Goal: Task Accomplishment & Management: Manage account settings

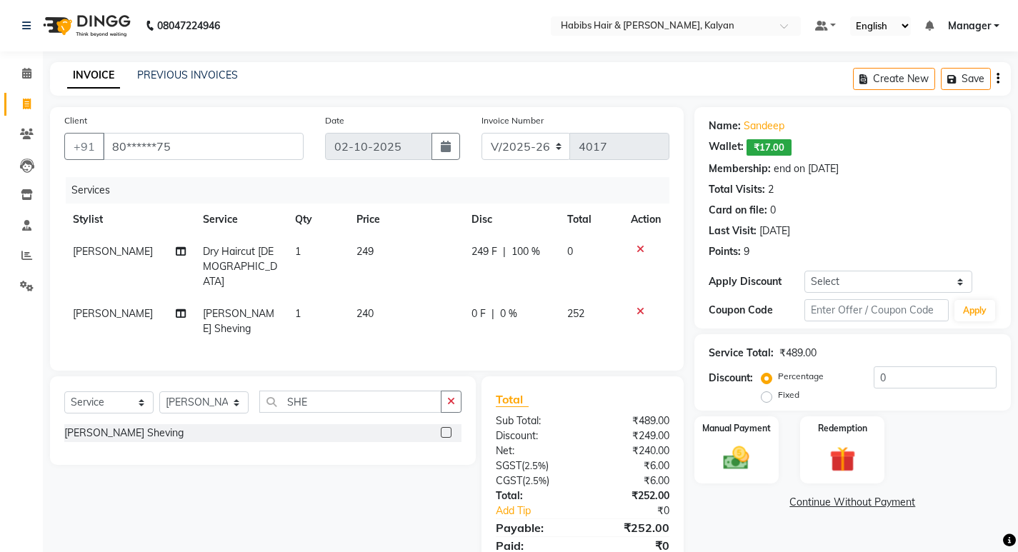
select select "8185"
select select "service"
select select "77419"
click at [690, 68] on div "INVOICE PREVIOUS INVOICES Create New Save" at bounding box center [530, 79] width 961 height 34
click at [731, 463] on img at bounding box center [737, 458] width 44 height 31
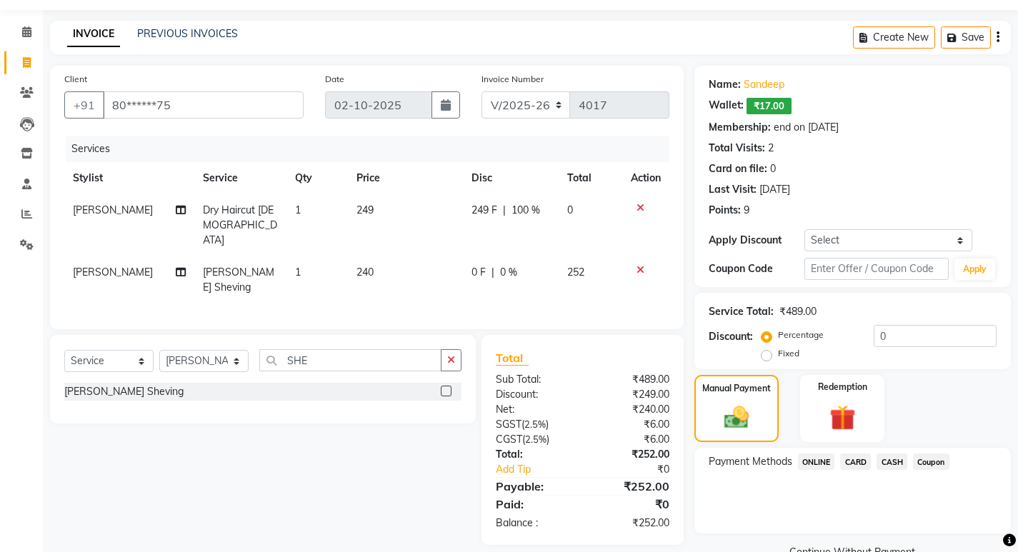
scroll to position [74, 0]
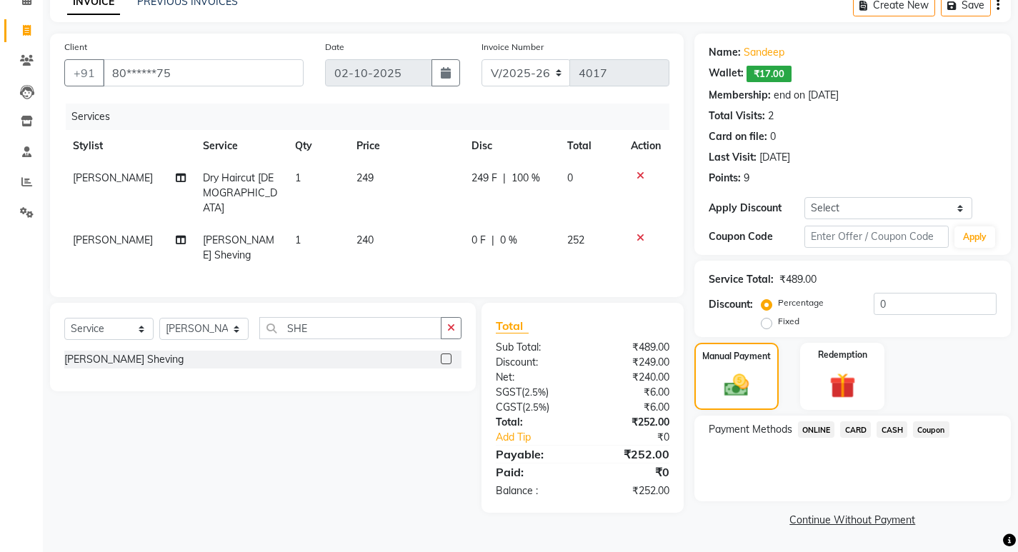
click at [892, 429] on span "CASH" at bounding box center [892, 430] width 31 height 16
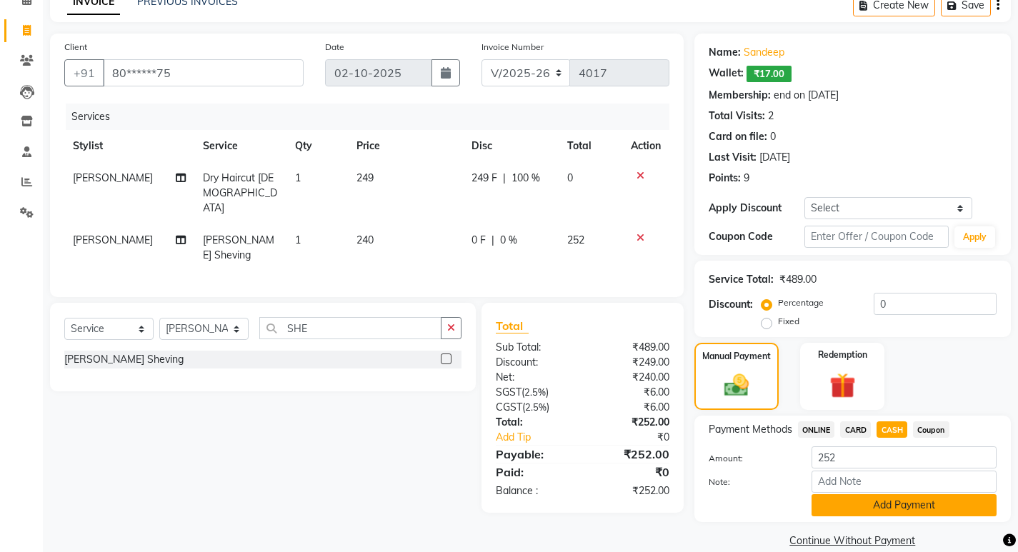
click at [903, 514] on button "Add Payment" at bounding box center [904, 505] width 185 height 22
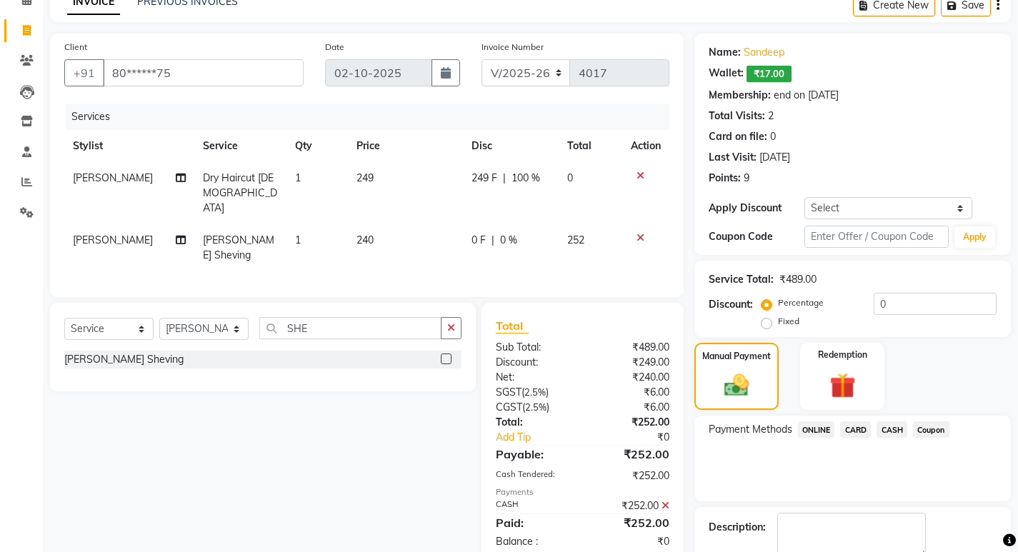
scroll to position [145, 0]
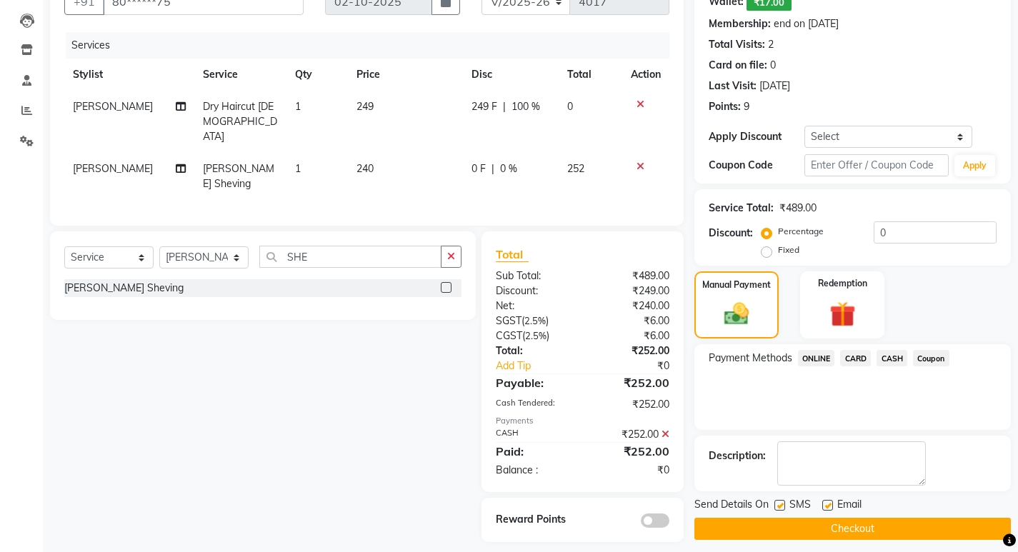
click at [910, 527] on button "Checkout" at bounding box center [853, 529] width 317 height 22
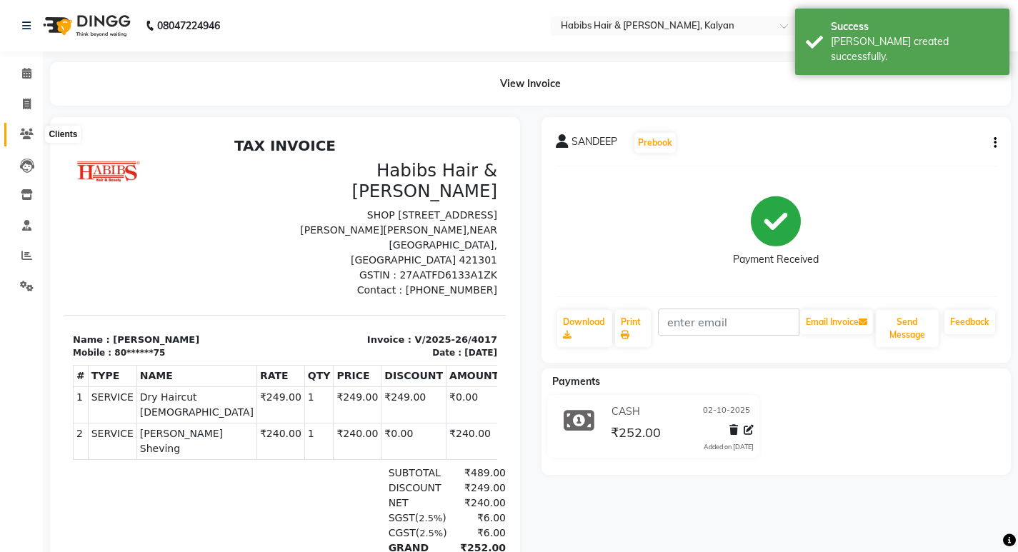
click at [32, 130] on icon at bounding box center [27, 134] width 14 height 11
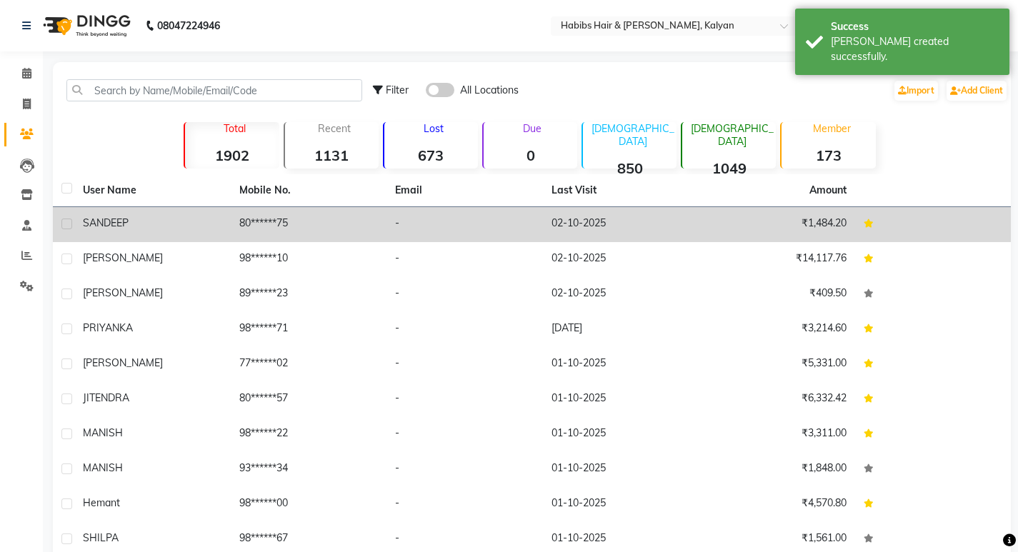
click at [347, 216] on td "80******75" at bounding box center [309, 224] width 156 height 35
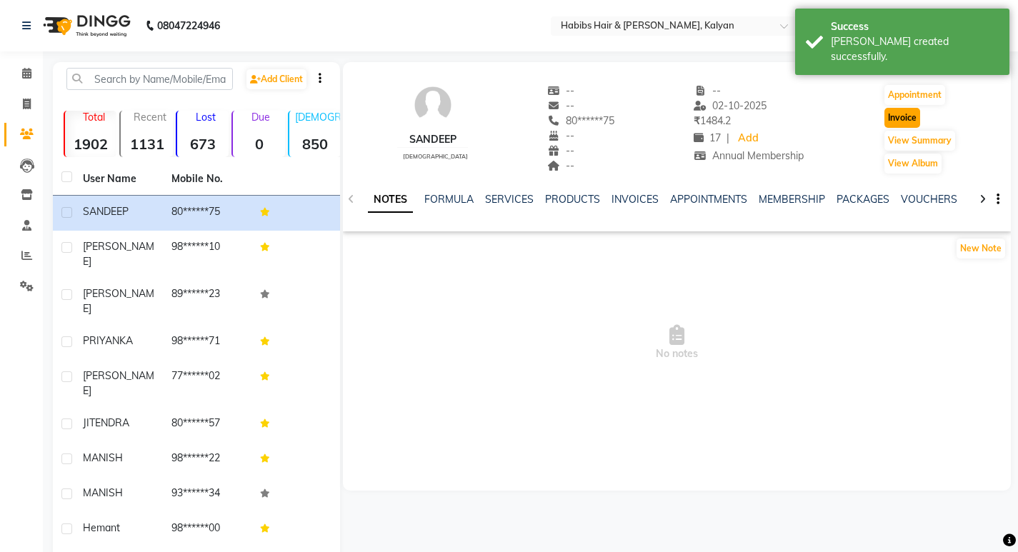
click at [896, 114] on button "Invoice" at bounding box center [903, 118] width 36 height 20
select select "8185"
select select "service"
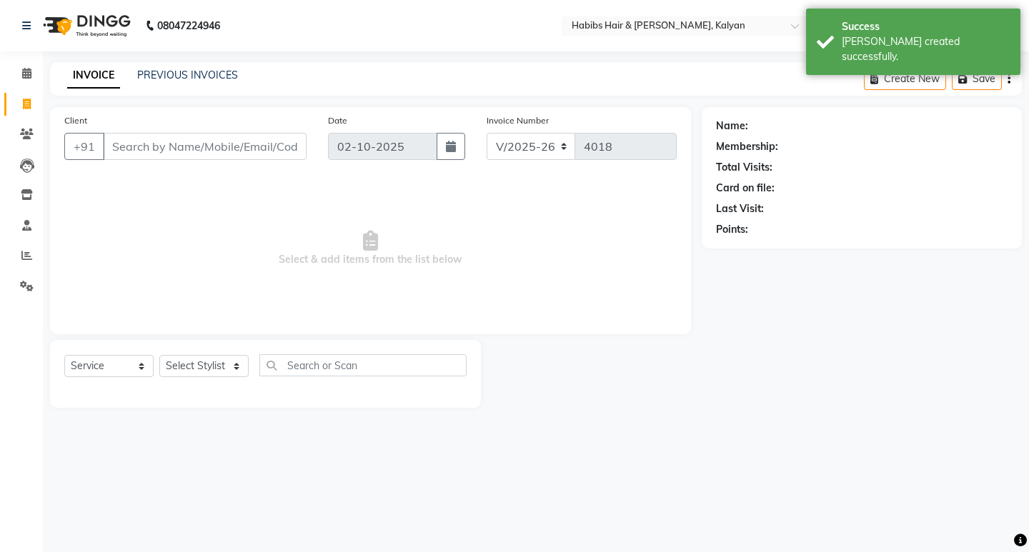
type input "80******75"
select select "2: Object"
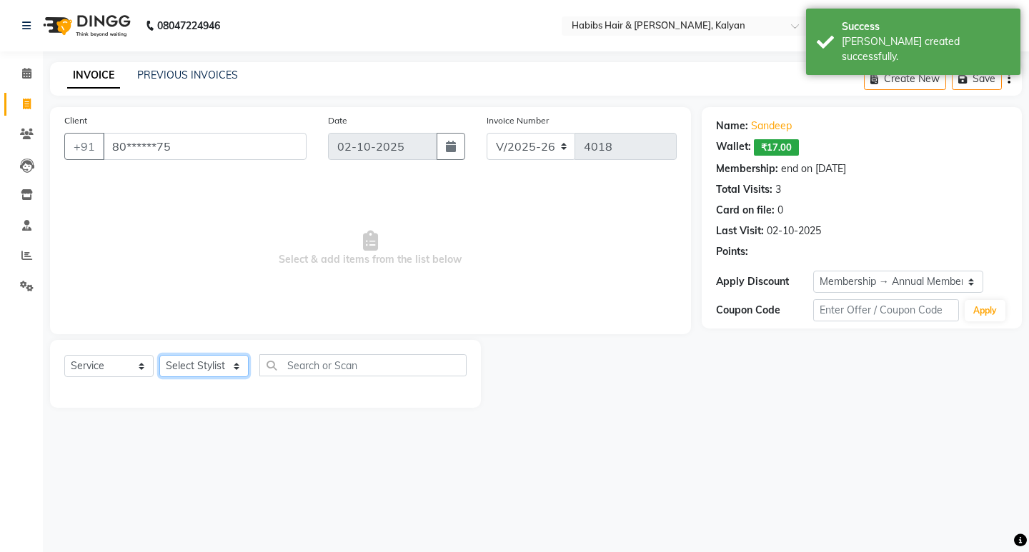
click at [191, 367] on select "Select Stylist [PERSON_NAME] Manager [PERSON_NAME] zipre [PERSON_NAME] [PERSON_…" at bounding box center [203, 366] width 89 height 22
select select "81200"
click at [159, 355] on select "Select Stylist [PERSON_NAME] Manager [PERSON_NAME] zipre [PERSON_NAME] [PERSON_…" at bounding box center [203, 366] width 89 height 22
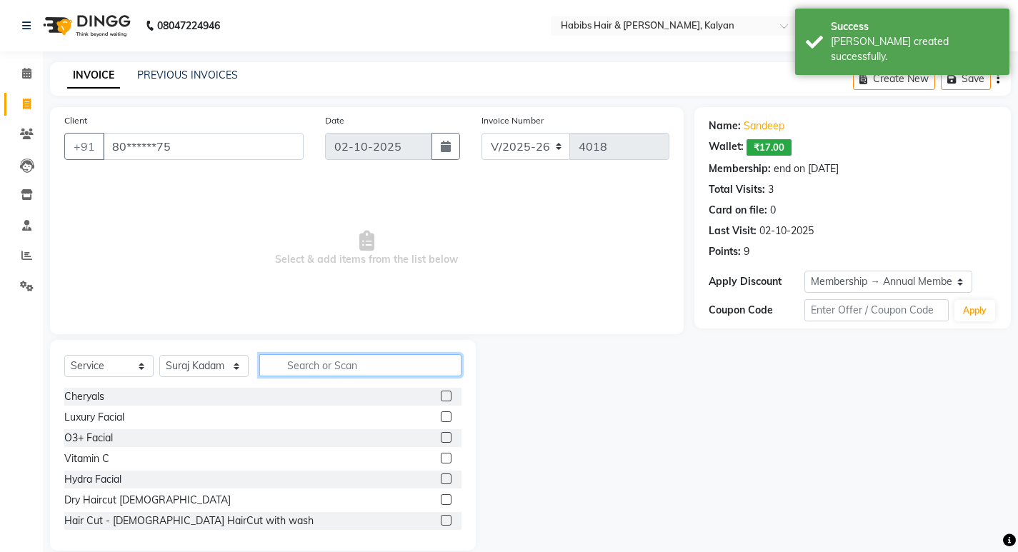
click at [305, 364] on input "text" at bounding box center [360, 365] width 202 height 22
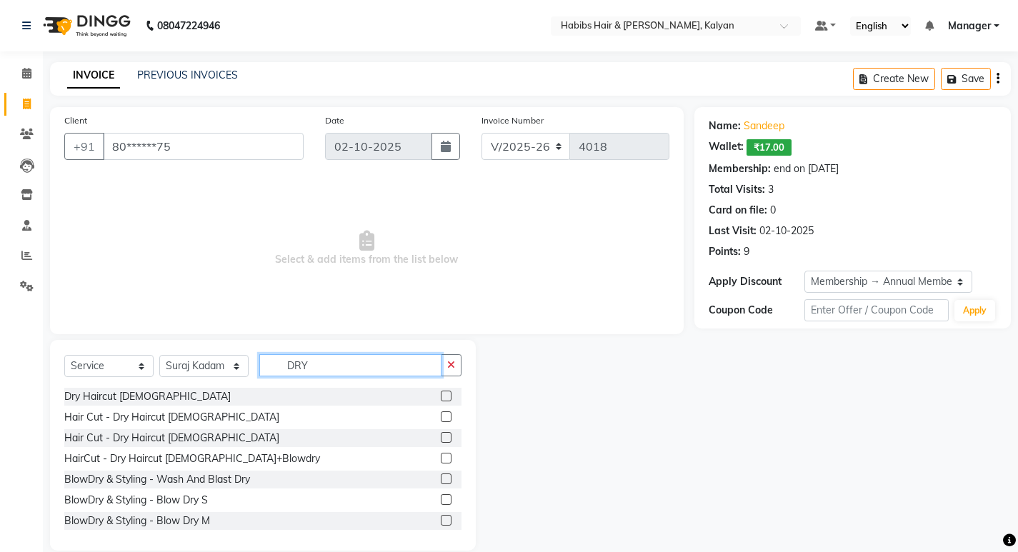
type input "DRY"
click at [441, 397] on label at bounding box center [446, 396] width 11 height 11
click at [441, 397] on input "checkbox" at bounding box center [445, 396] width 9 height 9
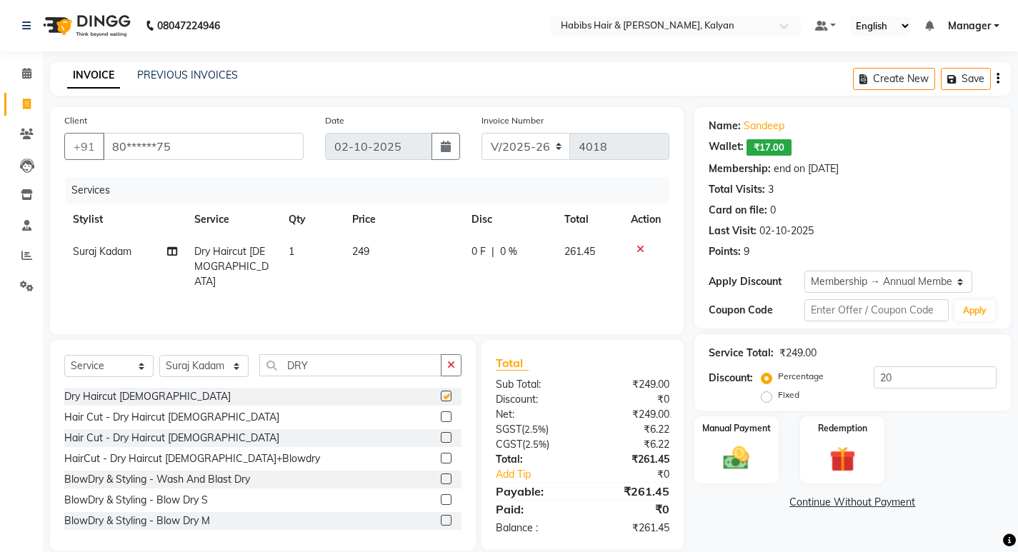
checkbox input "false"
click at [1000, 79] on div "Create New Save" at bounding box center [932, 79] width 158 height 34
click at [997, 79] on icon "button" at bounding box center [998, 79] width 3 height 1
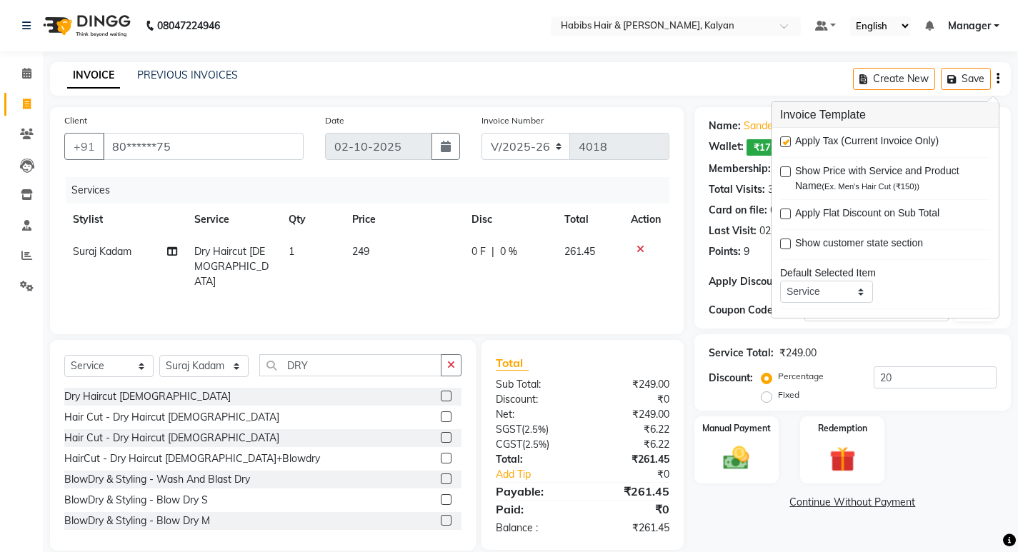
click at [779, 139] on div "Apply Tax (Current Invoice Only) Show Price with Service and Product Name (Ex. …" at bounding box center [885, 223] width 227 height 190
click at [786, 139] on label at bounding box center [785, 141] width 11 height 11
click at [786, 139] on input "checkbox" at bounding box center [784, 142] width 9 height 9
checkbox input "false"
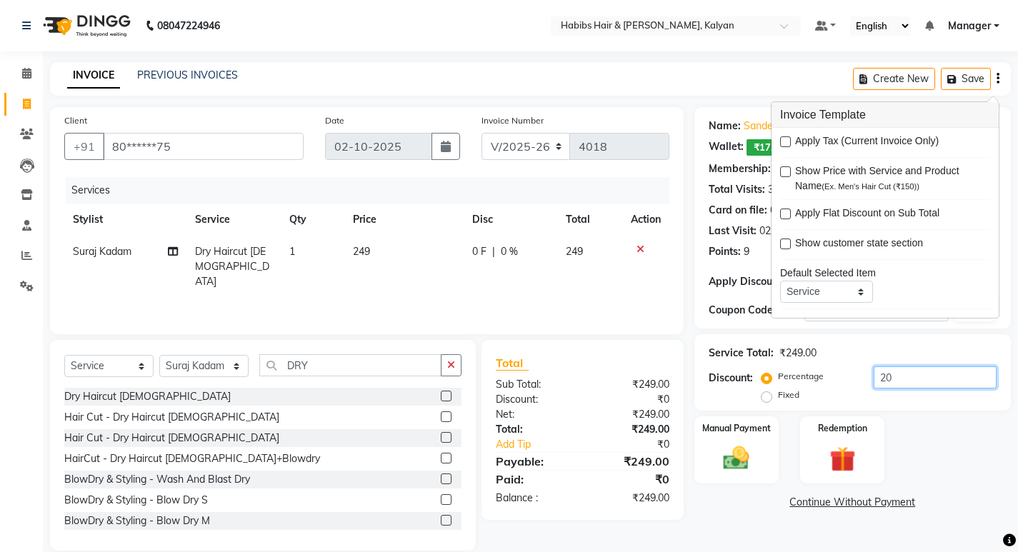
click at [930, 384] on input "20" at bounding box center [935, 378] width 123 height 22
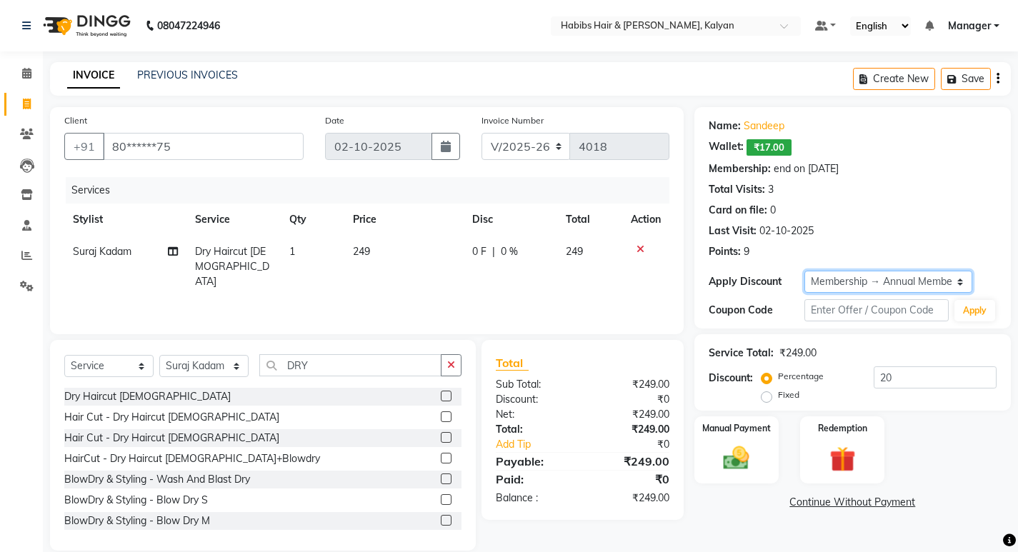
click at [863, 287] on select "Select Membership → Annual Membership Loyalty → All Customers → Level 10" at bounding box center [889, 282] width 168 height 22
select select "0:"
click at [805, 271] on select "Select Membership → Annual Membership Loyalty → All Customers → Level 10" at bounding box center [889, 282] width 168 height 22
type input "0"
click at [742, 442] on div "Manual Payment" at bounding box center [736, 450] width 88 height 71
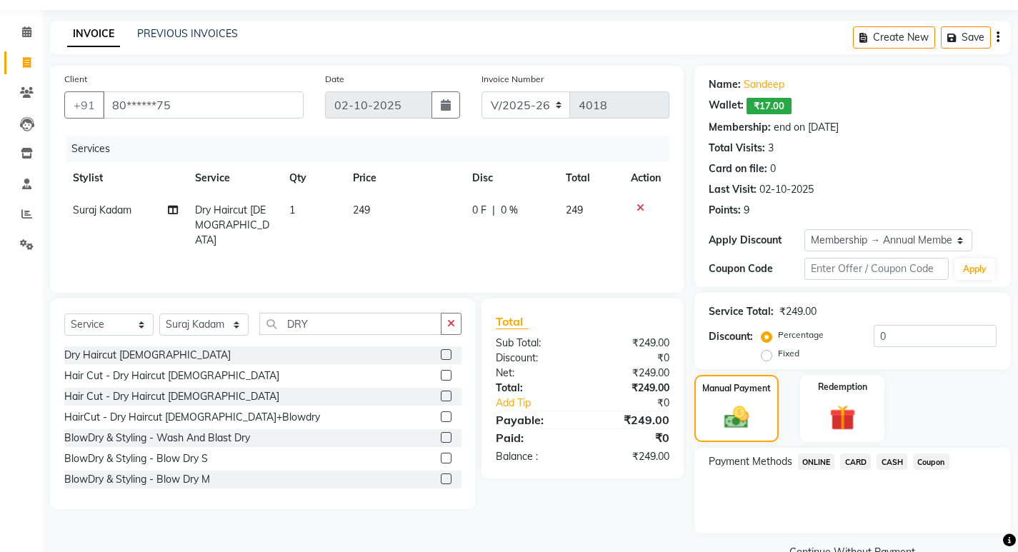
scroll to position [74, 0]
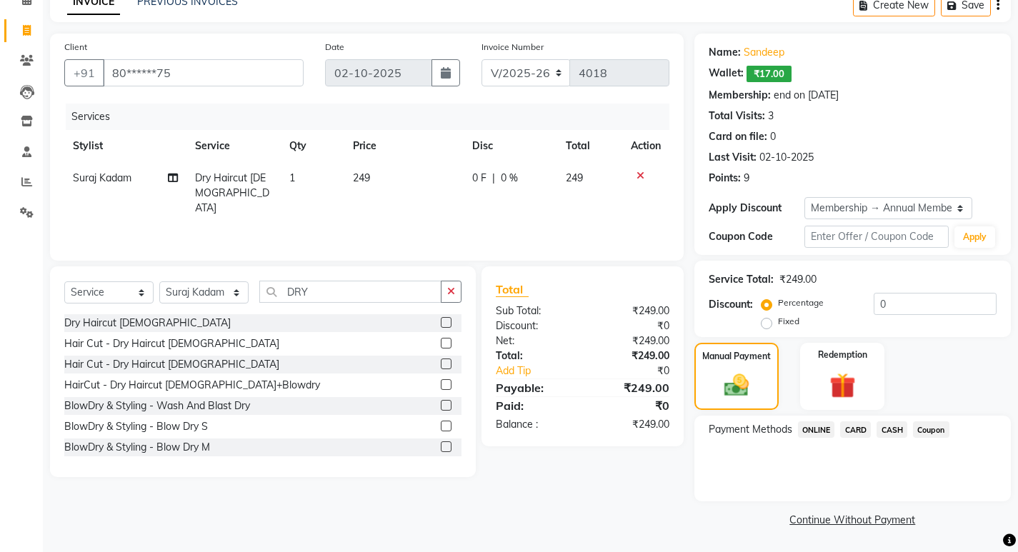
click at [896, 423] on span "CASH" at bounding box center [892, 430] width 31 height 16
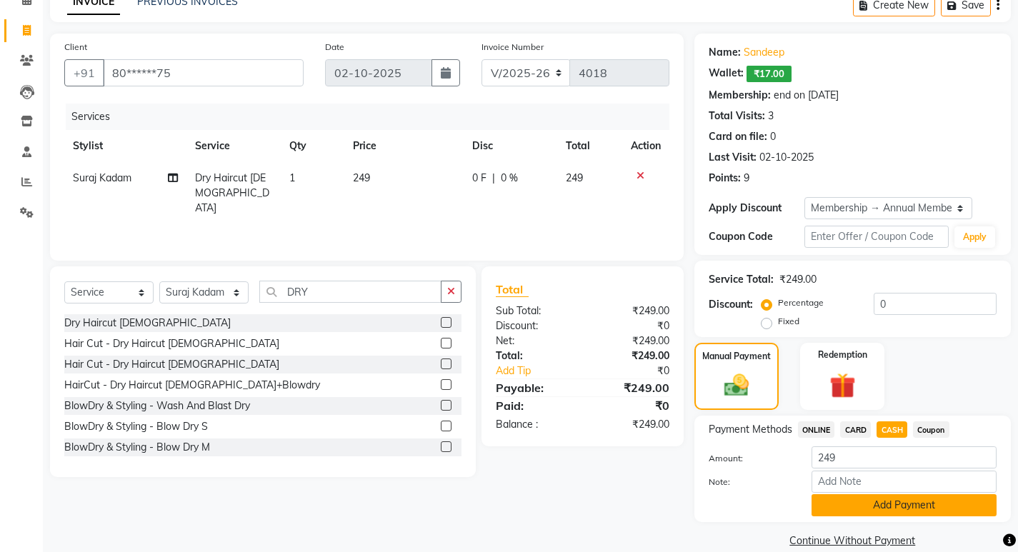
click at [899, 505] on button "Add Payment" at bounding box center [904, 505] width 185 height 22
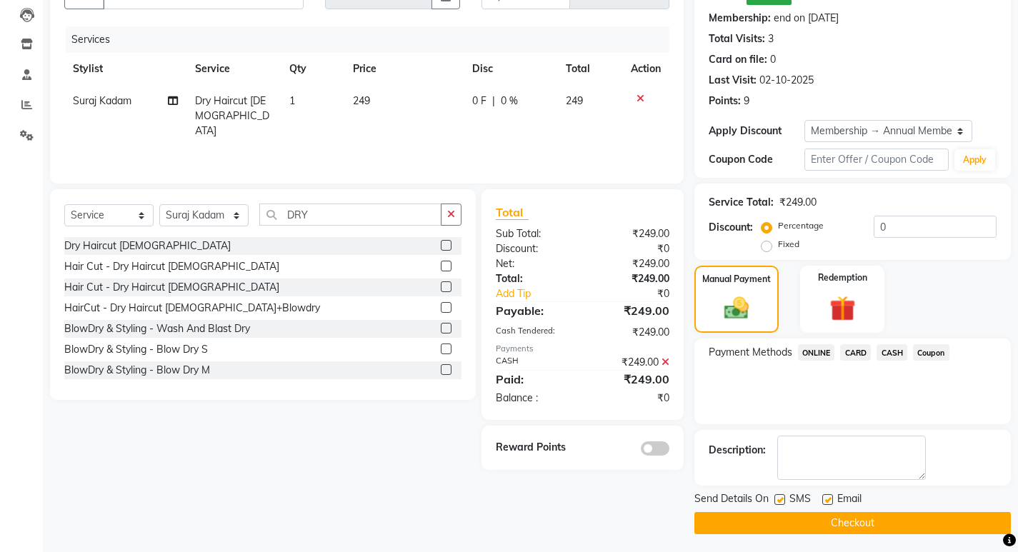
scroll to position [154, 0]
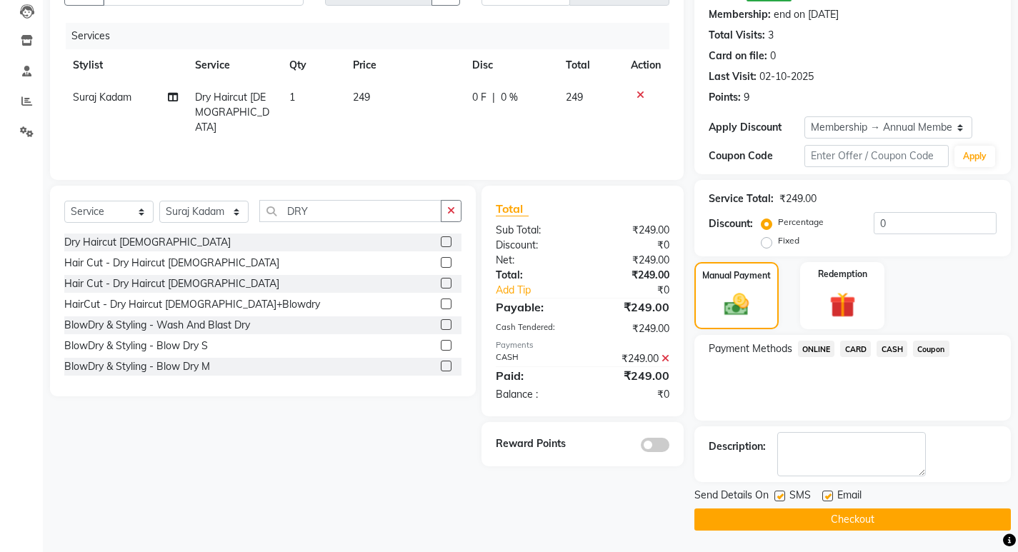
click at [900, 517] on button "Checkout" at bounding box center [853, 520] width 317 height 22
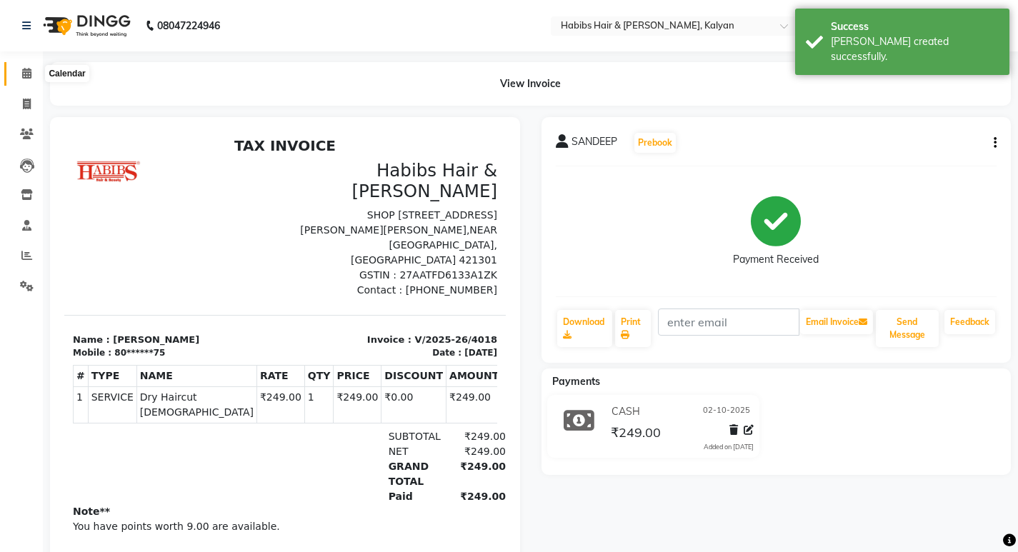
click at [25, 72] on icon at bounding box center [26, 73] width 9 height 11
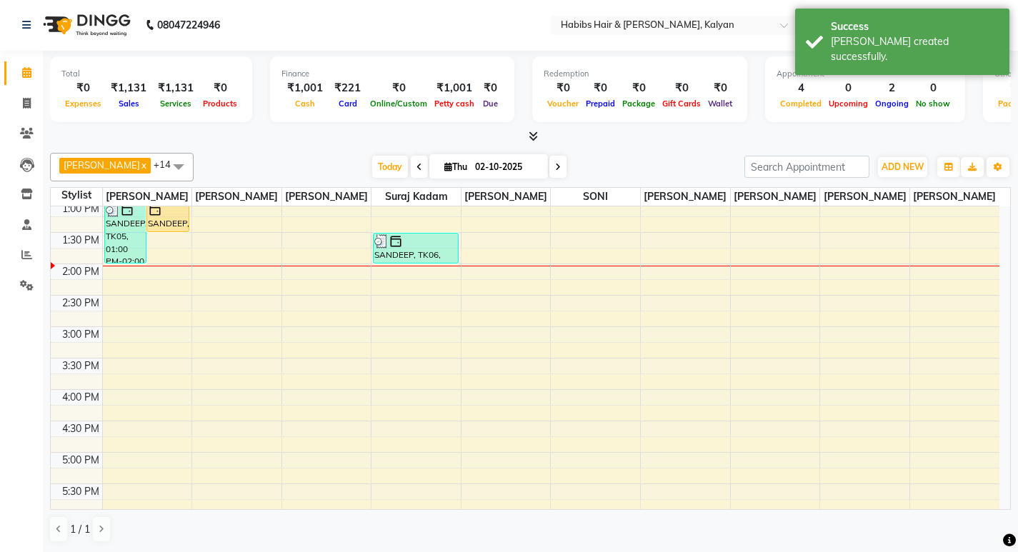
scroll to position [286, 0]
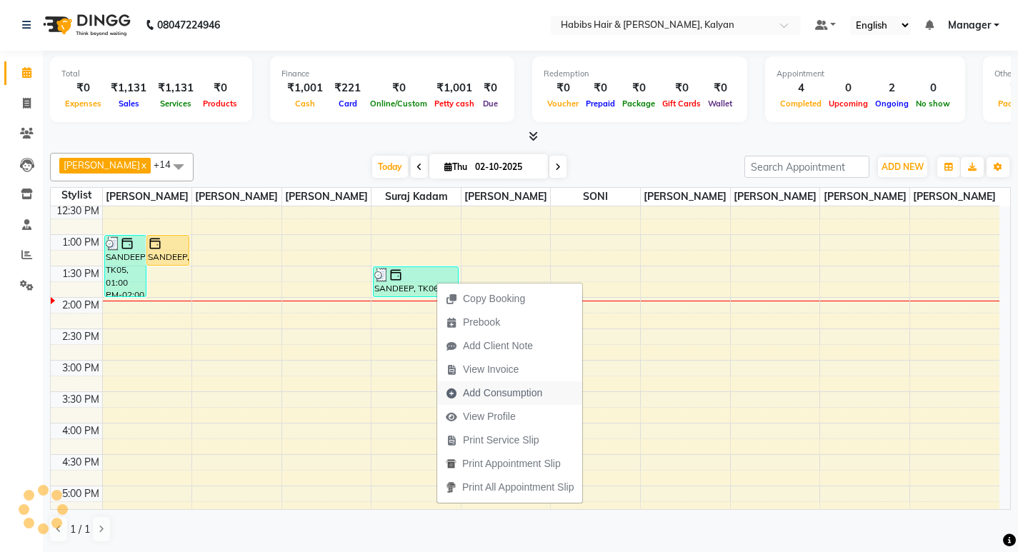
click at [517, 396] on span "Add Consumption" at bounding box center [502, 393] width 79 height 15
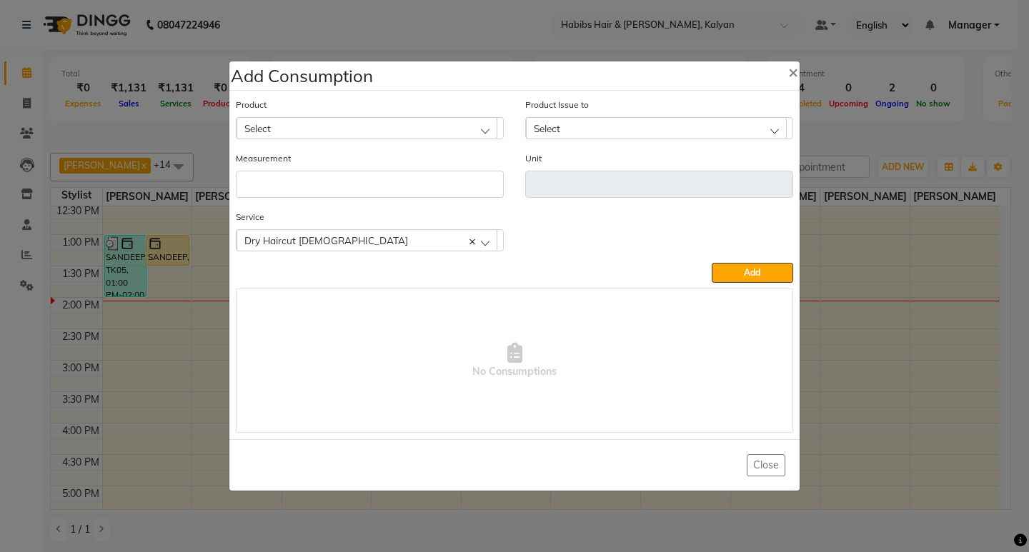
click at [429, 131] on div "Select" at bounding box center [367, 127] width 261 height 21
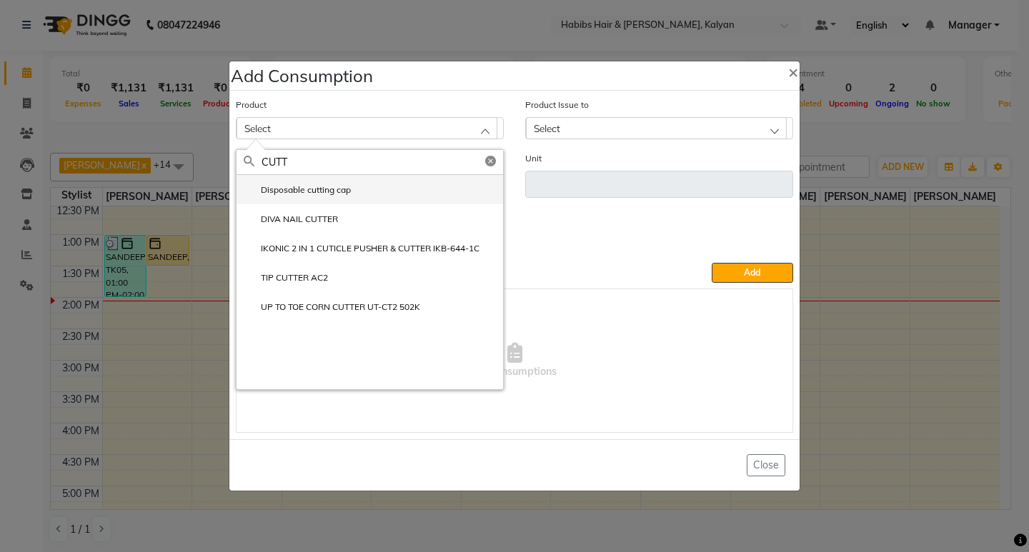
type input "CUTT"
click at [382, 189] on li "Disposable cutting cap" at bounding box center [370, 189] width 267 height 29
type input "pc"
click at [382, 189] on input "number" at bounding box center [370, 184] width 268 height 27
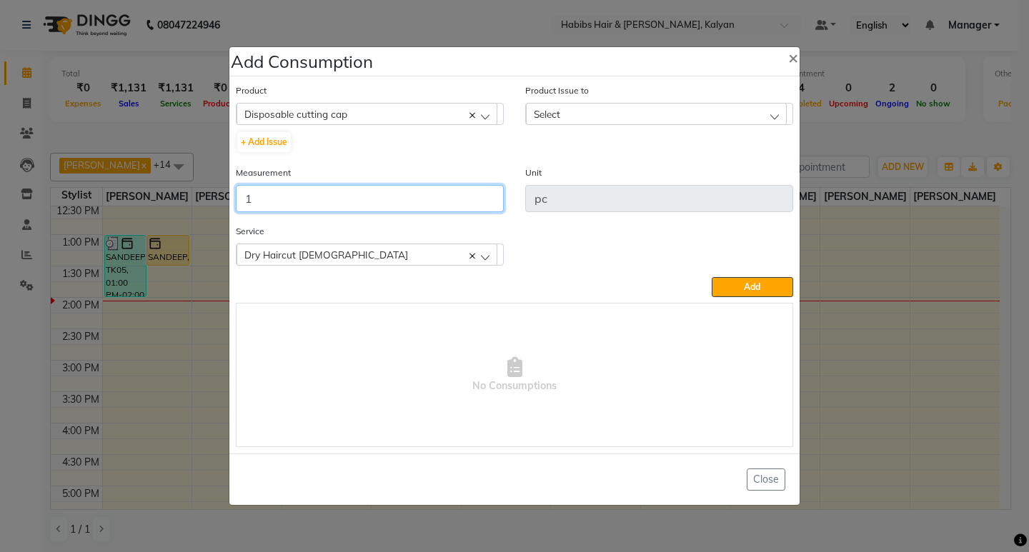
type input "1"
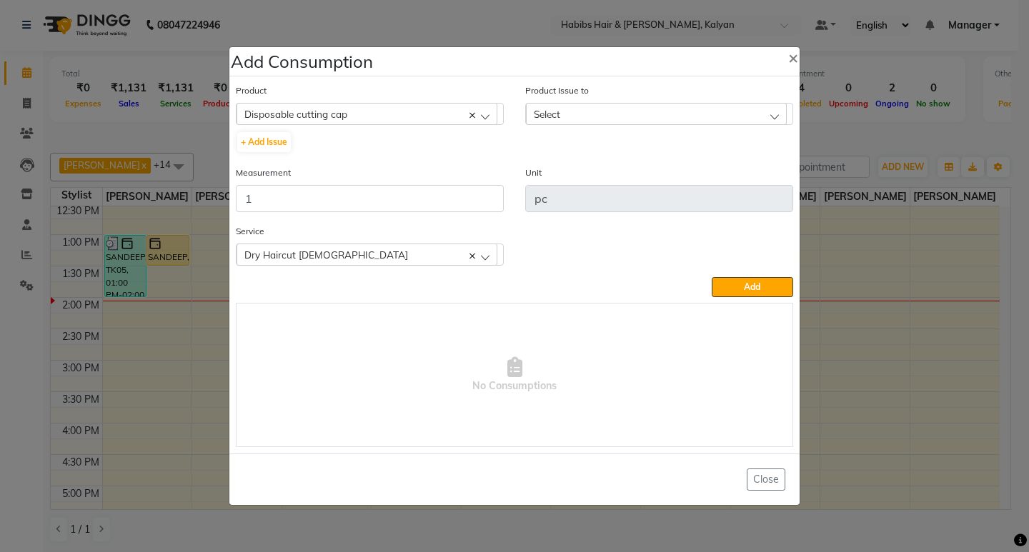
click at [691, 126] on div "Product Issue to Select 2025-09-27, Issued to: Sagar saindane, Balance: 6" at bounding box center [658, 124] width 289 height 82
click at [690, 111] on div "Select" at bounding box center [656, 113] width 261 height 21
click at [702, 163] on li "2025-09-27, Issued to: Sagar saindane, Balance: 6" at bounding box center [659, 175] width 267 height 29
click at [746, 281] on button "Add" at bounding box center [752, 287] width 81 height 20
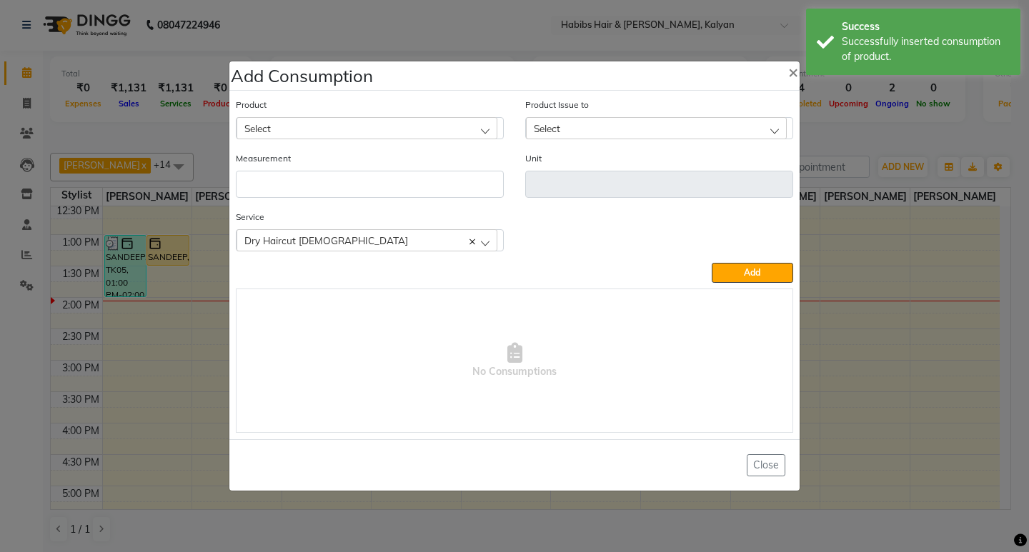
click at [905, 101] on ngb-modal-window "Add Consumption × Product Select 001 BANANA POWDER 10GM Product Issue to Select…" at bounding box center [514, 276] width 1029 height 552
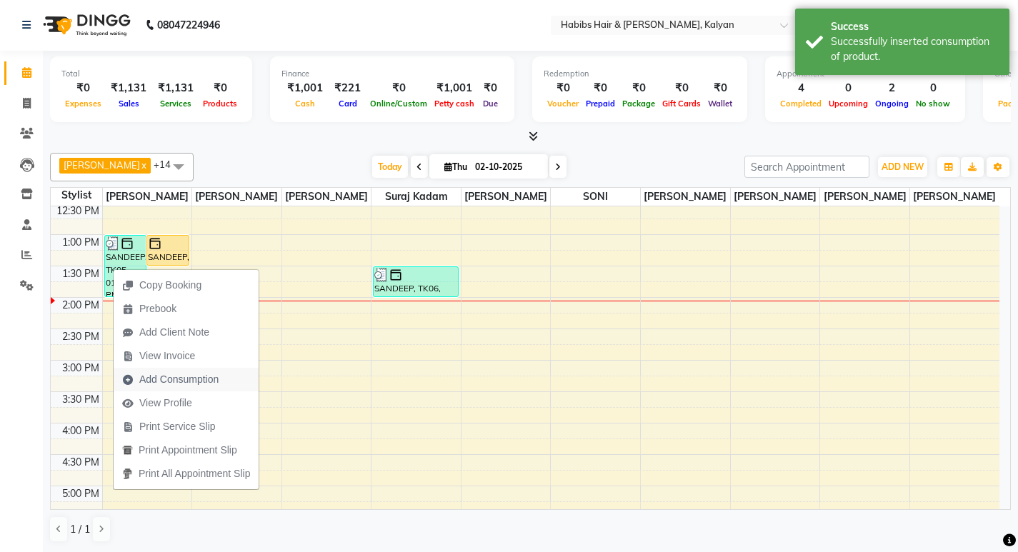
click at [158, 377] on span "Add Consumption" at bounding box center [178, 379] width 79 height 15
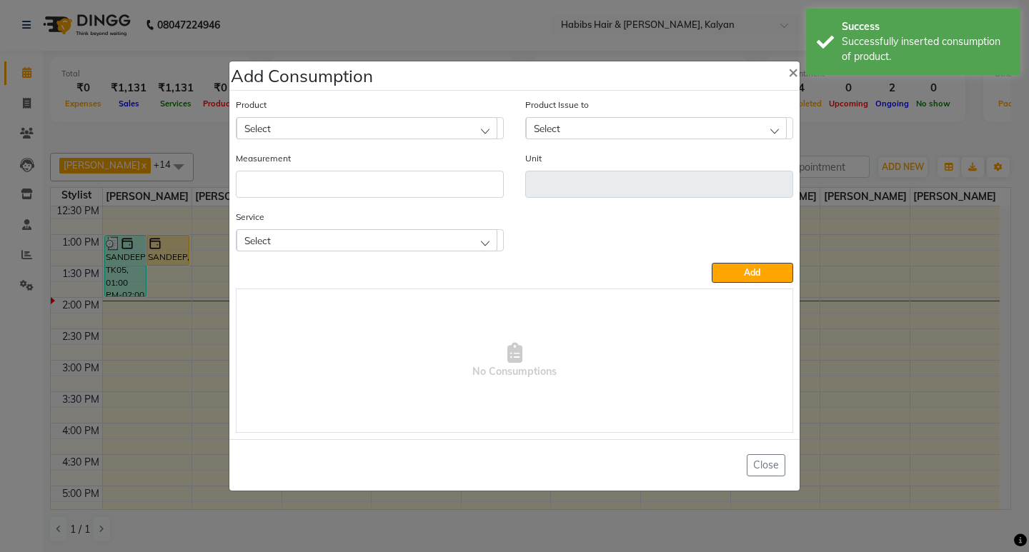
click at [429, 244] on div "Select" at bounding box center [367, 239] width 261 height 21
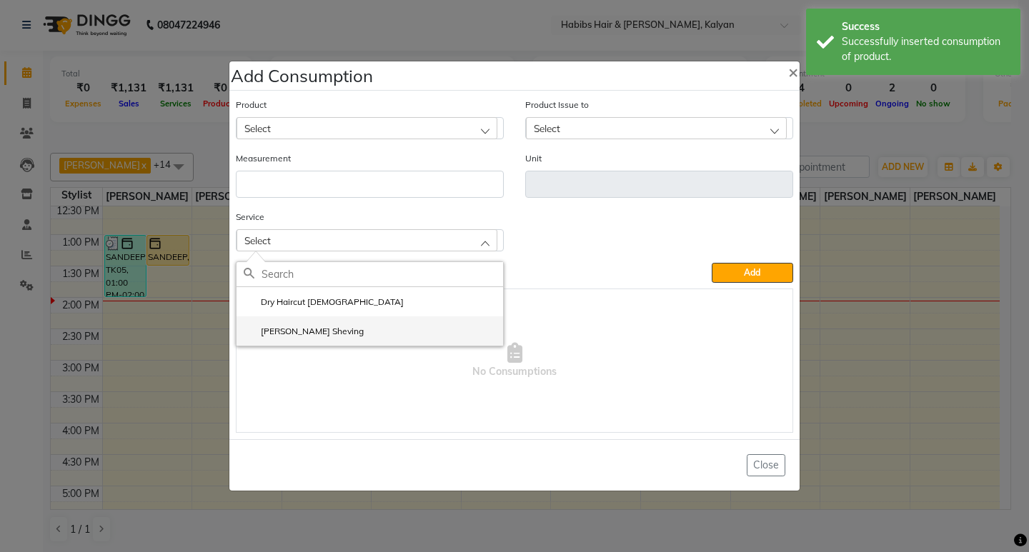
click at [342, 329] on li "[PERSON_NAME] Sheving" at bounding box center [370, 331] width 267 height 29
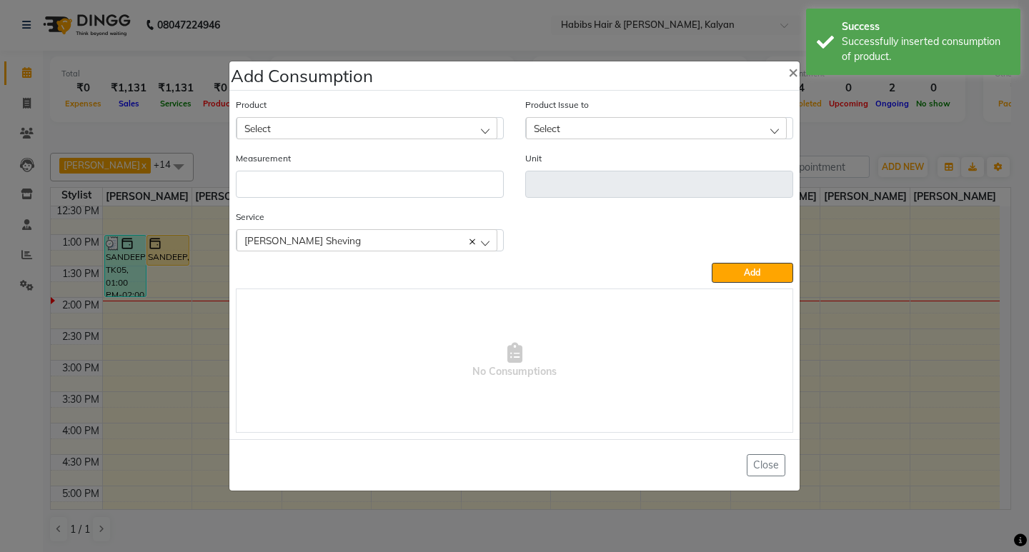
click at [376, 125] on div "Select" at bounding box center [367, 127] width 261 height 21
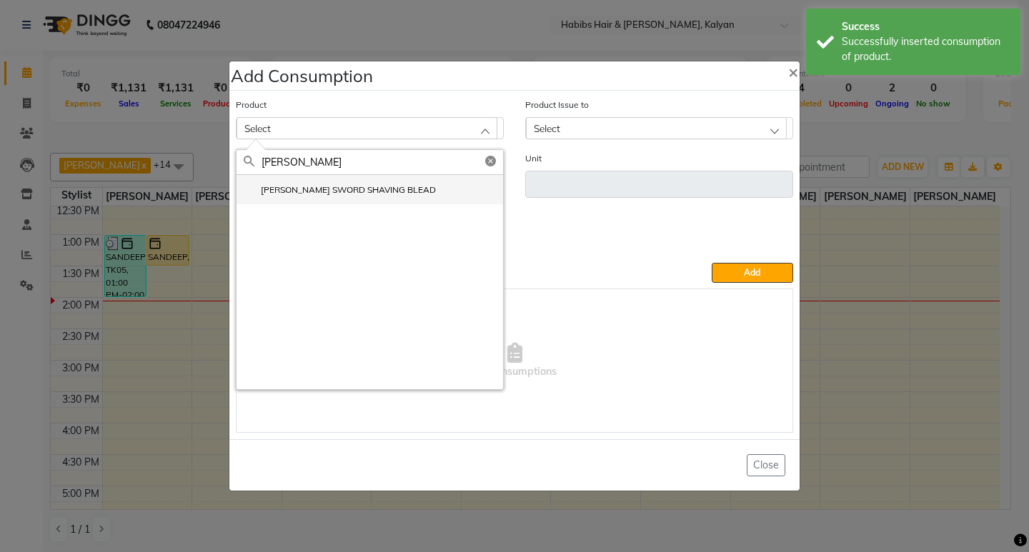
type input "WILK"
click at [352, 189] on label "WILKINSON SWORD SHAVING BLEAD" at bounding box center [340, 190] width 192 height 13
type input "pc"
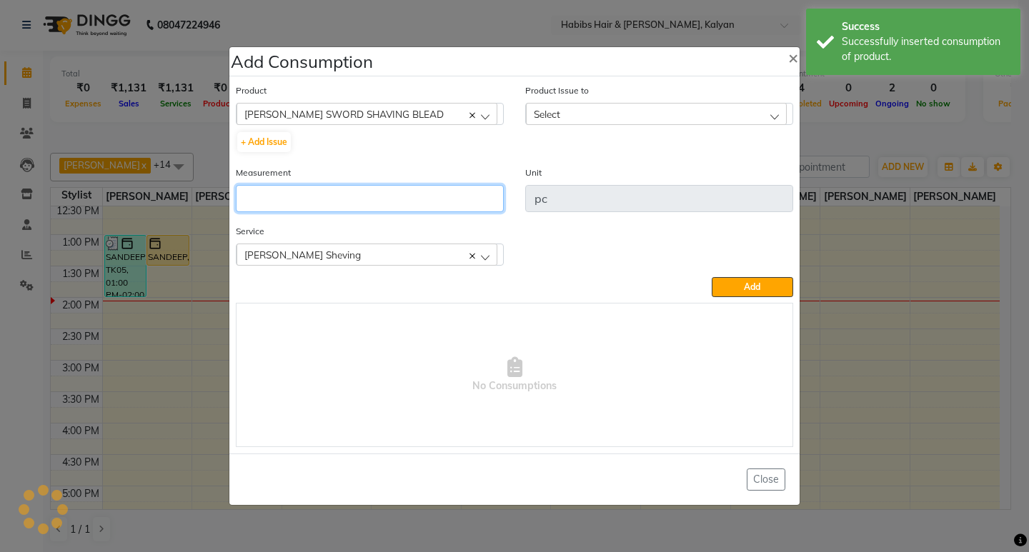
click at [352, 189] on input "number" at bounding box center [370, 198] width 268 height 27
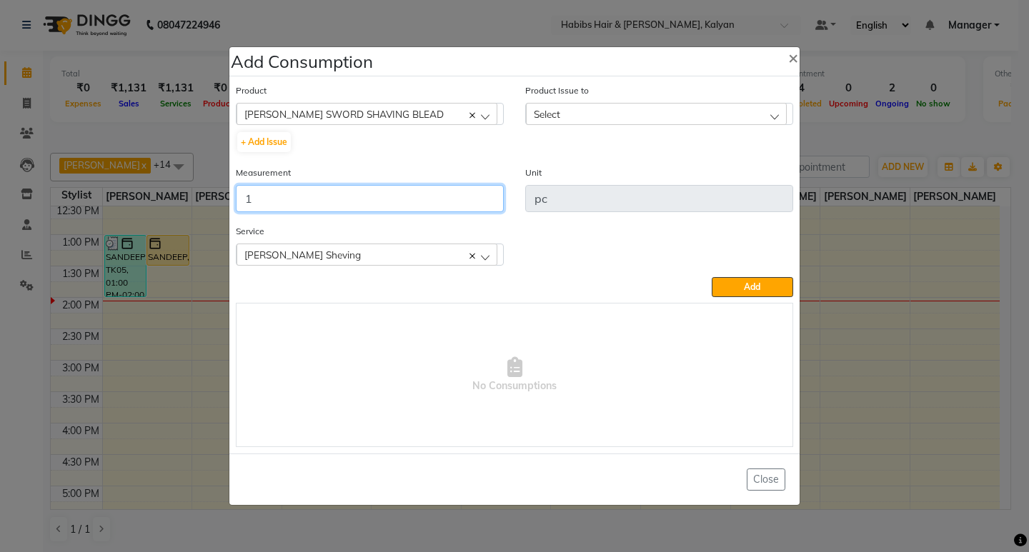
type input "1"
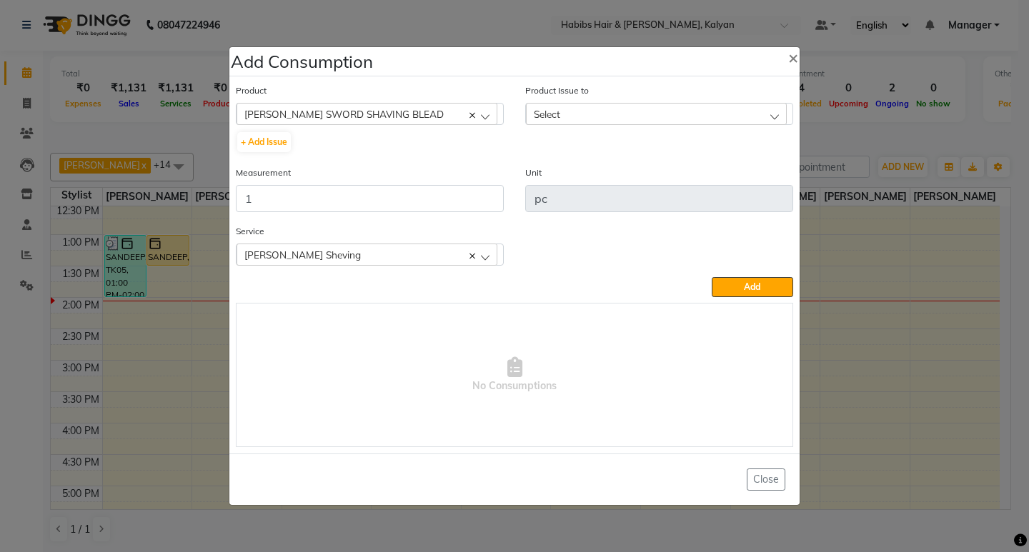
click at [662, 114] on div "Select" at bounding box center [656, 113] width 261 height 21
click at [700, 159] on input "text" at bounding box center [672, 148] width 242 height 24
click at [704, 176] on label "2025-06-30, Issued to: Suraj Kadam, Balance: 186" at bounding box center [640, 175] width 214 height 13
click at [730, 286] on button "Add" at bounding box center [752, 287] width 81 height 20
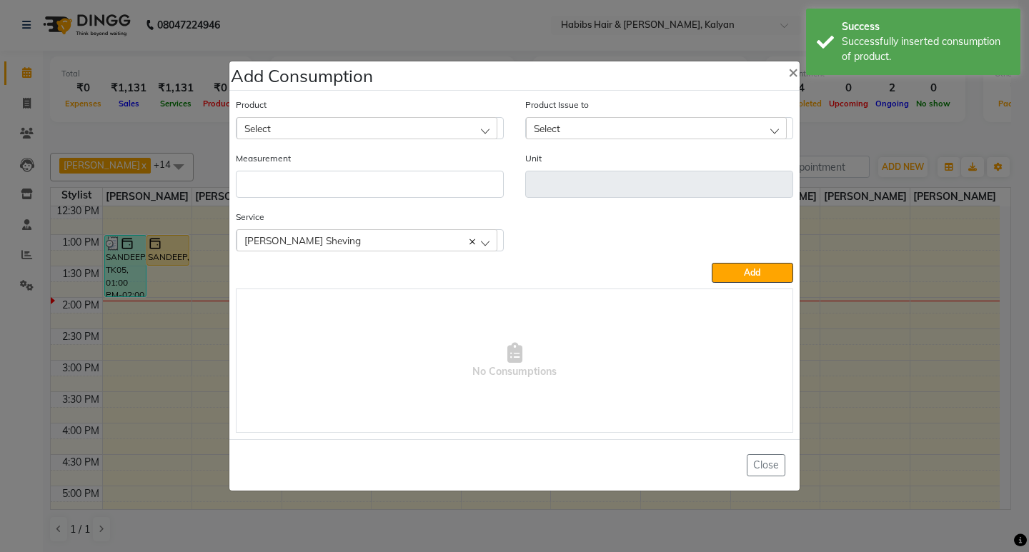
click at [377, 132] on div "Select" at bounding box center [367, 127] width 261 height 21
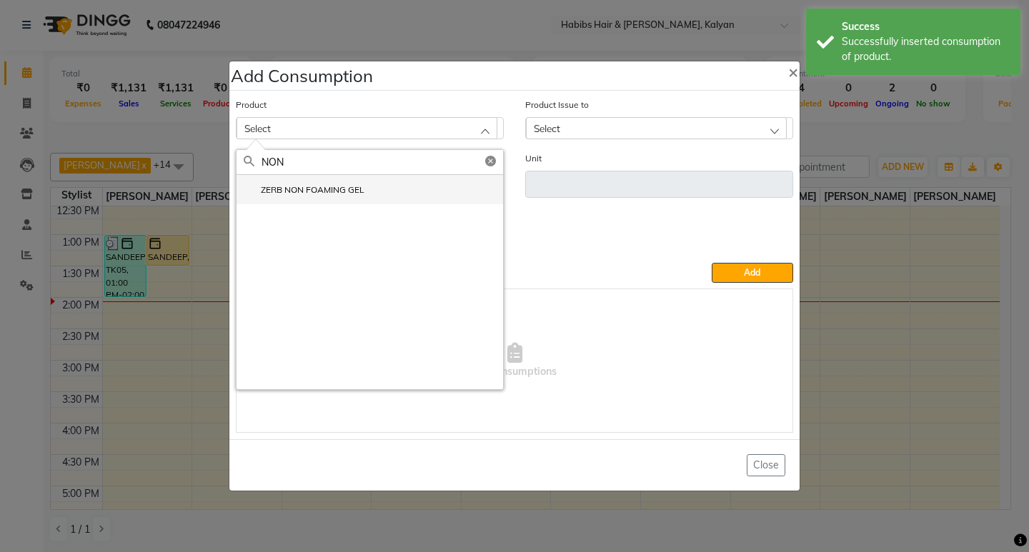
type input "NON"
click at [326, 200] on li "ZERB NON FOAMING GEL" at bounding box center [370, 189] width 267 height 29
type input "ml"
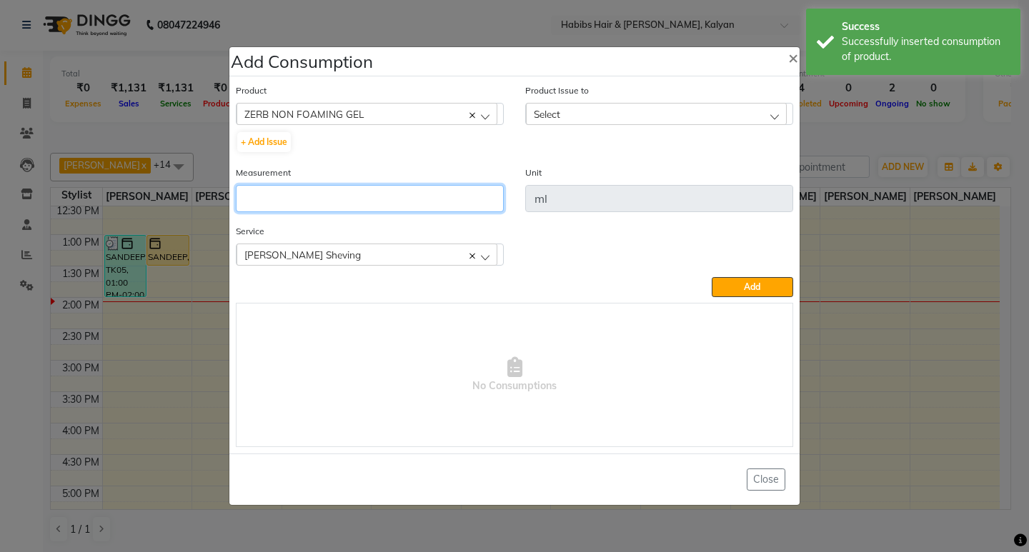
click at [326, 200] on input "number" at bounding box center [370, 198] width 268 height 27
type input "5"
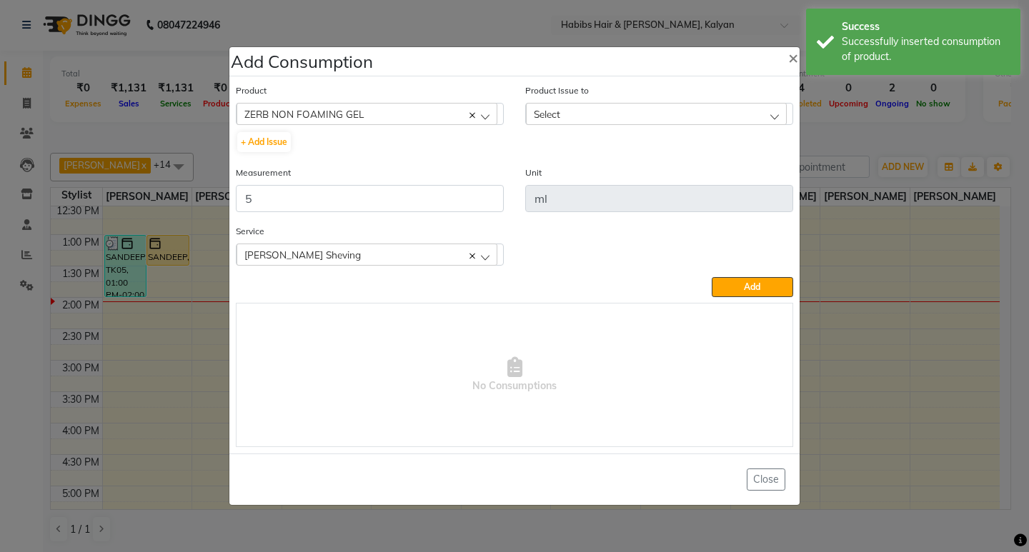
click at [699, 114] on div "Select" at bounding box center [656, 113] width 261 height 21
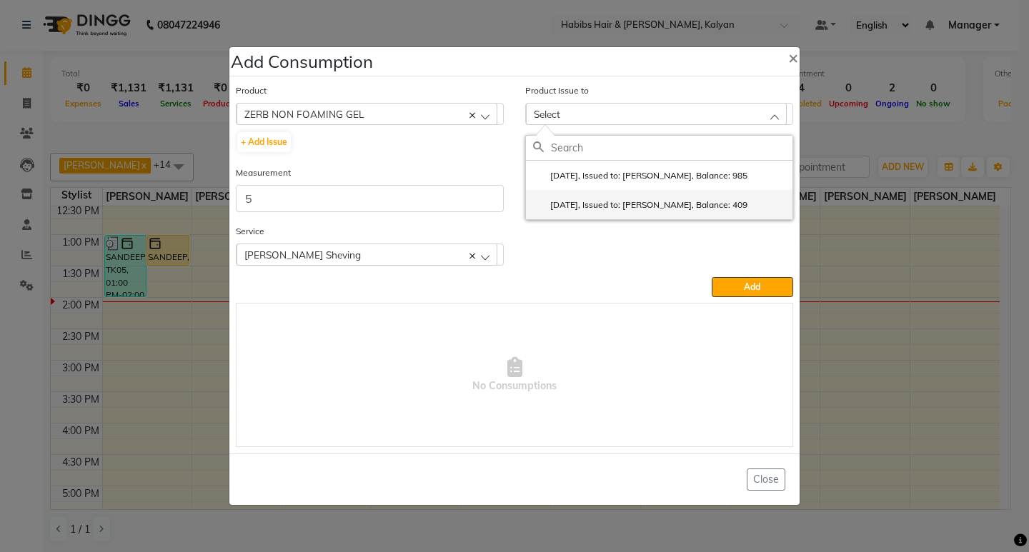
click at [706, 196] on li "2025-08-18, Issued to: Suraj Kadam, Balance: 409" at bounding box center [659, 204] width 267 height 29
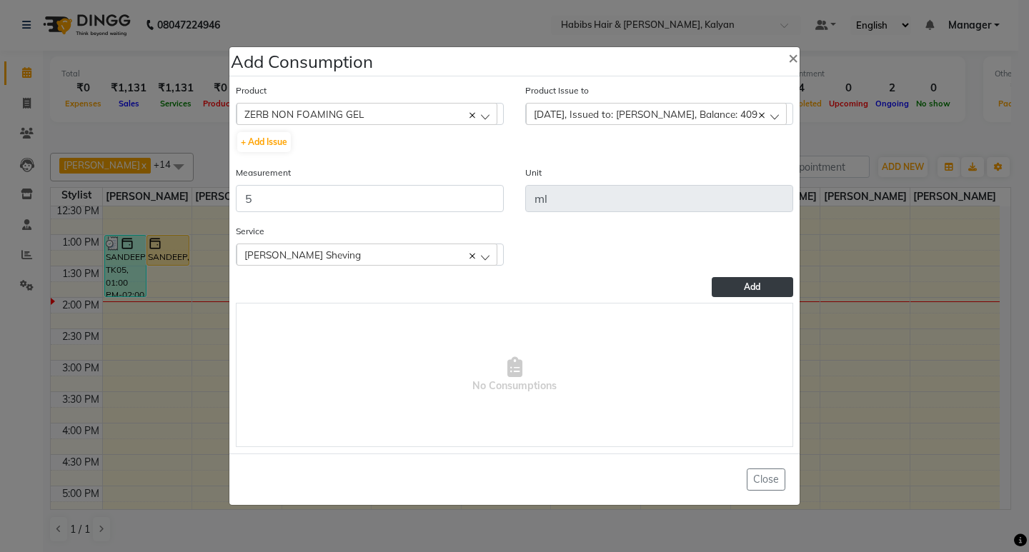
click at [747, 292] on span "Add" at bounding box center [752, 287] width 16 height 11
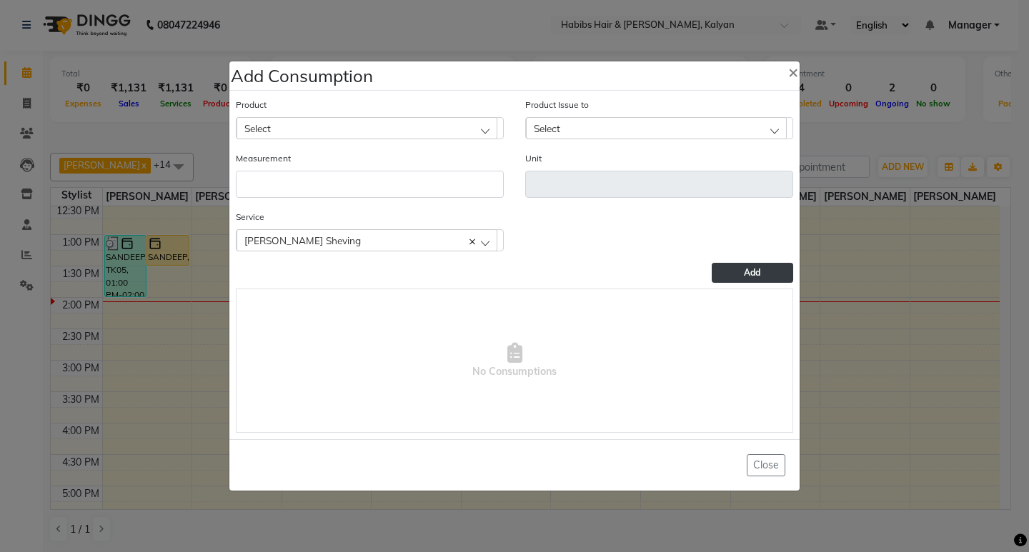
click at [388, 132] on div "Select" at bounding box center [367, 127] width 261 height 21
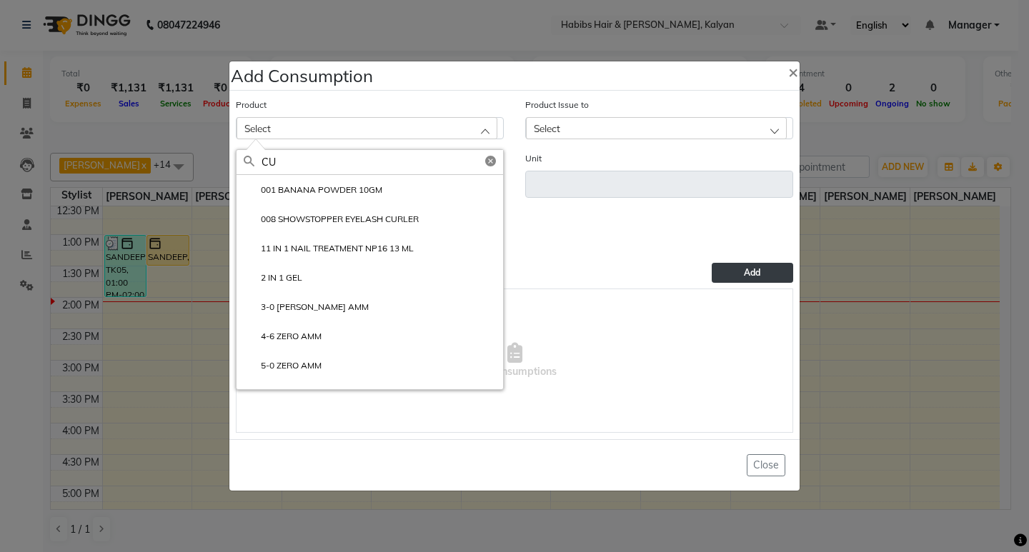
type input "CU"
click at [857, 134] on ngb-modal-window "Add Consumption × Product Select CU 008 SHOWSTOPPER EYELASH CURLER CUTICAL CREA…" at bounding box center [514, 276] width 1029 height 552
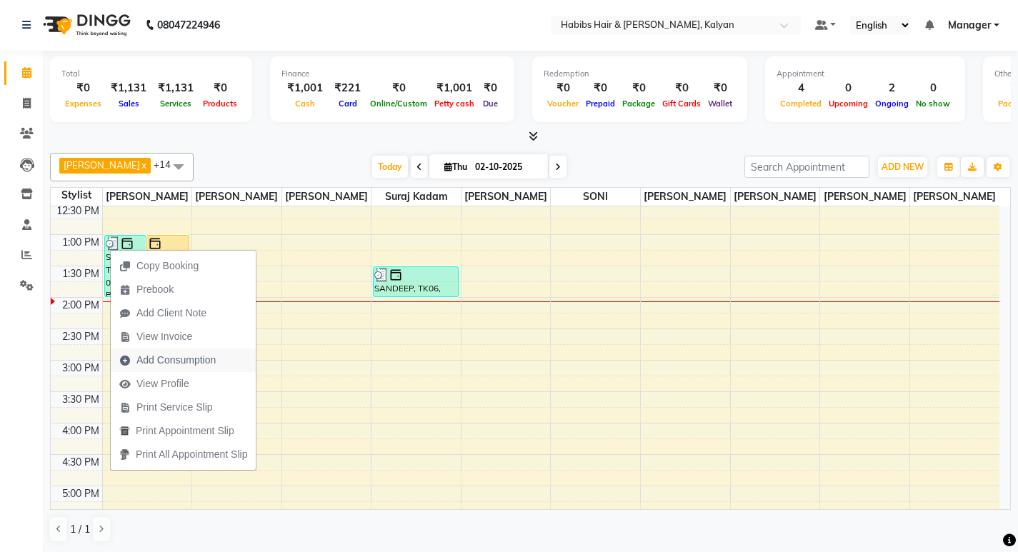
click at [170, 358] on span "Add Consumption" at bounding box center [175, 360] width 79 height 15
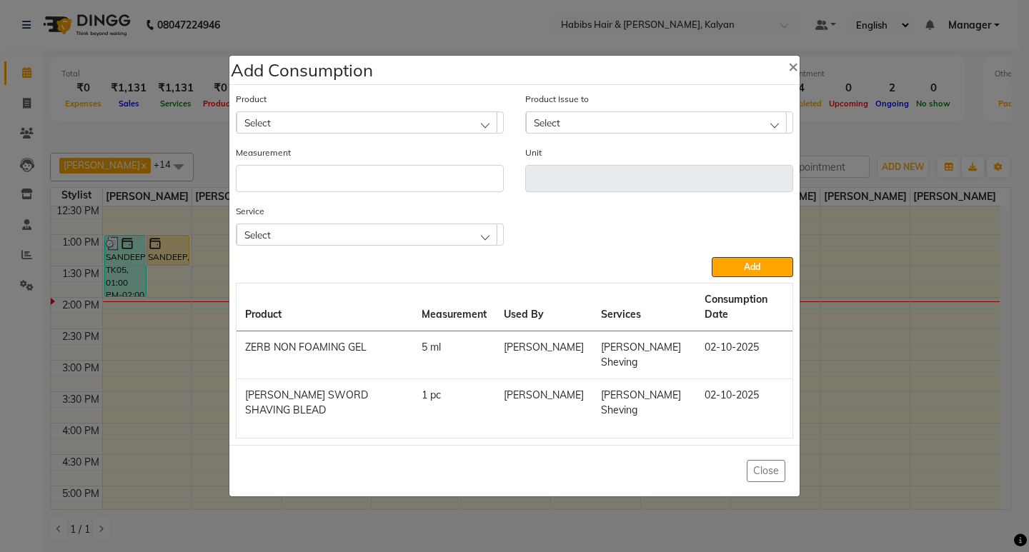
click at [405, 229] on div "Select" at bounding box center [367, 234] width 261 height 21
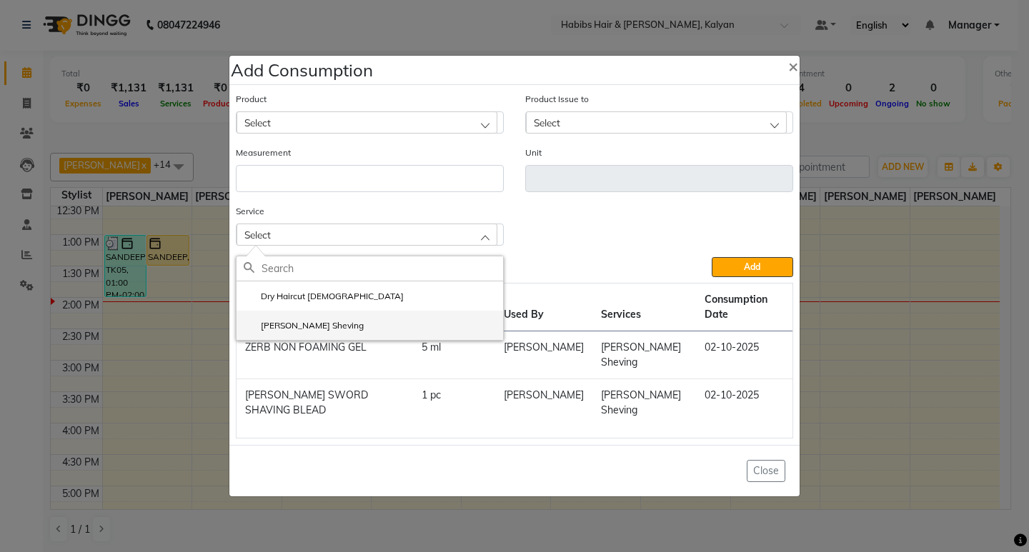
click at [328, 326] on li "[PERSON_NAME] Sheving" at bounding box center [370, 325] width 267 height 29
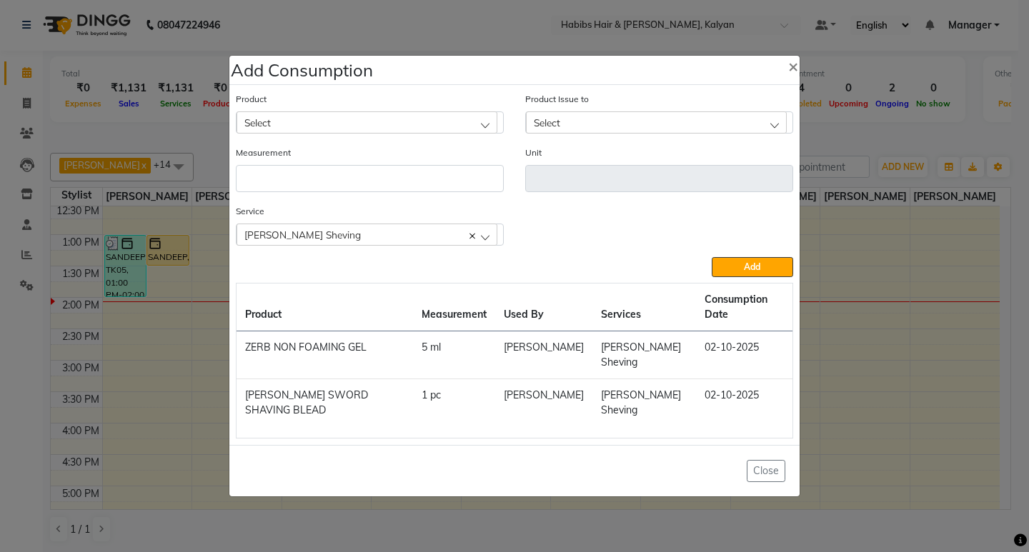
click at [392, 115] on div "Select" at bounding box center [367, 121] width 261 height 21
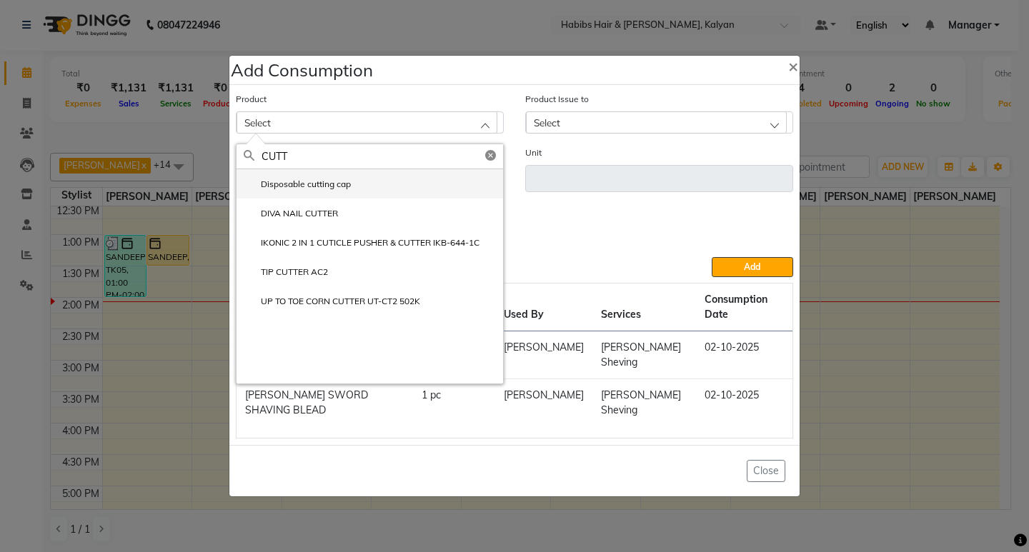
type input "CUTT"
click at [356, 186] on li "Disposable cutting cap" at bounding box center [370, 183] width 267 height 29
type input "pc"
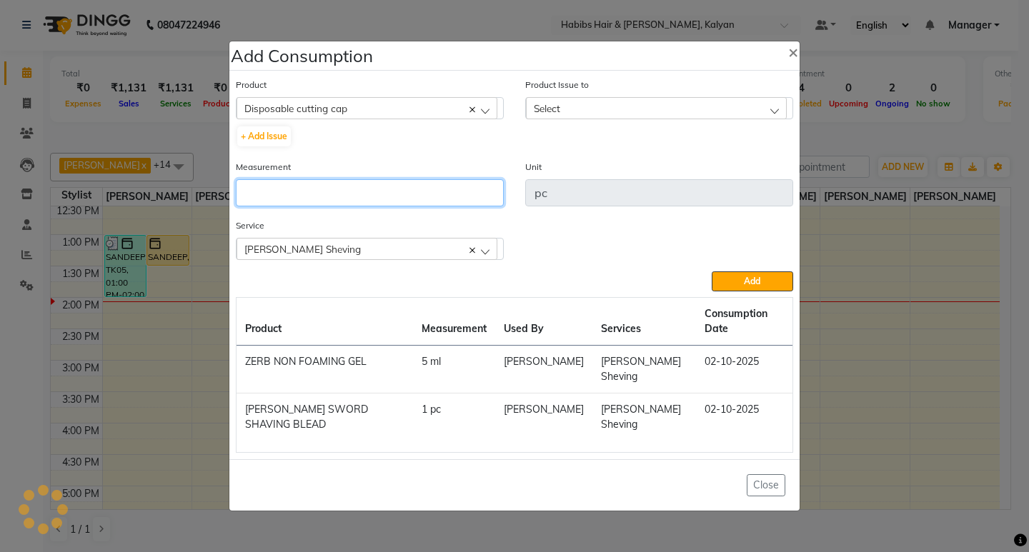
click at [356, 186] on input "number" at bounding box center [370, 192] width 268 height 27
type input "1"
drag, startPoint x: 682, startPoint y: 109, endPoint x: 705, endPoint y: 134, distance: 33.4
click at [684, 109] on div "Select" at bounding box center [656, 107] width 261 height 21
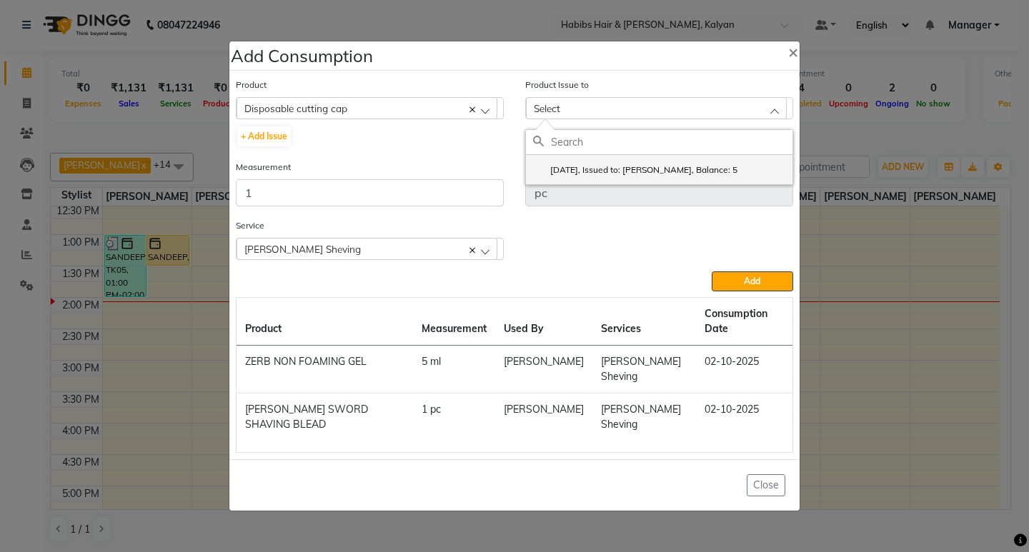
click at [720, 164] on label "2025-09-27, Issued to: Sagar saindane, Balance: 5" at bounding box center [635, 170] width 204 height 13
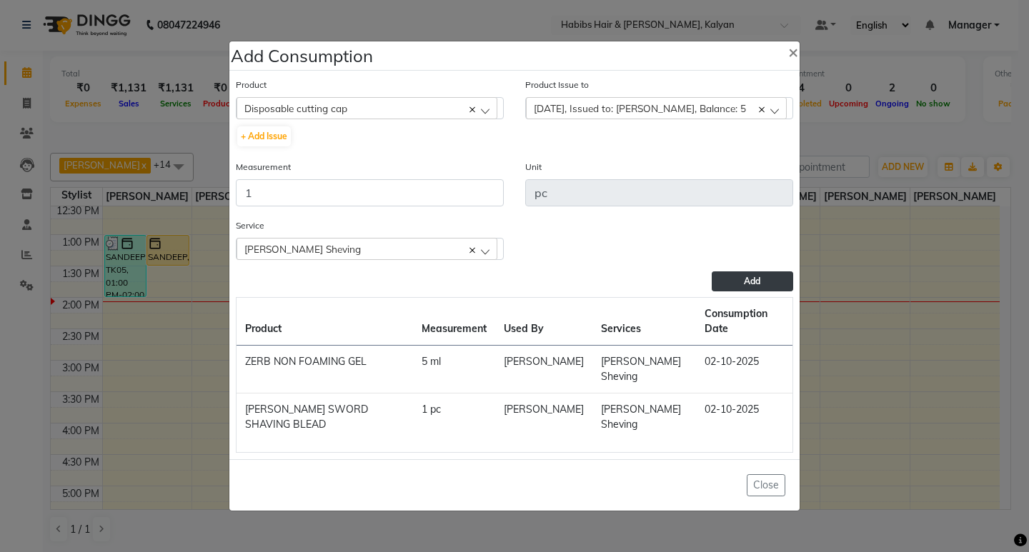
click at [747, 277] on span "Add" at bounding box center [752, 281] width 16 height 11
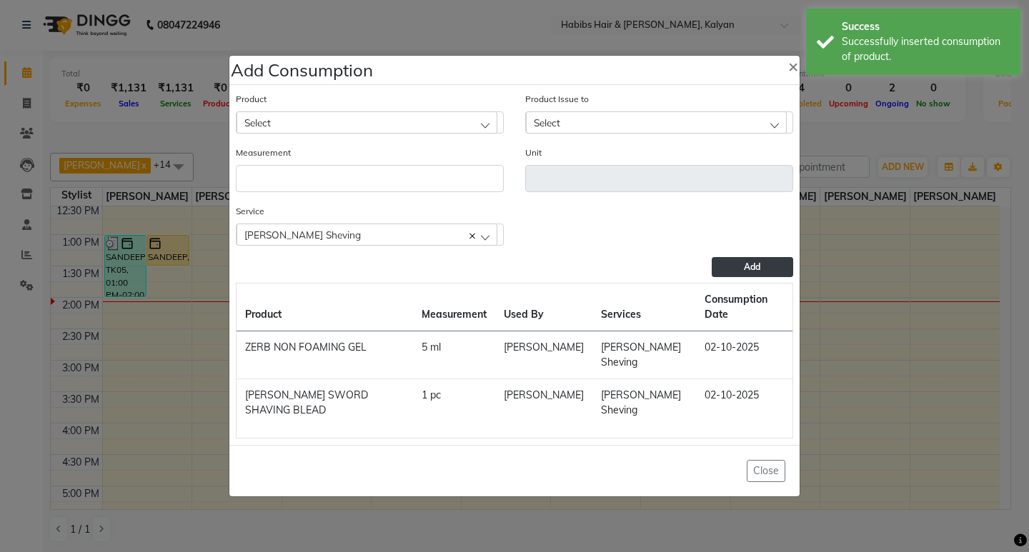
click at [395, 127] on div "Select" at bounding box center [367, 121] width 261 height 21
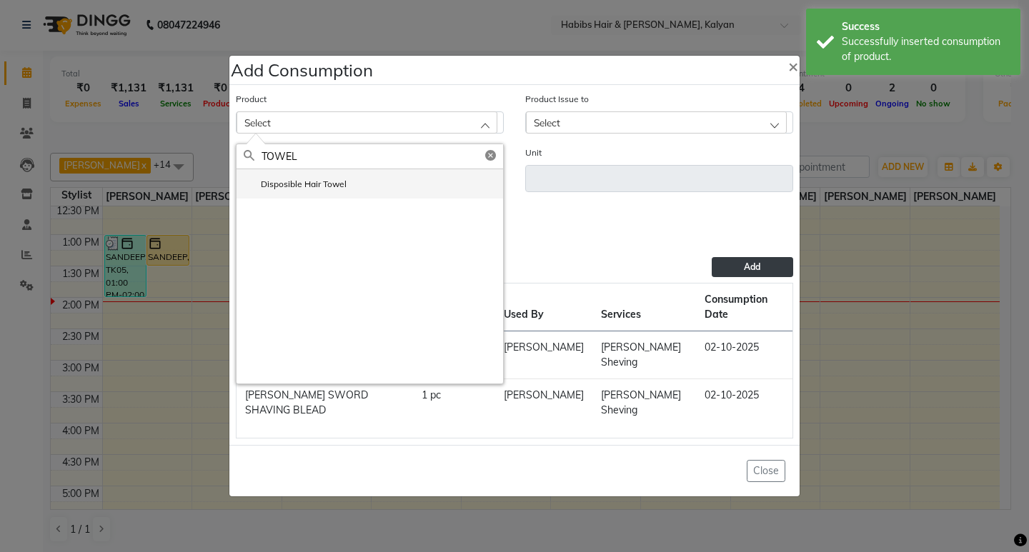
type input "TOWEL"
click at [387, 191] on li "Disposible Hair Towel" at bounding box center [370, 183] width 267 height 29
type input "pc"
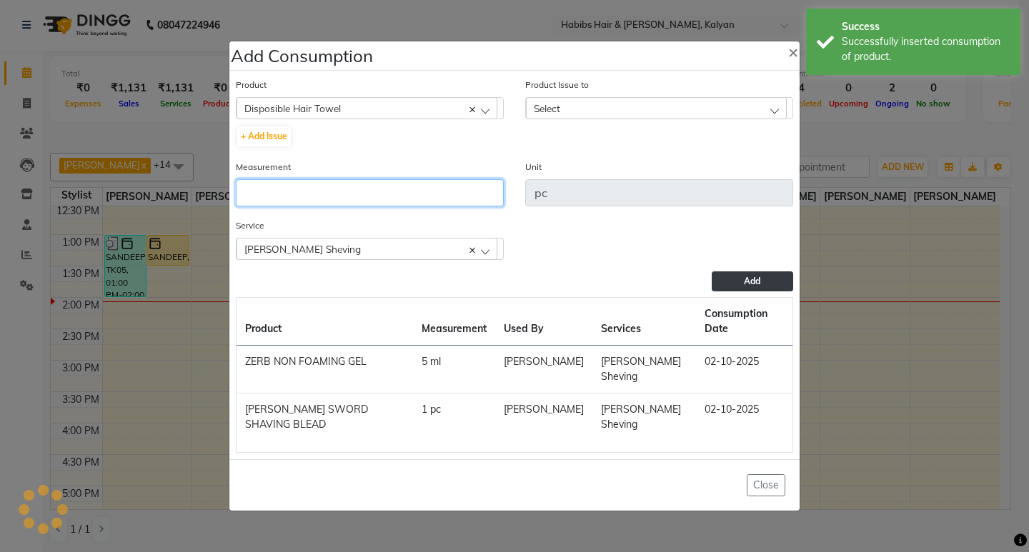
click at [387, 192] on input "number" at bounding box center [370, 192] width 268 height 27
type input "1"
click at [725, 109] on div "Select" at bounding box center [656, 107] width 261 height 21
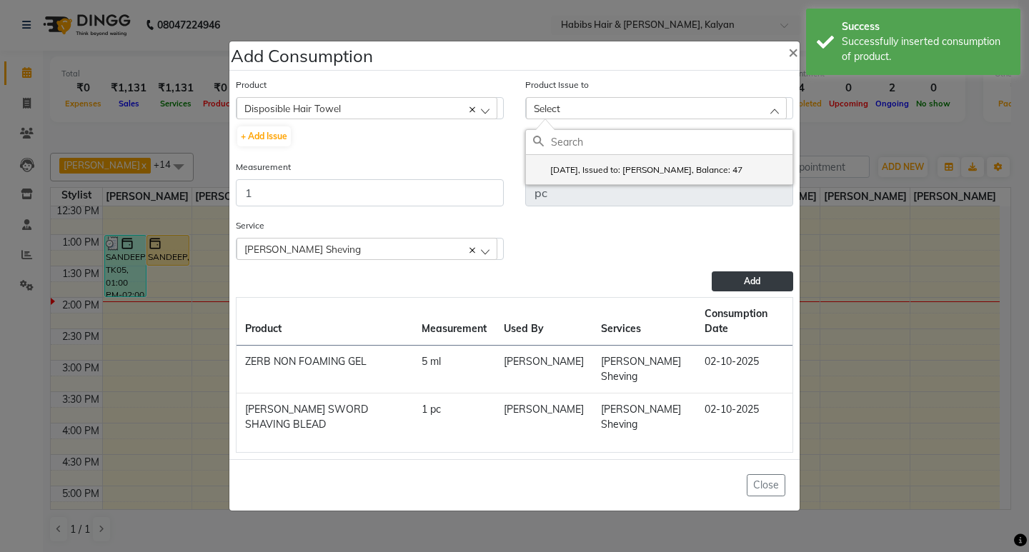
click at [732, 174] on label "2025-10-01, Issued to: Sagar saindane, Balance: 47" at bounding box center [637, 170] width 209 height 13
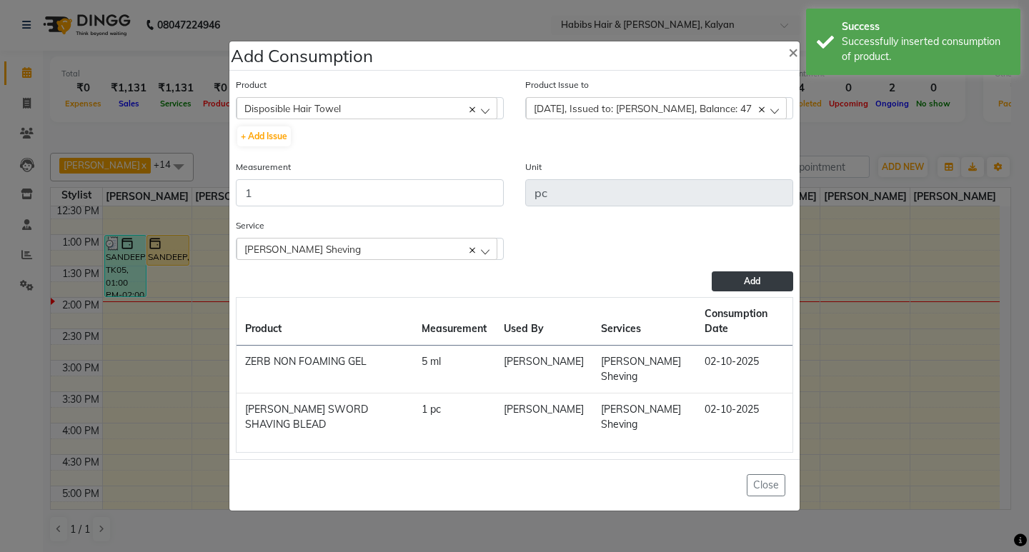
click at [757, 287] on button "Add" at bounding box center [752, 282] width 81 height 20
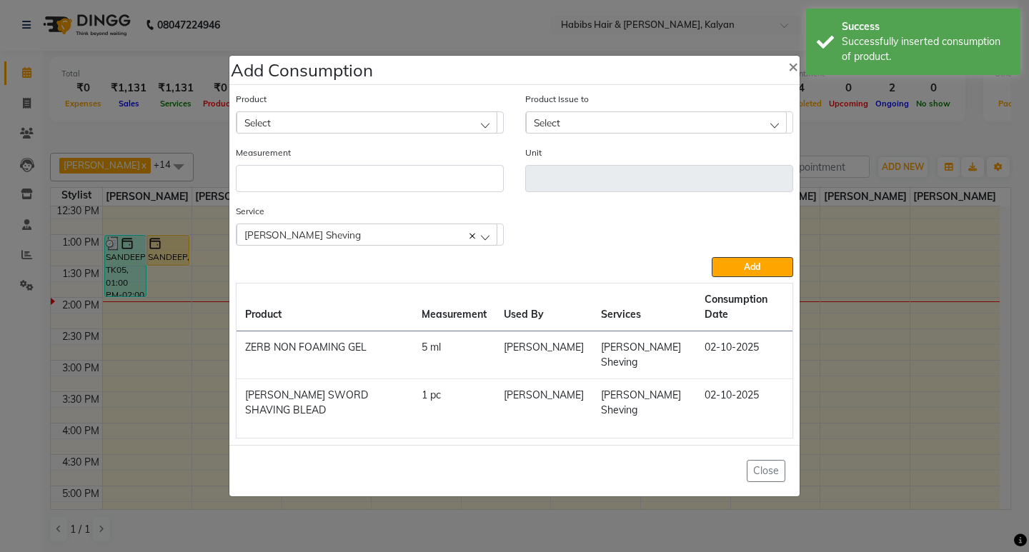
click at [874, 147] on ngb-modal-window "Add Consumption × Product Select 001 BANANA POWDER 10GM Product Issue to Select…" at bounding box center [514, 276] width 1029 height 552
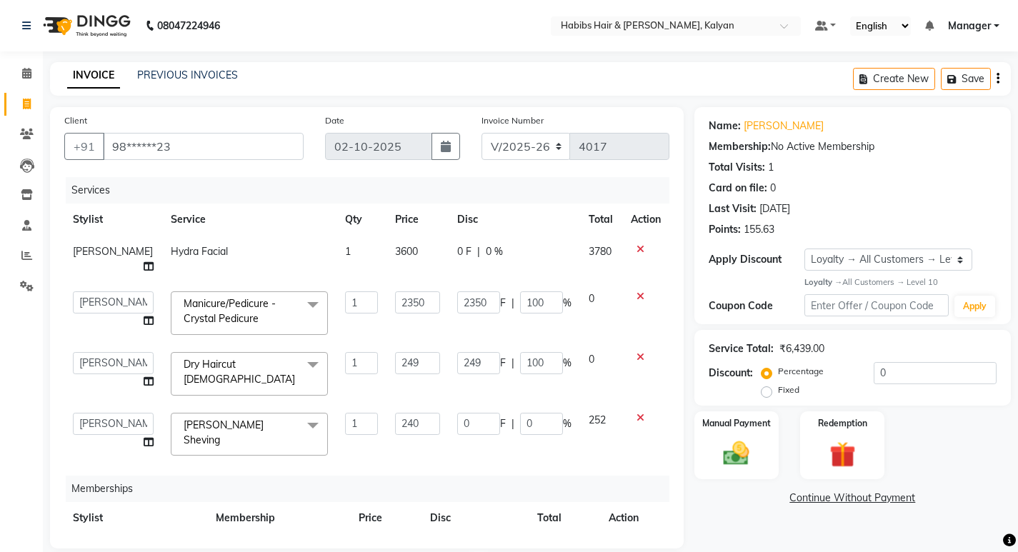
select select "8185"
select select "93333"
select select "91726"
select select "77407"
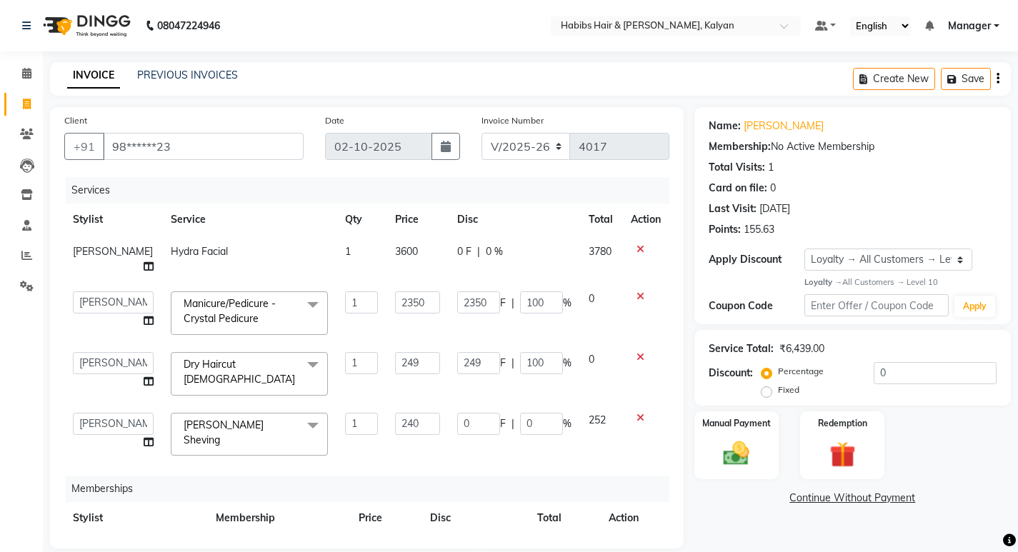
select select "1: Object"
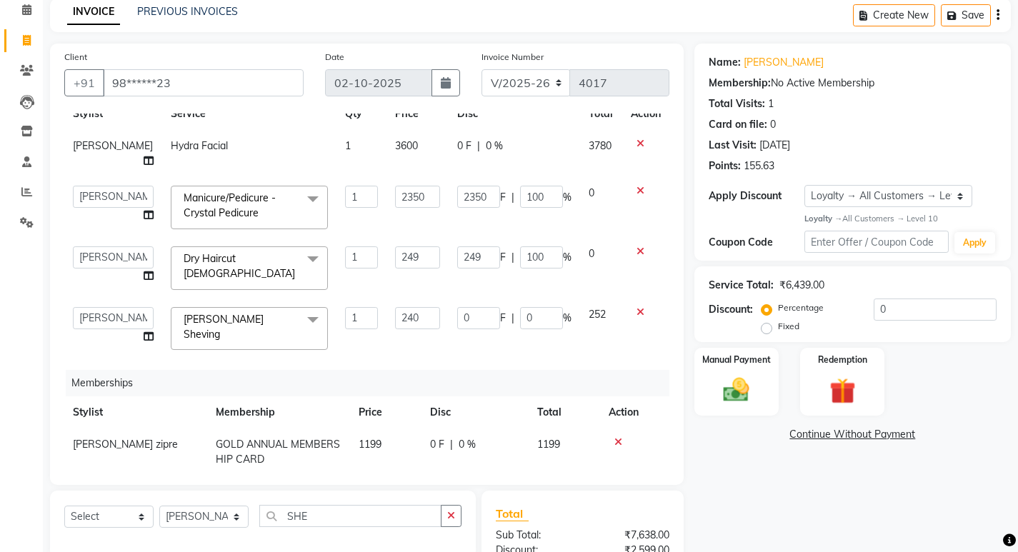
scroll to position [162, 0]
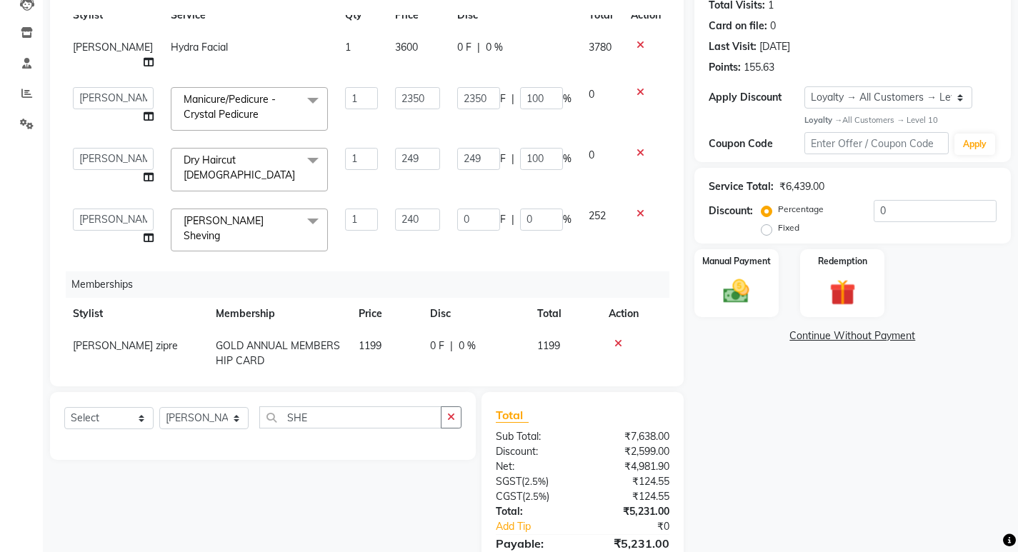
click at [637, 87] on icon at bounding box center [641, 92] width 8 height 10
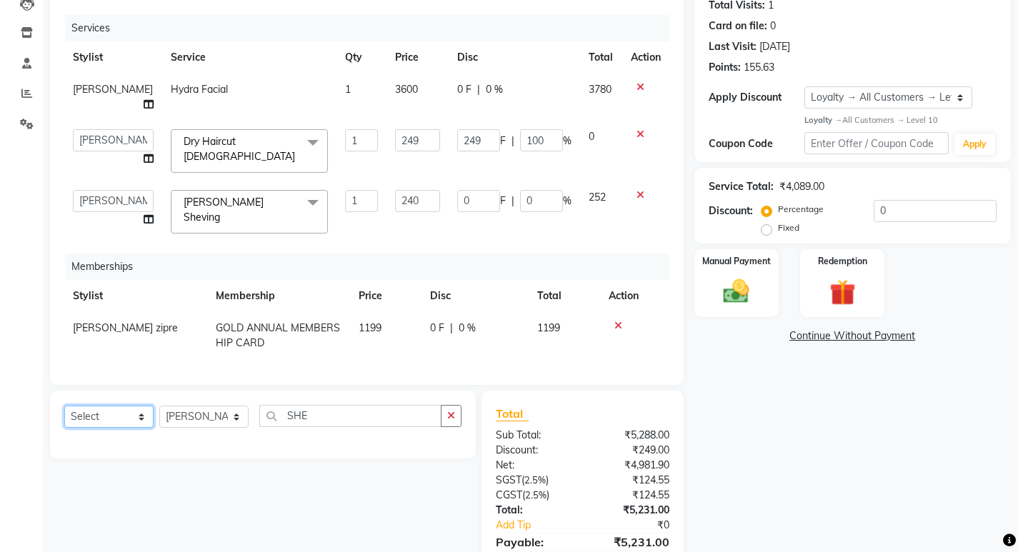
click at [108, 406] on select "Select Service Product Package Voucher Prepaid Gift Card" at bounding box center [108, 417] width 89 height 22
select select "service"
click at [64, 406] on select "Select Service Product Package Voucher Prepaid Gift Card" at bounding box center [108, 417] width 89 height 22
click at [187, 406] on select "Select Stylist [PERSON_NAME] Manager [PERSON_NAME] zipre [PERSON_NAME] [PERSON_…" at bounding box center [203, 417] width 89 height 22
select select "93333"
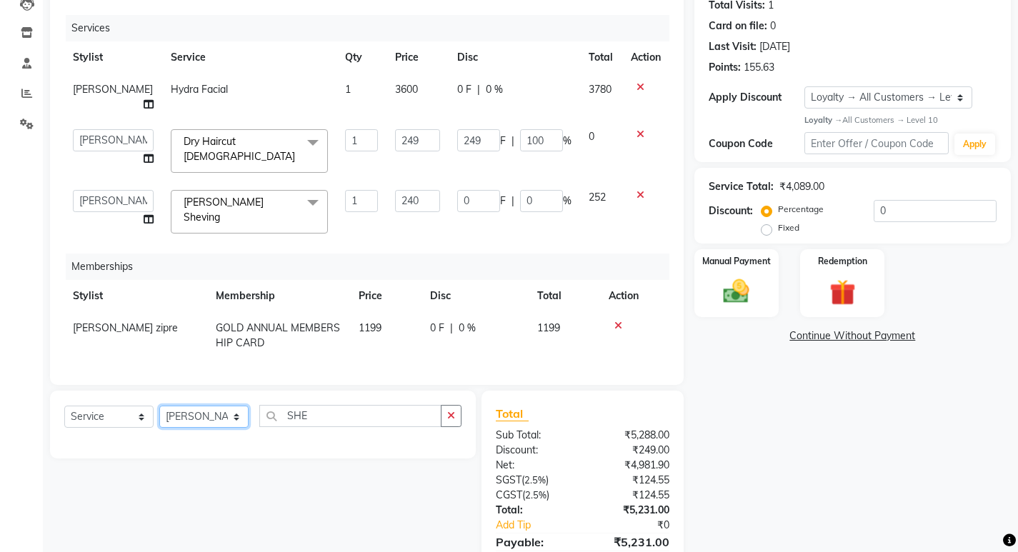
click at [159, 406] on select "Select Stylist [PERSON_NAME] Manager [PERSON_NAME] zipre [PERSON_NAME] [PERSON_…" at bounding box center [203, 417] width 89 height 22
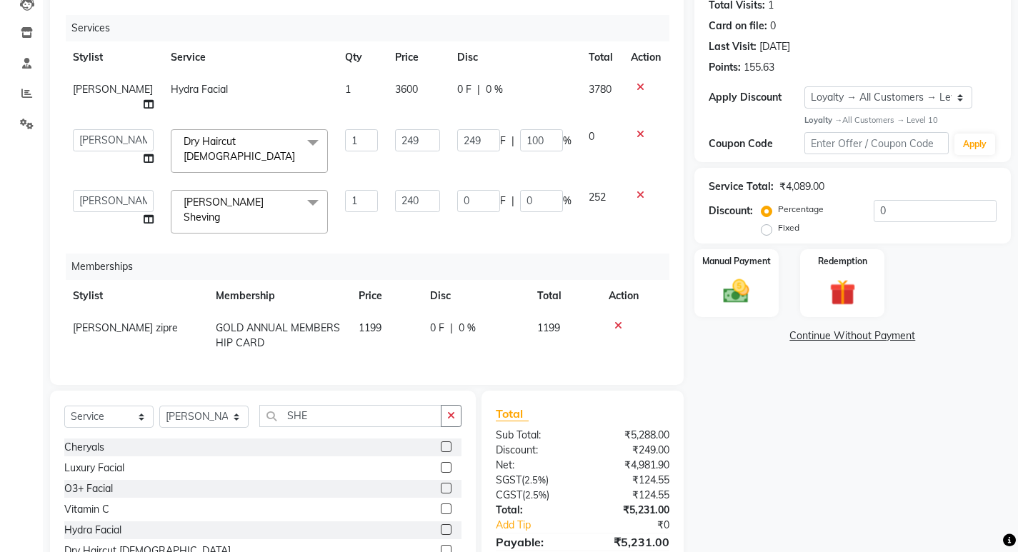
drag, startPoint x: 443, startPoint y: 403, endPoint x: 387, endPoint y: 379, distance: 61.2
click at [436, 405] on div "SHE" at bounding box center [360, 416] width 201 height 22
click at [458, 405] on button "button" at bounding box center [451, 416] width 21 height 22
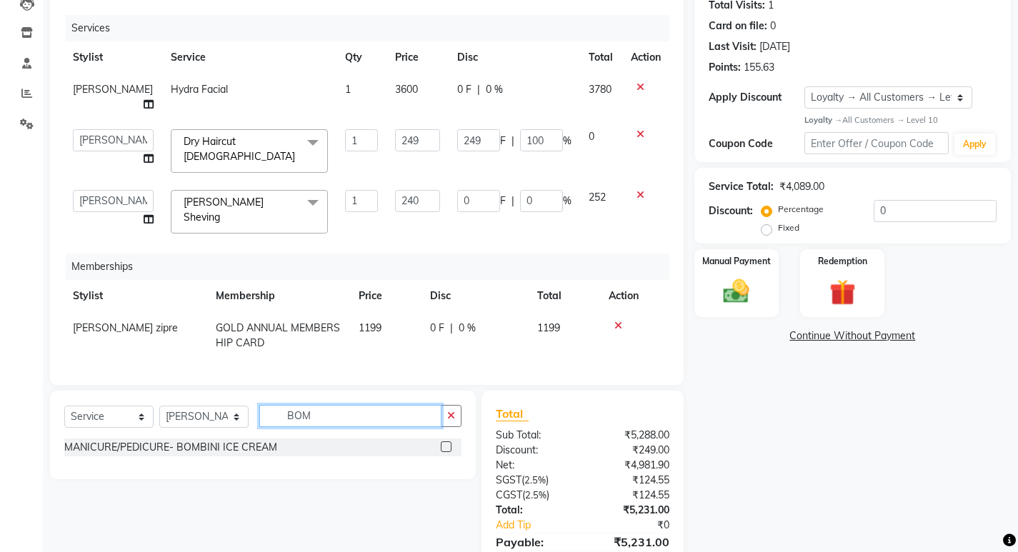
type input "BOM"
click at [448, 442] on label at bounding box center [446, 447] width 11 height 11
click at [448, 443] on input "checkbox" at bounding box center [445, 447] width 9 height 9
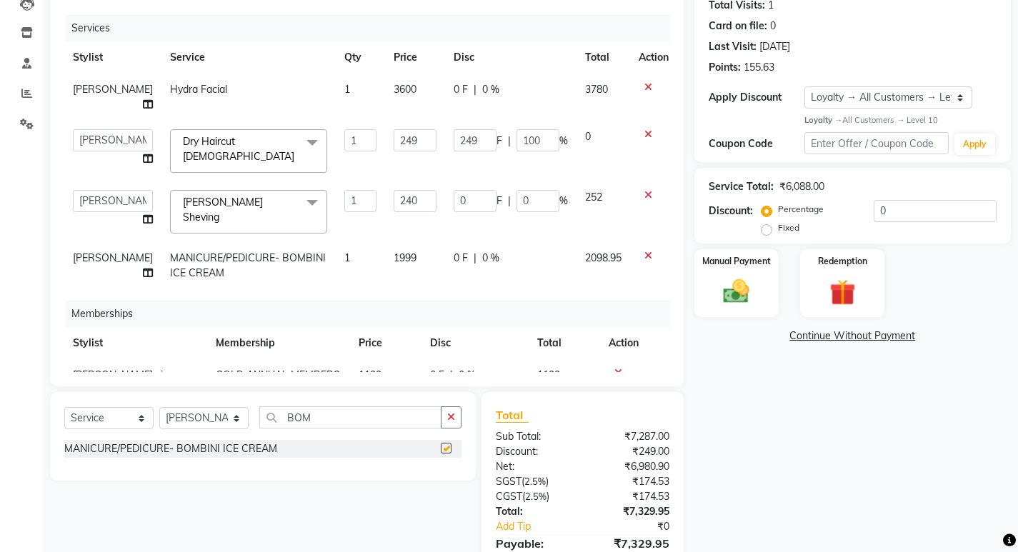
checkbox input "false"
click at [511, 251] on div "0 F | 0 %" at bounding box center [511, 258] width 114 height 15
select select "93333"
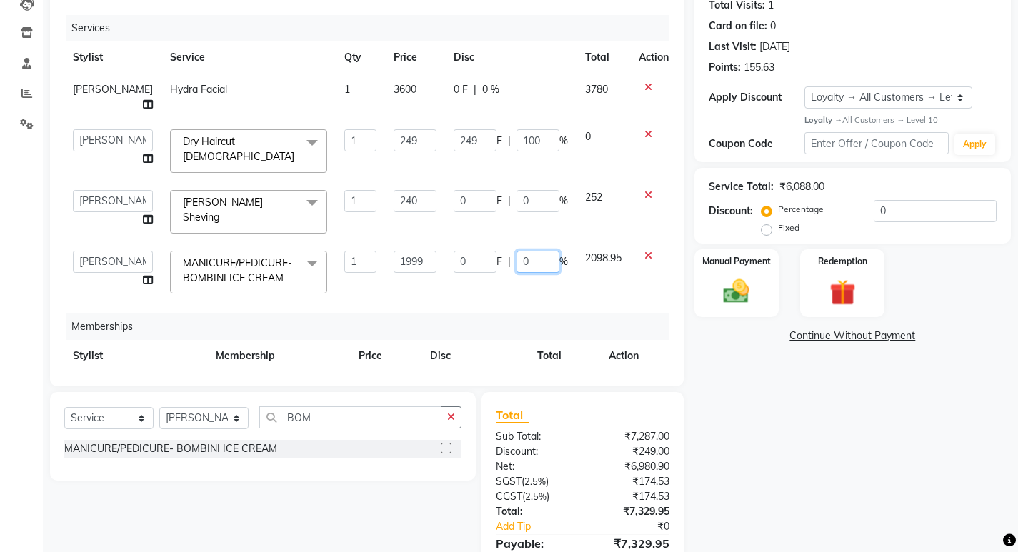
click at [517, 251] on input "0" at bounding box center [538, 262] width 43 height 22
type input "100"
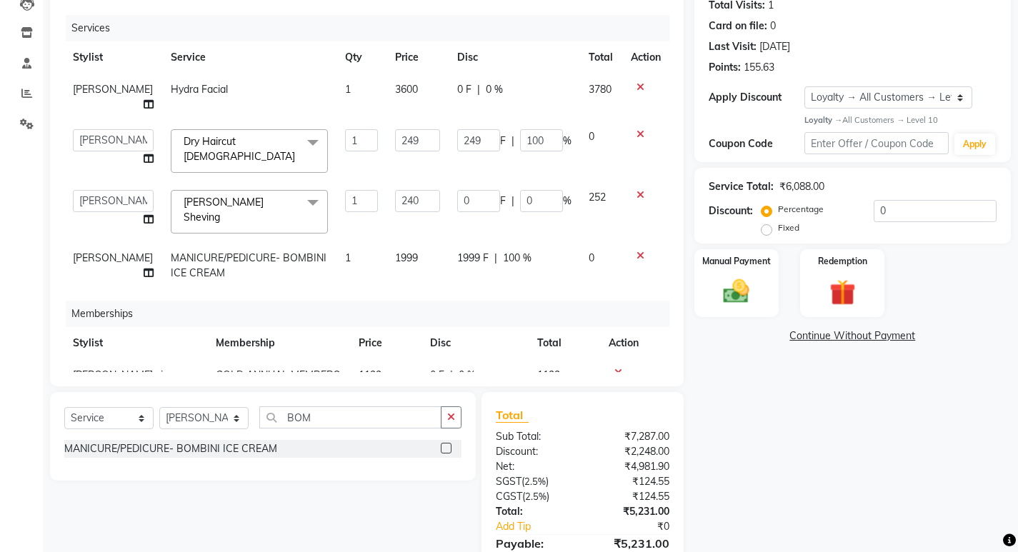
click at [506, 289] on div "Services Stylist Service Qty Price Disc Total Action [PERSON_NAME] Hydra Facial…" at bounding box center [366, 193] width 605 height 357
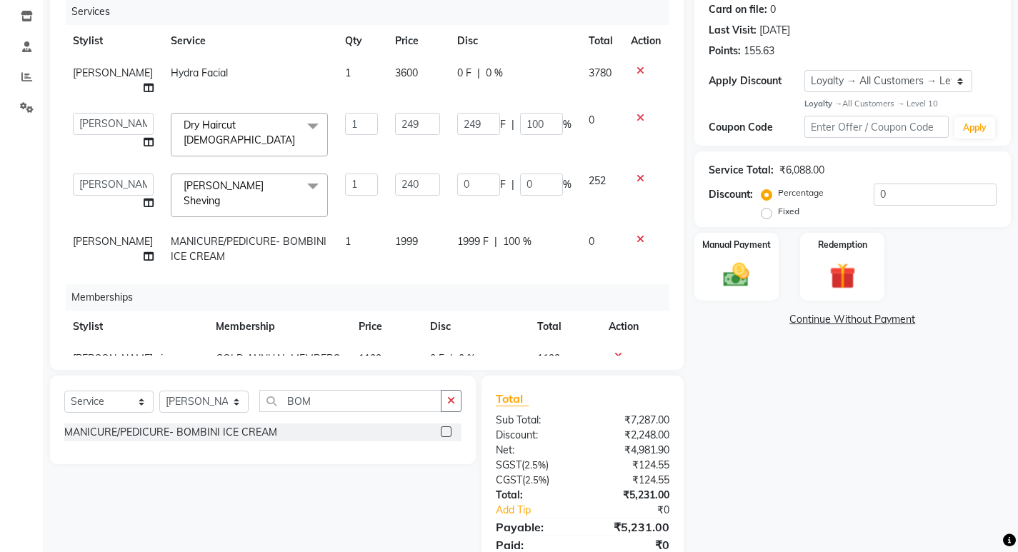
scroll to position [91, 0]
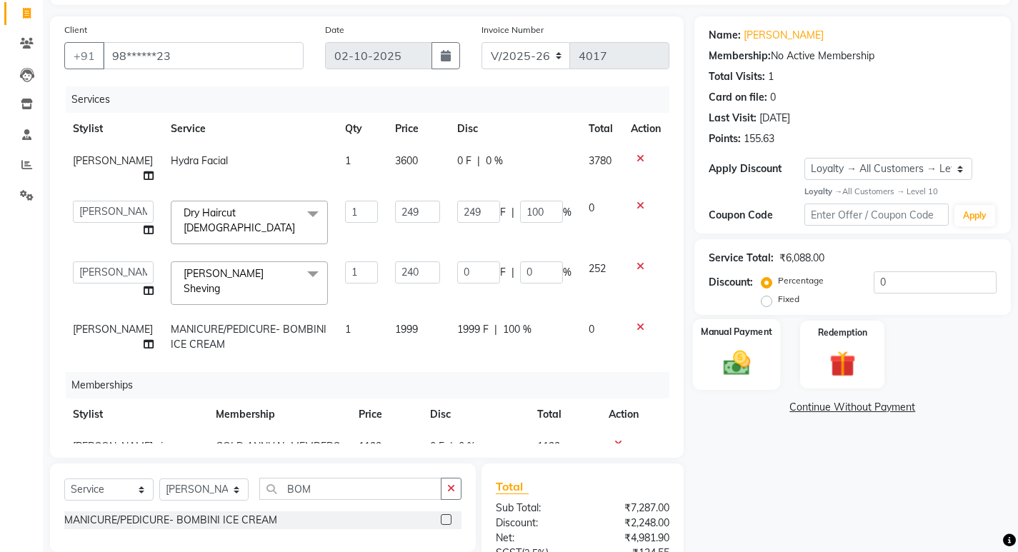
click at [749, 378] on img at bounding box center [737, 363] width 44 height 31
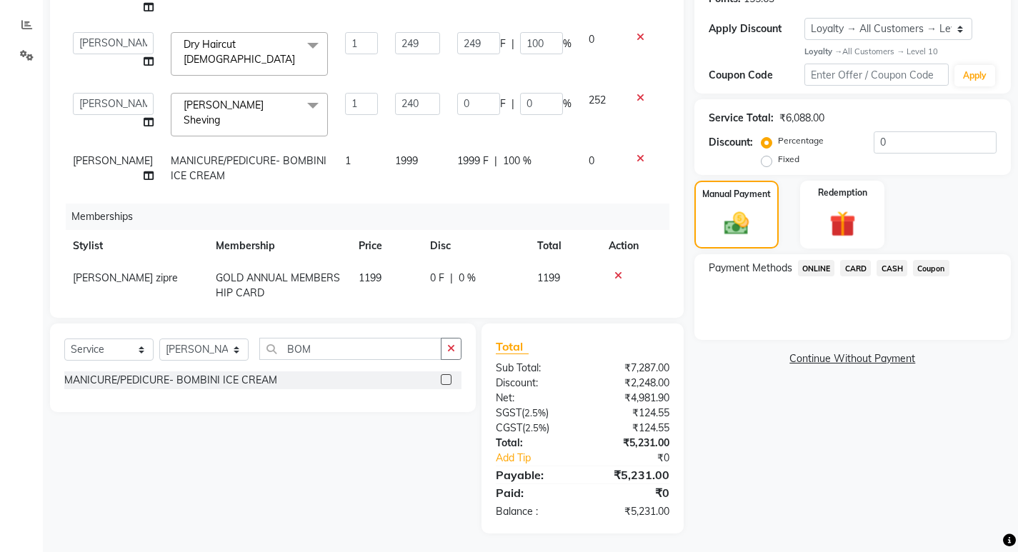
scroll to position [234, 0]
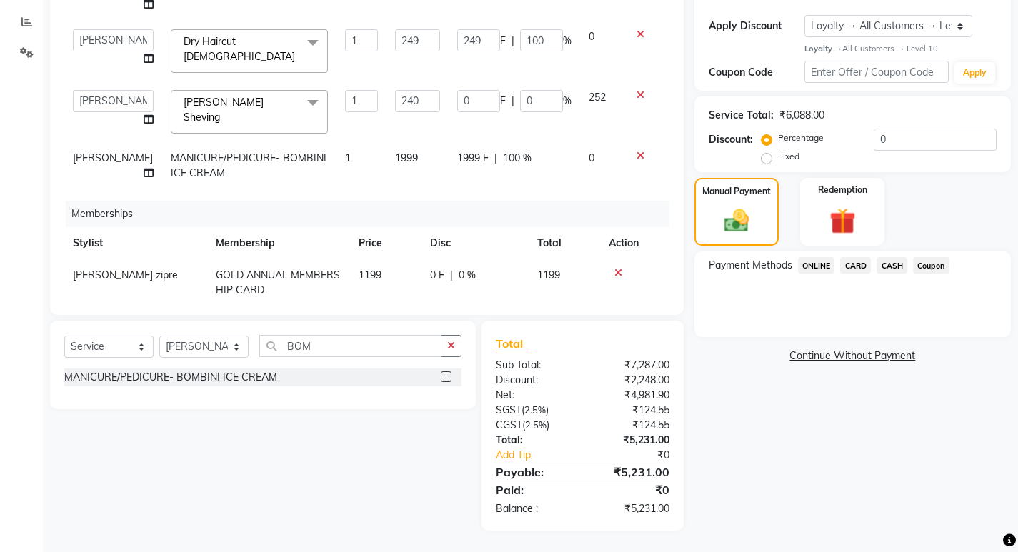
click at [820, 261] on span "ONLINE" at bounding box center [816, 265] width 37 height 16
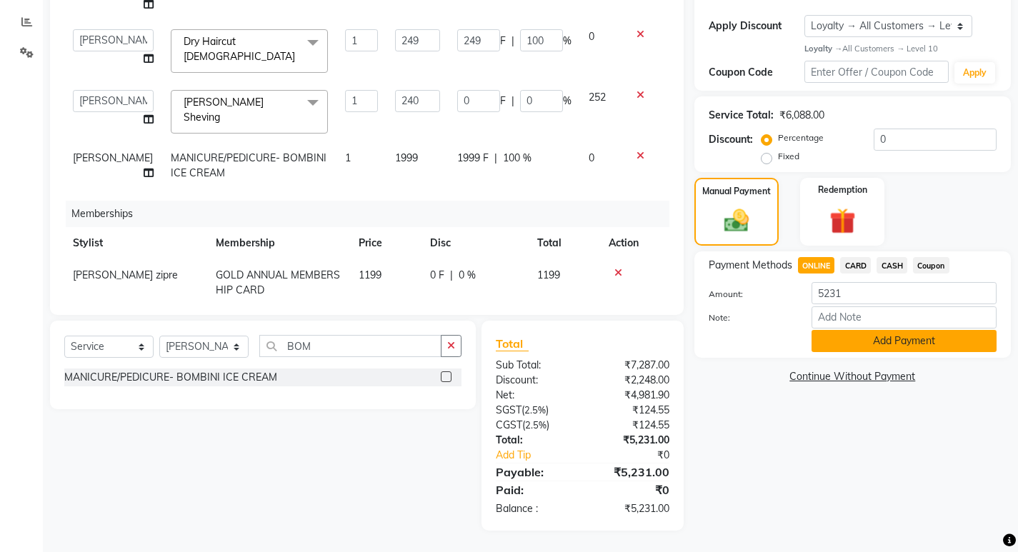
click at [870, 337] on button "Add Payment" at bounding box center [904, 341] width 185 height 22
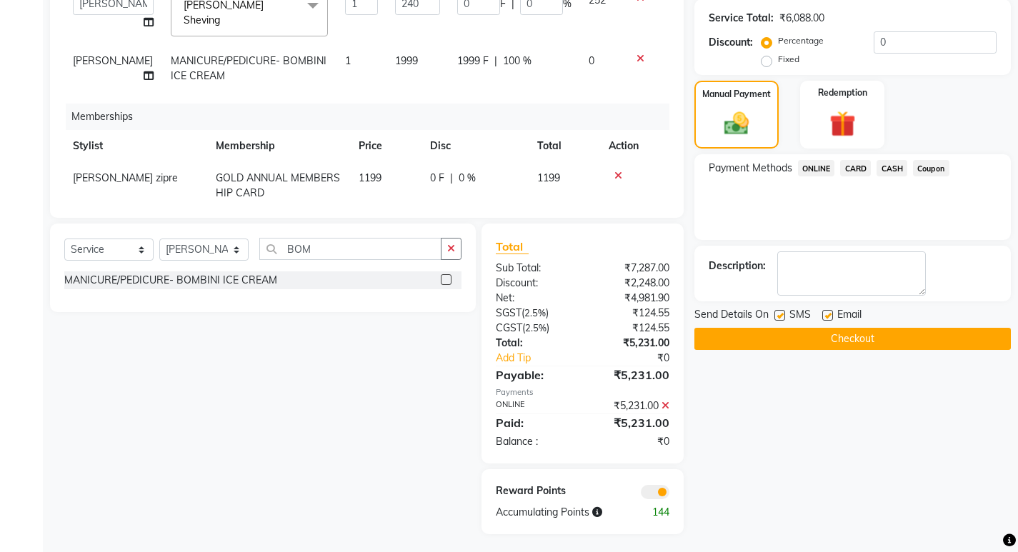
scroll to position [334, 0]
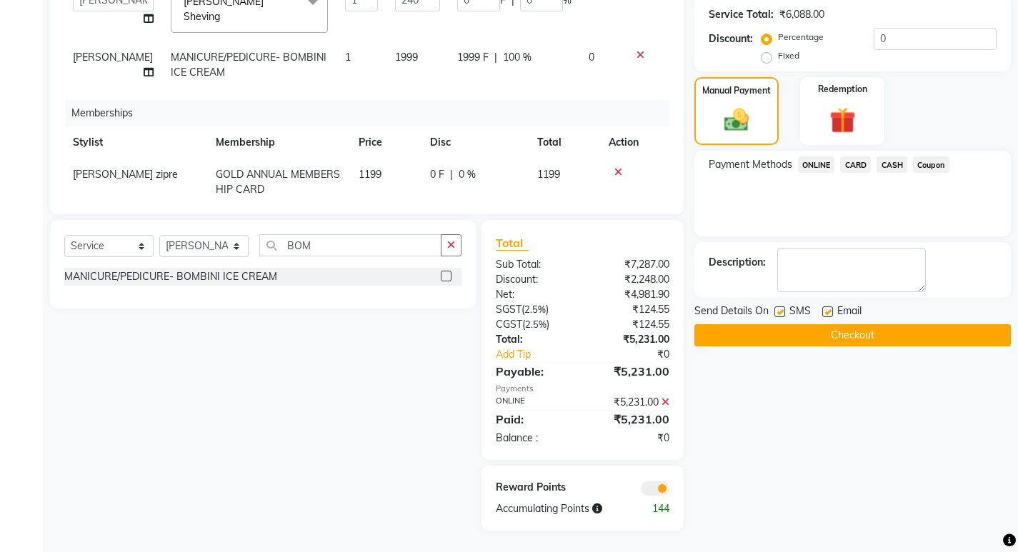
click at [880, 329] on button "Checkout" at bounding box center [853, 335] width 317 height 22
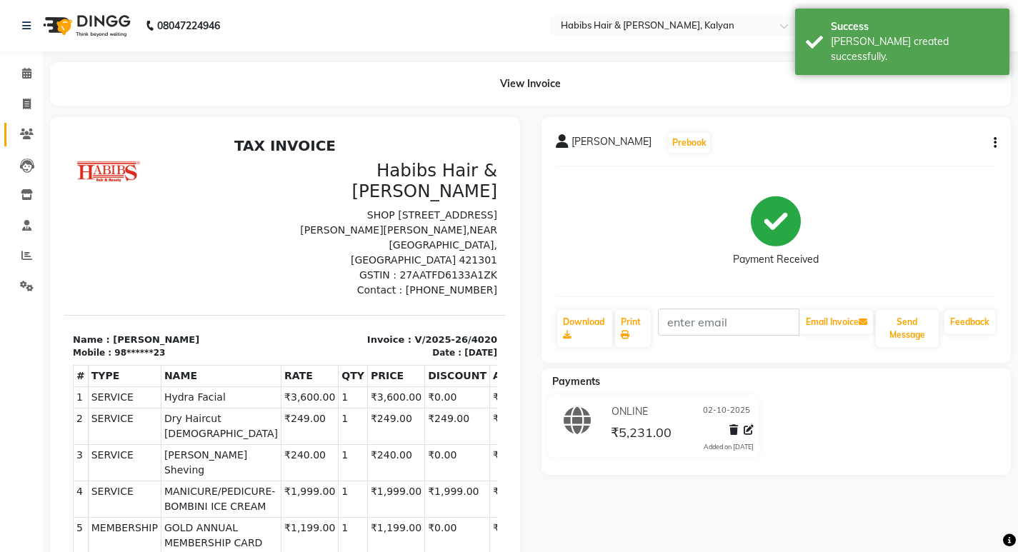
click at [30, 125] on link "Clients" at bounding box center [21, 135] width 34 height 24
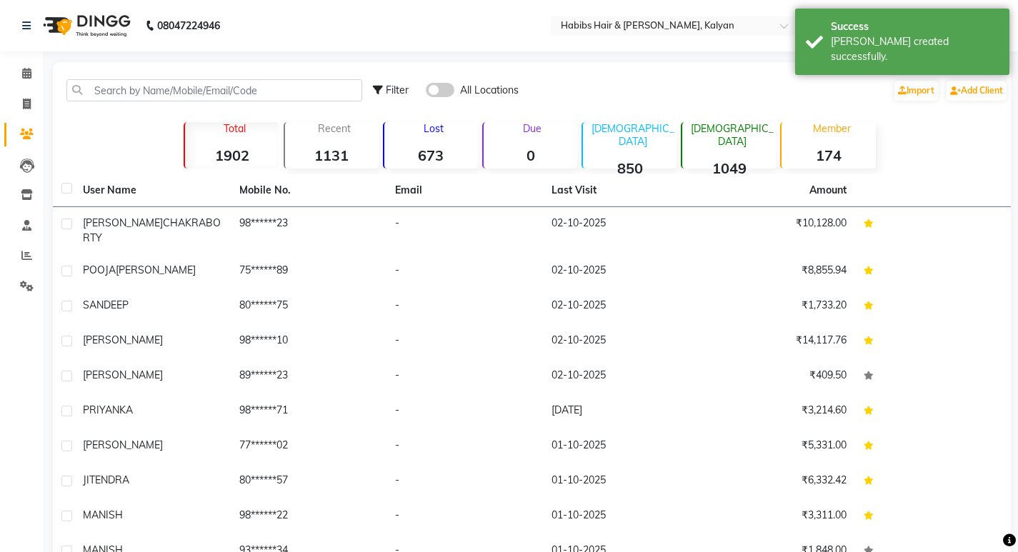
click at [634, 230] on td "02-10-2025" at bounding box center [621, 230] width 156 height 47
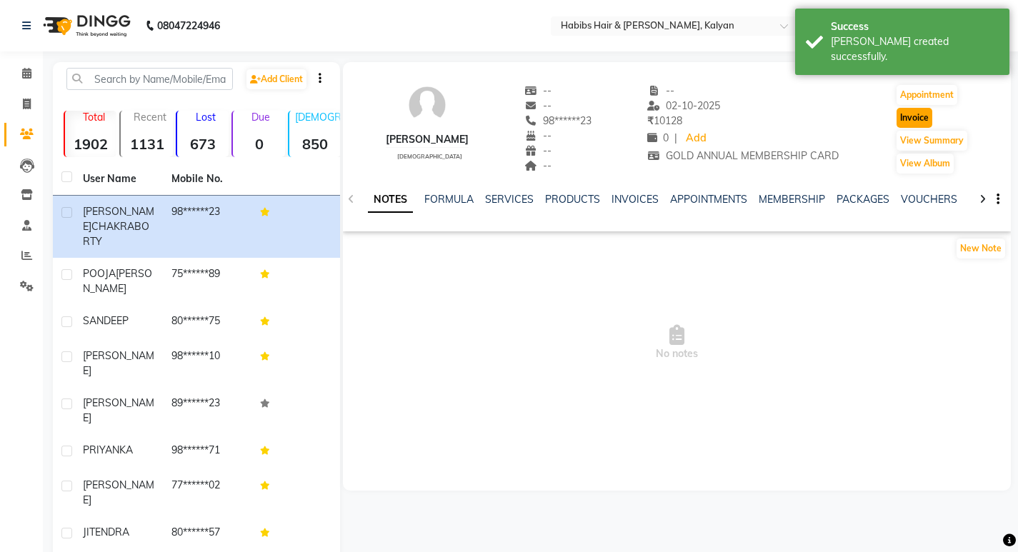
click at [907, 126] on button "Invoice" at bounding box center [915, 118] width 36 height 20
select select "8185"
select select "service"
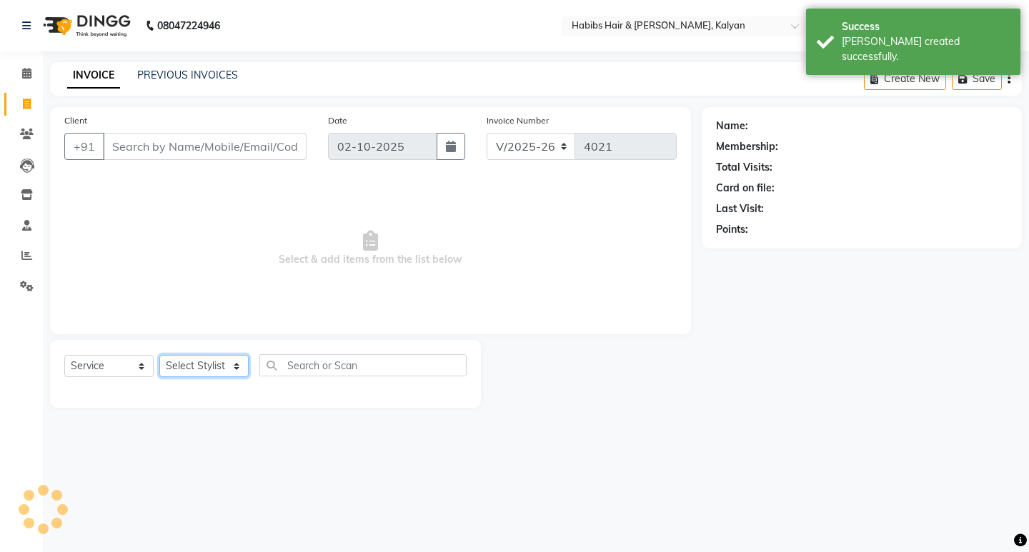
type input "98******23"
click at [191, 363] on select "Select Stylist" at bounding box center [203, 366] width 89 height 22
select select "2: Object"
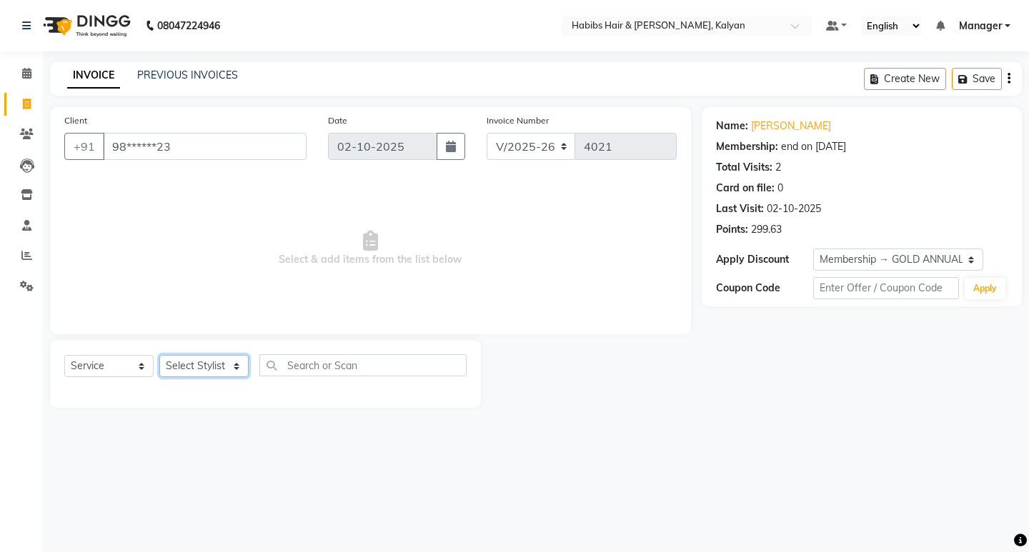
select select "77015"
click at [159, 355] on select "Select Stylist [PERSON_NAME] Manager [PERSON_NAME] zipre [PERSON_NAME] [PERSON_…" at bounding box center [203, 366] width 89 height 22
click at [101, 362] on select "Select Service Product Membership Package Voucher Prepaid Gift Card" at bounding box center [108, 366] width 89 height 22
select select "product"
click at [64, 355] on select "Select Service Product Membership Package Voucher Prepaid Gift Card" at bounding box center [108, 366] width 89 height 22
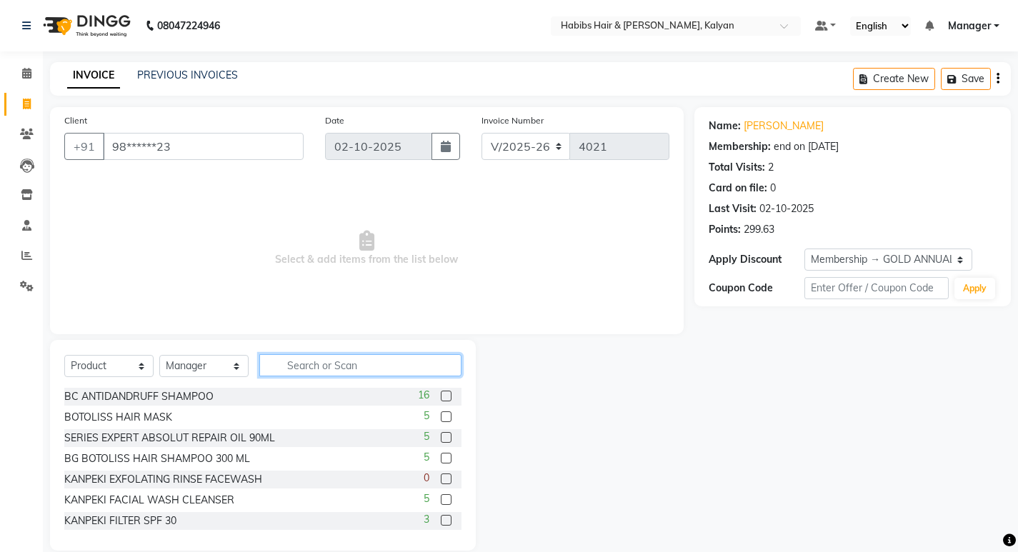
click at [295, 369] on input "text" at bounding box center [360, 365] width 202 height 22
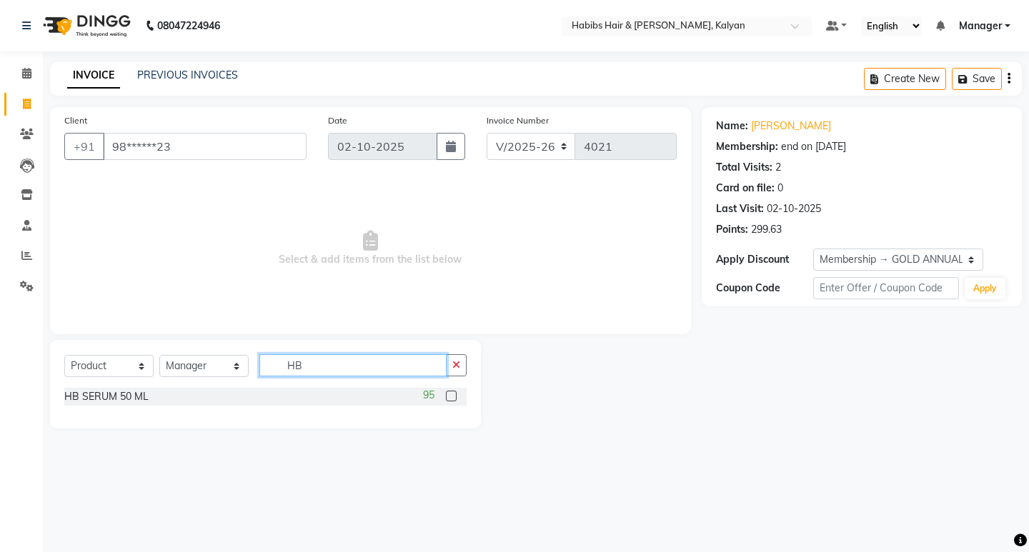
type input "HB"
click at [450, 398] on label at bounding box center [451, 396] width 11 height 11
click at [450, 398] on input "checkbox" at bounding box center [450, 396] width 9 height 9
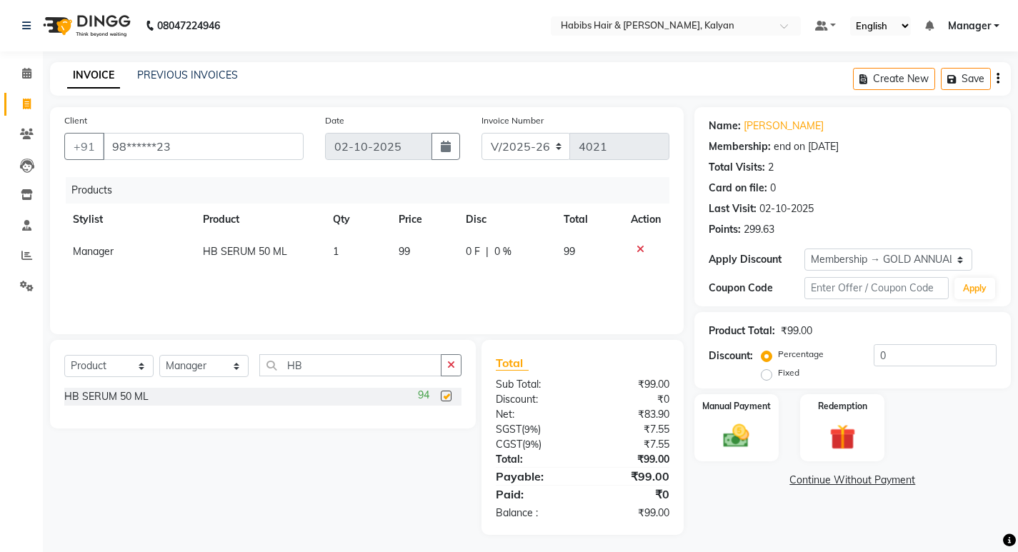
checkbox input "false"
click at [730, 416] on div "Manual Payment" at bounding box center [736, 428] width 88 height 71
click at [940, 483] on span "Coupon" at bounding box center [931, 481] width 36 height 16
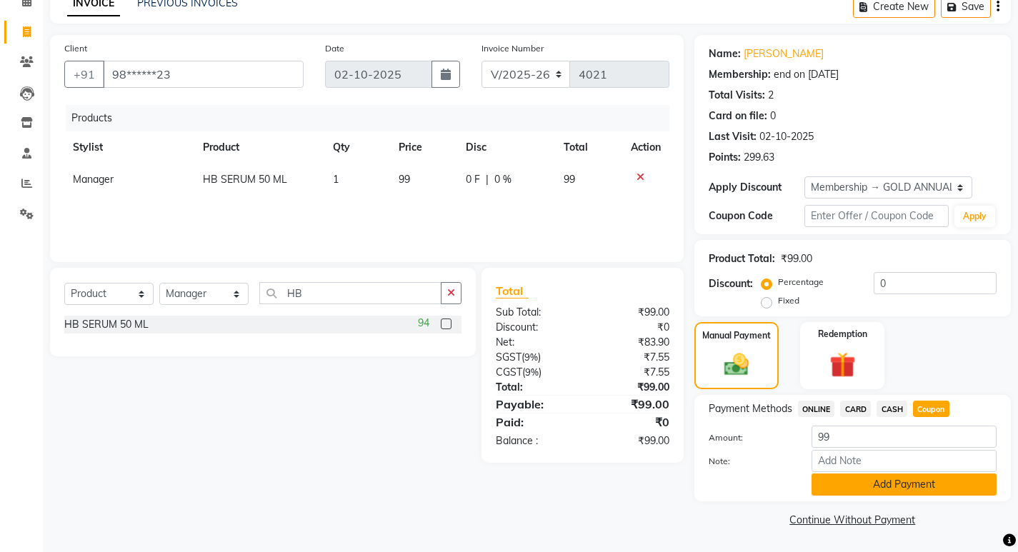
click at [944, 484] on button "Add Payment" at bounding box center [904, 485] width 185 height 22
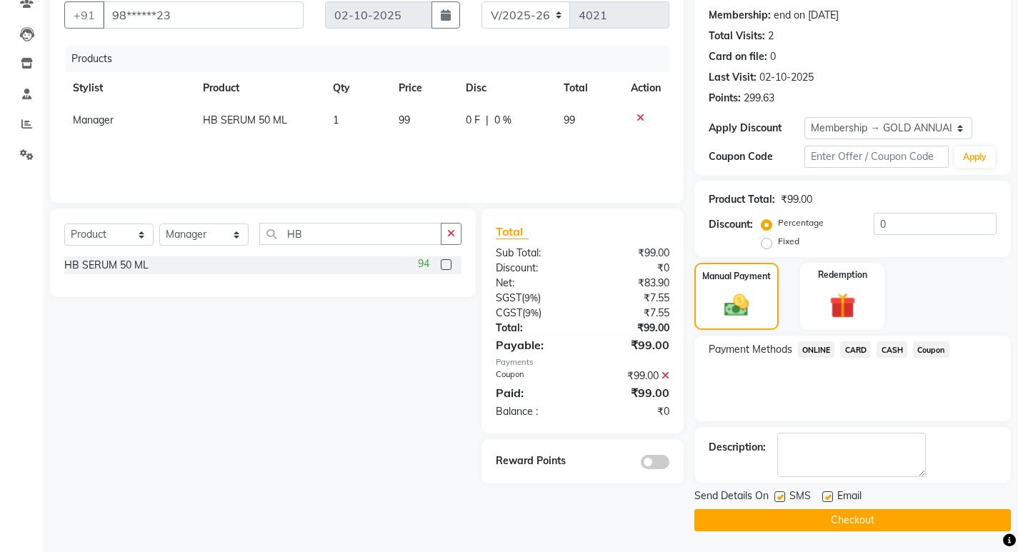
scroll to position [132, 0]
click at [945, 520] on button "Checkout" at bounding box center [853, 520] width 317 height 22
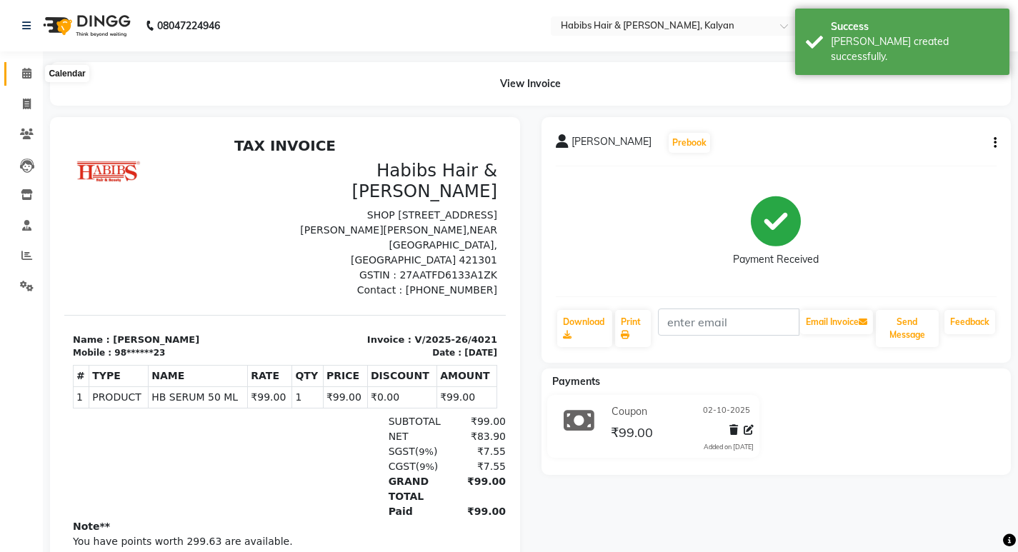
click at [30, 71] on icon at bounding box center [26, 73] width 9 height 11
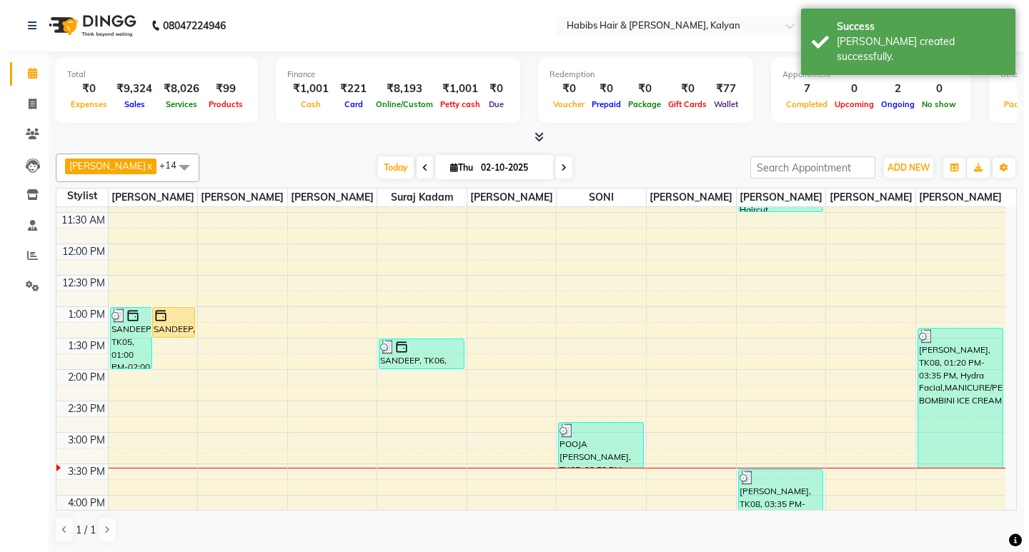
scroll to position [357, 0]
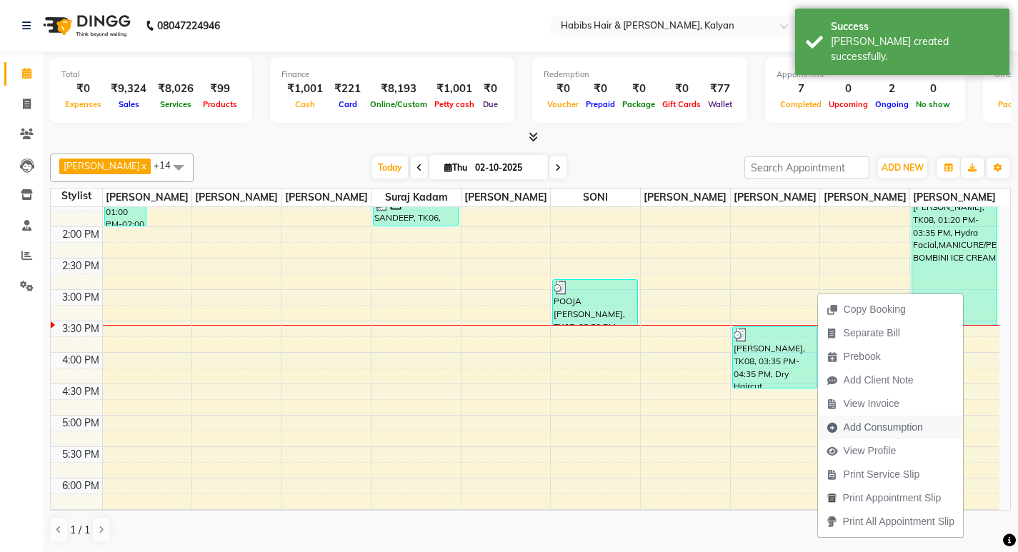
click at [890, 427] on span "Add Consumption" at bounding box center [883, 427] width 79 height 15
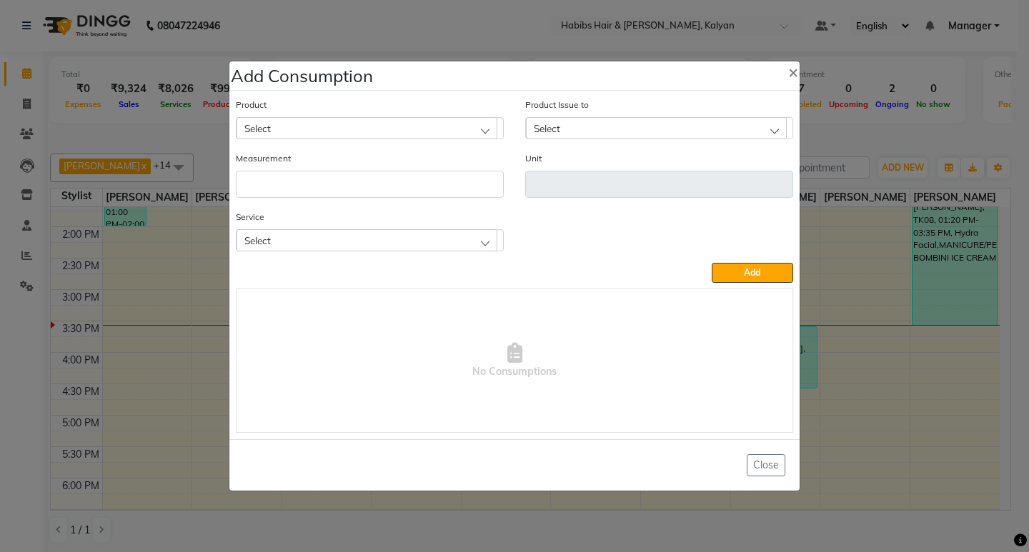
click at [331, 239] on div "Select" at bounding box center [367, 239] width 261 height 21
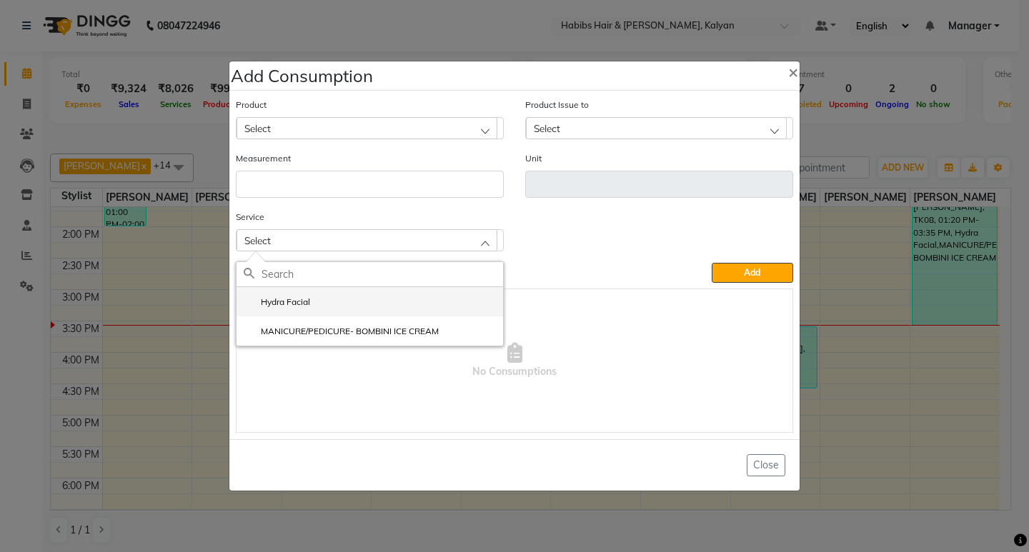
click at [316, 303] on li "Hydra Facial" at bounding box center [370, 301] width 267 height 29
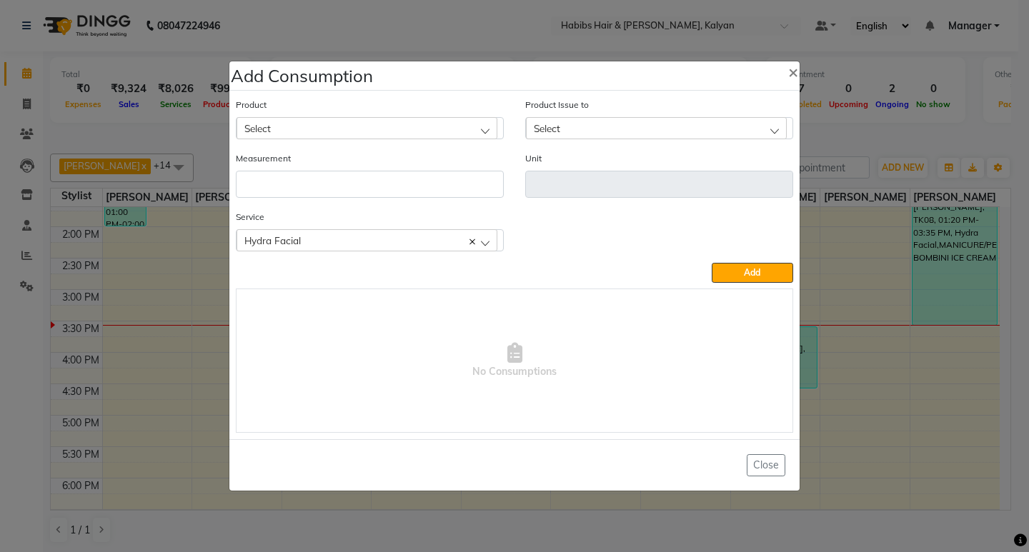
click at [351, 119] on div "Select" at bounding box center [367, 127] width 261 height 21
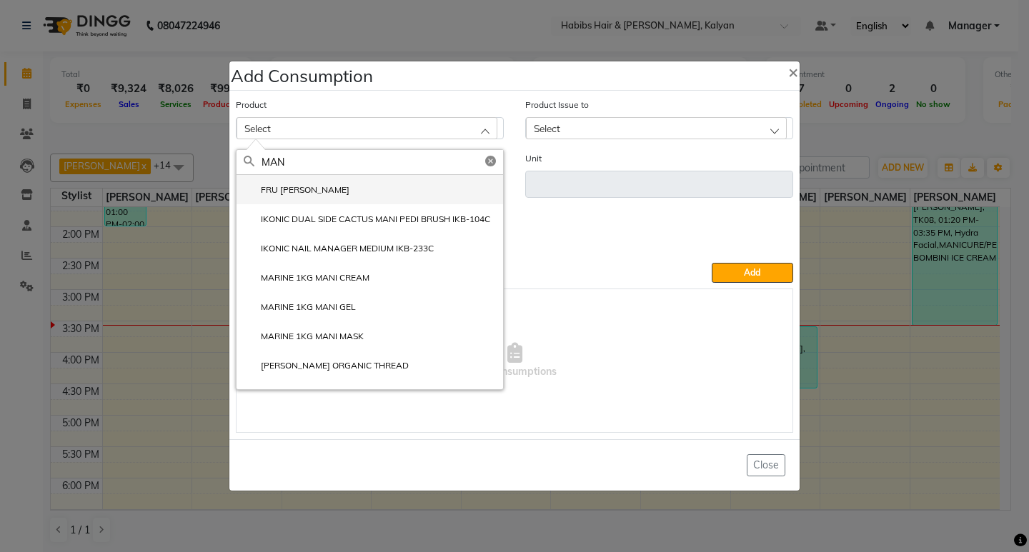
type input "MAN"
click at [292, 188] on label "FRU MANGO" at bounding box center [297, 190] width 106 height 13
type input "pc"
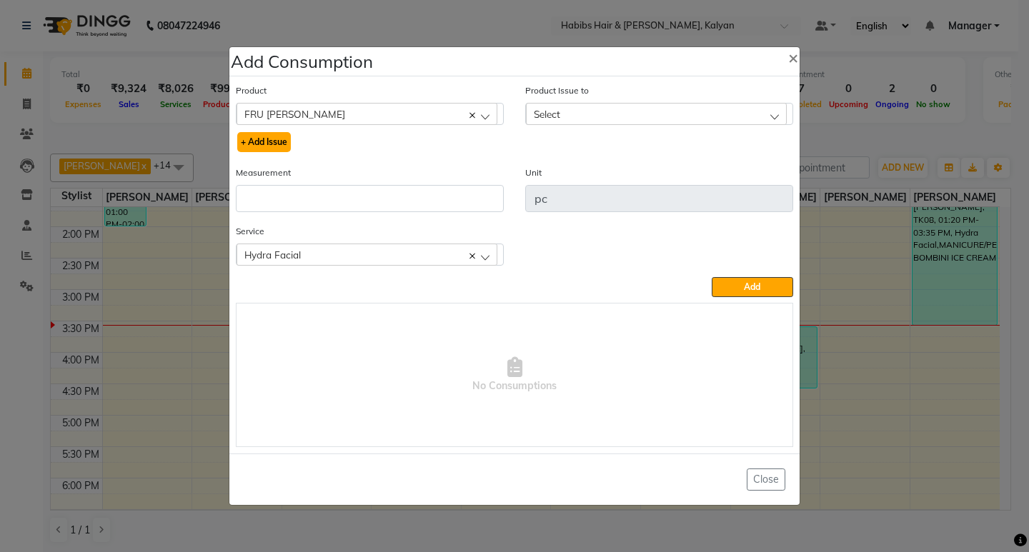
click at [277, 141] on button "+ Add Issue" at bounding box center [264, 142] width 54 height 20
select select
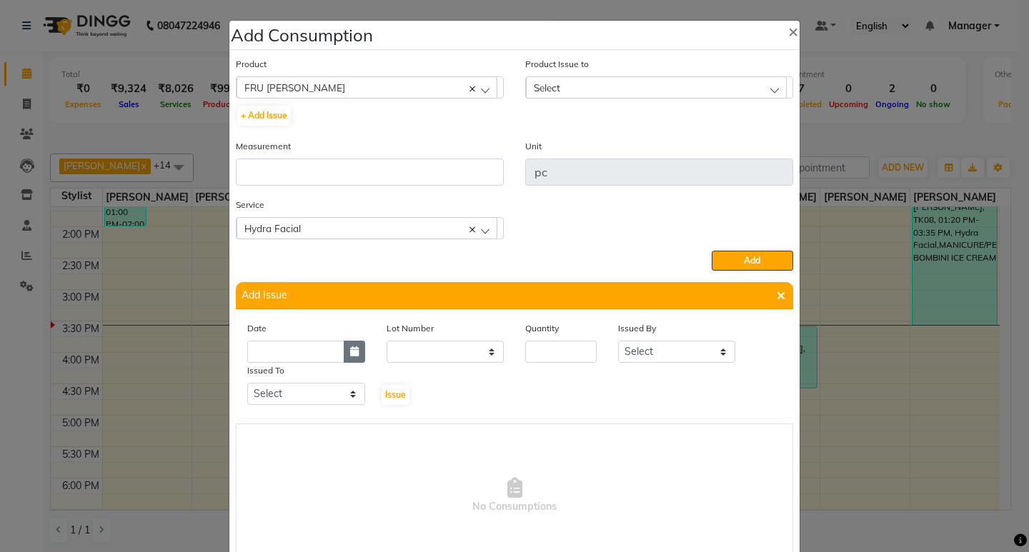
click at [350, 355] on icon "button" at bounding box center [354, 352] width 9 height 10
select select "10"
select select "2025"
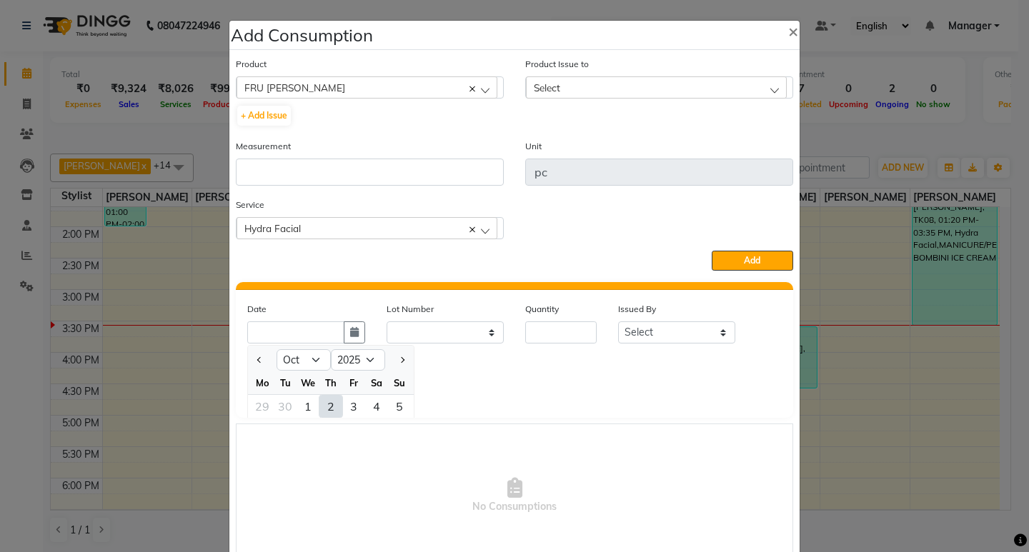
click at [319, 412] on div "2" at bounding box center [330, 406] width 23 height 23
type input "02-10-2025"
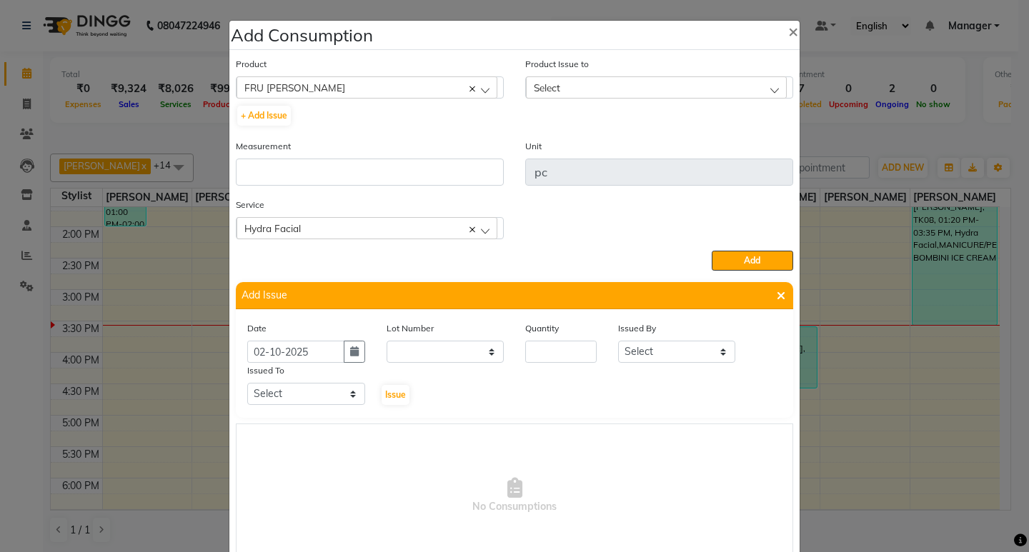
scroll to position [0, 0]
click at [429, 359] on select "None" at bounding box center [446, 352] width 118 height 22
select select "0: null"
click at [387, 341] on select "None" at bounding box center [446, 352] width 118 height 22
click at [574, 360] on input "number" at bounding box center [560, 352] width 71 height 22
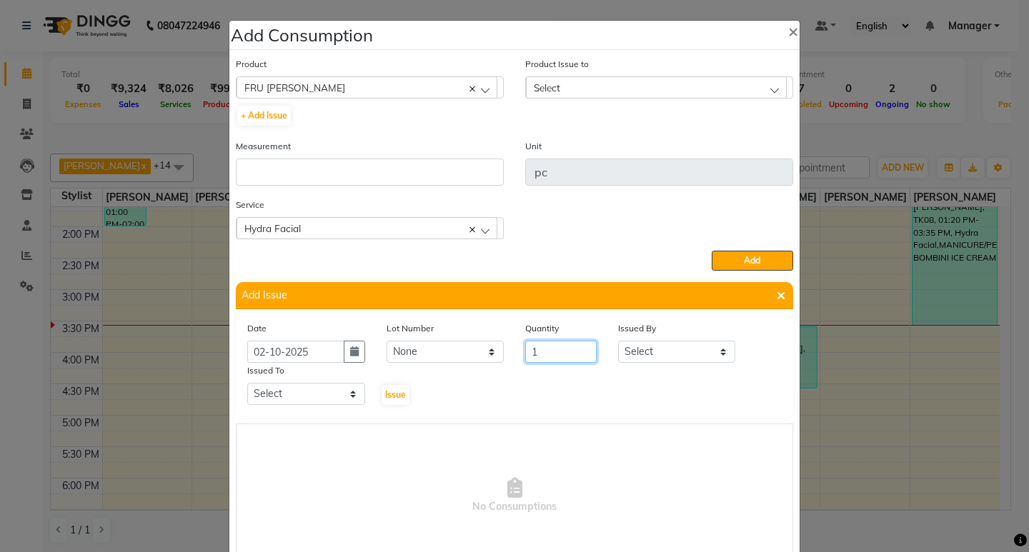
type input "1"
click at [653, 345] on select "Select Kumudini Minakshi Omkar Patil Pankaj Jadhav Priyanka Sagar saindane SANT…" at bounding box center [677, 352] width 118 height 22
select select "93333"
click at [618, 341] on select "Select Kumudini Minakshi Omkar Patil Pankaj Jadhav Priyanka Sagar saindane SANT…" at bounding box center [677, 352] width 118 height 22
click at [287, 398] on select "Select Kumudini Minakshi Omkar Patil Pankaj Jadhav Priyanka Sagar saindane SANT…" at bounding box center [306, 394] width 118 height 22
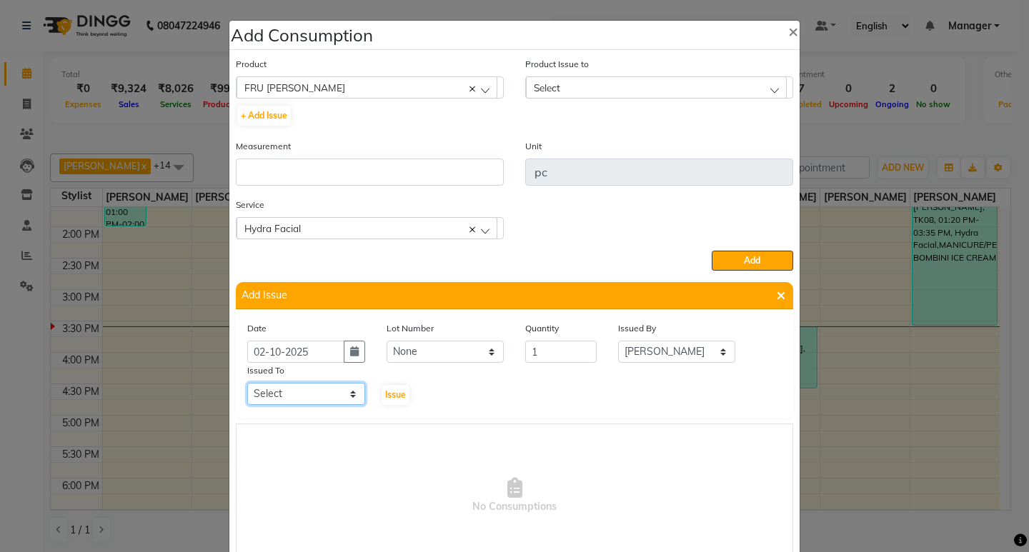
select select "93333"
click at [247, 383] on select "Select Kumudini Minakshi Omkar Patil Pankaj Jadhav Priyanka Sagar saindane SANT…" at bounding box center [306, 394] width 118 height 22
click at [390, 397] on span "Issue" at bounding box center [395, 394] width 21 height 11
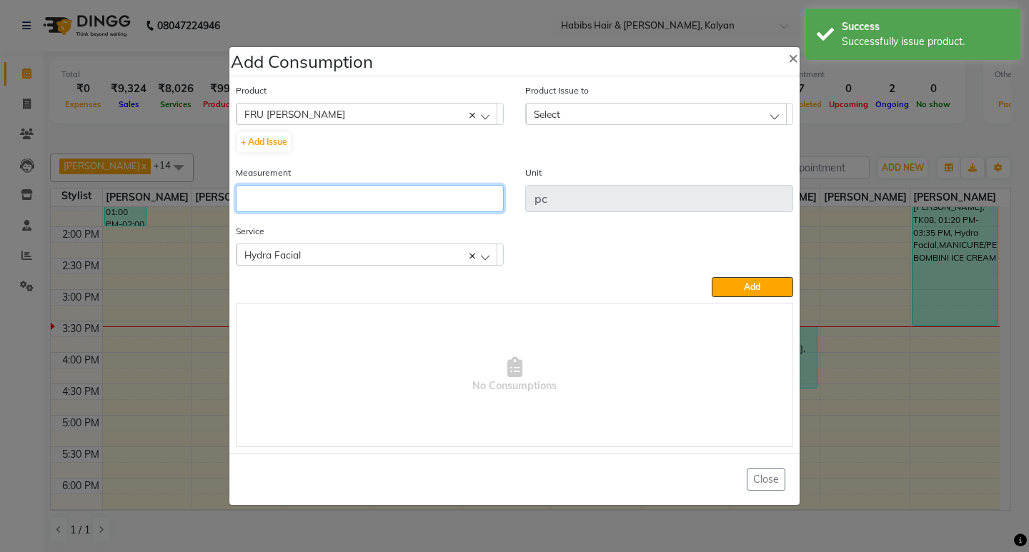
click at [382, 192] on input "number" at bounding box center [370, 198] width 268 height 27
type input "1"
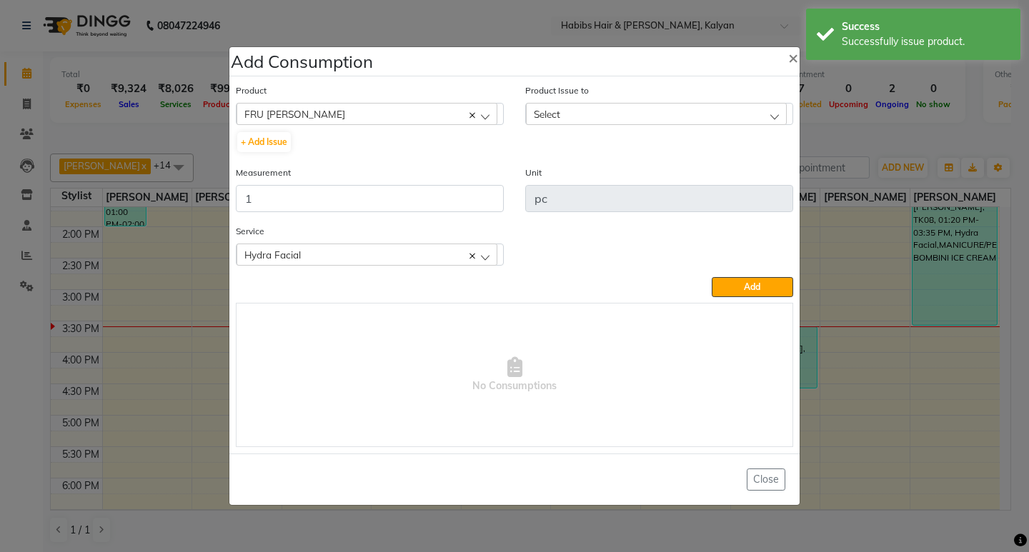
click at [608, 125] on div "Product Issue to Select 2025-10-02, Issued to: Minakshi, Balance: 1" at bounding box center [658, 124] width 289 height 82
click at [609, 115] on div "Select" at bounding box center [656, 113] width 261 height 21
click at [679, 168] on li "2025-10-02, Issued to: Minakshi, Balance: 1" at bounding box center [659, 175] width 267 height 29
click at [768, 281] on button "Add" at bounding box center [752, 287] width 81 height 20
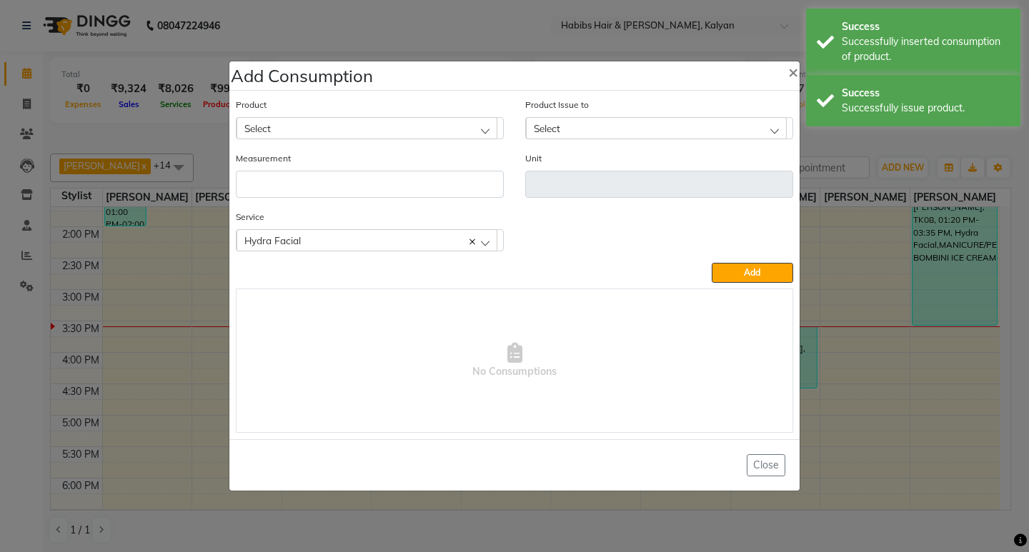
click at [354, 129] on div "Select" at bounding box center [367, 127] width 261 height 21
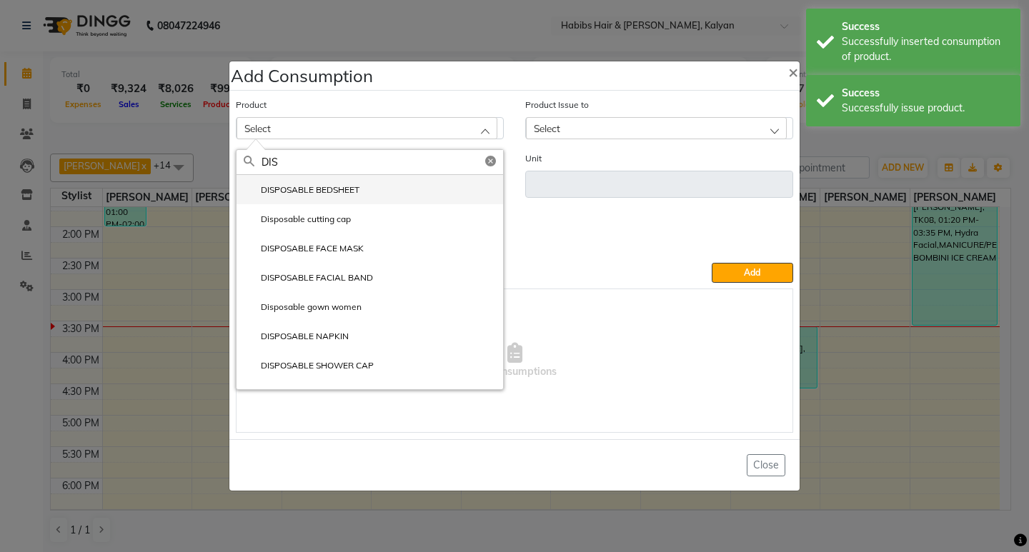
type input "DIS"
click at [354, 191] on label "DISPOSABLE BEDSHEET" at bounding box center [302, 190] width 116 height 13
type input "pc"
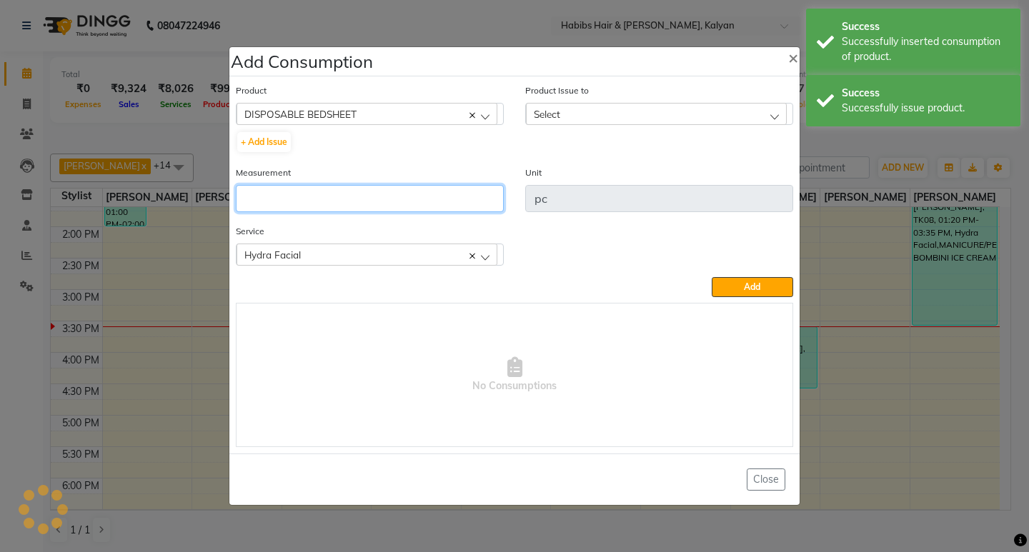
click at [354, 191] on input "number" at bounding box center [370, 198] width 268 height 27
type input "1"
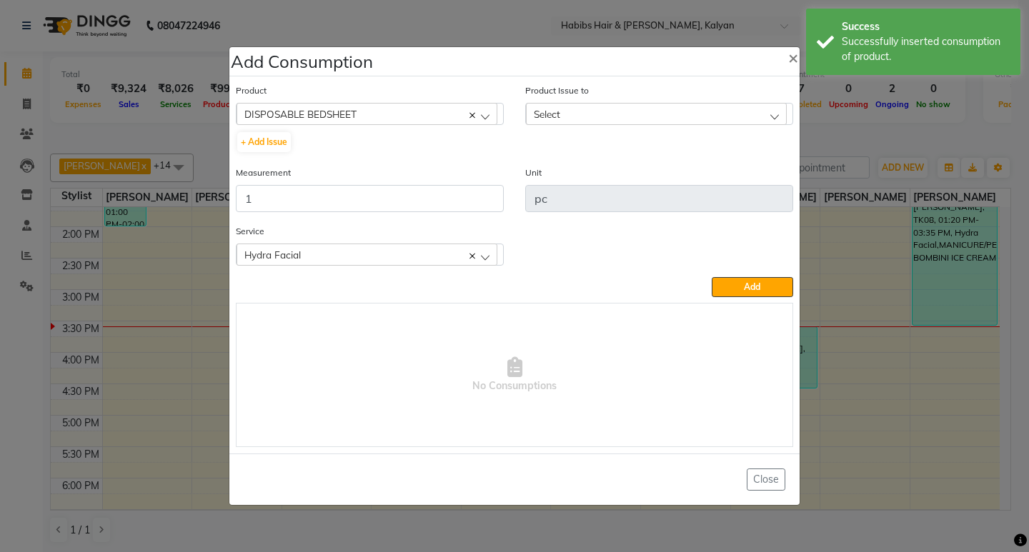
drag, startPoint x: 675, startPoint y: 96, endPoint x: 684, endPoint y: 106, distance: 13.7
click at [676, 96] on div "Product Issue to Select 2025-05-04, Issued to: Manager, Balance: 14" at bounding box center [659, 104] width 268 height 42
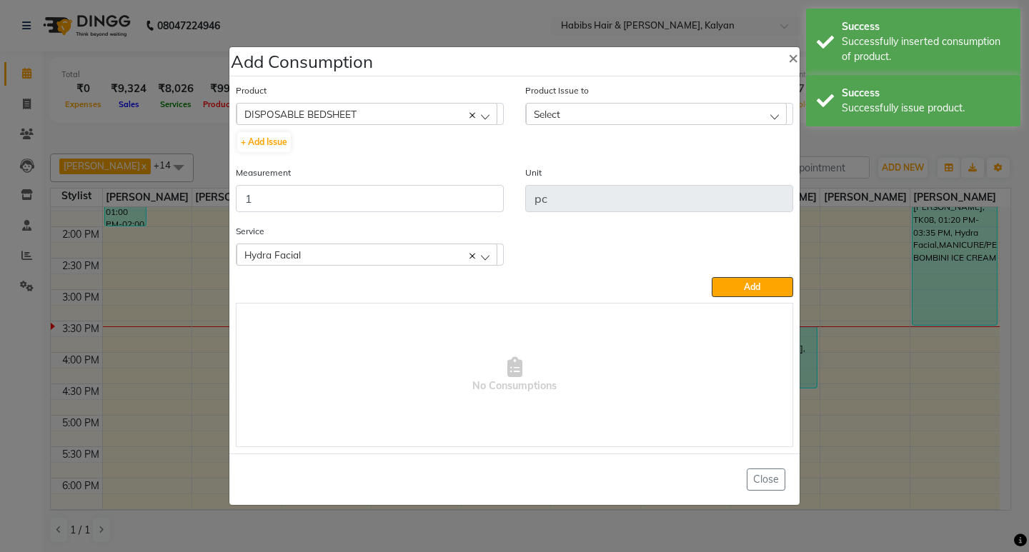
click at [685, 118] on div "Select" at bounding box center [656, 113] width 261 height 21
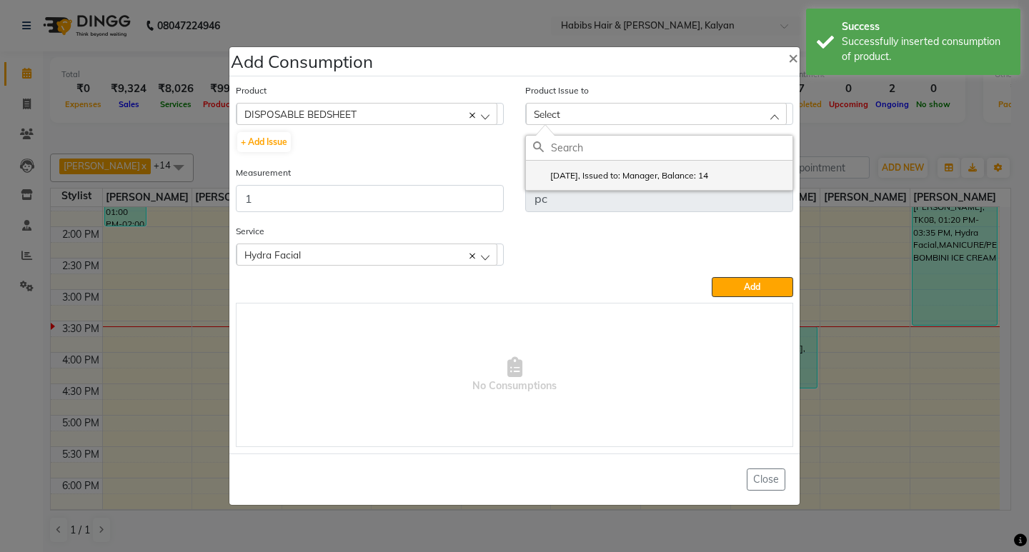
click at [716, 168] on li "2025-05-04, Issued to: Manager, Balance: 14" at bounding box center [659, 175] width 267 height 29
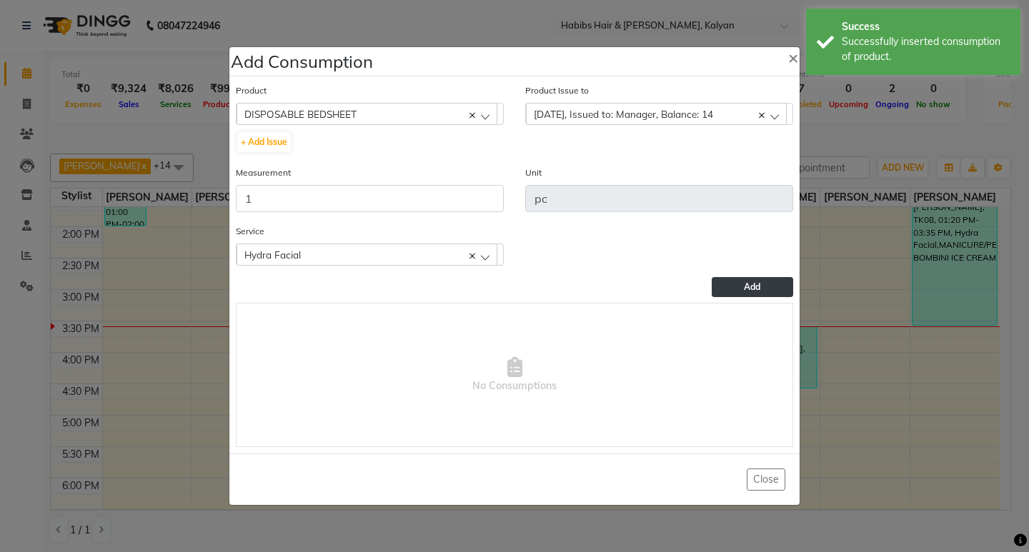
click at [761, 277] on button "Add" at bounding box center [752, 287] width 81 height 20
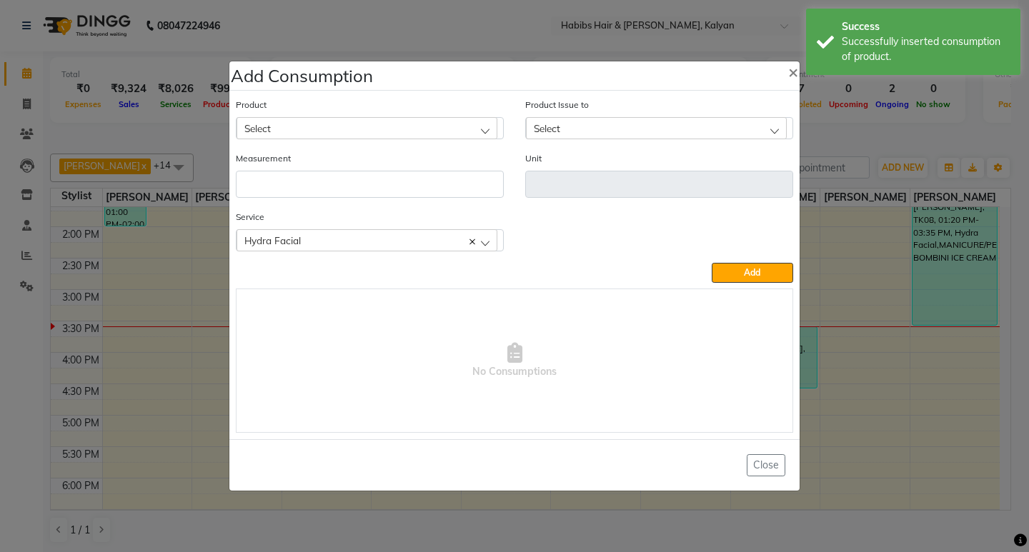
click at [414, 125] on div "Select" at bounding box center [367, 127] width 261 height 21
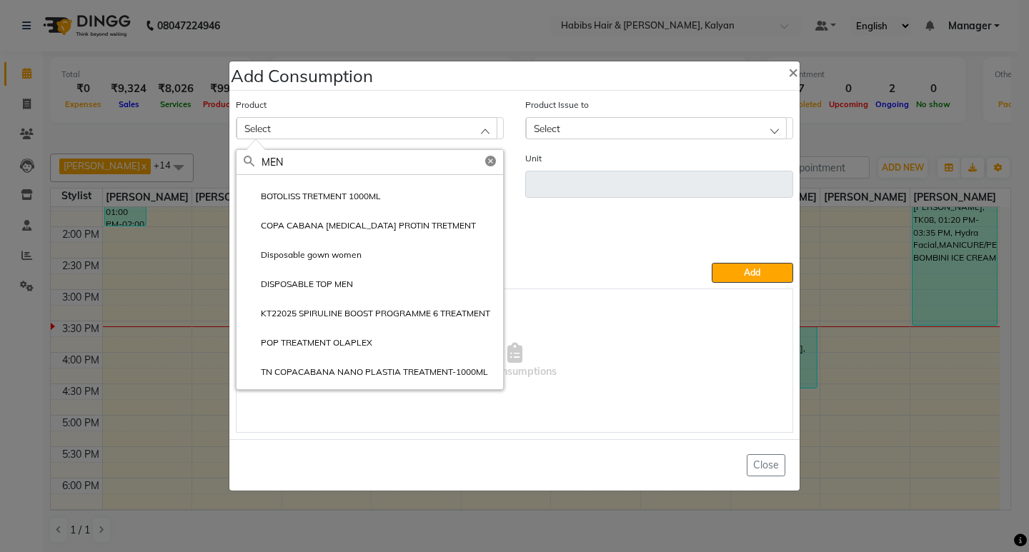
scroll to position [143, 0]
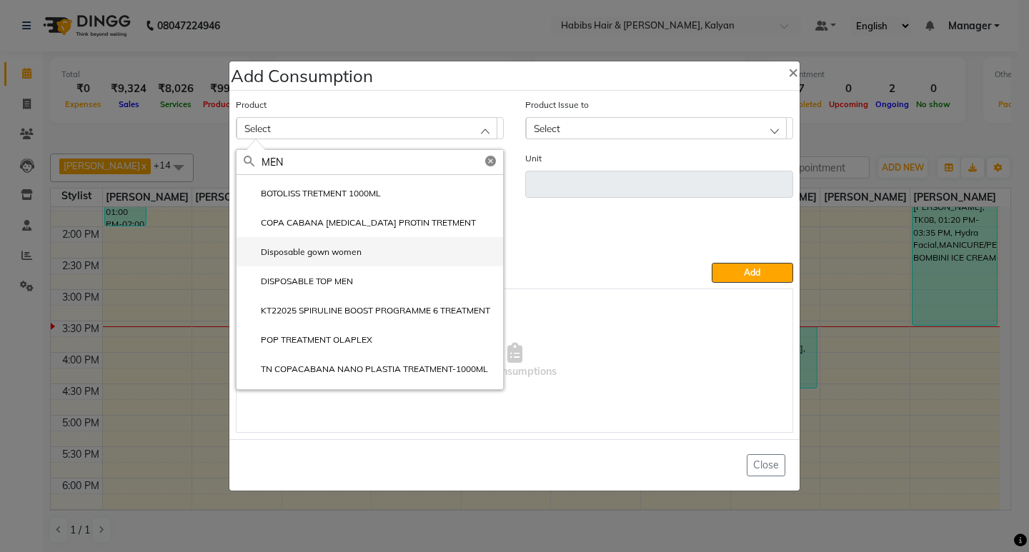
type input "MEN"
click at [373, 258] on li "Disposable gown women" at bounding box center [370, 251] width 267 height 29
type input "pc"
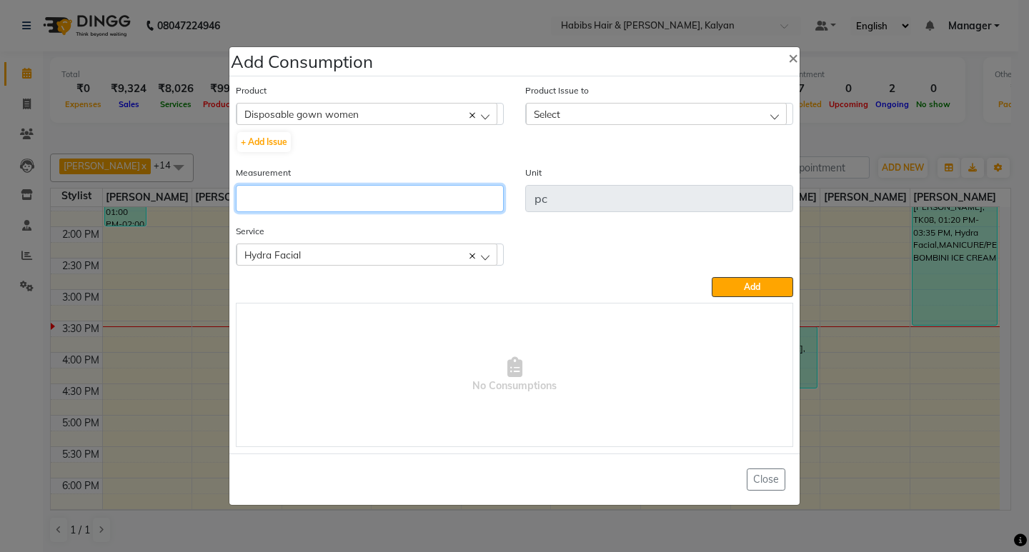
click at [381, 190] on input "number" at bounding box center [370, 198] width 268 height 27
type input "1"
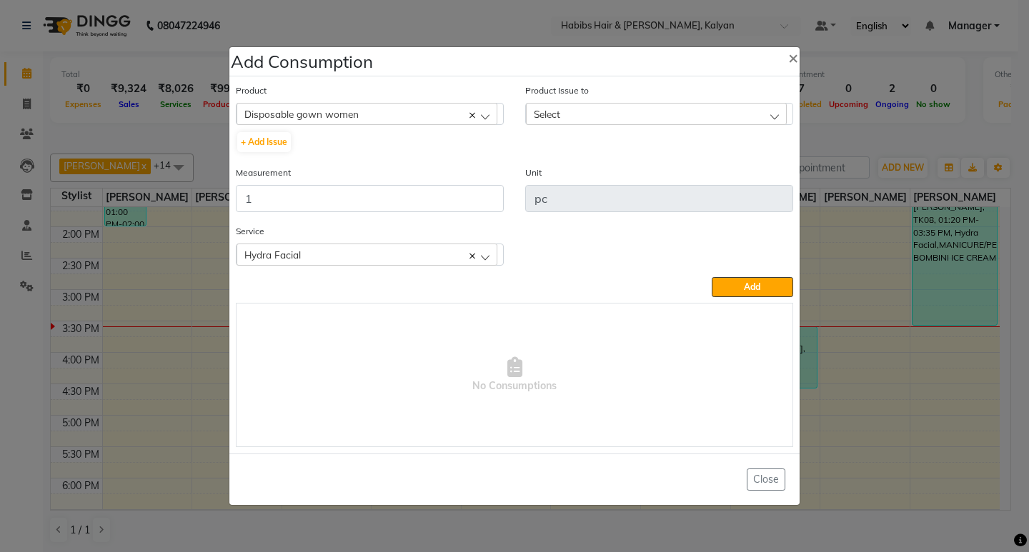
click at [625, 115] on div "Select" at bounding box center [656, 113] width 261 height 21
click at [693, 184] on li "2025-07-19, Issued to: SANTOSHI, Balance: 18" at bounding box center [659, 175] width 267 height 29
click at [752, 282] on span "Add" at bounding box center [752, 287] width 16 height 11
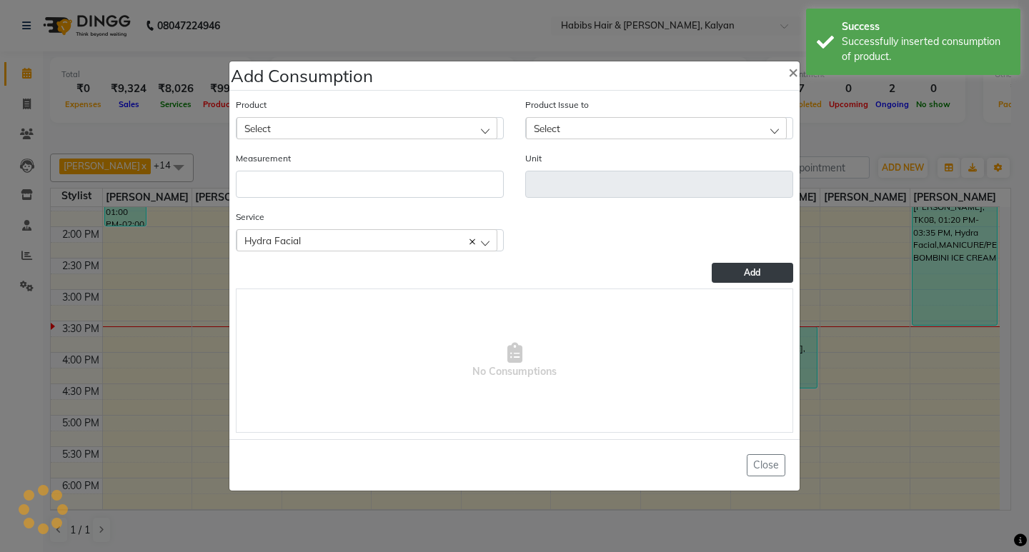
click at [371, 129] on div "Select" at bounding box center [367, 127] width 261 height 21
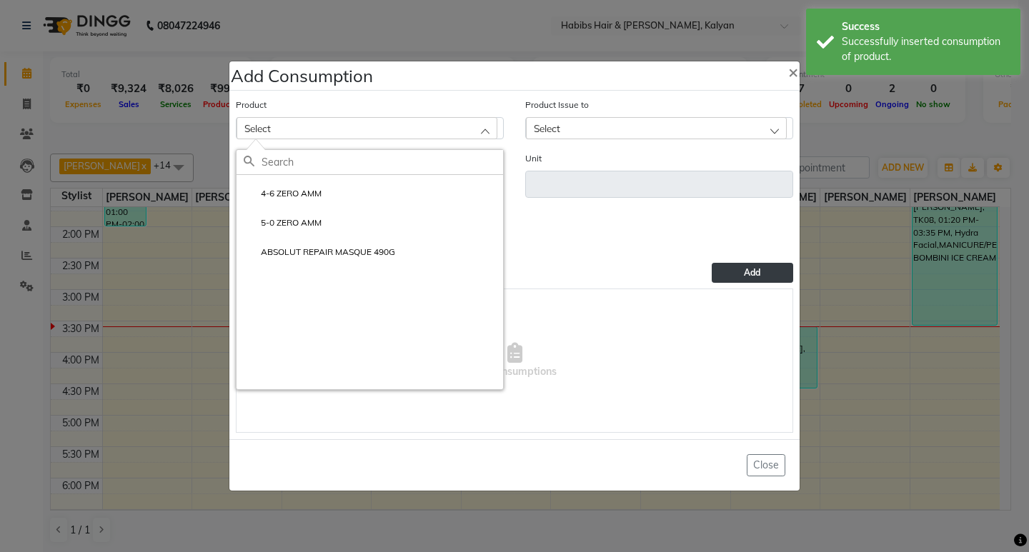
scroll to position [0, 0]
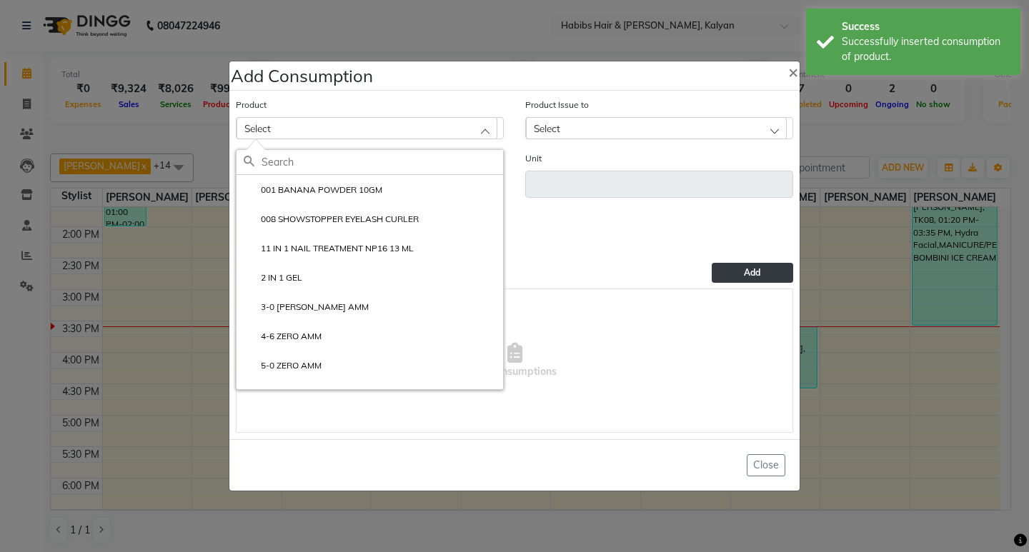
type input "M"
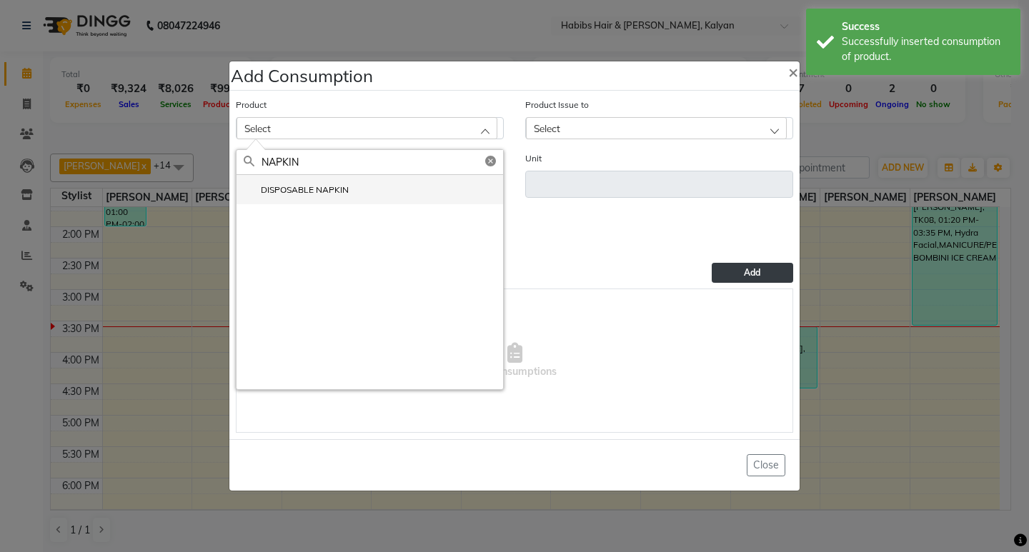
type input "NAPKIN"
click at [338, 201] on li "DISPOSABLE NAPKIN" at bounding box center [370, 189] width 267 height 29
type input "pc"
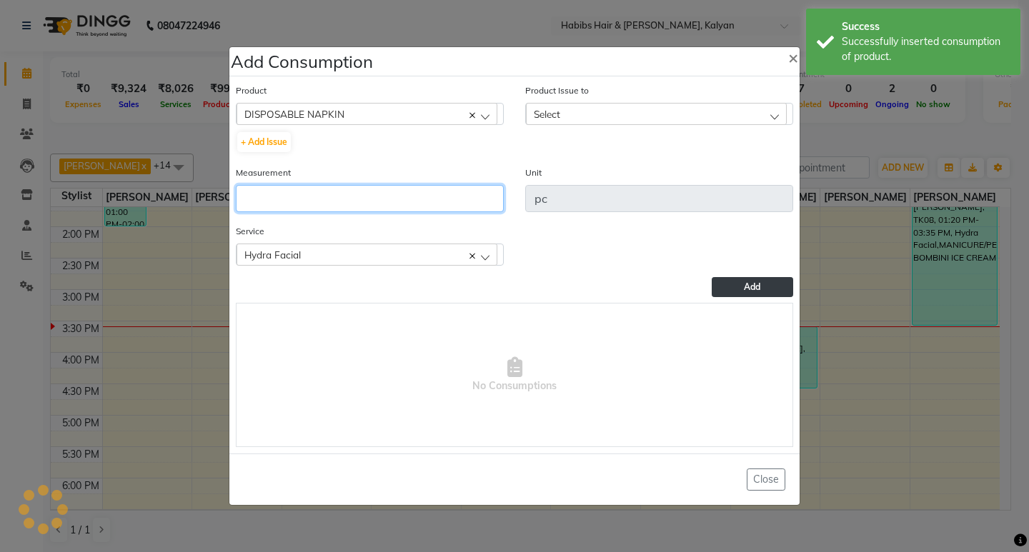
click at [338, 201] on input "number" at bounding box center [370, 198] width 268 height 27
type input "1"
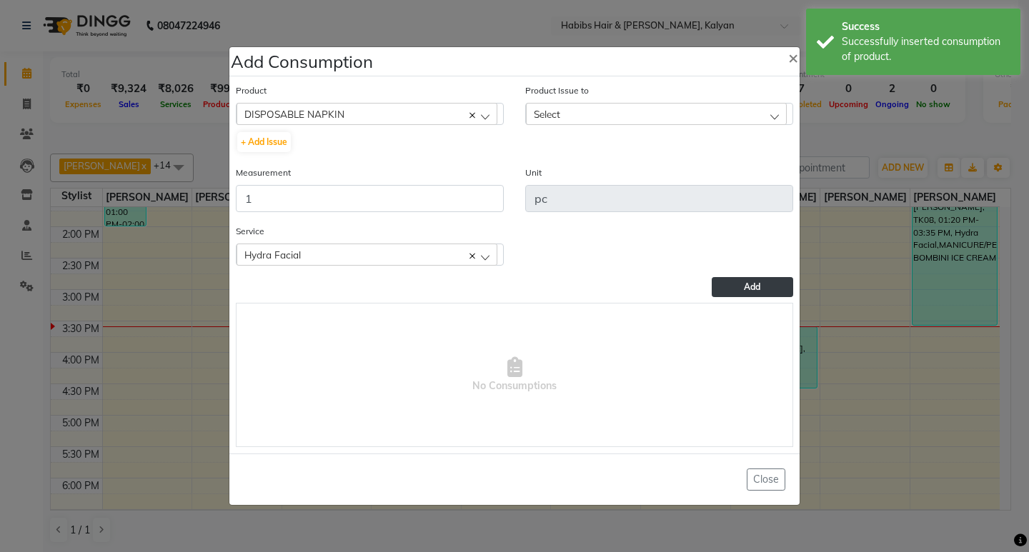
click at [677, 116] on div "Select" at bounding box center [656, 113] width 261 height 21
click at [723, 176] on li "2025-09-07, Issued to: Smruti, Balance: 1" at bounding box center [659, 175] width 267 height 29
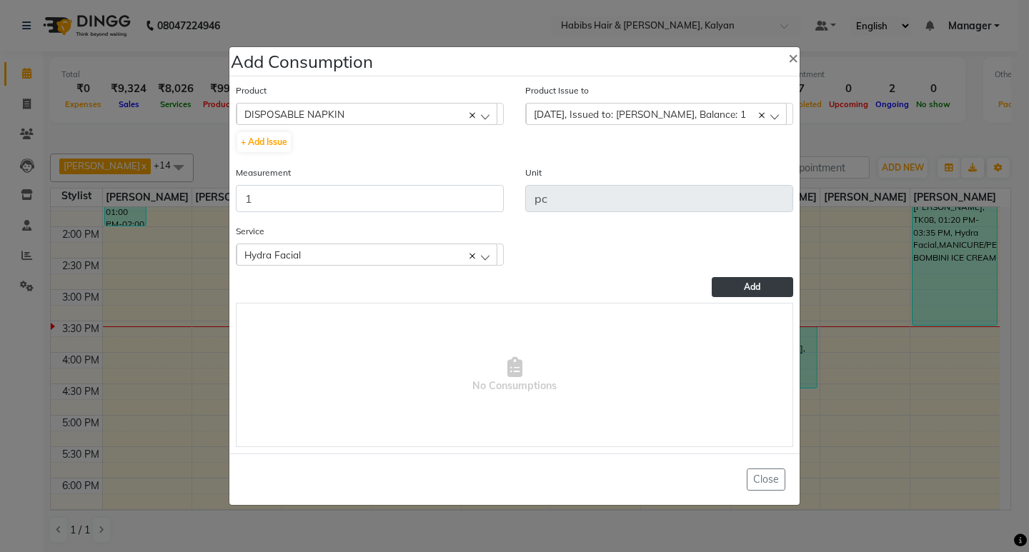
click at [763, 289] on button "Add" at bounding box center [752, 287] width 81 height 20
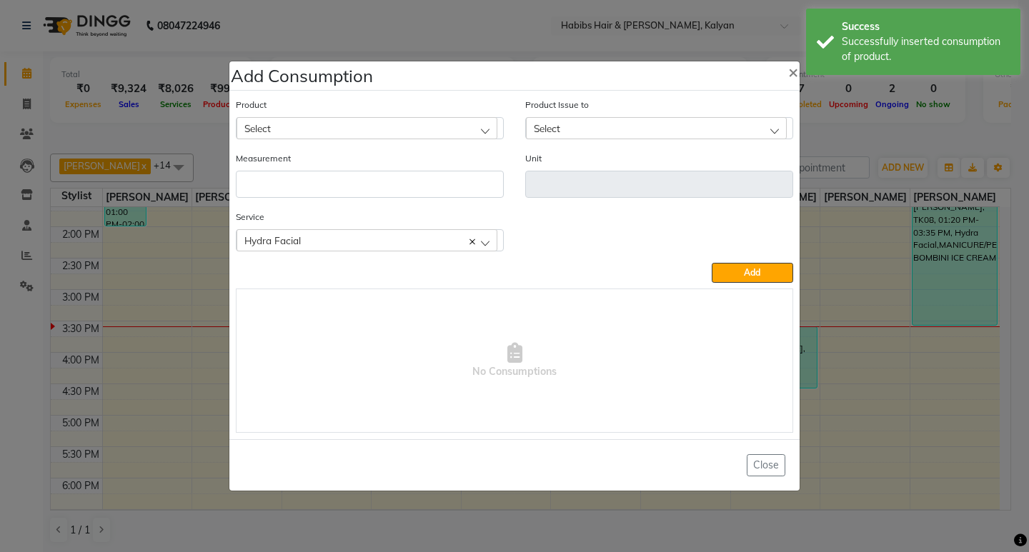
click at [344, 251] on div "Hydra Facial" at bounding box center [367, 239] width 261 height 21
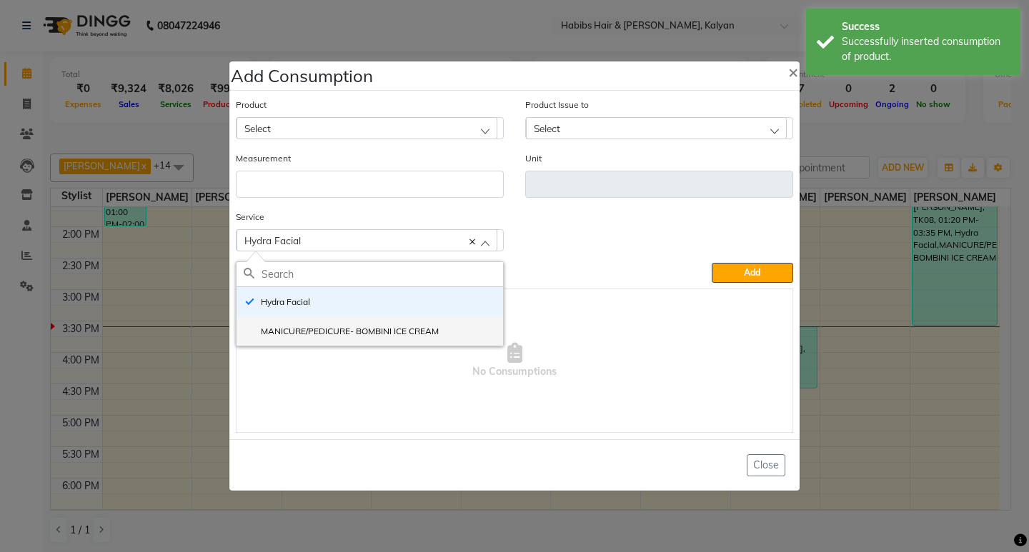
click at [355, 340] on li "MANICURE/PEDICURE- BOMBINI ICE CREAM" at bounding box center [370, 331] width 267 height 29
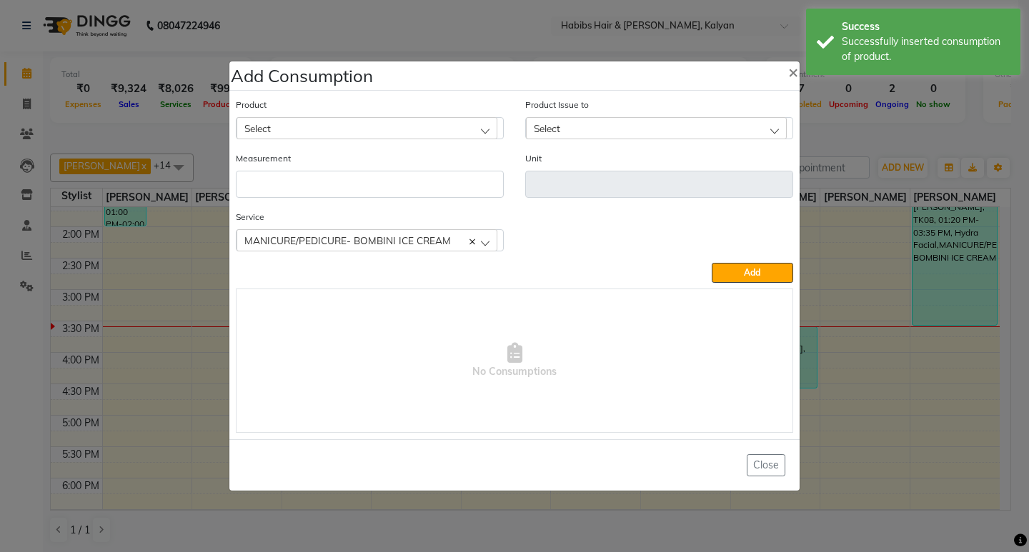
click at [342, 126] on div "Select" at bounding box center [367, 127] width 261 height 21
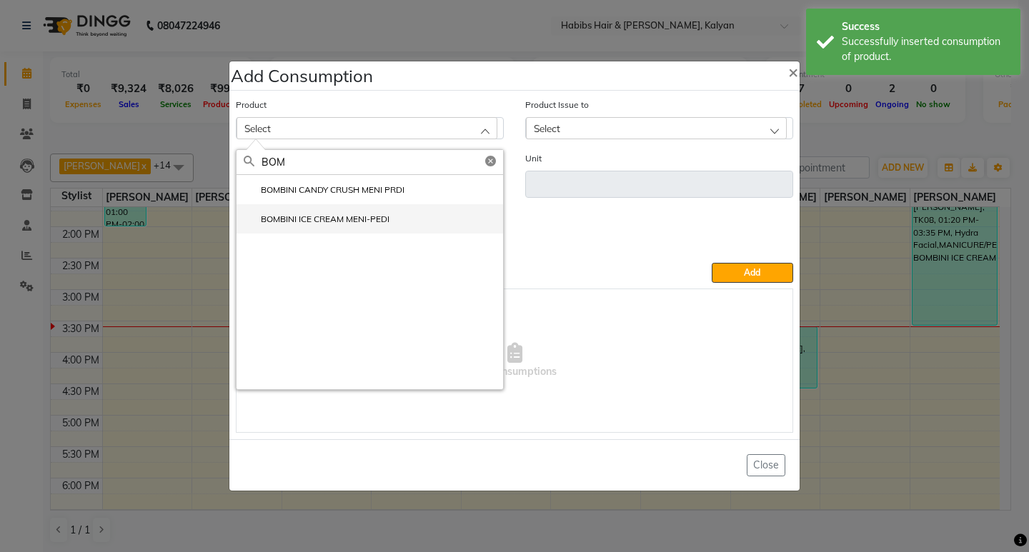
type input "BOM"
click at [350, 219] on label "BOMBINI ICE CREAM MENI-PEDI" at bounding box center [317, 219] width 146 height 13
type input "pc"
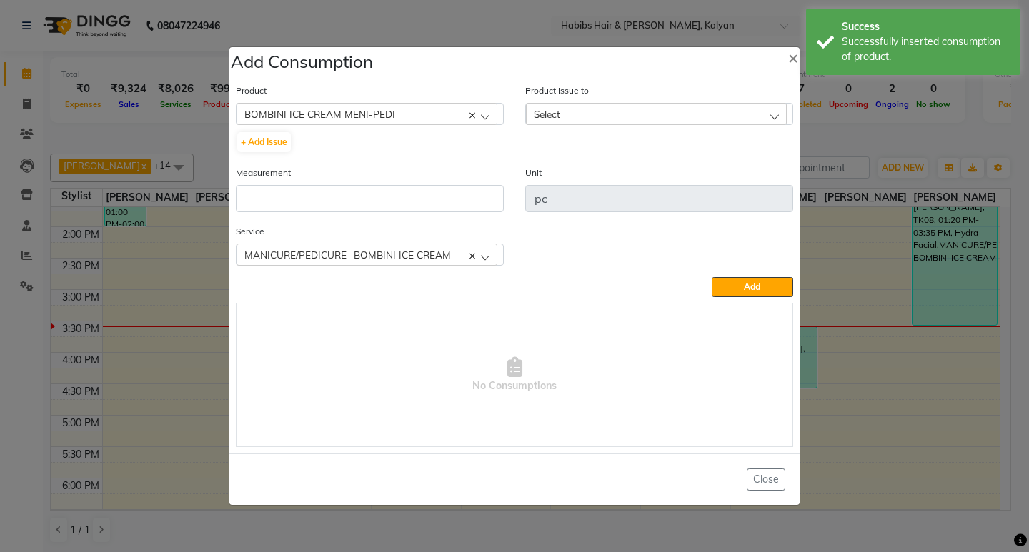
click at [259, 156] on div "Product BOMBINI ICE CREAM MENI-PEDI BOMBINI CANDY CRUSH MENI PRDI BOMBINI ICE C…" at bounding box center [369, 124] width 289 height 82
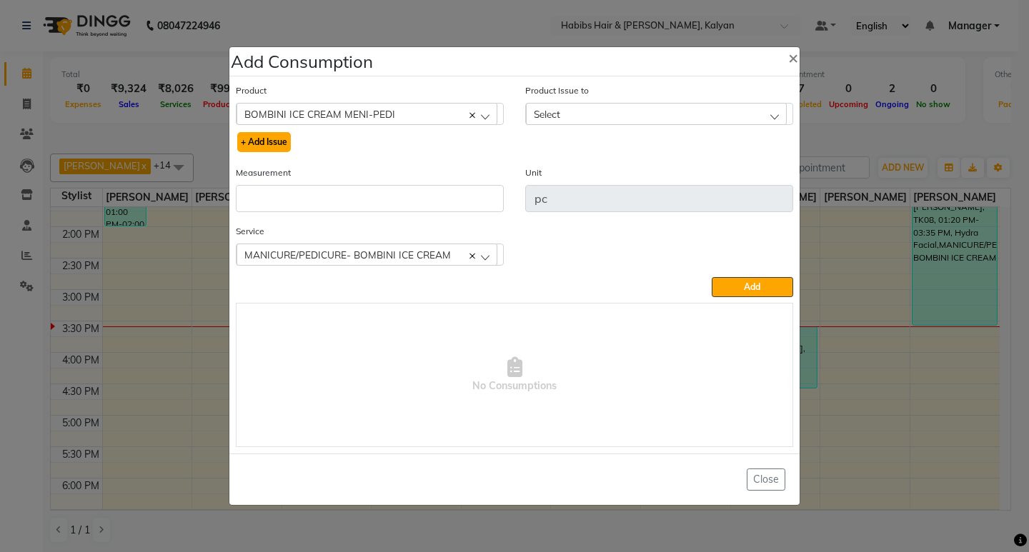
click at [269, 144] on button "+ Add Issue" at bounding box center [264, 142] width 54 height 20
select select
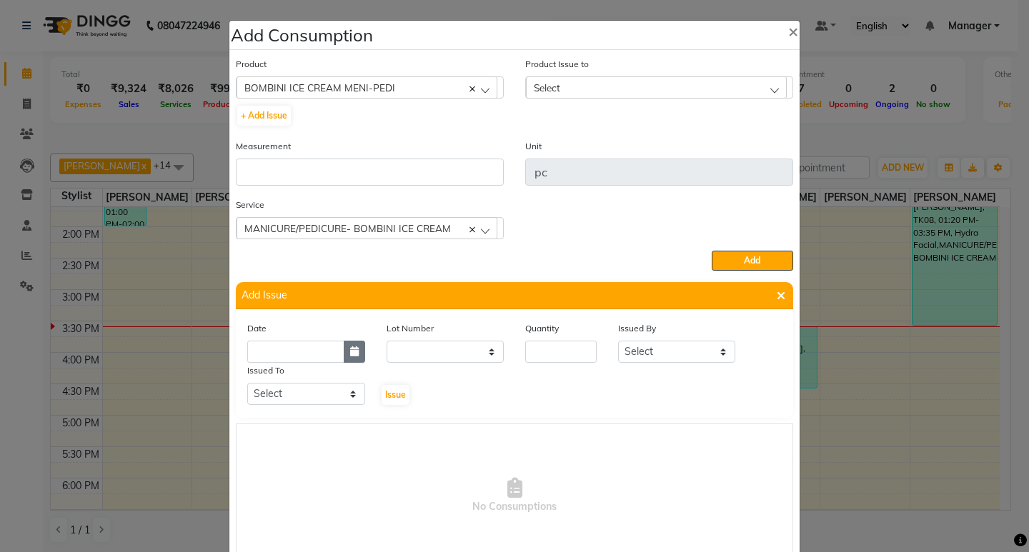
click at [344, 344] on button "button" at bounding box center [354, 352] width 21 height 22
select select "10"
select select "2025"
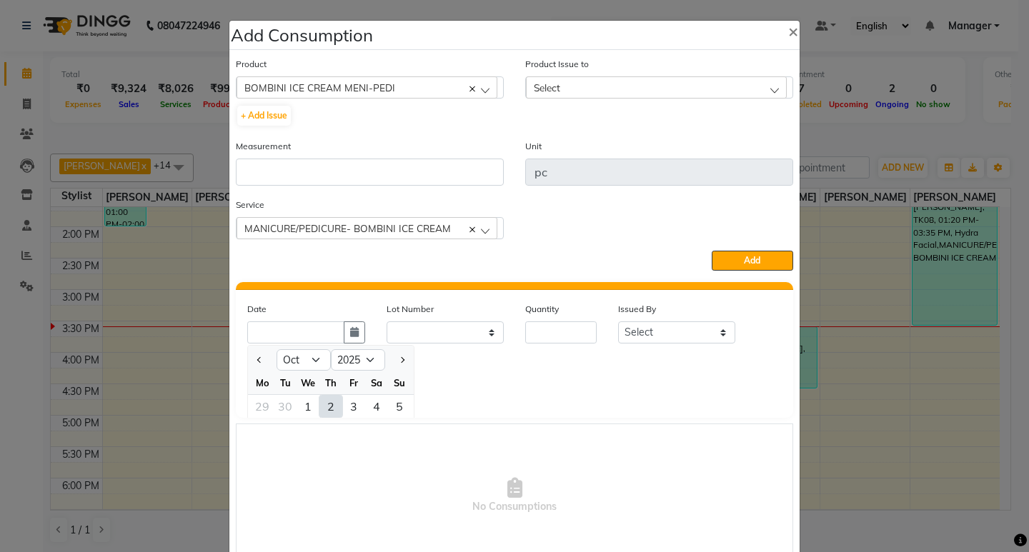
click at [325, 408] on div "2" at bounding box center [330, 406] width 23 height 23
type input "02-10-2025"
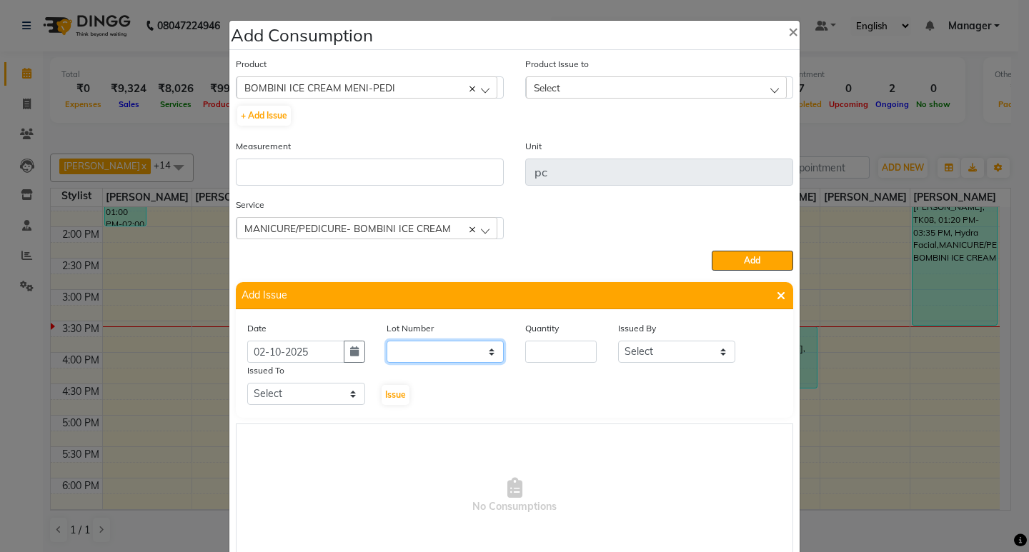
drag, startPoint x: 437, startPoint y: 348, endPoint x: 444, endPoint y: 354, distance: 10.2
click at [437, 348] on select "None" at bounding box center [446, 352] width 118 height 22
select select "0: null"
click at [387, 341] on select "None" at bounding box center [446, 352] width 118 height 22
click at [560, 348] on input "number" at bounding box center [560, 352] width 71 height 22
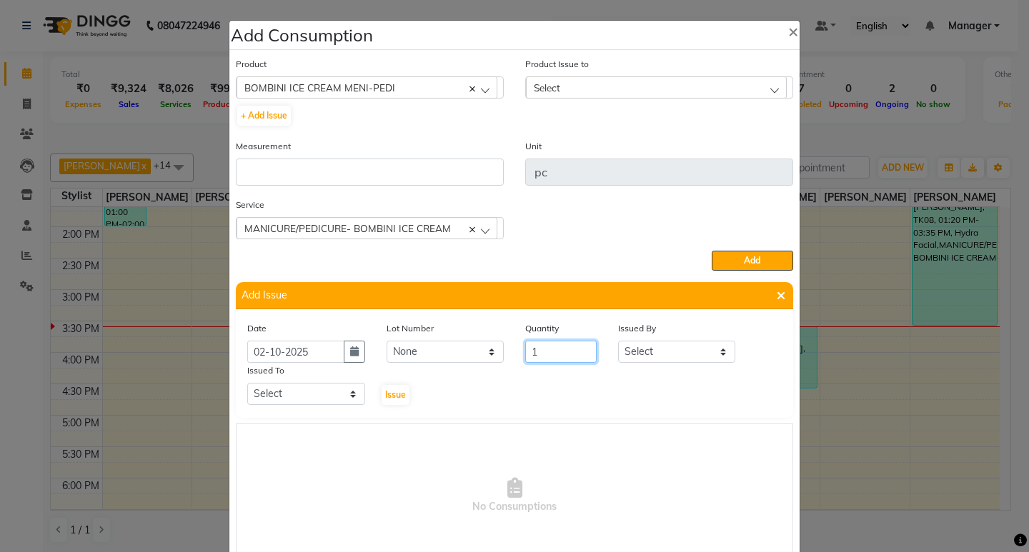
type input "1"
click at [662, 348] on select "Select Kumudini Minakshi Omkar Patil Pankaj Jadhav Priyanka Sagar saindane SANT…" at bounding box center [677, 352] width 118 height 22
select select "93333"
click at [618, 341] on select "Select Kumudini Minakshi Omkar Patil Pankaj Jadhav Priyanka Sagar saindane SANT…" at bounding box center [677, 352] width 118 height 22
click at [280, 398] on select "Select Kumudini Minakshi Omkar Patil Pankaj Jadhav Priyanka Sagar saindane SANT…" at bounding box center [306, 394] width 118 height 22
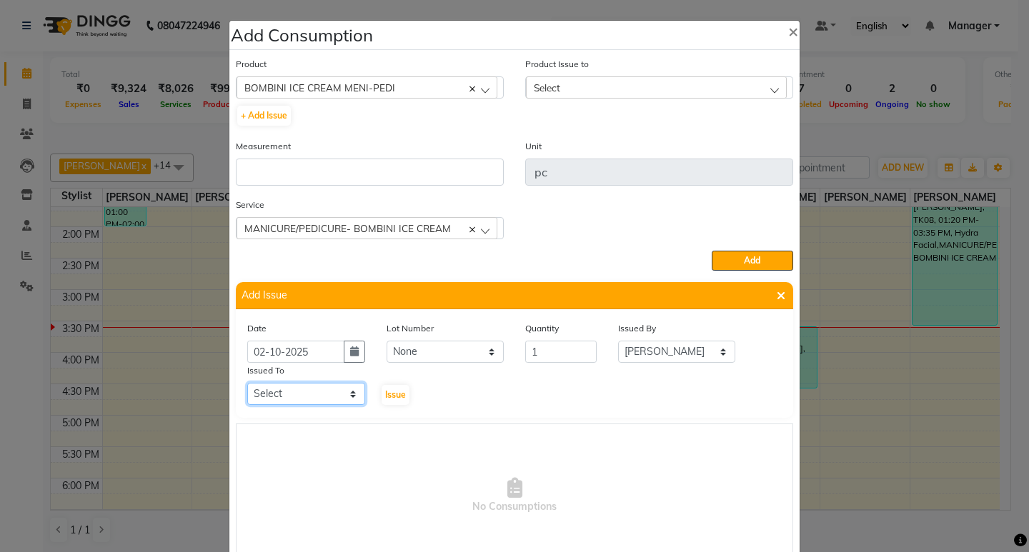
select select "93333"
click at [247, 383] on select "Select Kumudini Minakshi Omkar Patil Pankaj Jadhav Priyanka Sagar saindane SANT…" at bounding box center [306, 394] width 118 height 22
click at [390, 397] on span "Issue" at bounding box center [395, 394] width 21 height 11
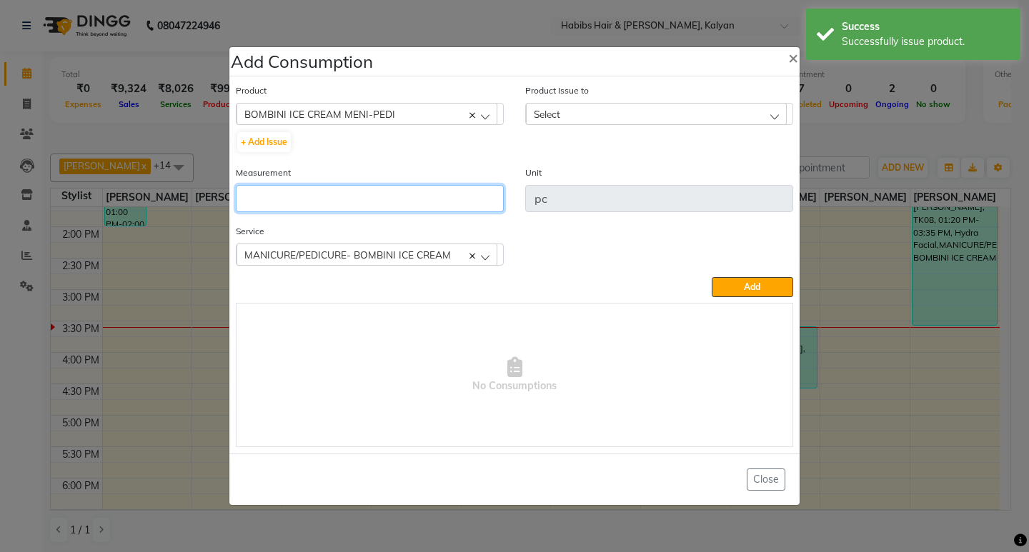
click at [406, 205] on input "number" at bounding box center [370, 198] width 268 height 27
type input "1"
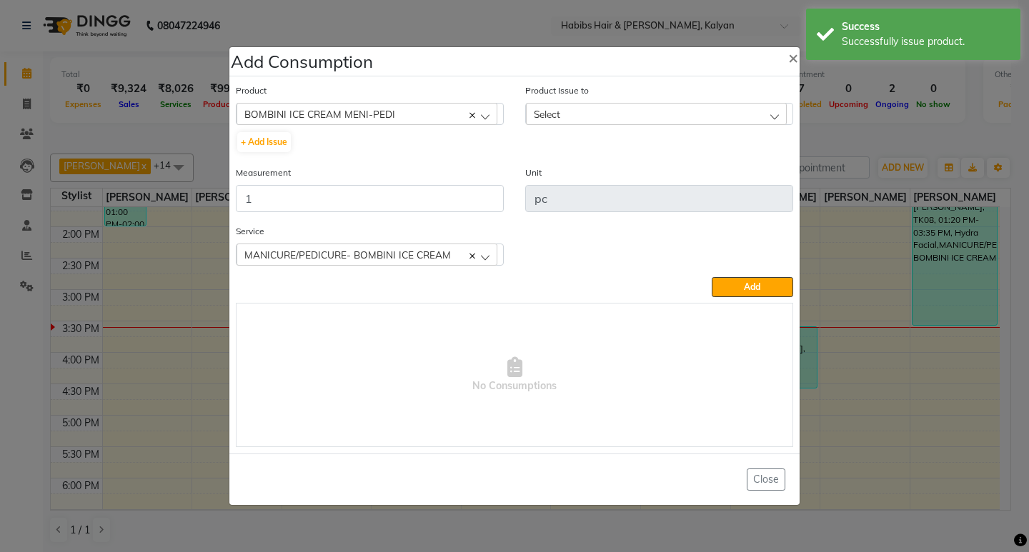
click at [721, 101] on div "Product Issue to Select 2025-10-02, Issued to: Minakshi, Balance: 1" at bounding box center [659, 104] width 268 height 42
click at [712, 123] on div "Select" at bounding box center [656, 113] width 261 height 21
drag, startPoint x: 720, startPoint y: 171, endPoint x: 722, endPoint y: 180, distance: 9.4
click at [718, 178] on label "2025-10-02, Issued to: Minakshi, Balance: 1" at bounding box center [635, 175] width 204 height 13
click at [731, 286] on button "Add" at bounding box center [752, 287] width 81 height 20
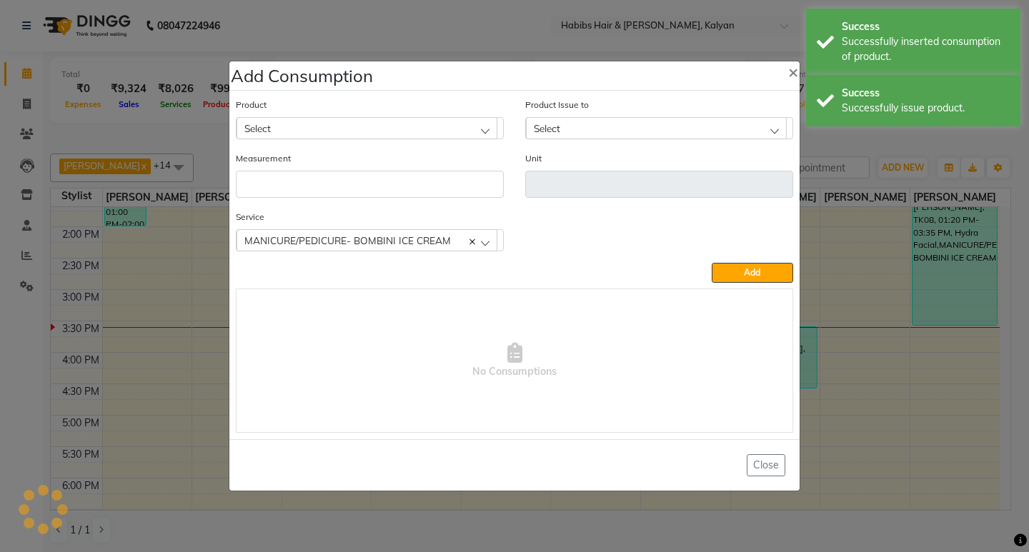
click at [451, 133] on div "Select" at bounding box center [367, 127] width 261 height 21
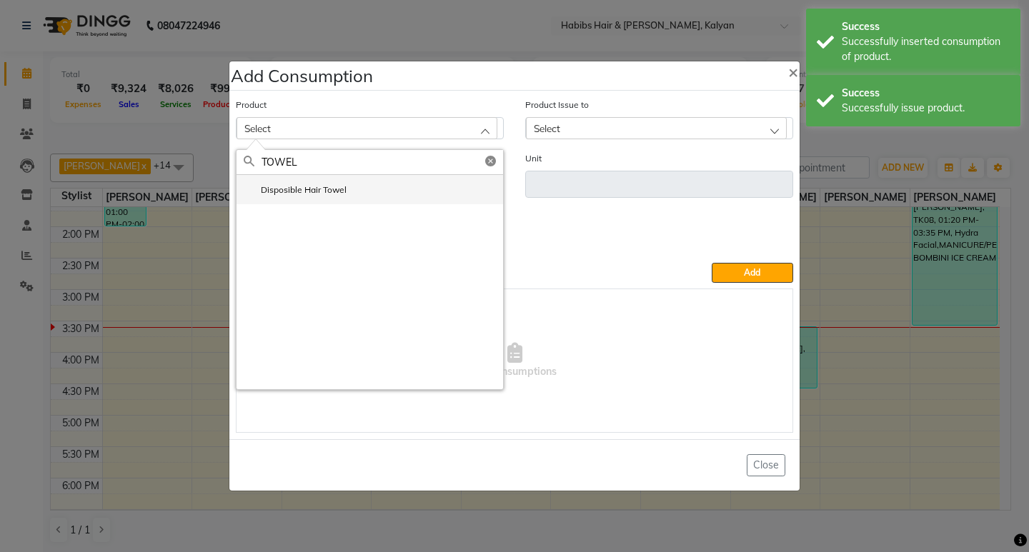
type input "TOWEL"
click at [357, 187] on li "Disposible Hair Towel" at bounding box center [370, 189] width 267 height 29
type input "pc"
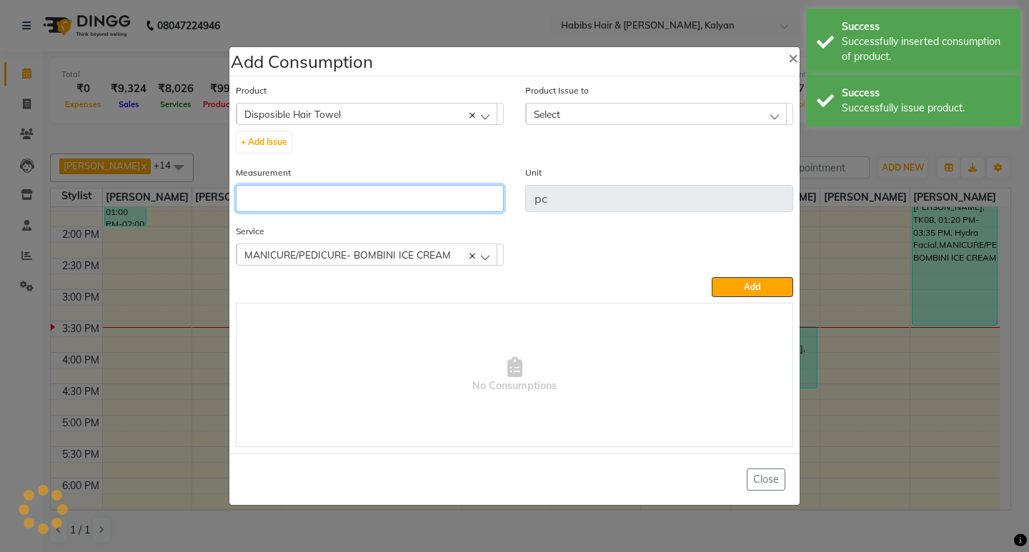
click at [357, 187] on input "number" at bounding box center [370, 198] width 268 height 27
type input "1"
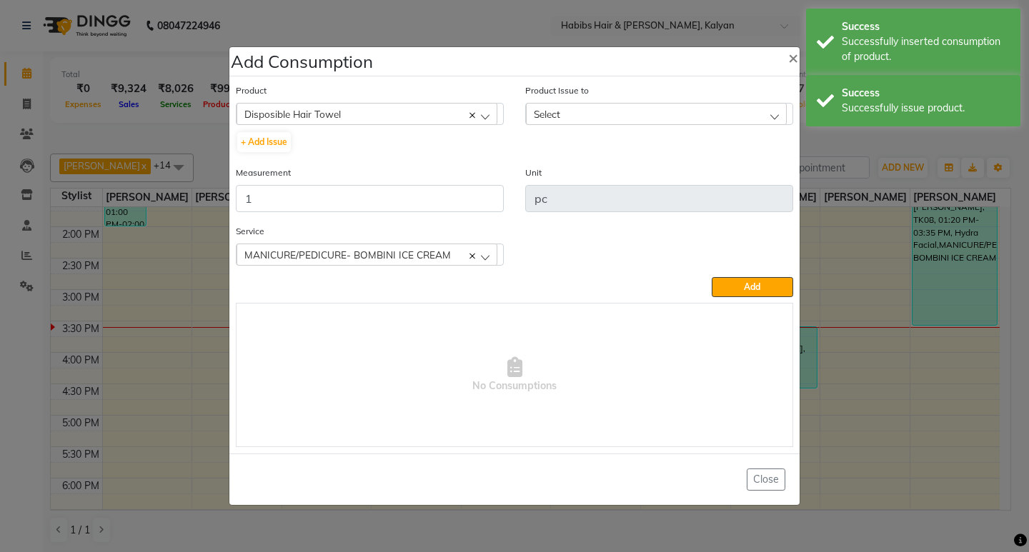
click at [702, 106] on div "Select" at bounding box center [656, 113] width 261 height 21
click at [742, 177] on label "2025-10-01, Issued to: Sagar saindane, Balance: 46" at bounding box center [637, 175] width 209 height 13
click at [745, 285] on span "Add" at bounding box center [752, 287] width 16 height 11
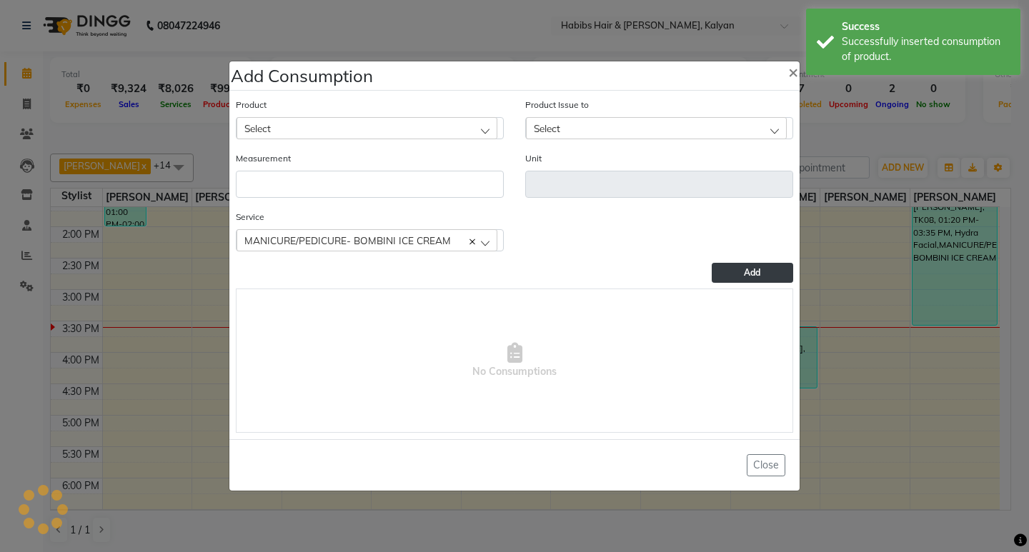
click at [914, 167] on ngb-modal-window "Add Consumption × Product Select 001 BANANA POWDER 10GM Product Issue to Select…" at bounding box center [514, 276] width 1029 height 552
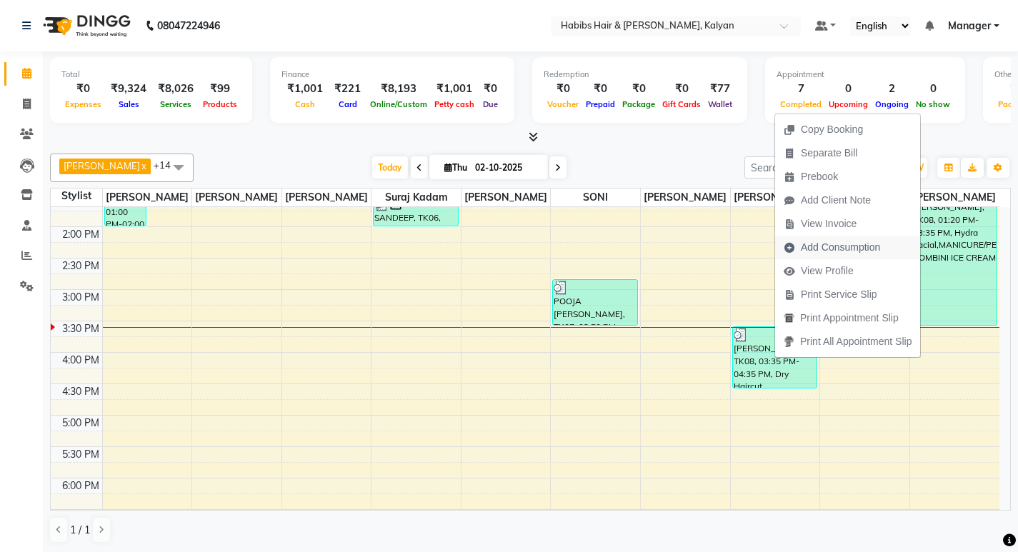
click at [865, 245] on span "Add Consumption" at bounding box center [840, 247] width 79 height 15
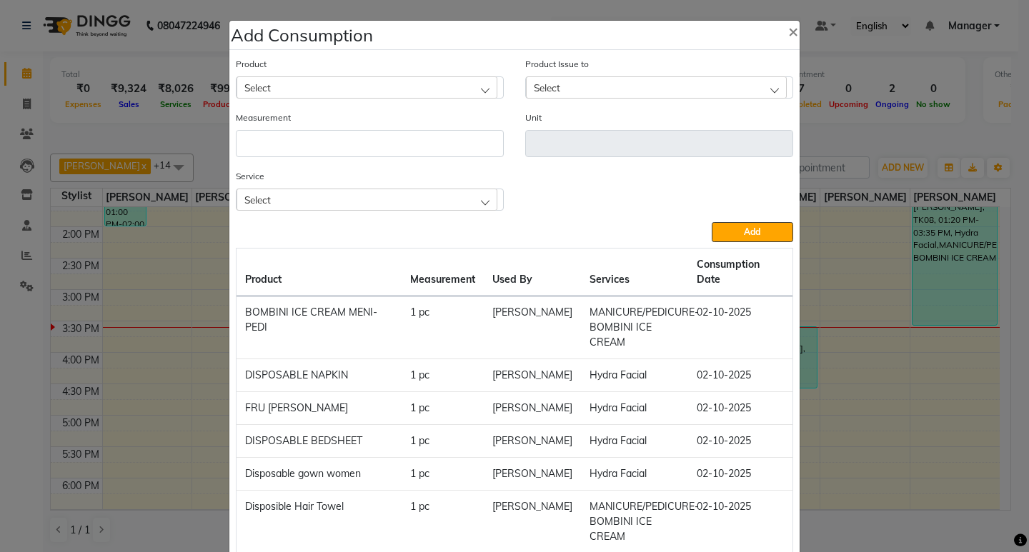
click at [412, 183] on div "Service Select Dry Haircut Male Beard Sheving" at bounding box center [370, 190] width 268 height 42
click at [412, 202] on div "Select" at bounding box center [367, 199] width 261 height 21
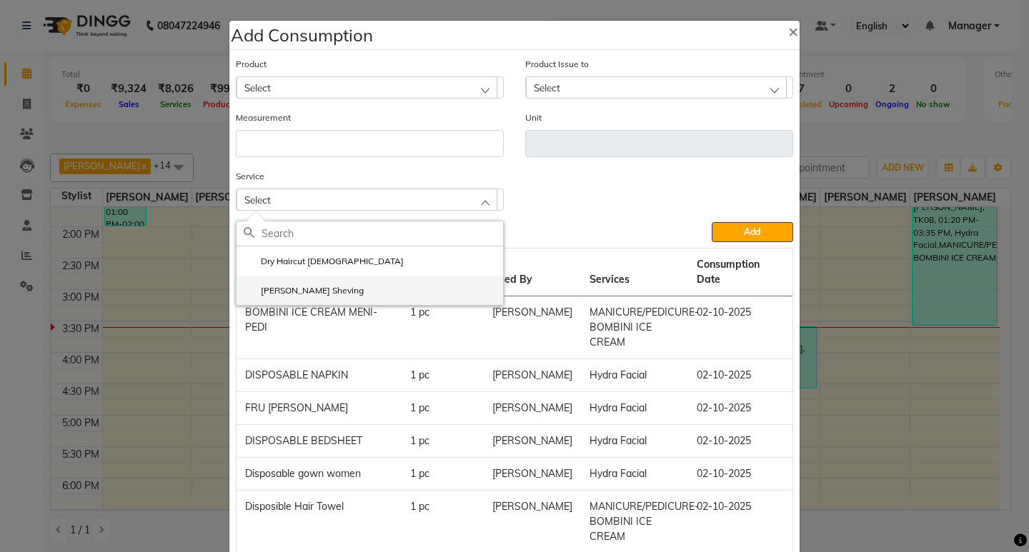
click at [410, 290] on li "Beard Sheving" at bounding box center [370, 290] width 267 height 29
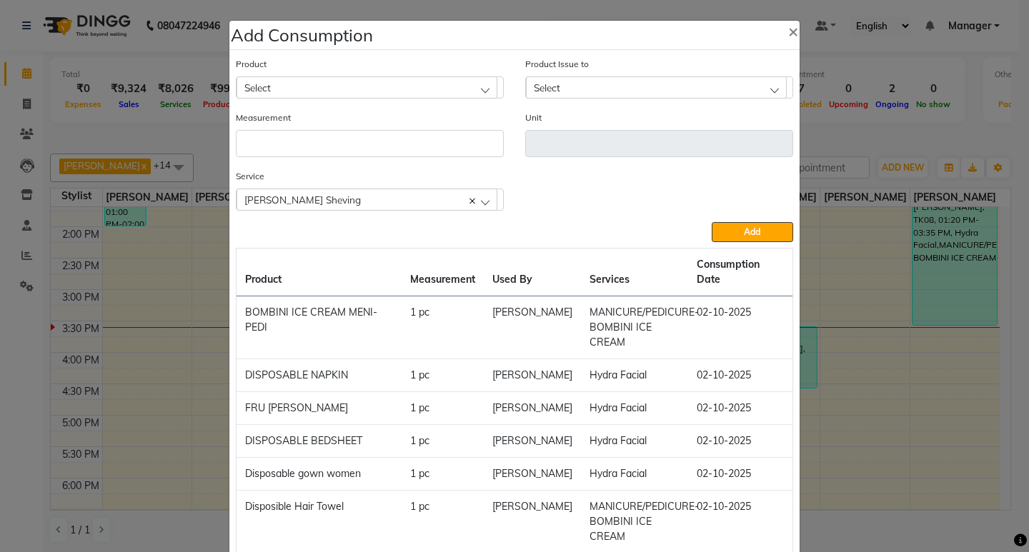
click at [457, 85] on div "Select" at bounding box center [367, 86] width 261 height 21
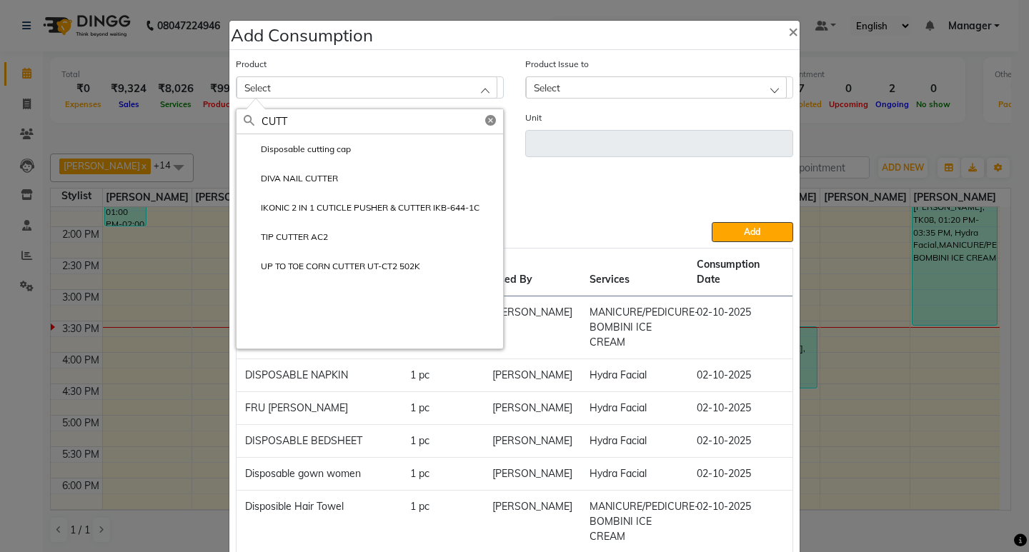
type input "CUTT"
click at [354, 156] on li "Disposable cutting cap" at bounding box center [370, 148] width 267 height 29
type input "pc"
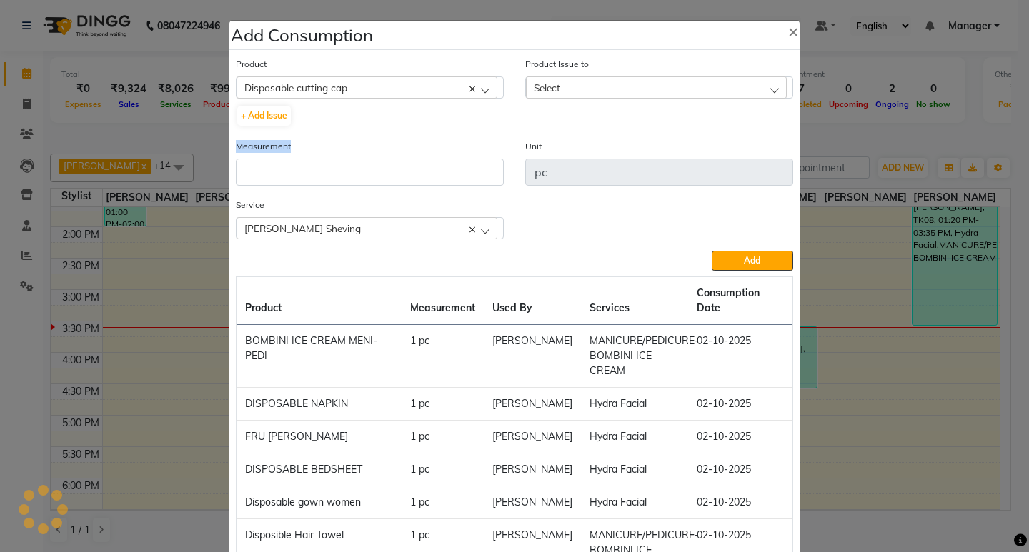
drag, startPoint x: 366, startPoint y: 156, endPoint x: 354, endPoint y: 161, distance: 13.4
click at [354, 161] on div "Measurement" at bounding box center [370, 162] width 268 height 47
click at [398, 184] on input "number" at bounding box center [370, 172] width 268 height 27
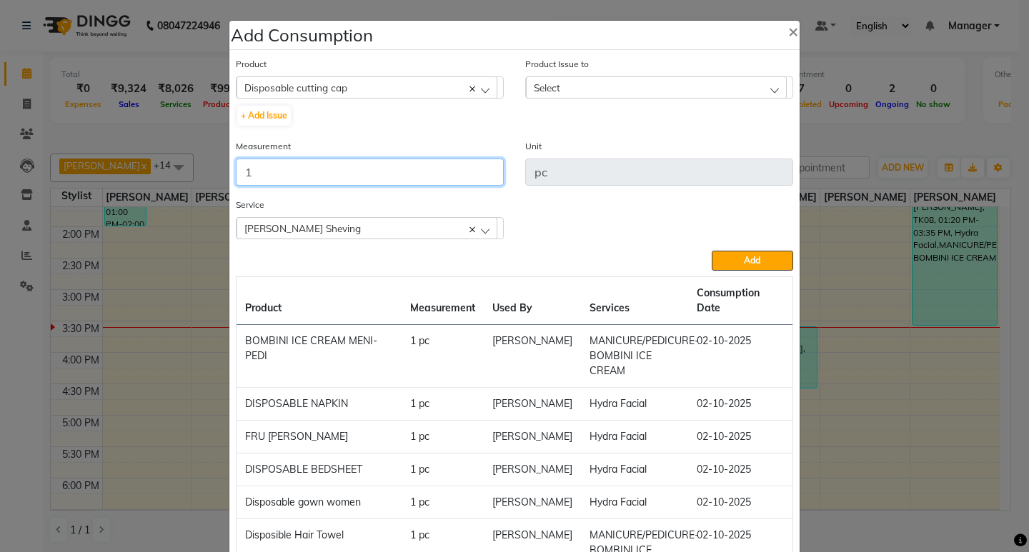
type input "1"
drag, startPoint x: 710, startPoint y: 99, endPoint x: 719, endPoint y: 81, distance: 19.8
click at [712, 94] on div "Product Issue to Select 2025-09-27, Issued to: Sagar saindane, Balance: 4" at bounding box center [658, 97] width 289 height 82
click at [727, 81] on div "Select" at bounding box center [656, 86] width 261 height 21
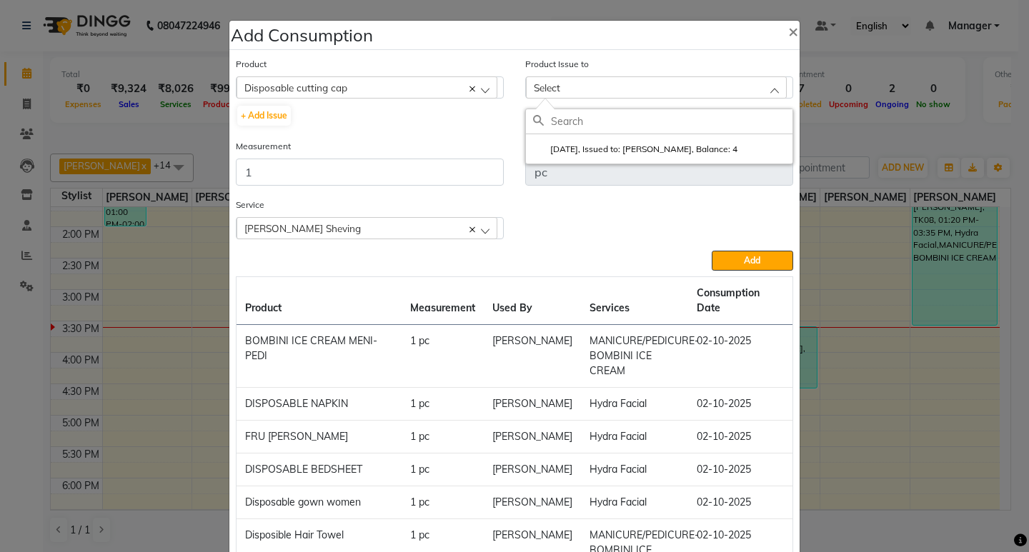
click at [747, 164] on div "2025-09-27, Issued to: Sagar saindane, Balance: 4" at bounding box center [659, 137] width 268 height 56
click at [738, 136] on li "2025-09-27, Issued to: Sagar saindane, Balance: 4" at bounding box center [659, 148] width 267 height 29
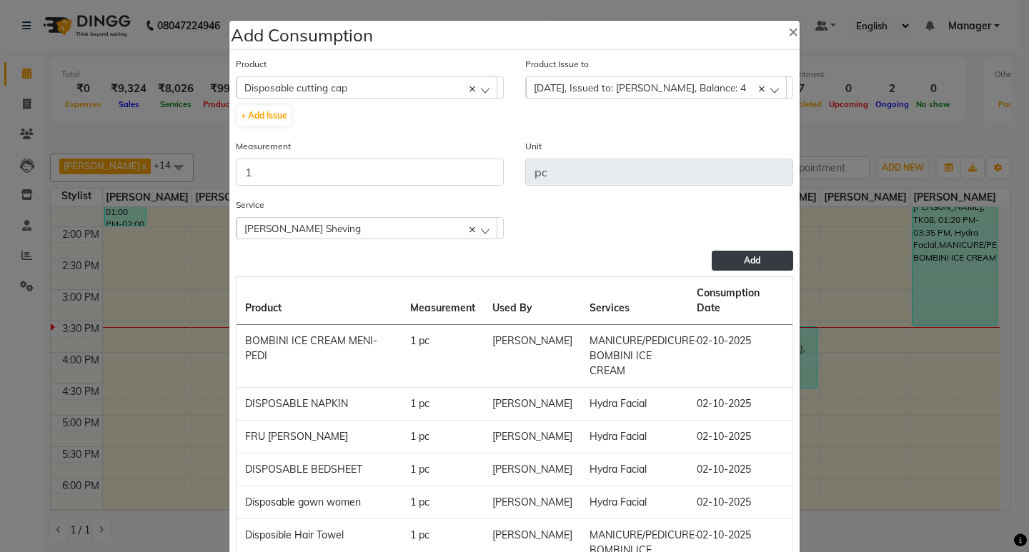
click at [734, 263] on button "Add" at bounding box center [752, 261] width 81 height 20
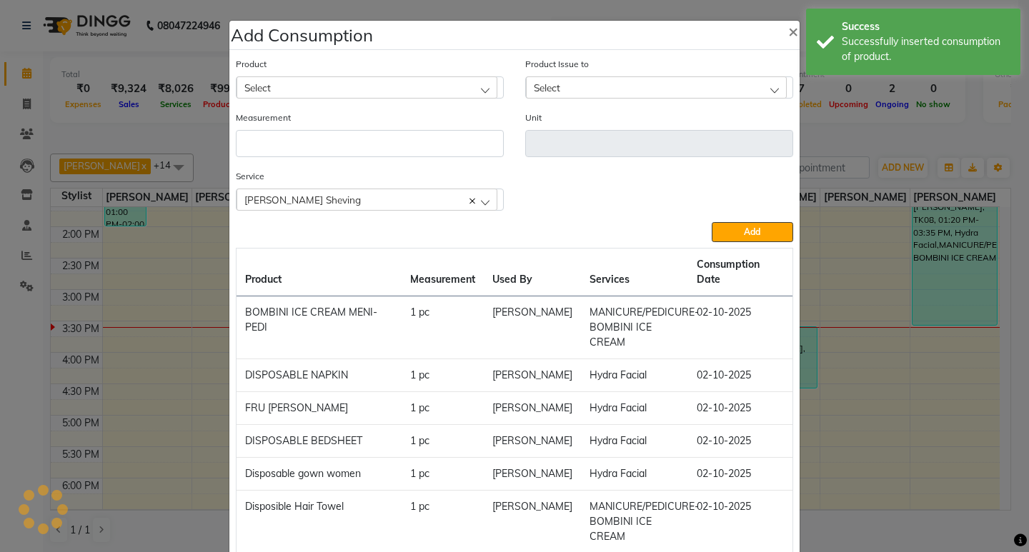
click at [429, 91] on div "Select" at bounding box center [367, 86] width 261 height 21
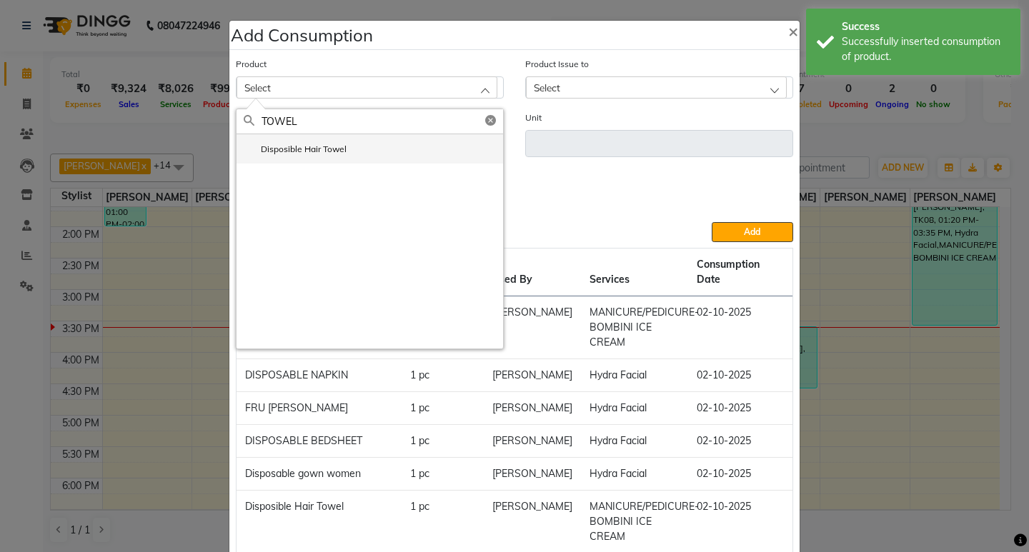
type input "TOWEL"
click at [374, 151] on li "Disposible Hair Towel" at bounding box center [370, 148] width 267 height 29
type input "pc"
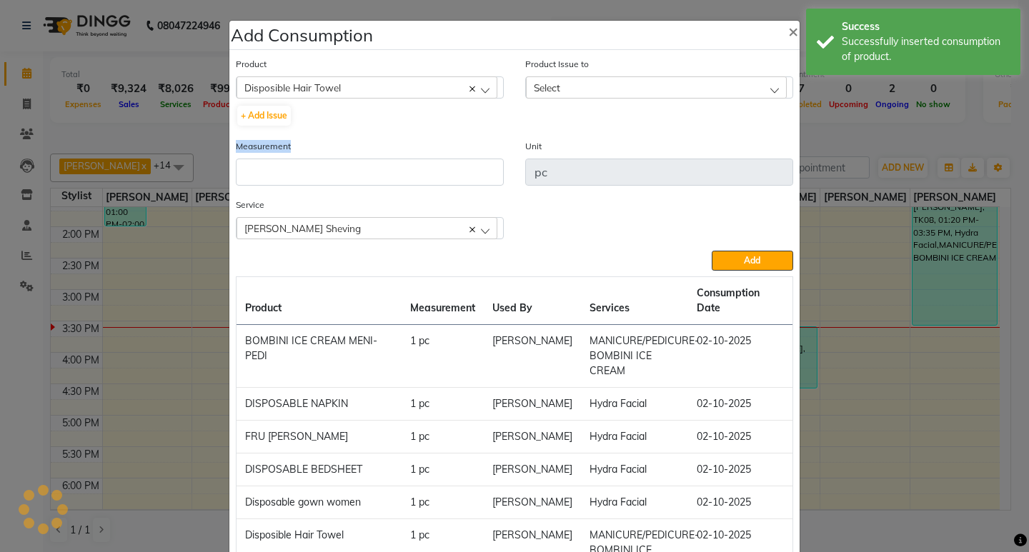
click at [374, 151] on div "Measurement" at bounding box center [370, 162] width 268 height 47
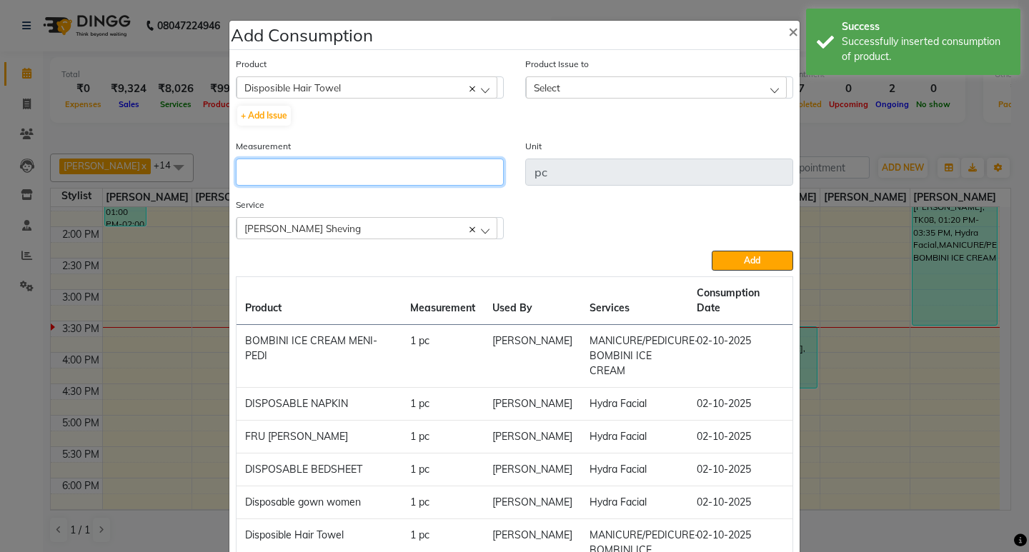
click at [388, 171] on input "number" at bounding box center [370, 172] width 268 height 27
type input "1"
click at [690, 83] on div "Select" at bounding box center [656, 86] width 261 height 21
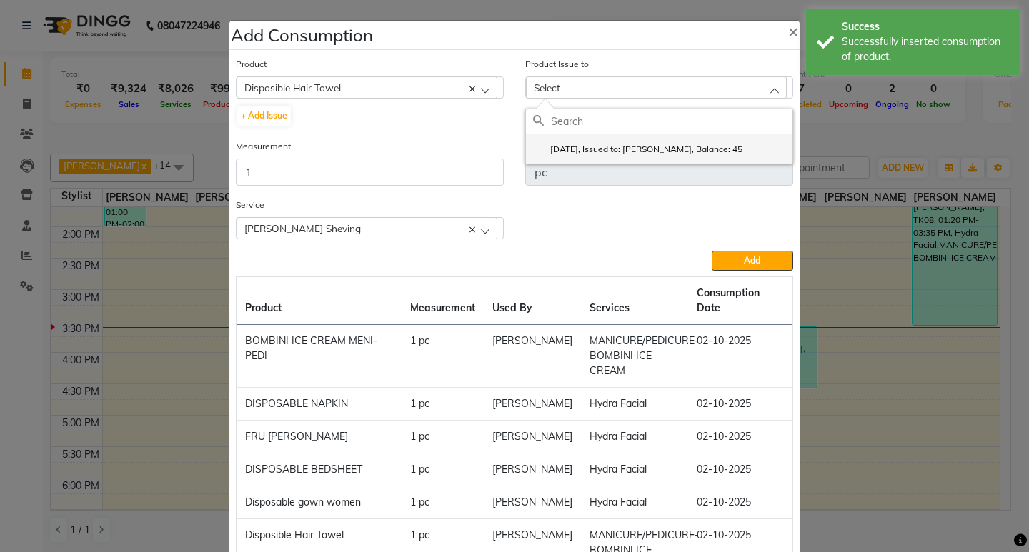
click at [726, 148] on label "2025-10-01, Issued to: Sagar saindane, Balance: 45" at bounding box center [637, 149] width 209 height 13
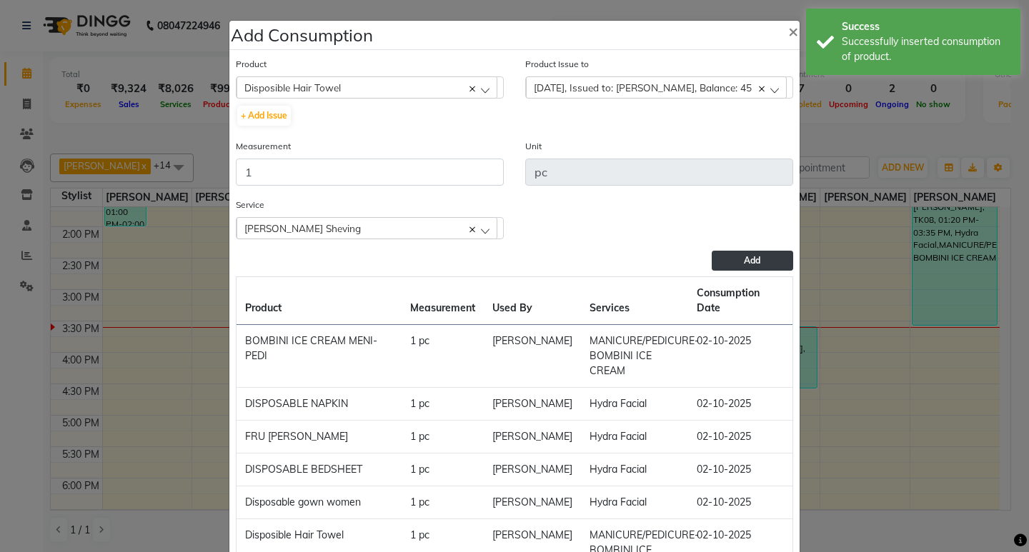
click at [747, 260] on span "Add" at bounding box center [752, 260] width 16 height 11
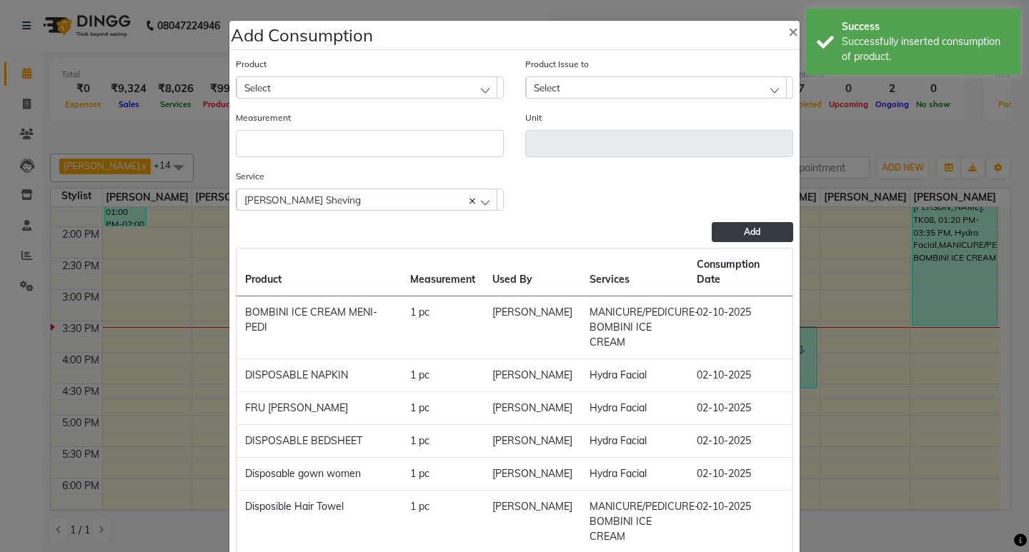
click at [389, 76] on div "Select" at bounding box center [367, 86] width 261 height 21
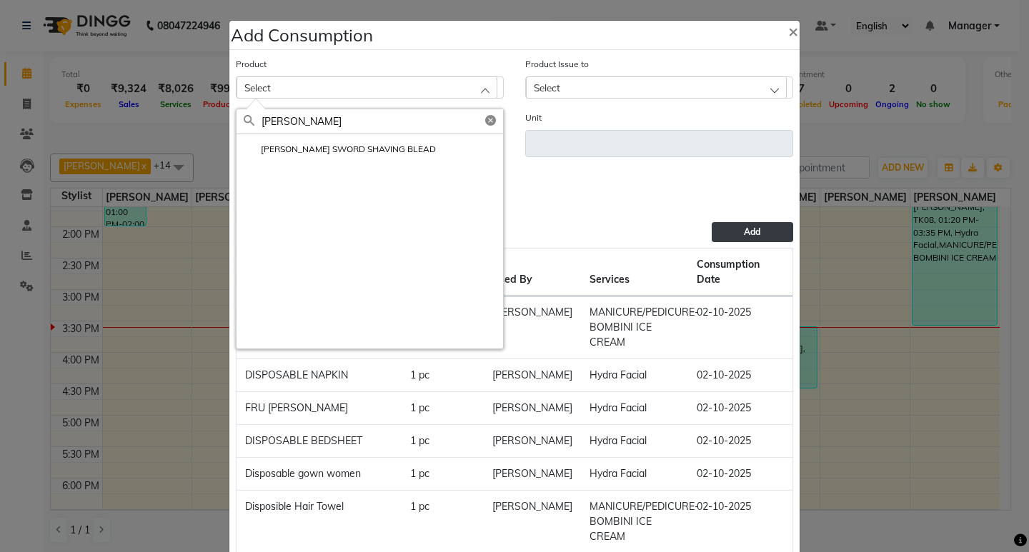
type input "WILK"
click at [386, 160] on li "WILKINSON SWORD SHAVING BLEAD" at bounding box center [370, 148] width 267 height 29
type input "pc"
click at [386, 157] on input "number" at bounding box center [370, 143] width 268 height 27
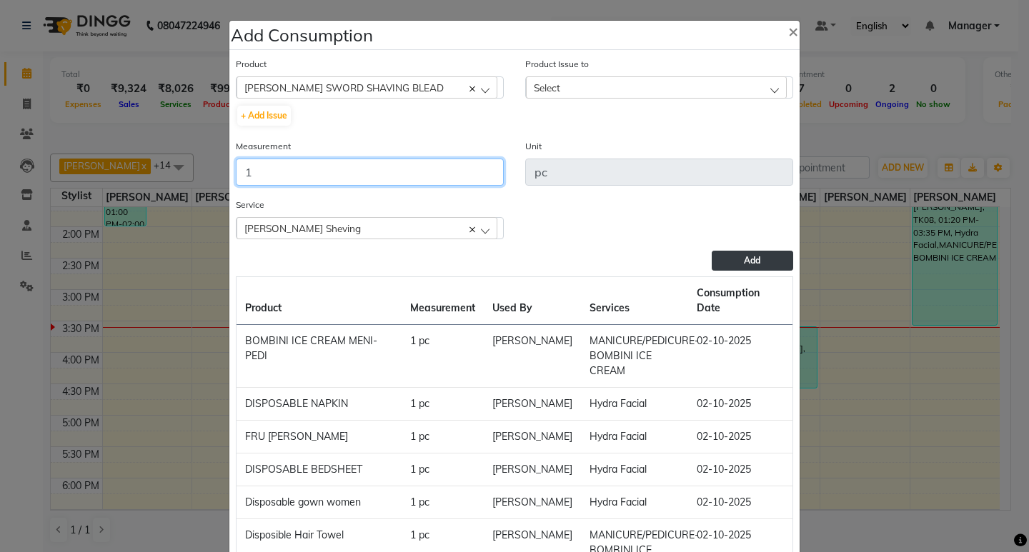
type input "1"
click at [687, 84] on div "Select" at bounding box center [656, 86] width 261 height 21
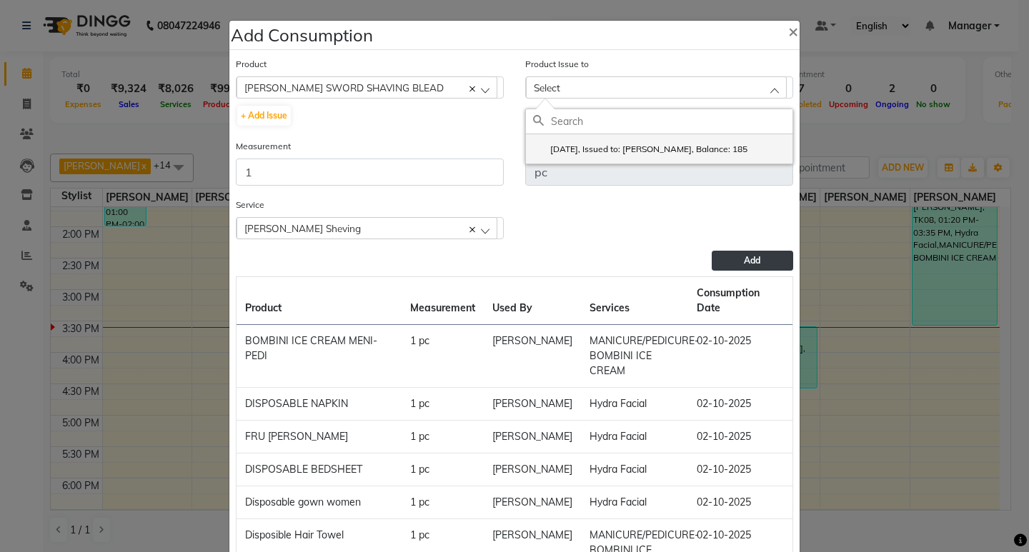
click at [726, 161] on li "2025-06-30, Issued to: Suraj Kadam, Balance: 185" at bounding box center [659, 148] width 267 height 29
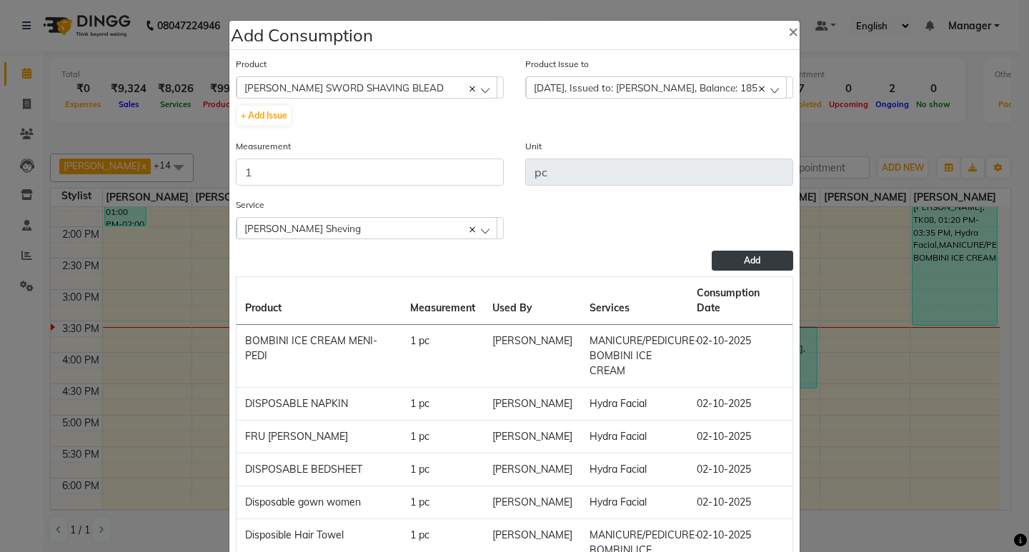
click at [755, 269] on button "Add" at bounding box center [752, 261] width 81 height 20
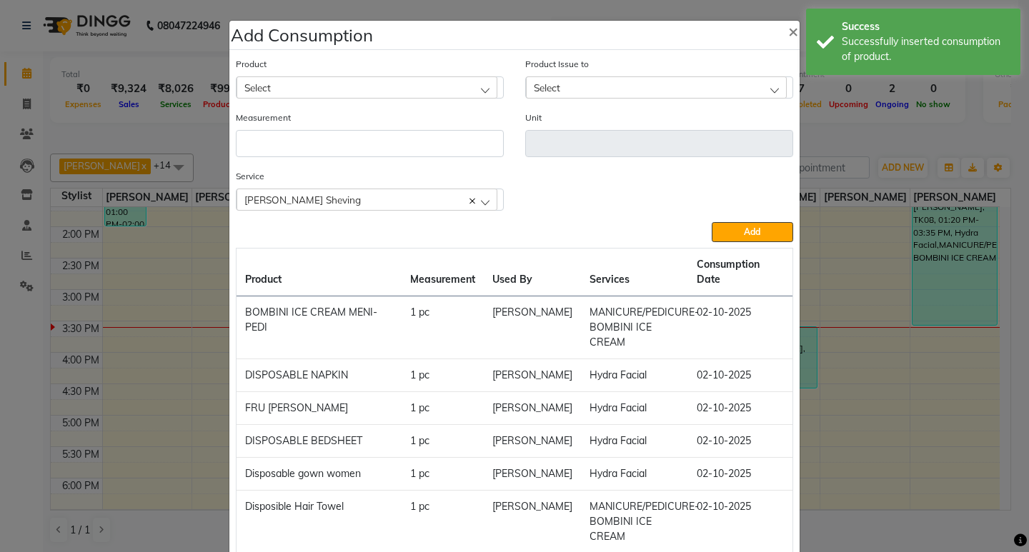
click at [426, 89] on div "Select" at bounding box center [367, 86] width 261 height 21
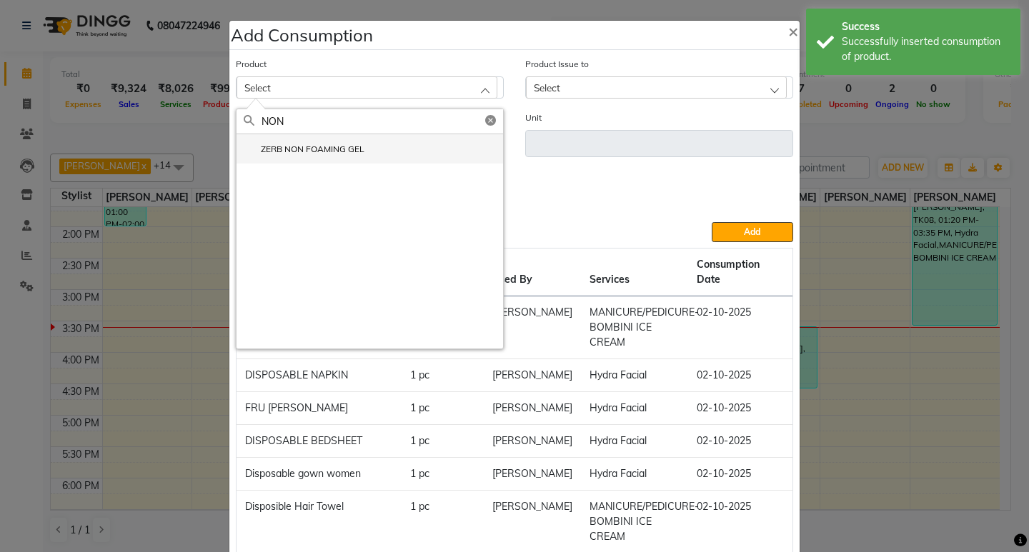
type input "NON"
click at [326, 159] on li "ZERB NON FOAMING GEL" at bounding box center [370, 148] width 267 height 29
type input "ml"
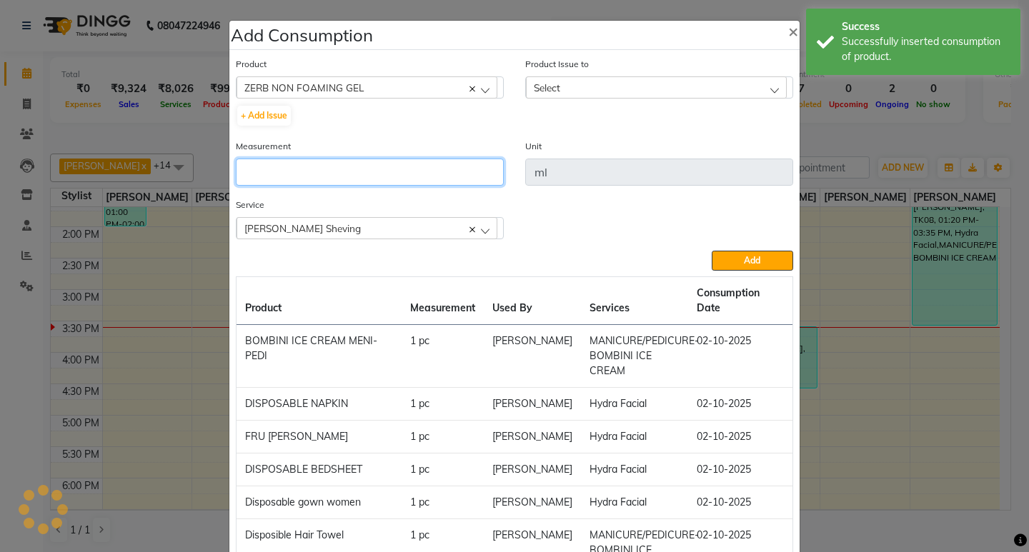
click at [326, 159] on input "number" at bounding box center [370, 172] width 268 height 27
type input "5"
click at [730, 80] on div "Select" at bounding box center [656, 86] width 261 height 21
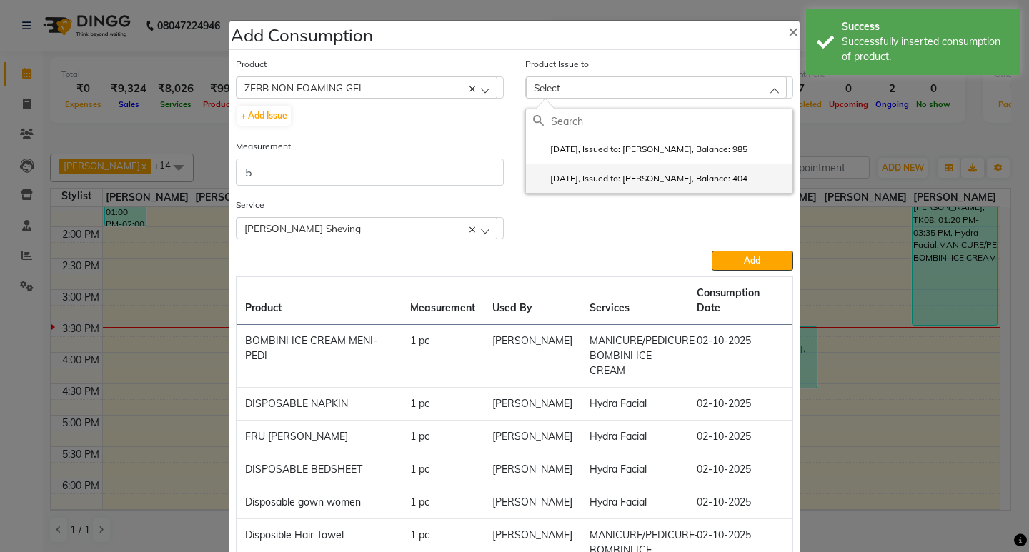
click at [741, 176] on label "2025-08-18, Issued to: Suraj Kadam, Balance: 404" at bounding box center [640, 178] width 214 height 13
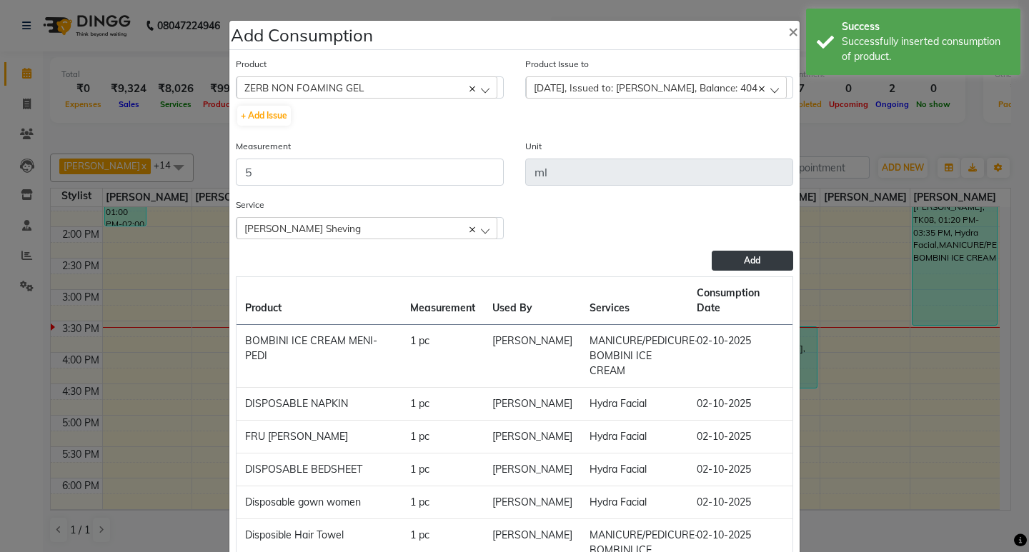
click at [764, 268] on button "Add" at bounding box center [752, 261] width 81 height 20
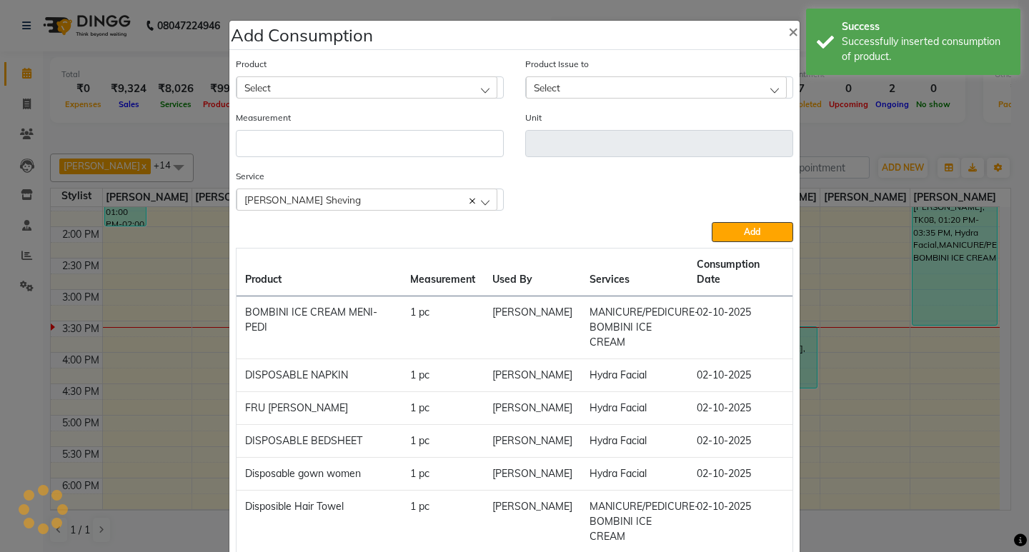
click at [902, 130] on ngb-modal-window "Add Consumption × Product Select 001 BANANA POWDER 10GM Product Issue to Select…" at bounding box center [514, 276] width 1029 height 552
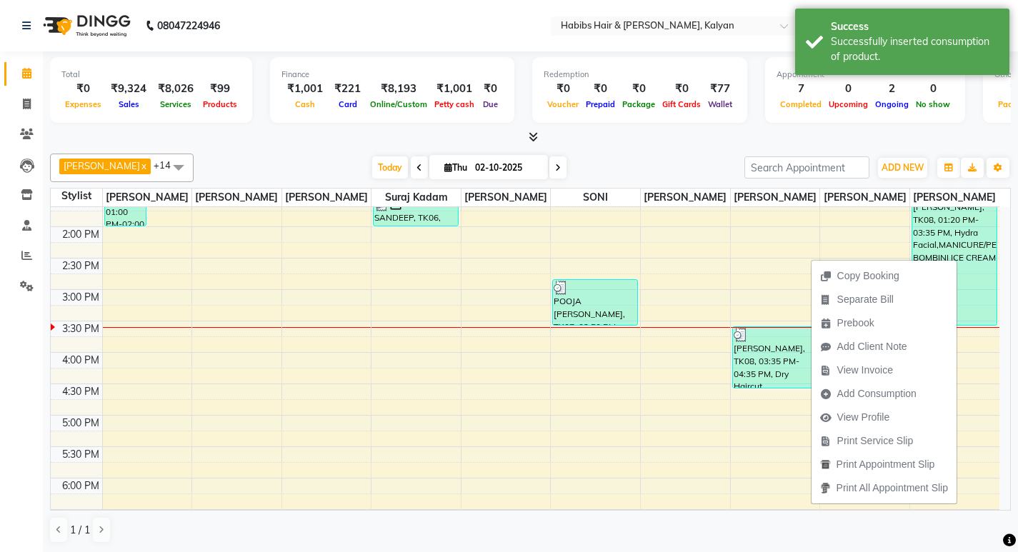
click at [785, 135] on div at bounding box center [530, 137] width 961 height 15
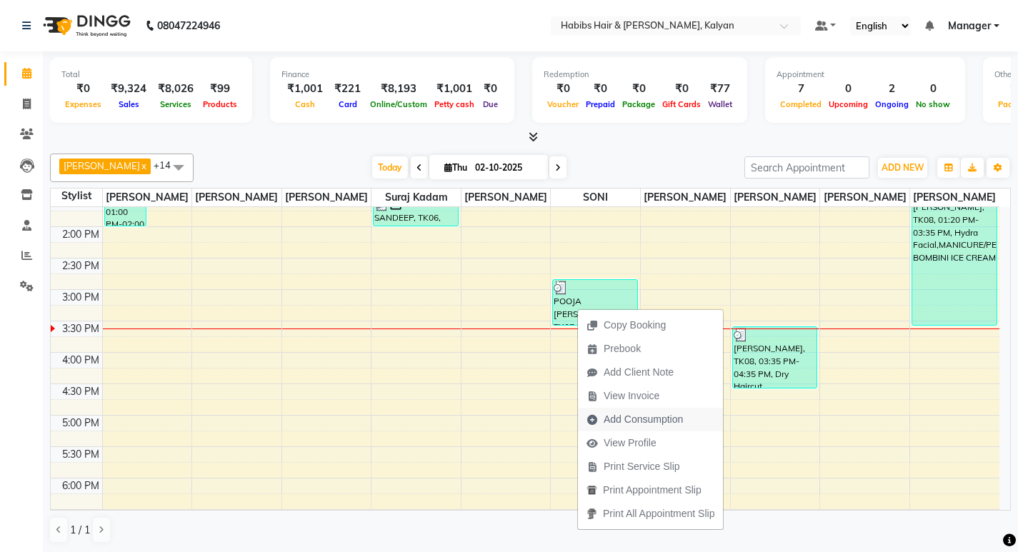
click at [646, 414] on span "Add Consumption" at bounding box center [643, 419] width 79 height 15
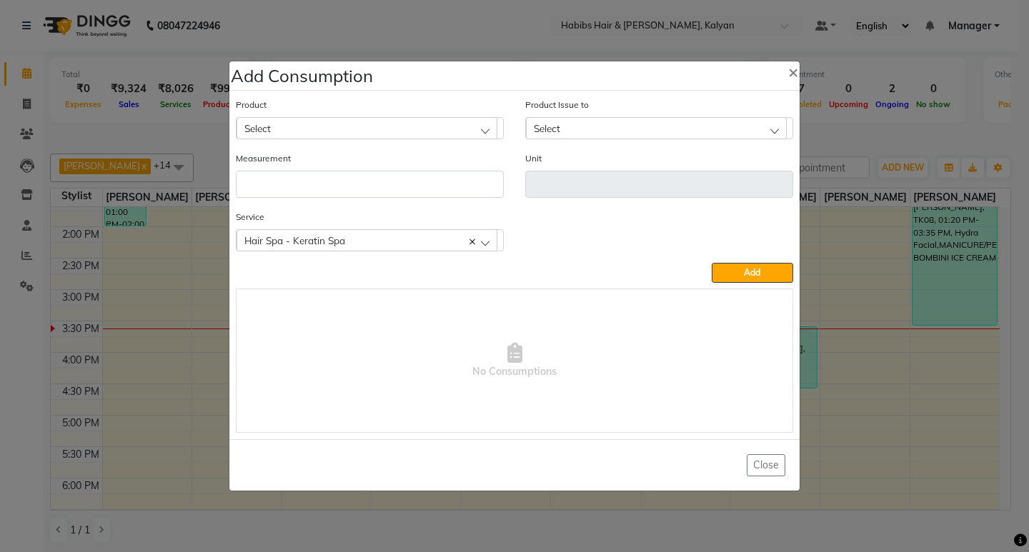
click at [361, 129] on div "Select" at bounding box center [367, 127] width 261 height 21
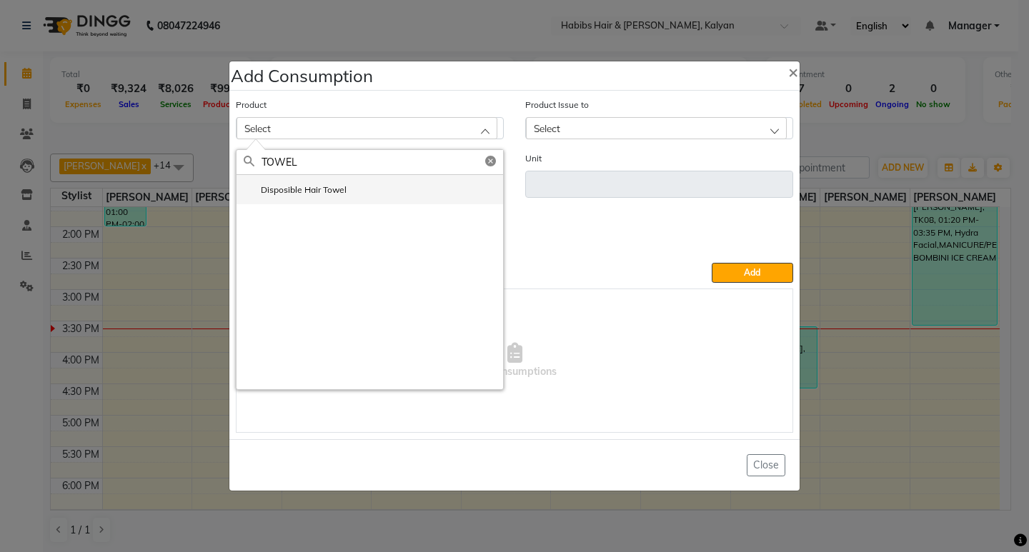
type input "TOWEL"
click at [332, 204] on li "Disposible Hair Towel" at bounding box center [370, 189] width 267 height 29
type input "pc"
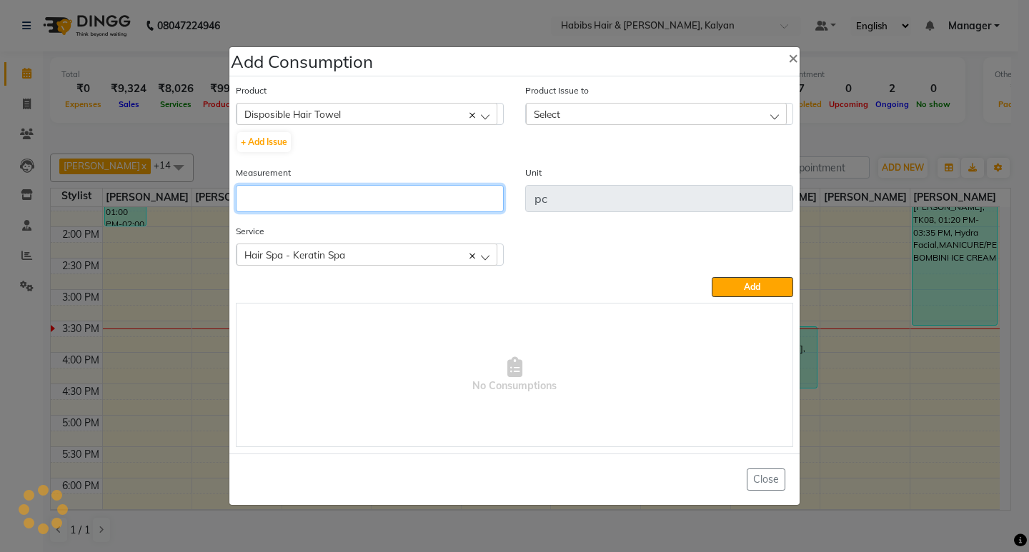
click at [332, 204] on input "number" at bounding box center [370, 198] width 268 height 27
type input "1"
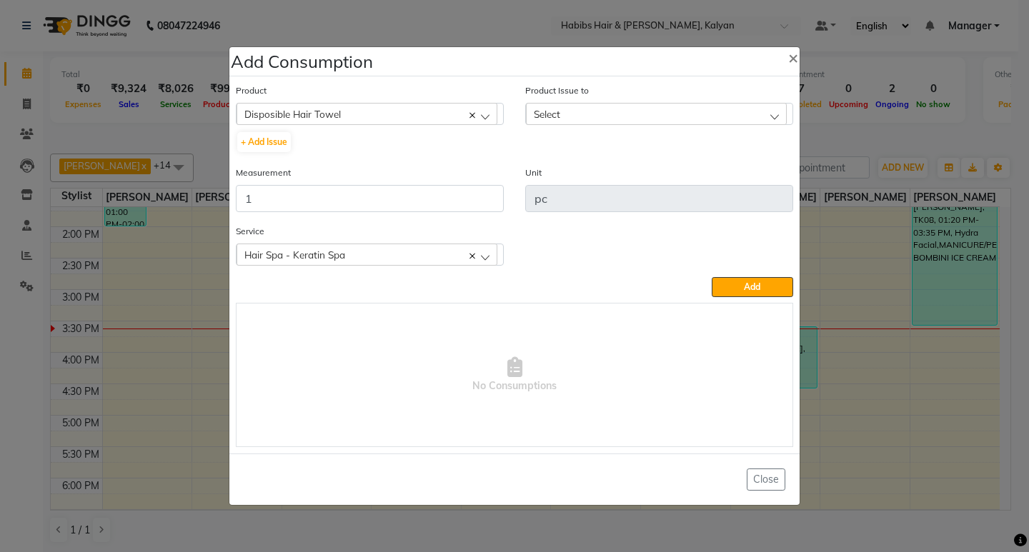
click at [745, 119] on div "Select" at bounding box center [656, 113] width 261 height 21
click at [757, 165] on li "2025-10-01, Issued to: Sagar saindane, Balance: 44" at bounding box center [659, 175] width 267 height 29
click at [758, 279] on button "Add" at bounding box center [752, 287] width 81 height 20
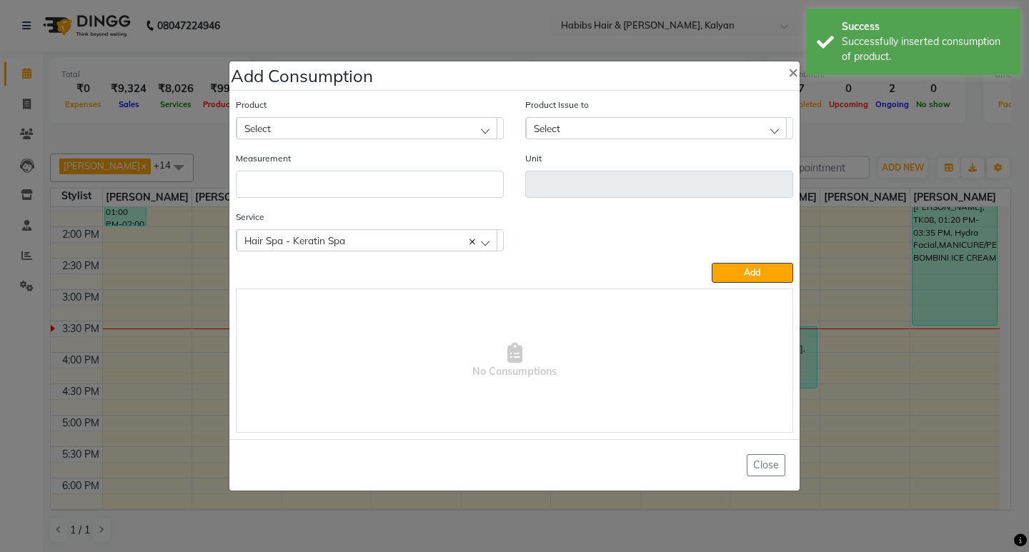
click at [427, 128] on div "Select" at bounding box center [367, 127] width 261 height 21
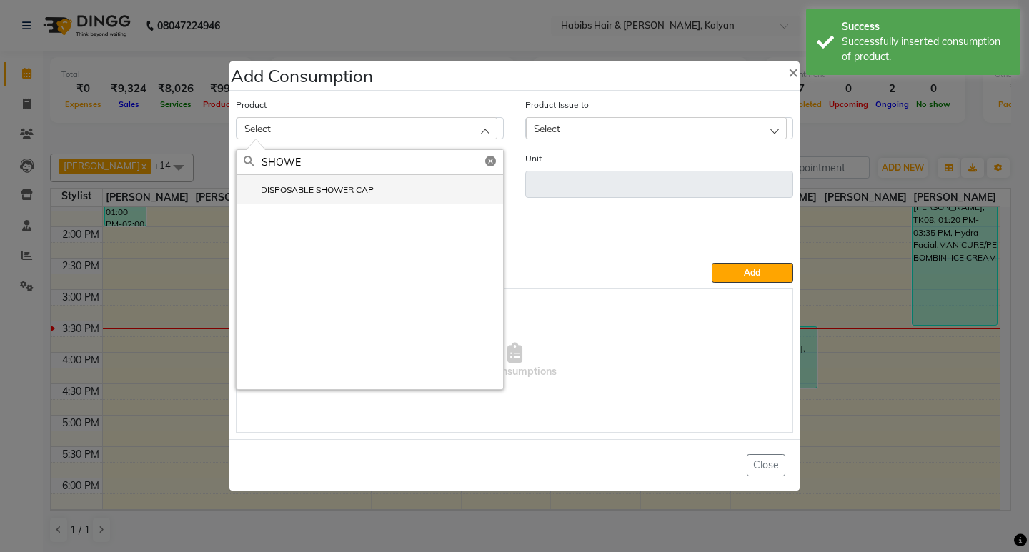
type input "SHOWE"
click at [381, 200] on li "DISPOSABLE SHOWER CAP" at bounding box center [370, 189] width 267 height 29
type input "pc"
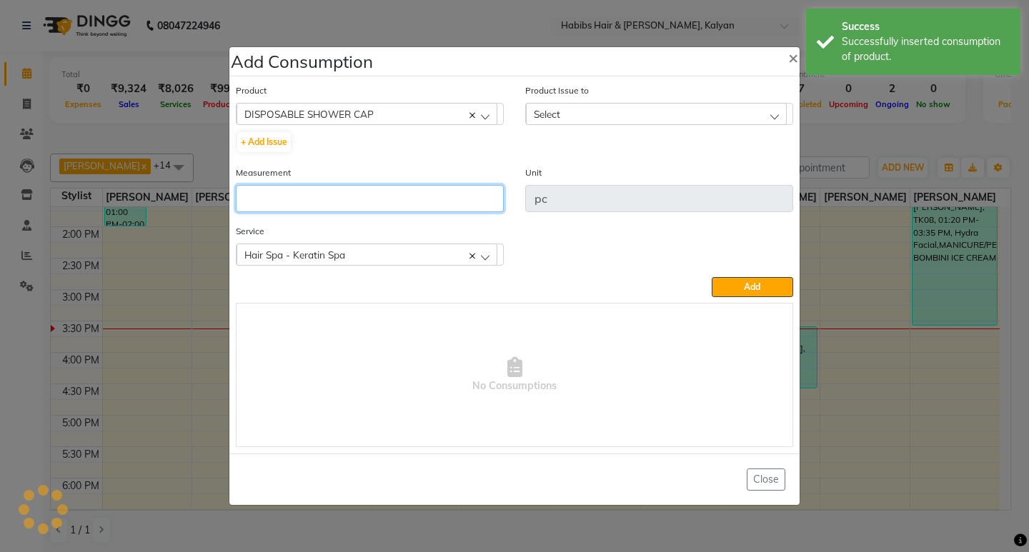
click at [381, 200] on input "number" at bounding box center [370, 198] width 268 height 27
type input "1"
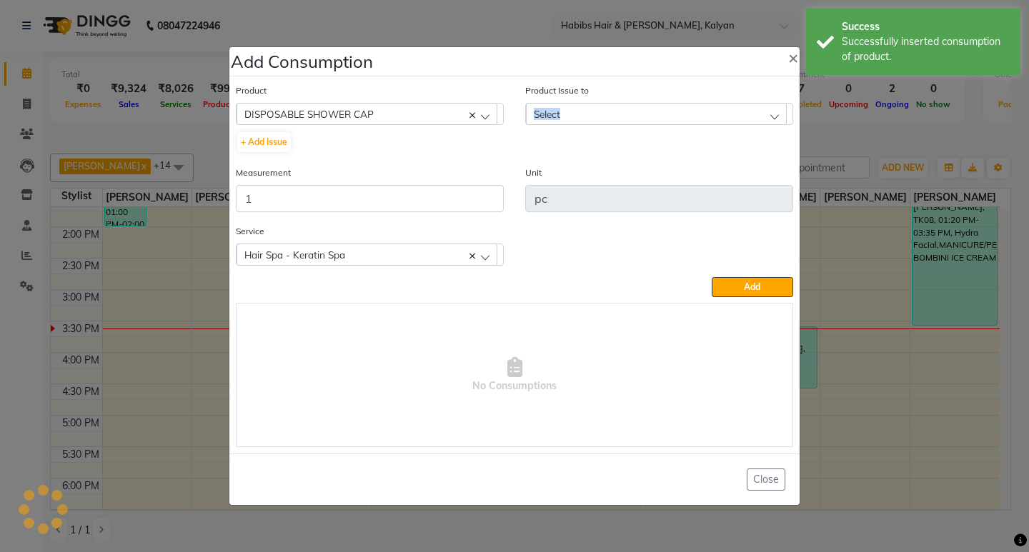
click at [703, 103] on div "Product Issue to Select No Data Available" at bounding box center [659, 104] width 268 height 42
click at [702, 114] on div "Select" at bounding box center [656, 113] width 261 height 21
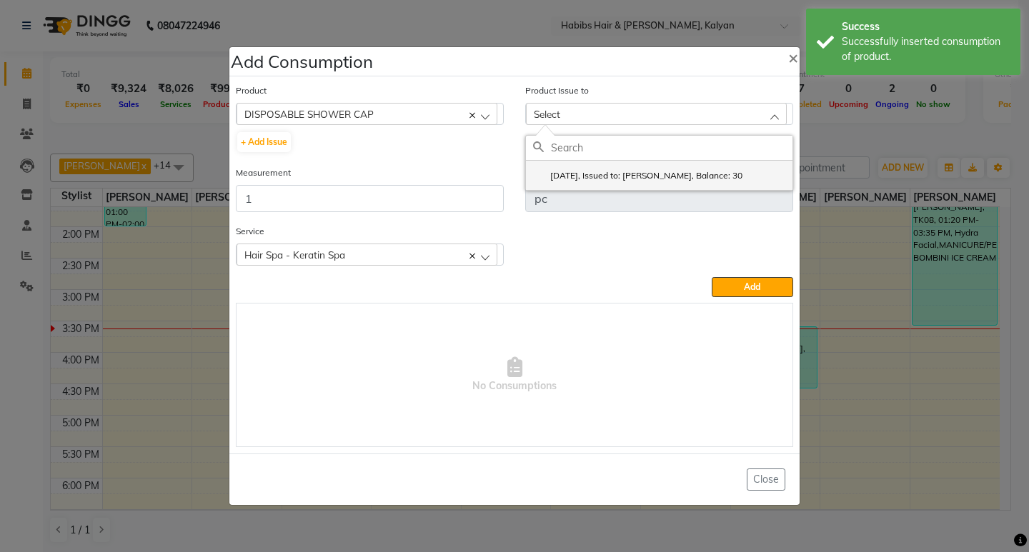
click at [730, 169] on li "2025-09-14, Issued to: Sagar saindane, Balance: 30" at bounding box center [659, 175] width 267 height 29
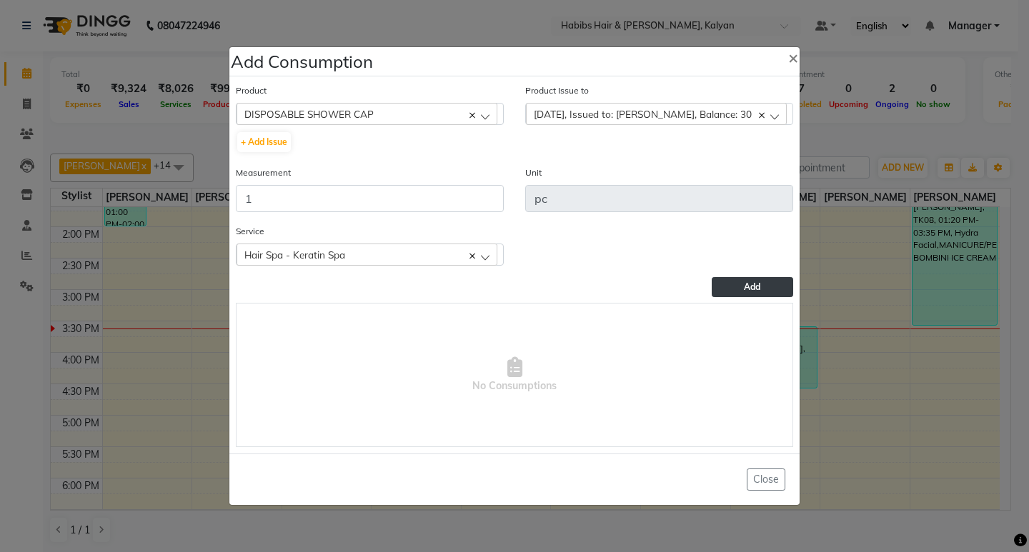
click at [749, 287] on span "Add" at bounding box center [752, 287] width 16 height 11
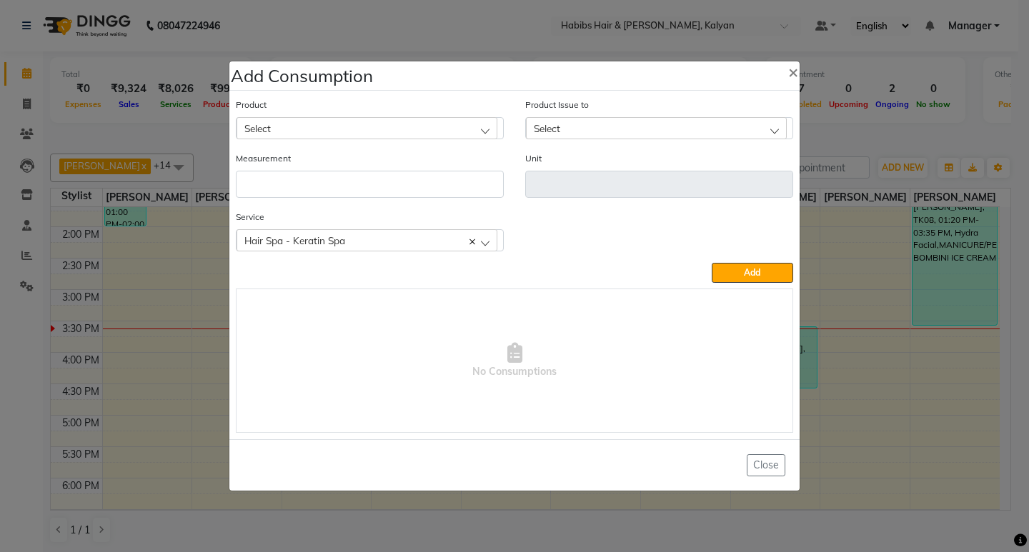
click at [333, 126] on div "Select" at bounding box center [367, 127] width 261 height 21
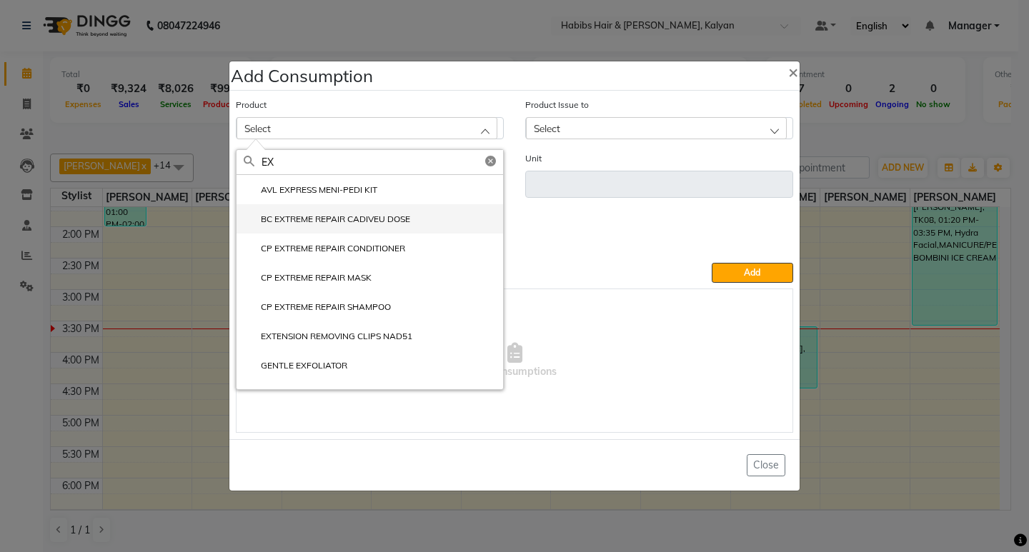
type input "EX"
click at [399, 226] on label "BC EXTREME REPAIR CADIVEU DOSE" at bounding box center [327, 219] width 166 height 13
type input "ml"
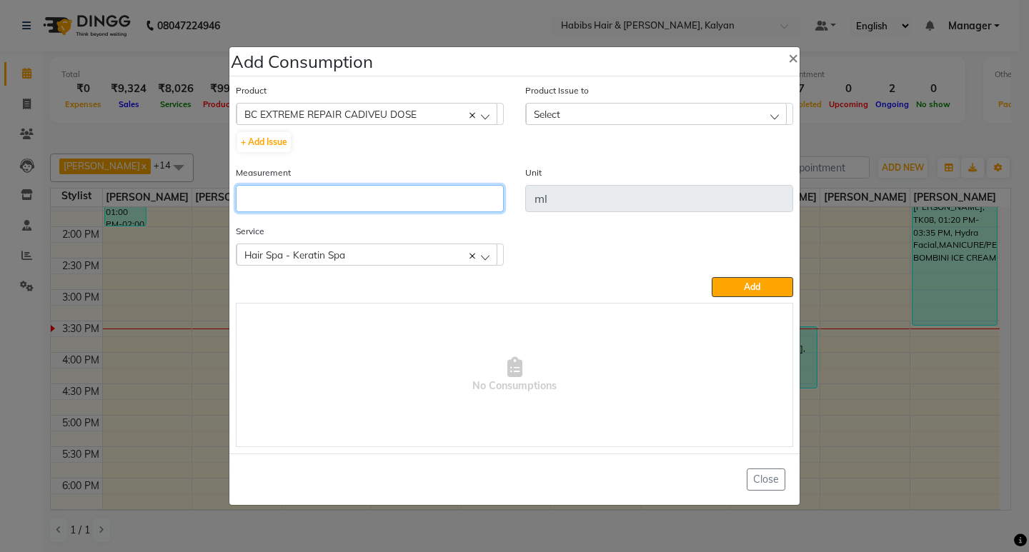
click at [402, 201] on input "number" at bounding box center [370, 198] width 268 height 27
type input "8"
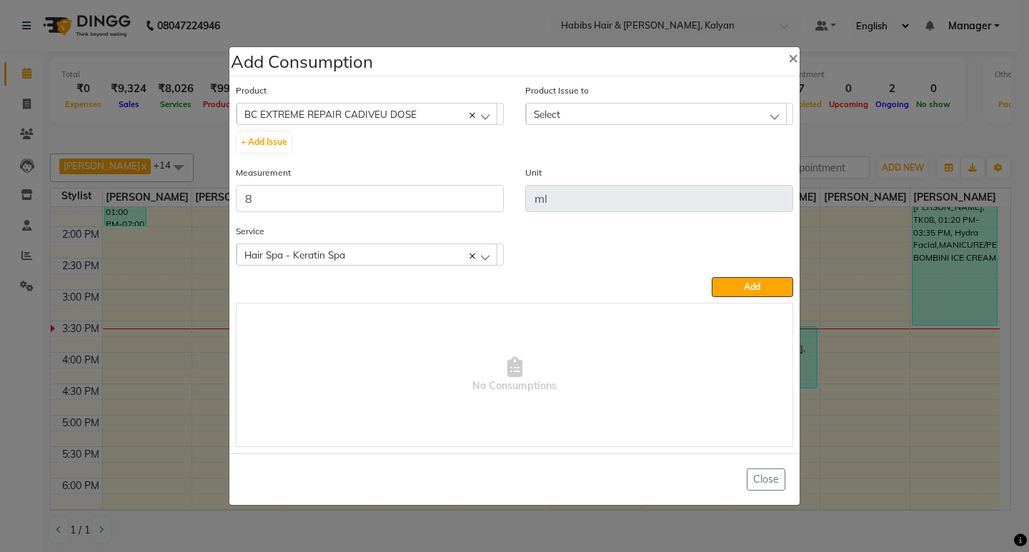
click at [664, 112] on div "Select" at bounding box center [656, 113] width 261 height 21
click at [715, 169] on li "2025-08-09, Issued to: , Balance: 2125" at bounding box center [659, 175] width 267 height 29
drag, startPoint x: 768, startPoint y: 291, endPoint x: 474, endPoint y: 132, distance: 334.4
click at [763, 289] on button "Add" at bounding box center [752, 287] width 81 height 20
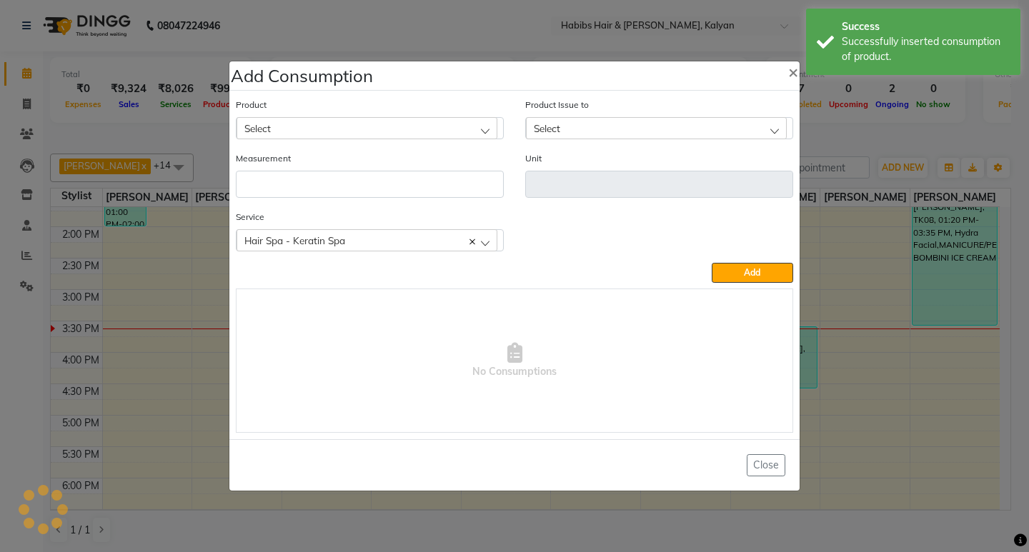
click at [430, 114] on div "Product Select 001 BANANA POWDER 10GM" at bounding box center [370, 118] width 268 height 42
click at [434, 126] on div "Select" at bounding box center [367, 127] width 261 height 21
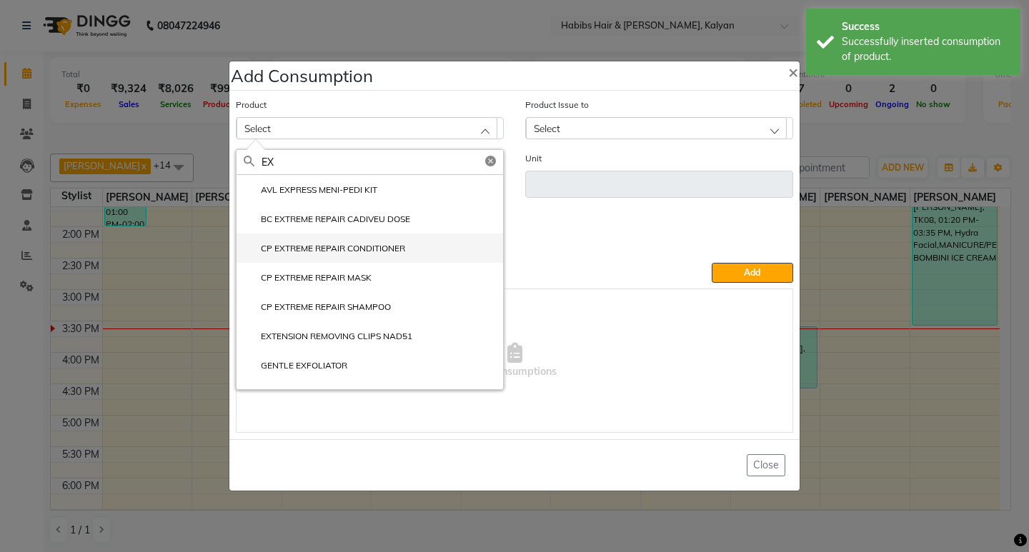
type input "EX"
click at [411, 248] on li "CP EXTREME REPAIR CONDITIONER" at bounding box center [370, 248] width 267 height 29
type input "ml"
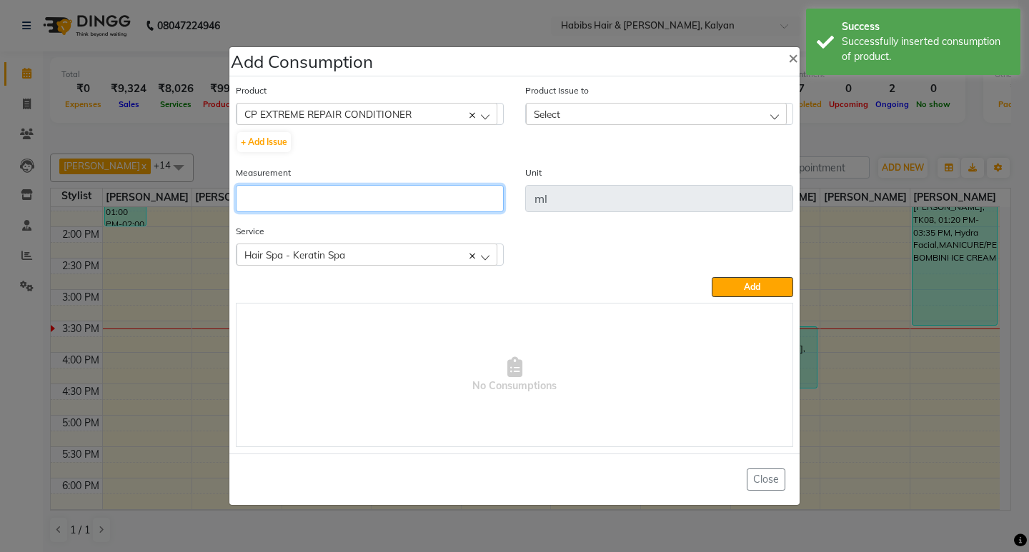
click at [416, 205] on input "number" at bounding box center [370, 198] width 268 height 27
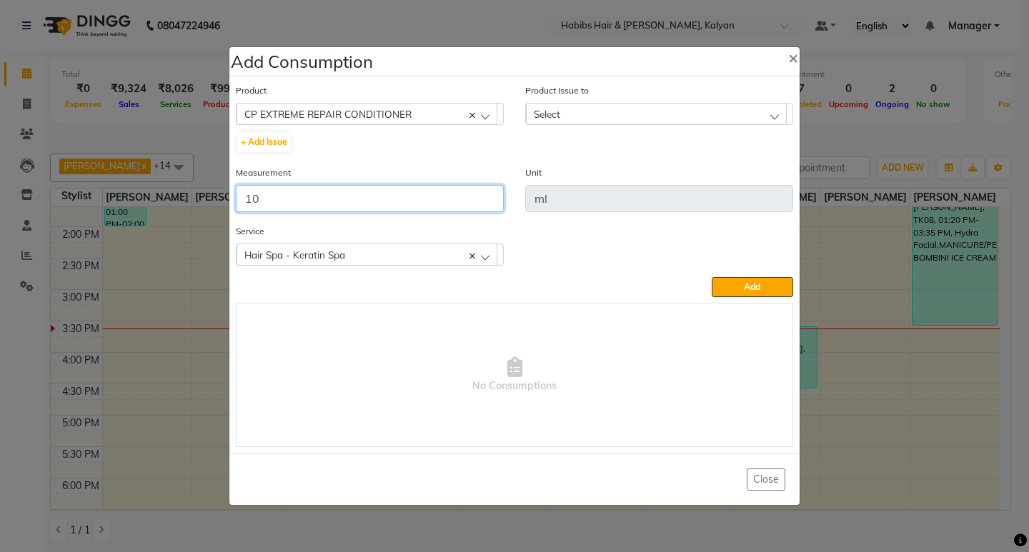
type input "10"
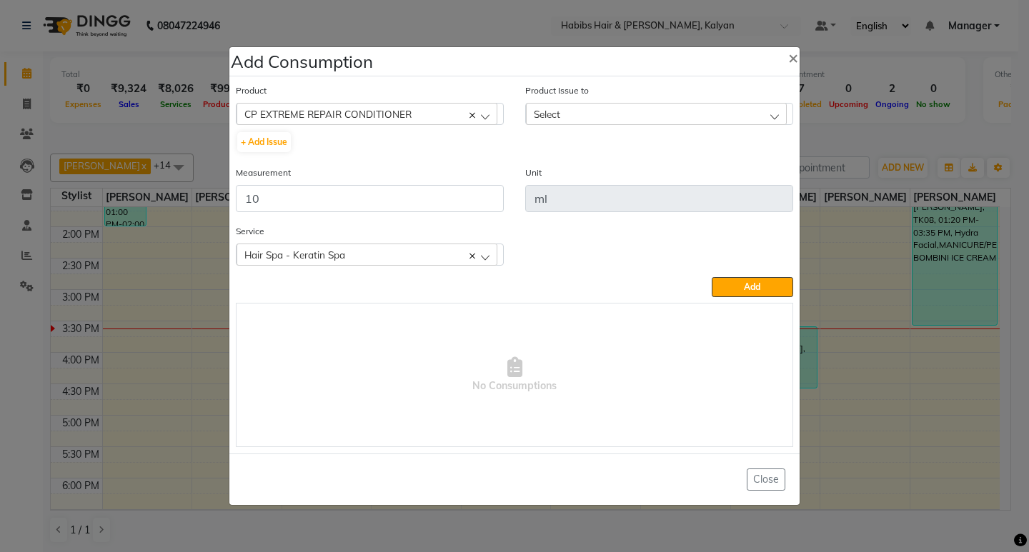
click at [695, 112] on div "Select" at bounding box center [656, 113] width 261 height 21
click at [729, 178] on label "2025-05-13, Issued to: Sagar saindane, Balance: 560" at bounding box center [640, 175] width 214 height 13
click at [739, 274] on div "Service Hair Spa - Keratin Spa Hair Spa - Keratin Spa" at bounding box center [514, 251] width 579 height 54
click at [759, 292] on span "Add" at bounding box center [752, 287] width 16 height 11
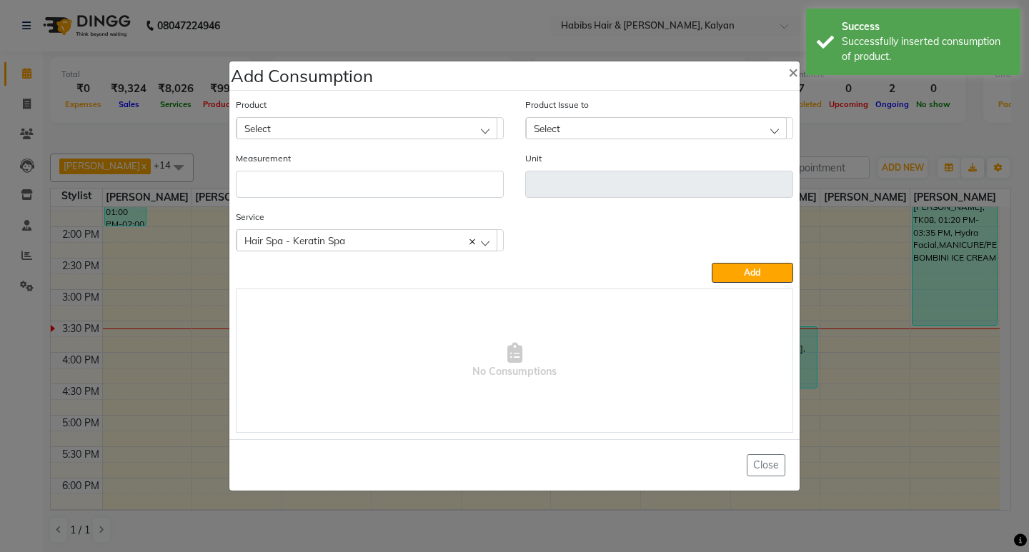
click at [377, 128] on div "Select" at bounding box center [367, 127] width 261 height 21
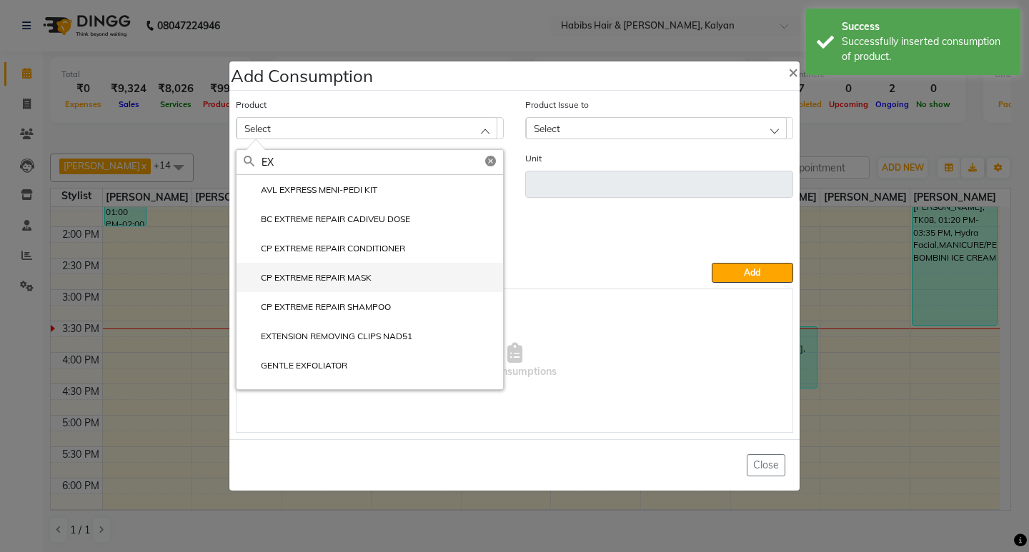
type input "EX"
click at [411, 267] on li "CP EXTREME REPAIR MASK" at bounding box center [370, 277] width 267 height 29
type input "ml"
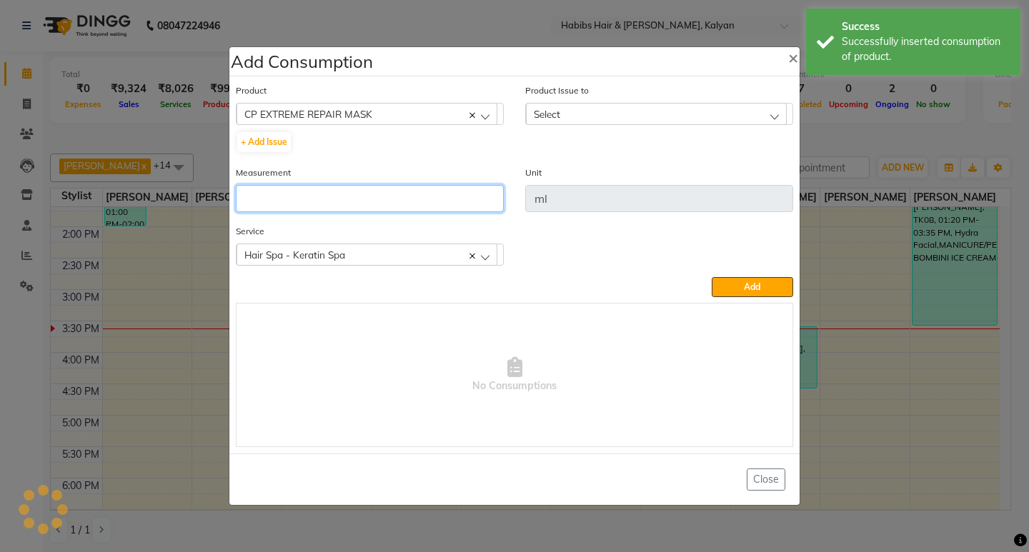
click at [421, 203] on input "number" at bounding box center [370, 198] width 268 height 27
type input "25"
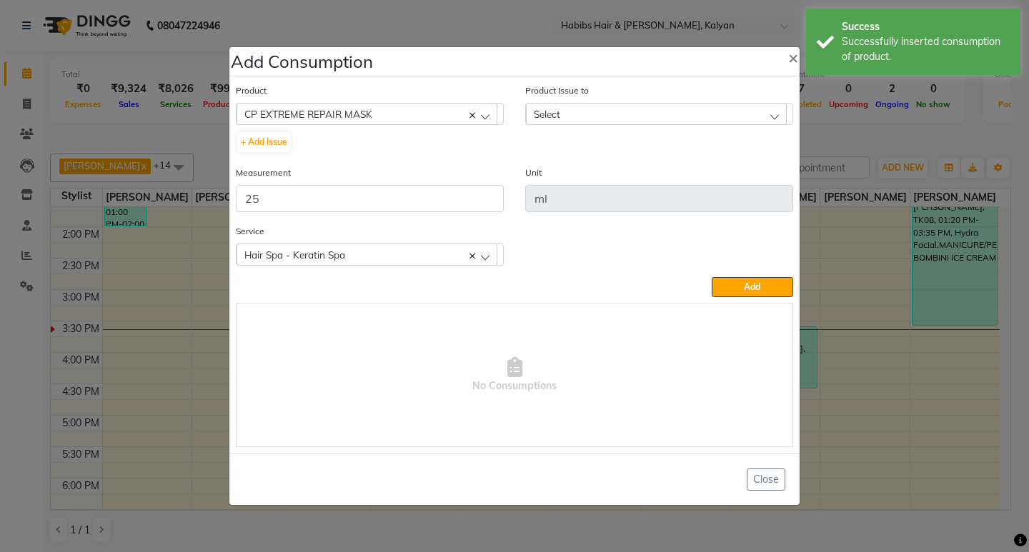
click at [693, 111] on div "Select" at bounding box center [656, 113] width 261 height 21
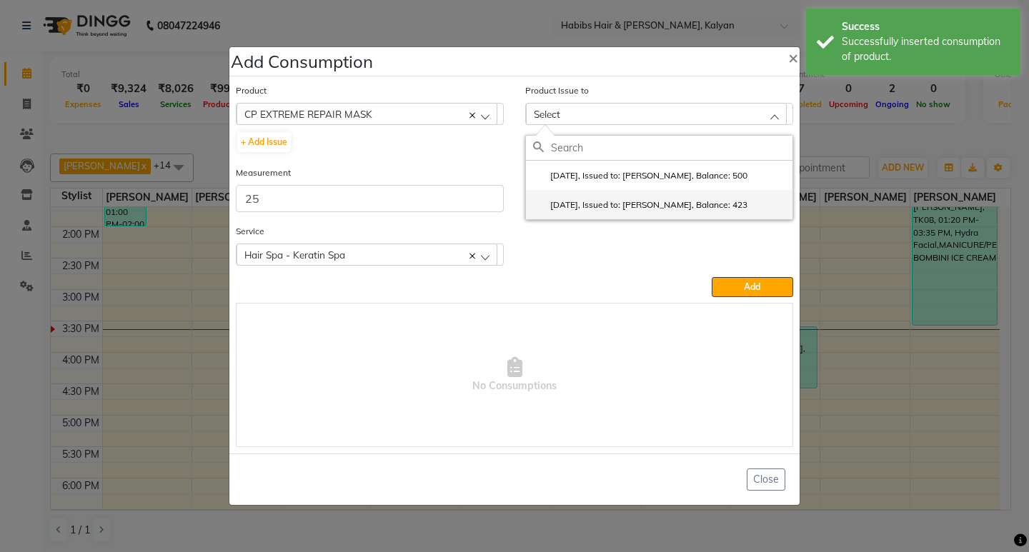
click at [712, 199] on li "2025-07-24, Issued to: SHALINI, Balance: 423" at bounding box center [659, 204] width 267 height 29
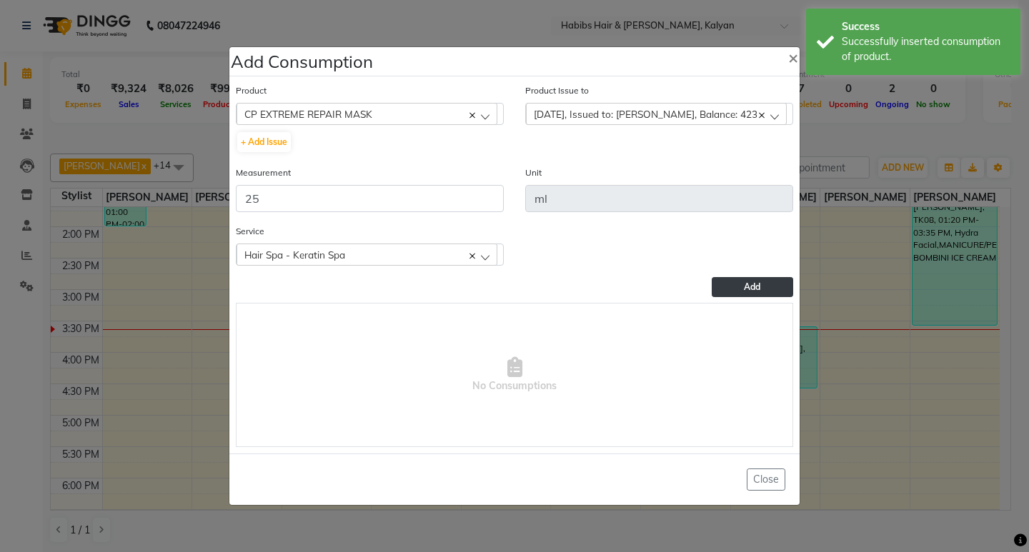
click at [745, 285] on span "Add" at bounding box center [752, 287] width 16 height 11
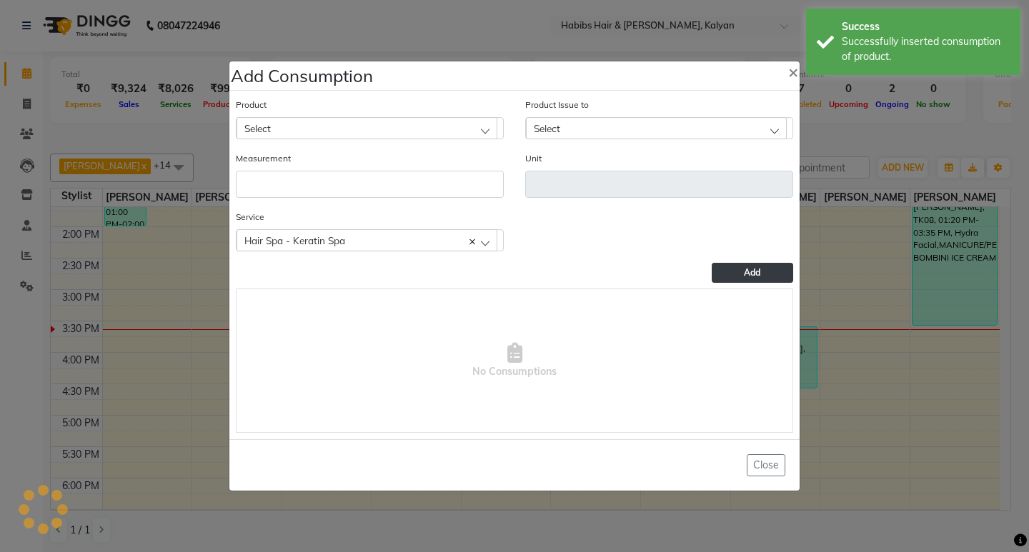
click at [387, 119] on div "Select" at bounding box center [367, 127] width 261 height 21
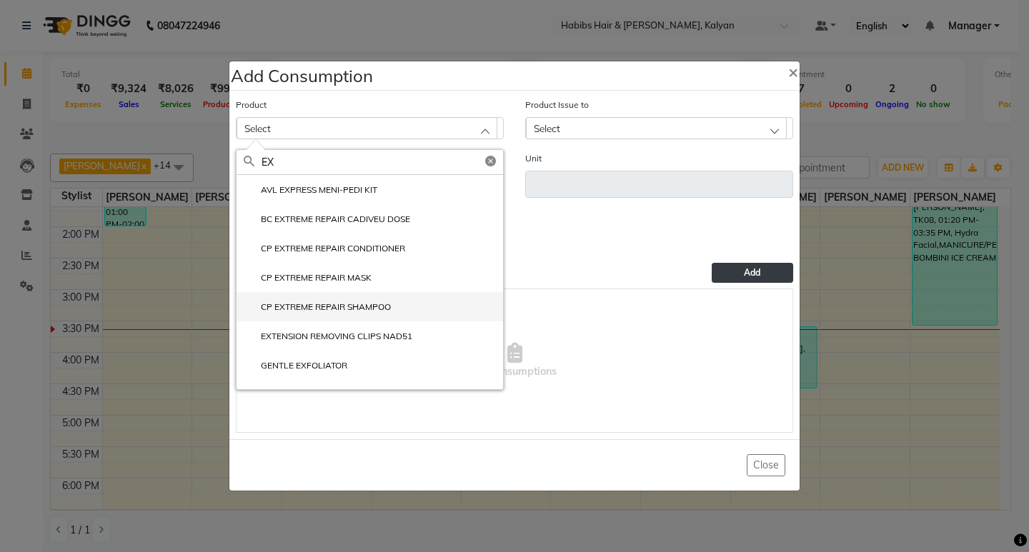
type input "EX"
click at [381, 306] on label "CP EXTREME REPAIR SHAMPOO" at bounding box center [317, 307] width 147 height 13
type input "ml"
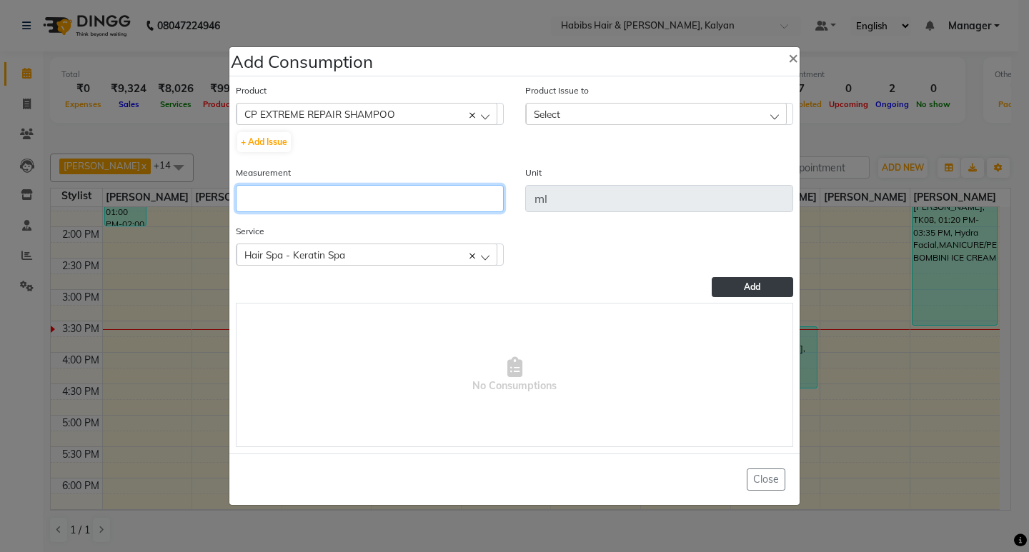
click at [417, 201] on input "number" at bounding box center [370, 198] width 268 height 27
type input "15"
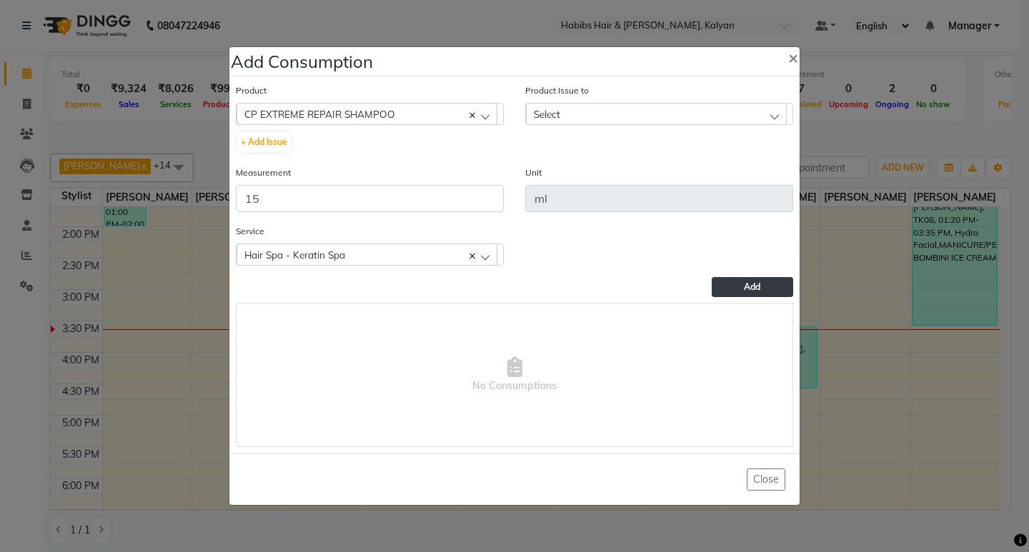
click at [692, 121] on div "Select" at bounding box center [656, 113] width 261 height 21
click at [701, 180] on label "2025-05-13, Issued to: Sagar saindane, Balance: 390" at bounding box center [640, 175] width 214 height 13
click at [740, 283] on button "Add" at bounding box center [752, 287] width 81 height 20
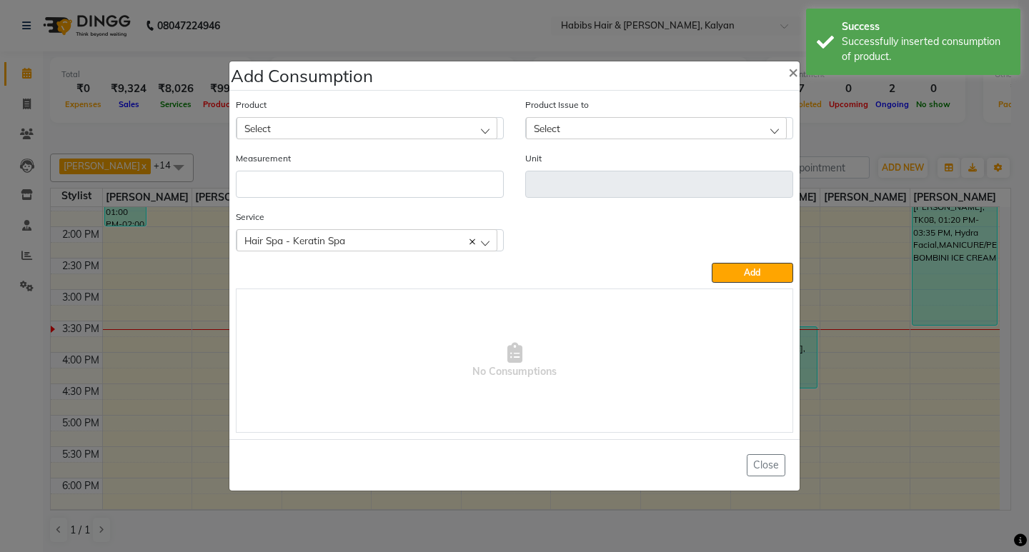
click at [389, 123] on div "Select" at bounding box center [367, 127] width 261 height 21
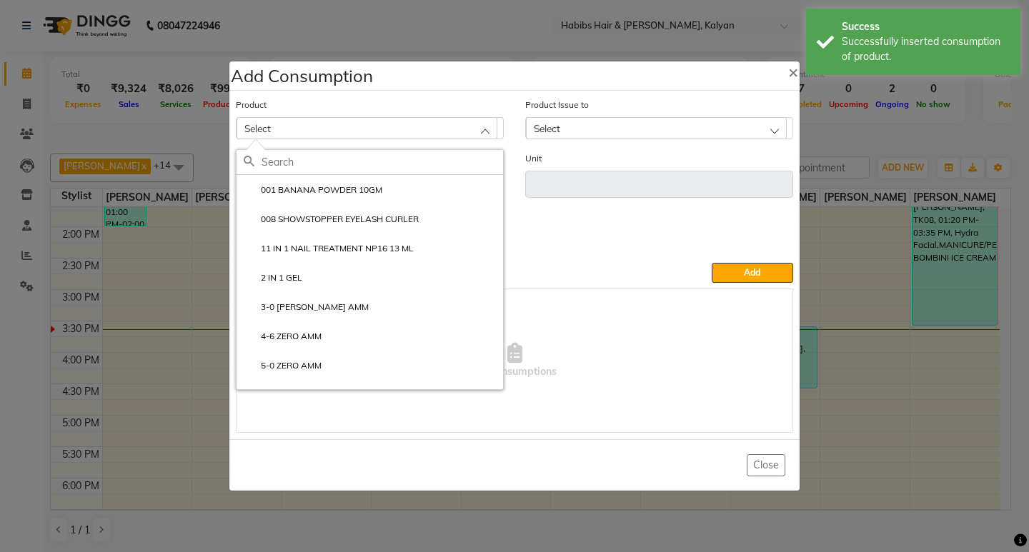
click at [907, 131] on ngb-modal-window "Add Consumption × Product Select 001 BANANA POWDER 10GM 008 SHOWSTOPPER EYELASH…" at bounding box center [514, 276] width 1029 height 552
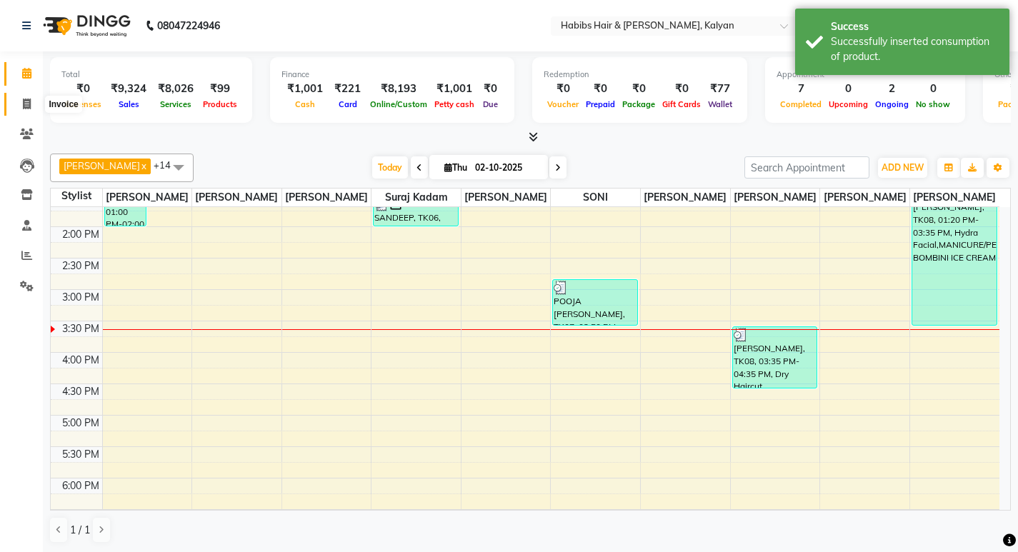
click at [24, 96] on span at bounding box center [26, 104] width 25 height 16
select select "8185"
select select "service"
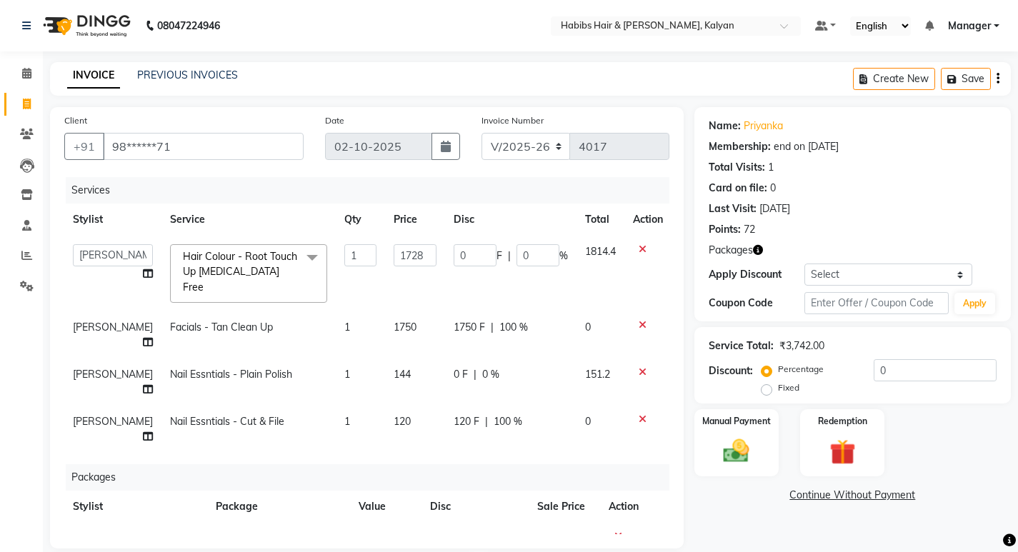
select select "8185"
select select "77419"
select select "service"
select select "80296"
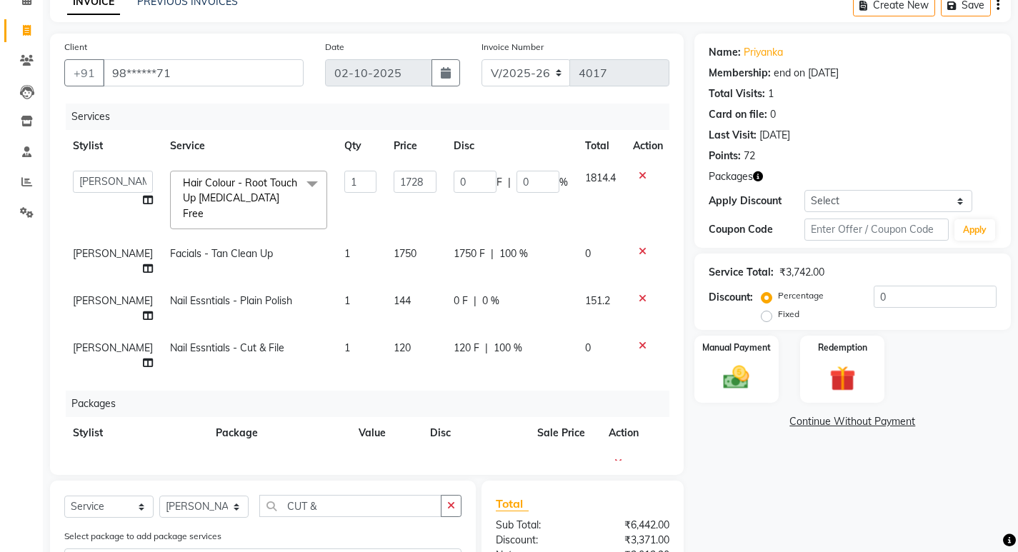
scroll to position [0, 11]
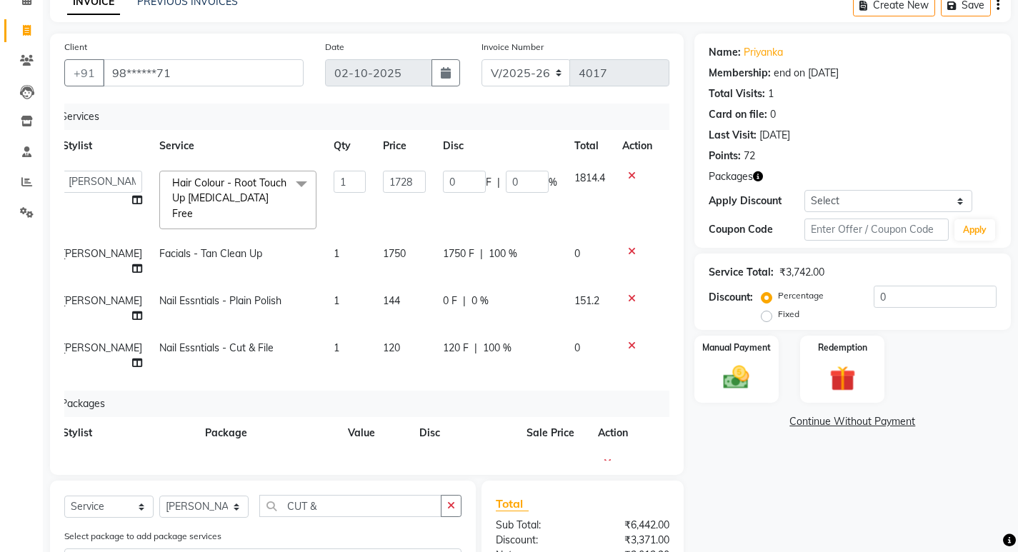
click at [628, 294] on icon at bounding box center [632, 299] width 8 height 10
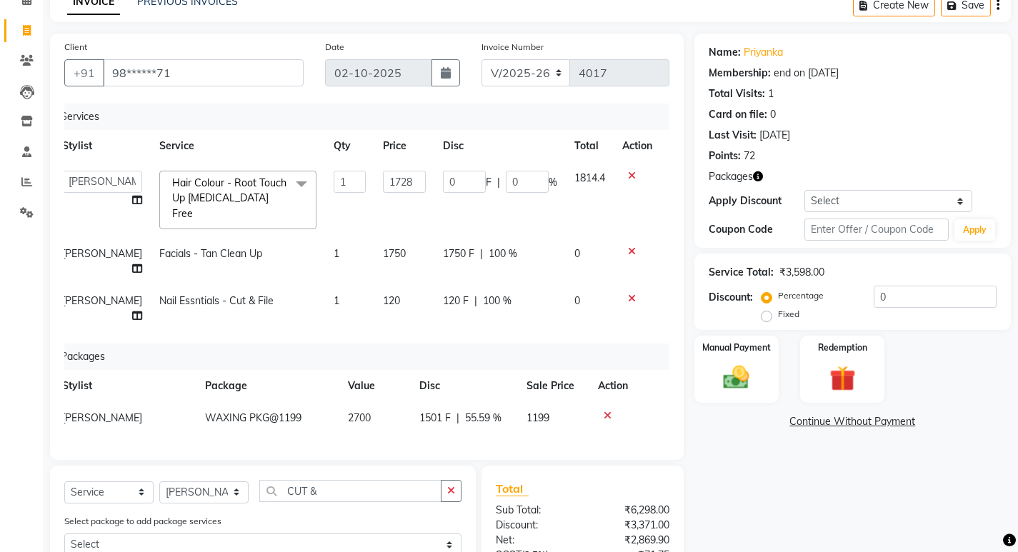
click at [628, 294] on icon at bounding box center [632, 299] width 8 height 10
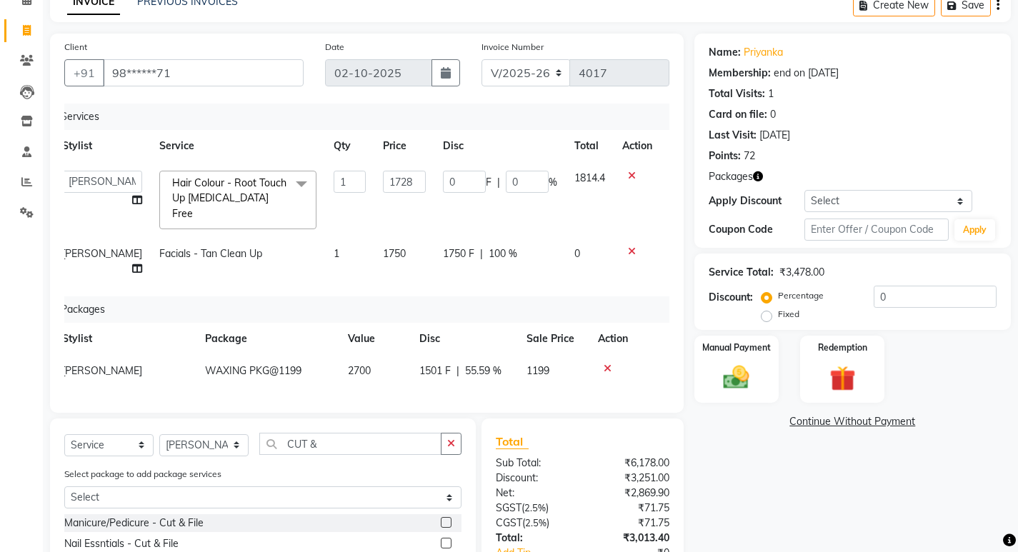
drag, startPoint x: 384, startPoint y: 211, endPoint x: 374, endPoint y: 209, distance: 10.4
drag, startPoint x: 374, startPoint y: 209, endPoint x: 291, endPoint y: 267, distance: 102.1
click at [291, 297] on div "Packages" at bounding box center [362, 310] width 614 height 26
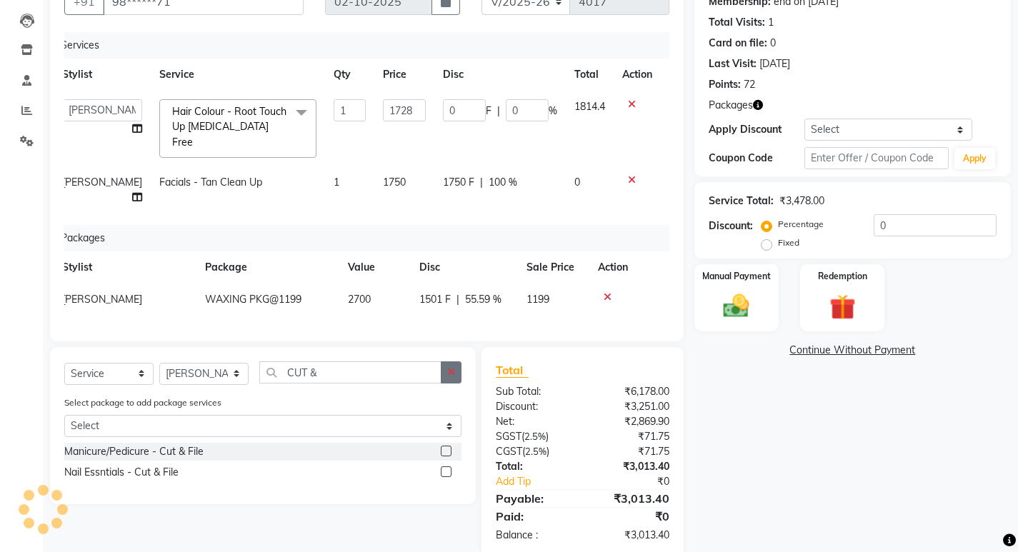
click at [453, 367] on icon "button" at bounding box center [451, 372] width 8 height 10
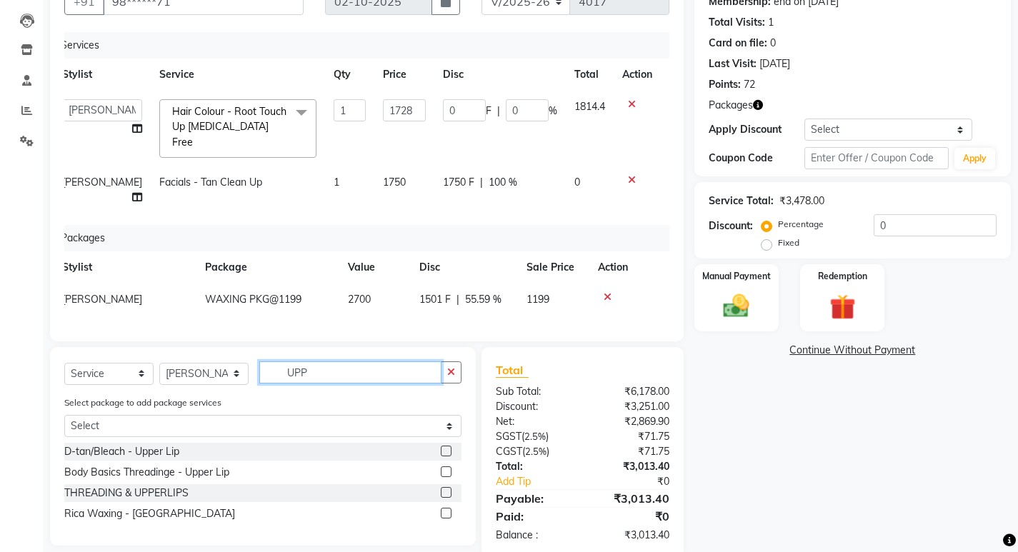
type input "UPP"
click at [445, 508] on label at bounding box center [446, 513] width 11 height 11
click at [445, 509] on input "checkbox" at bounding box center [445, 513] width 9 height 9
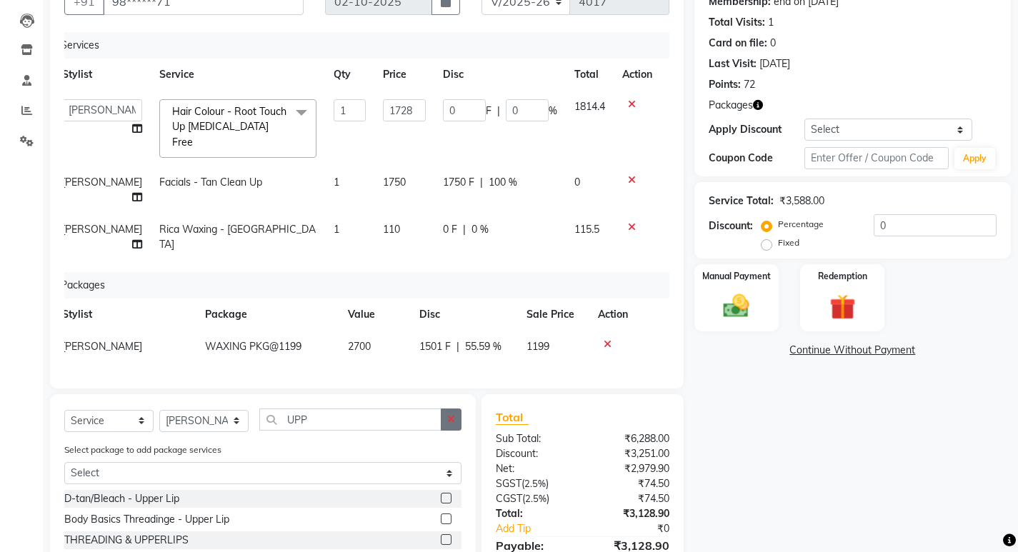
checkbox input "false"
click at [449, 394] on div "Select Service Product Membership Package Voucher Prepaid Gift Card Select Styl…" at bounding box center [263, 493] width 426 height 199
click at [446, 409] on button "button" at bounding box center [451, 420] width 21 height 22
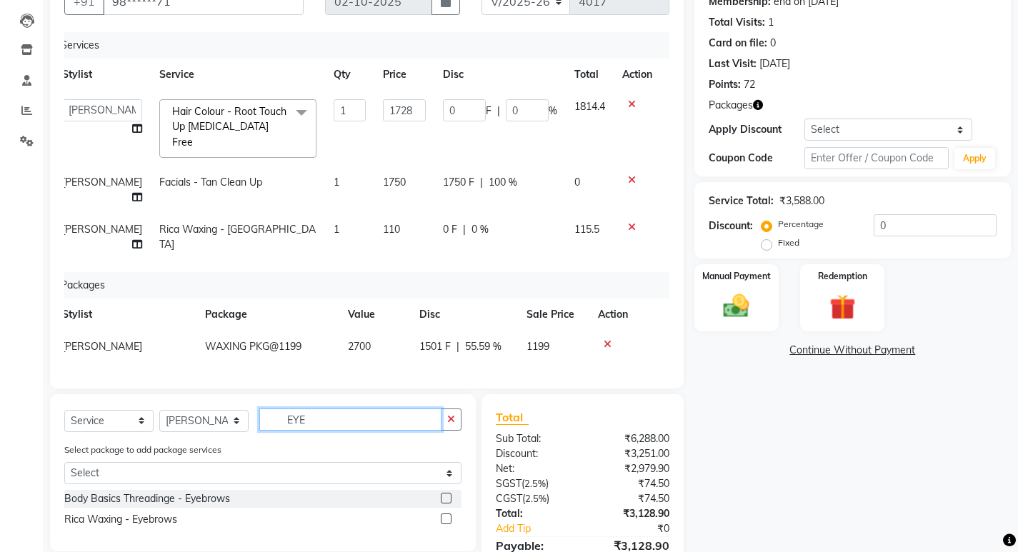
type input "EYE"
click at [446, 493] on label at bounding box center [446, 498] width 11 height 11
click at [446, 494] on input "checkbox" at bounding box center [445, 498] width 9 height 9
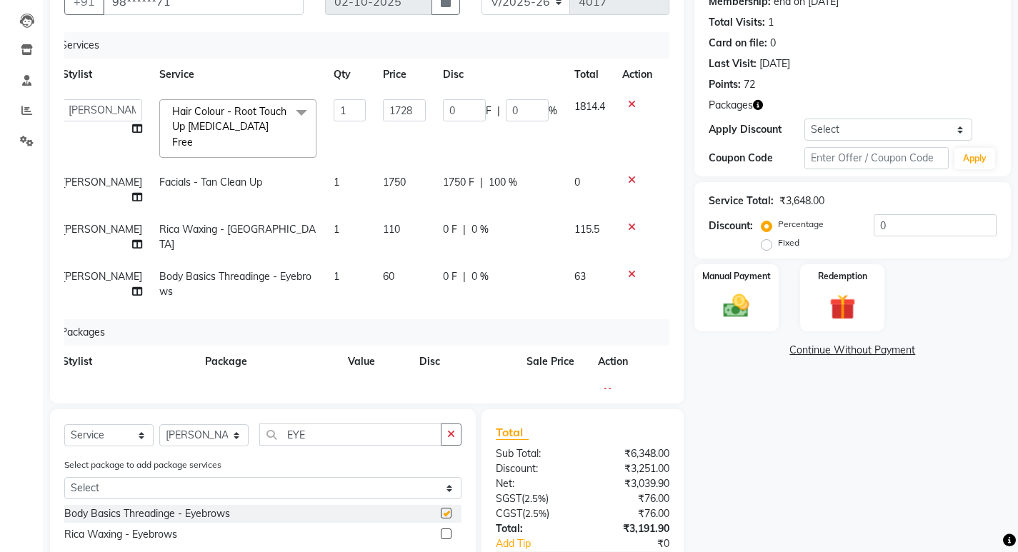
checkbox input "false"
click at [492, 269] on div "0 F | 0 %" at bounding box center [500, 276] width 114 height 15
select select "80296"
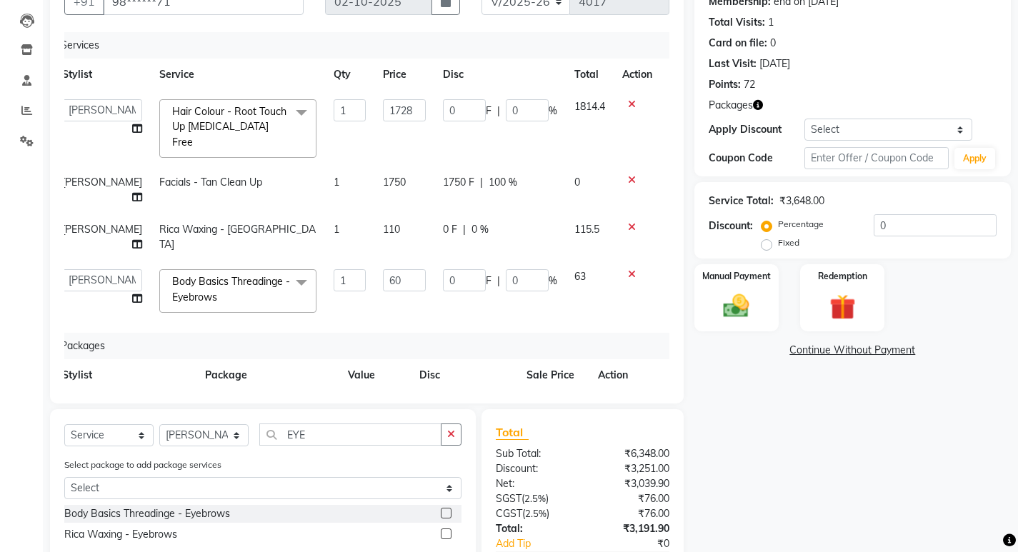
click at [506, 269] on input "0" at bounding box center [527, 280] width 43 height 22
type input "100"
click at [387, 214] on td "110" at bounding box center [404, 237] width 60 height 47
select select "80296"
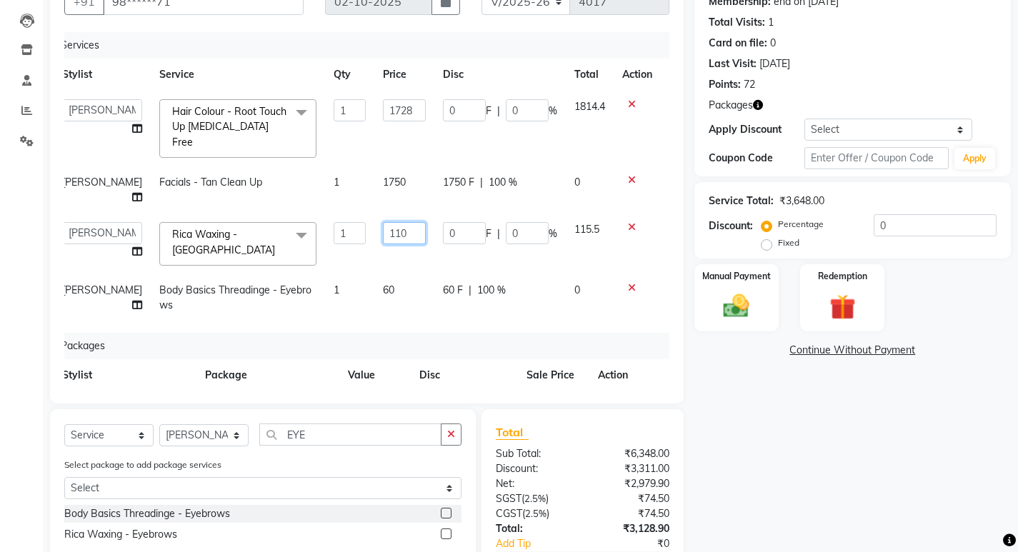
click at [387, 222] on input "110" at bounding box center [404, 233] width 43 height 22
type input "80"
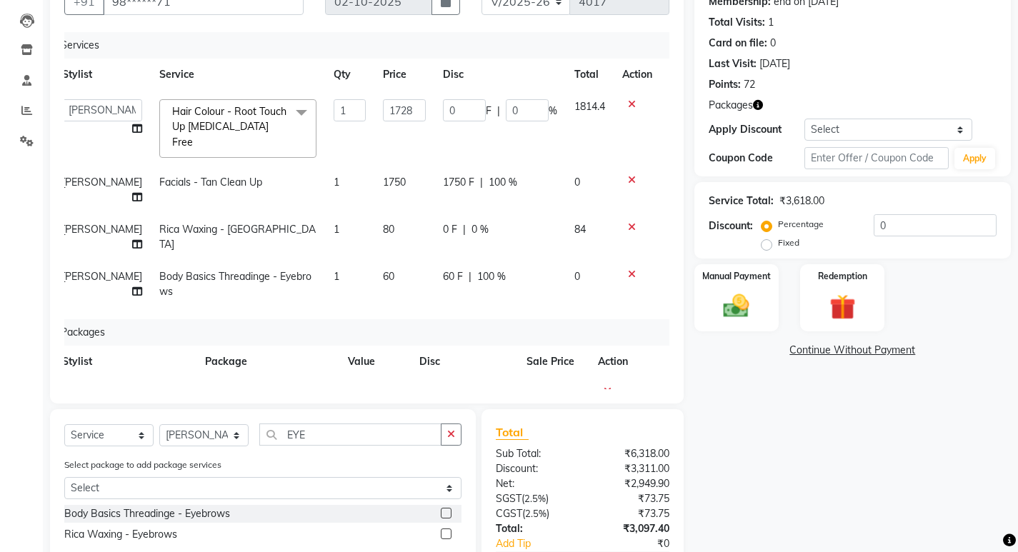
click at [388, 303] on div "Services Stylist Service Qty Price Disc Total Action Kumudini Manager Minakshi …" at bounding box center [366, 210] width 605 height 357
click at [449, 429] on icon "button" at bounding box center [451, 434] width 8 height 10
type input "E"
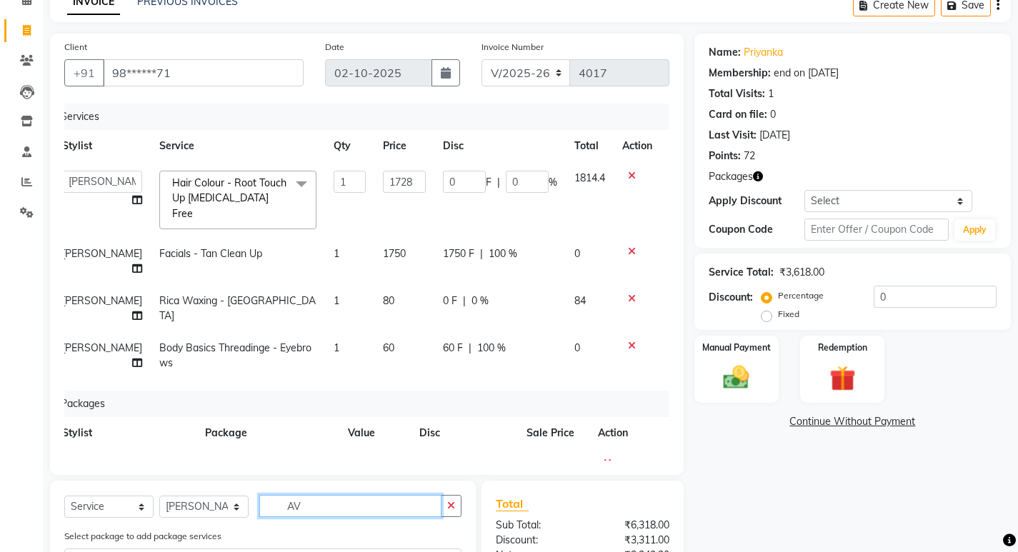
scroll to position [216, 0]
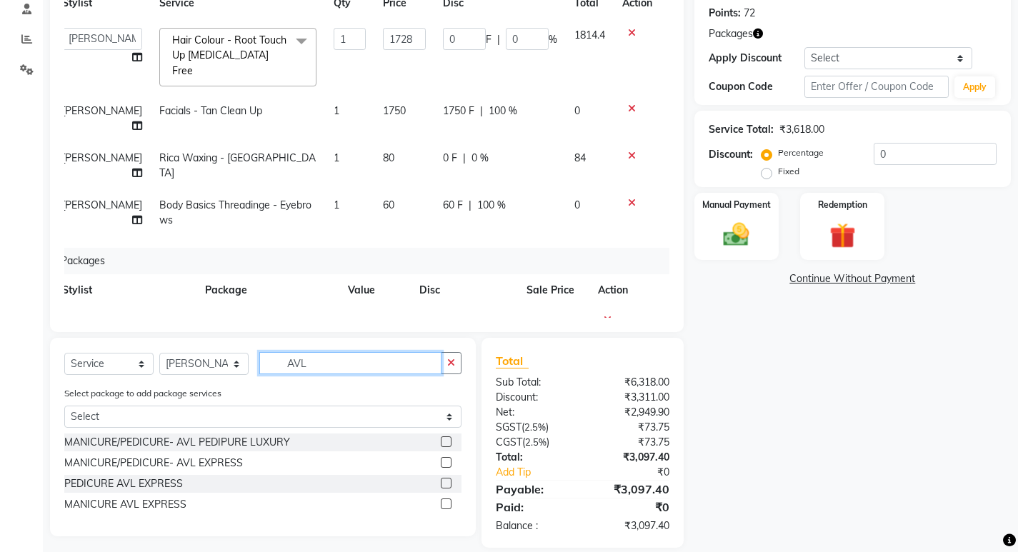
type input "AVL"
click at [448, 475] on div at bounding box center [451, 484] width 21 height 18
click at [448, 481] on label at bounding box center [446, 483] width 11 height 11
click at [448, 481] on input "checkbox" at bounding box center [445, 483] width 9 height 9
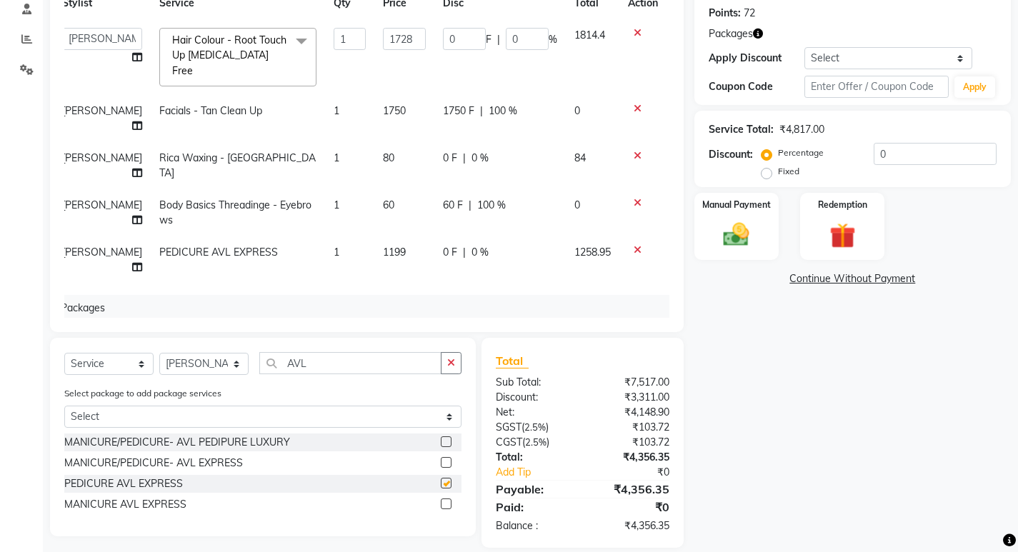
checkbox input "false"
click at [449, 367] on icon "button" at bounding box center [451, 363] width 8 height 10
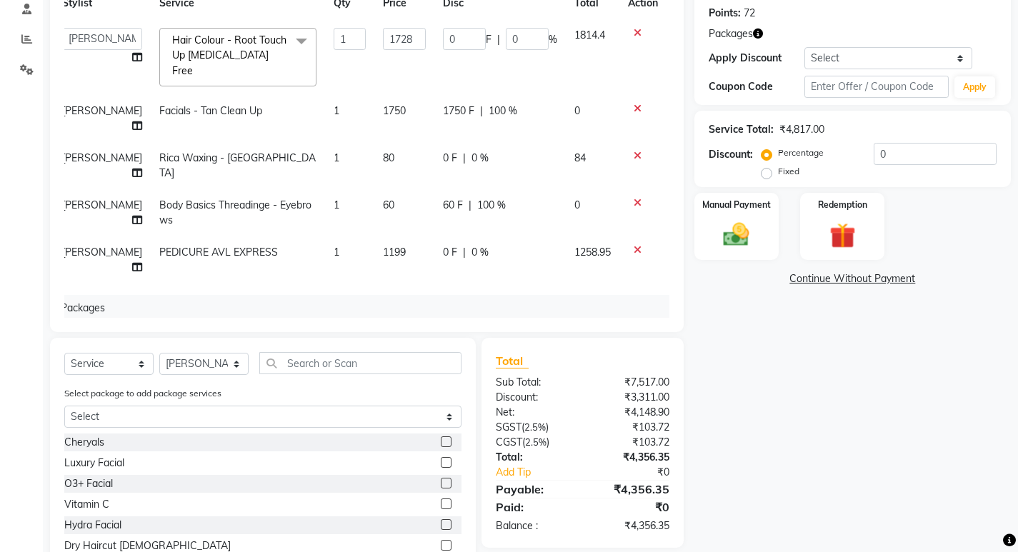
click at [387, 237] on td "1199" at bounding box center [404, 260] width 60 height 47
select select "80296"
click at [387, 245] on input "1199" at bounding box center [404, 256] width 43 height 22
type input "959"
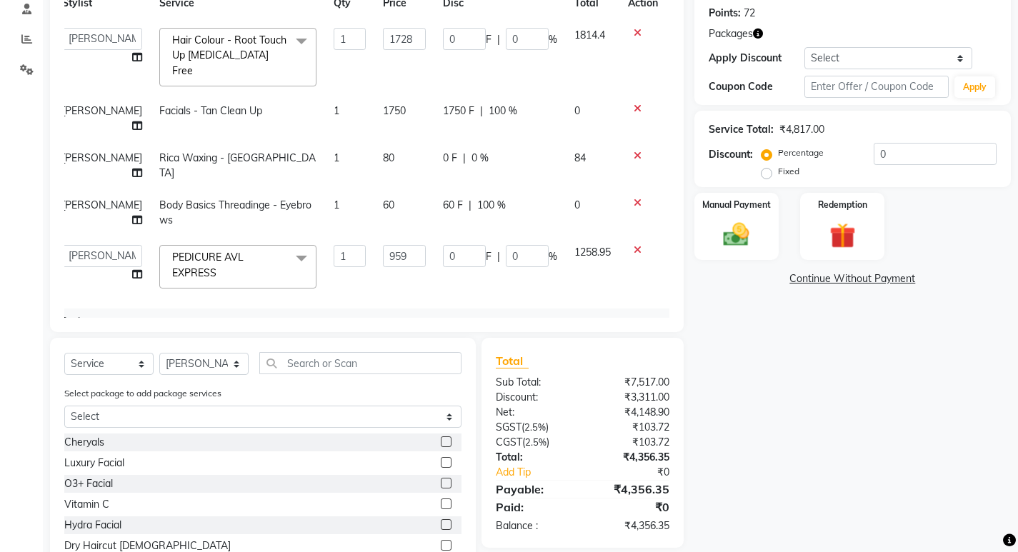
click at [441, 246] on div "Services Stylist Service Qty Price Disc Total Action Kumudini Manager Minakshi …" at bounding box center [366, 139] width 605 height 357
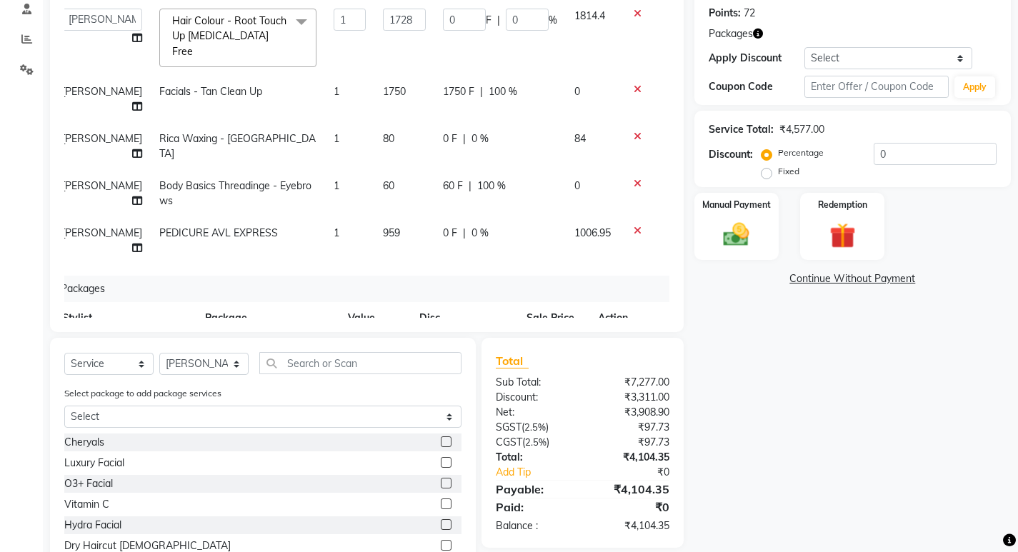
scroll to position [30, 11]
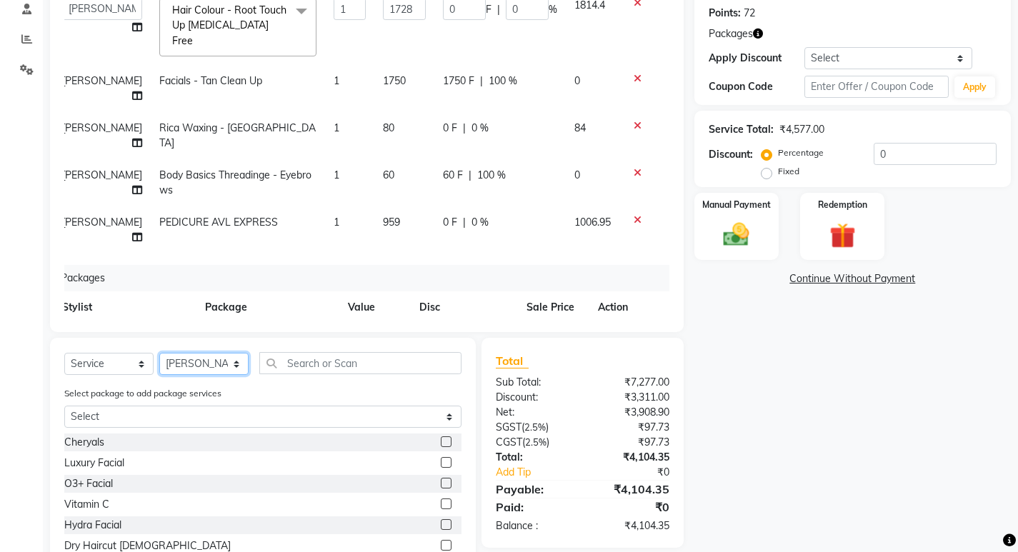
click at [173, 362] on select "Select Stylist [PERSON_NAME] Manager [PERSON_NAME] zipre [PERSON_NAME] [PERSON_…" at bounding box center [203, 364] width 89 height 22
select select "79306"
click at [159, 353] on select "Select Stylist [PERSON_NAME] Manager [PERSON_NAME] zipre [PERSON_NAME] [PERSON_…" at bounding box center [203, 364] width 89 height 22
click at [252, 404] on div "Select package to add package services Select WAXING PKG@1199" at bounding box center [263, 410] width 419 height 48
click at [354, 355] on input "text" at bounding box center [360, 363] width 202 height 22
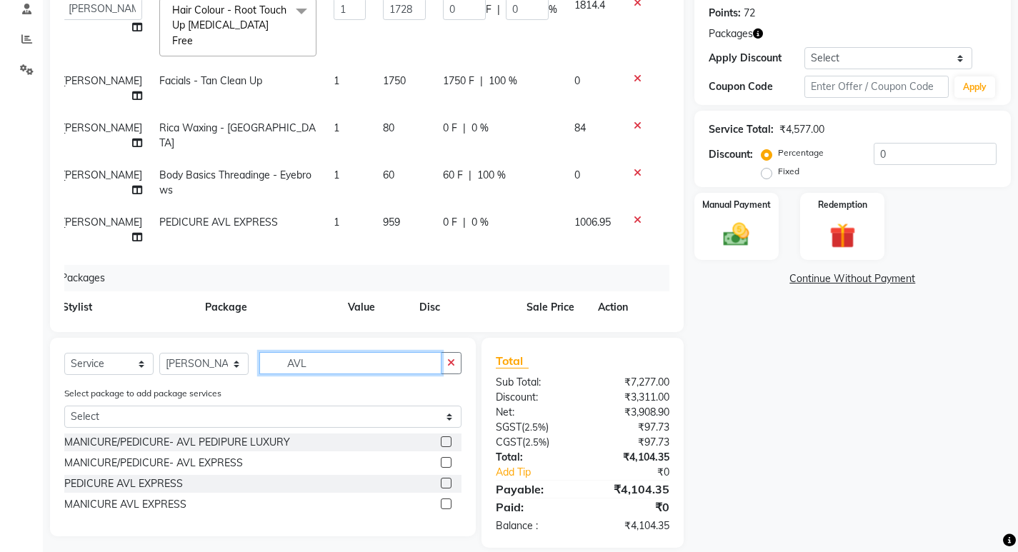
type input "AVL"
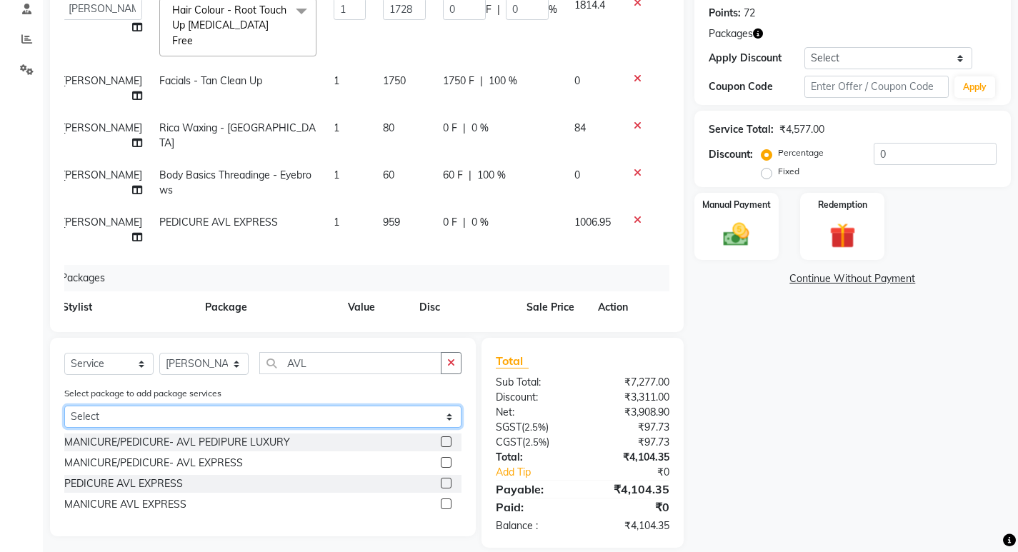
click at [279, 409] on select "Select WAXING PKG@1199" at bounding box center [262, 417] width 397 height 22
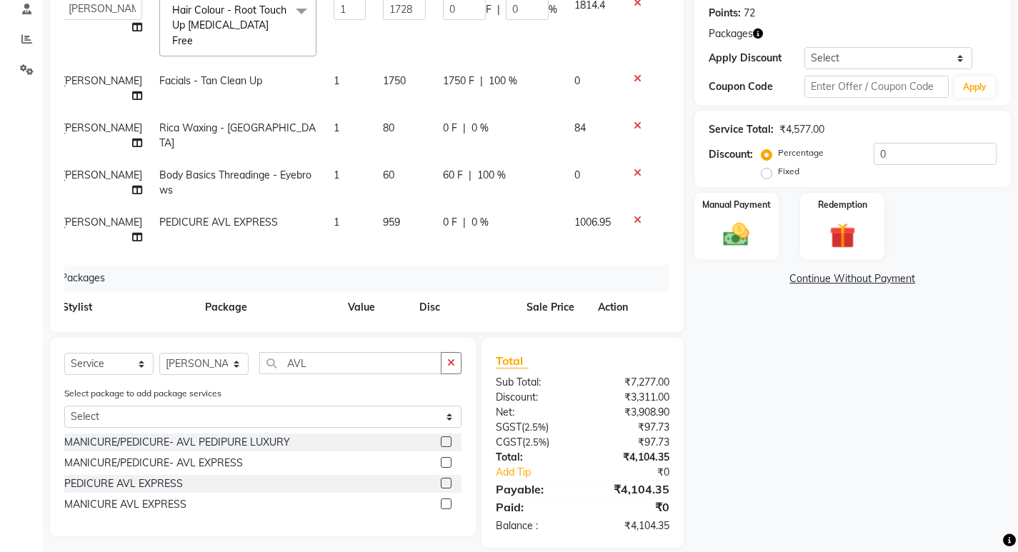
click at [471, 334] on div "Client +91 98******71 Date 02-10-2025 Invoice Number V/2025 V/2025-26 4017 Serv…" at bounding box center [366, 219] width 655 height 657
click at [447, 505] on label at bounding box center [446, 504] width 11 height 11
click at [447, 505] on input "checkbox" at bounding box center [445, 504] width 9 height 9
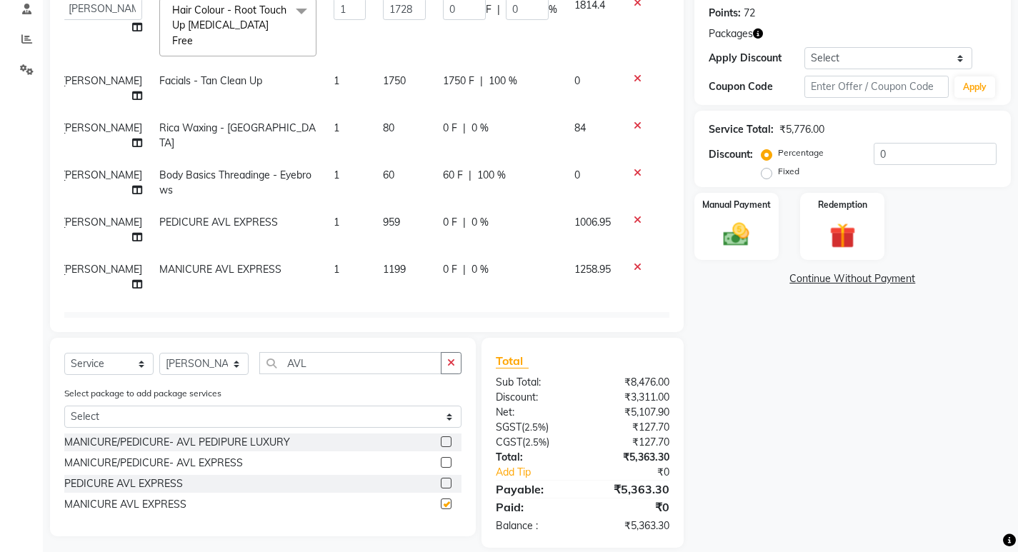
checkbox input "false"
click at [500, 262] on div "0 F | 0 %" at bounding box center [500, 269] width 114 height 15
select select "79306"
click at [506, 262] on input "0" at bounding box center [527, 273] width 43 height 22
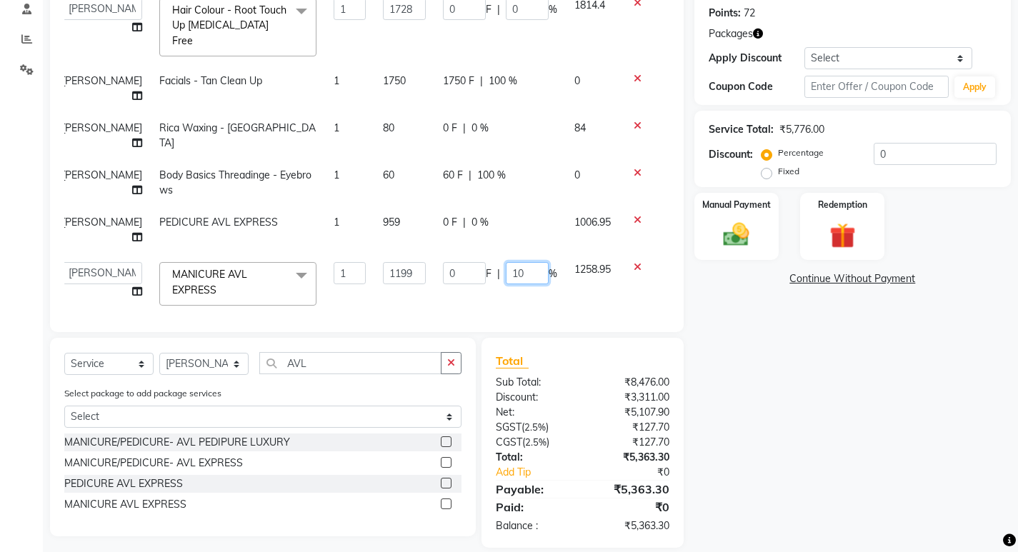
type input "100"
click at [539, 261] on div "Services Stylist Service Qty Price Disc Total Action Kumudini Manager Minakshi …" at bounding box center [366, 139] width 605 height 357
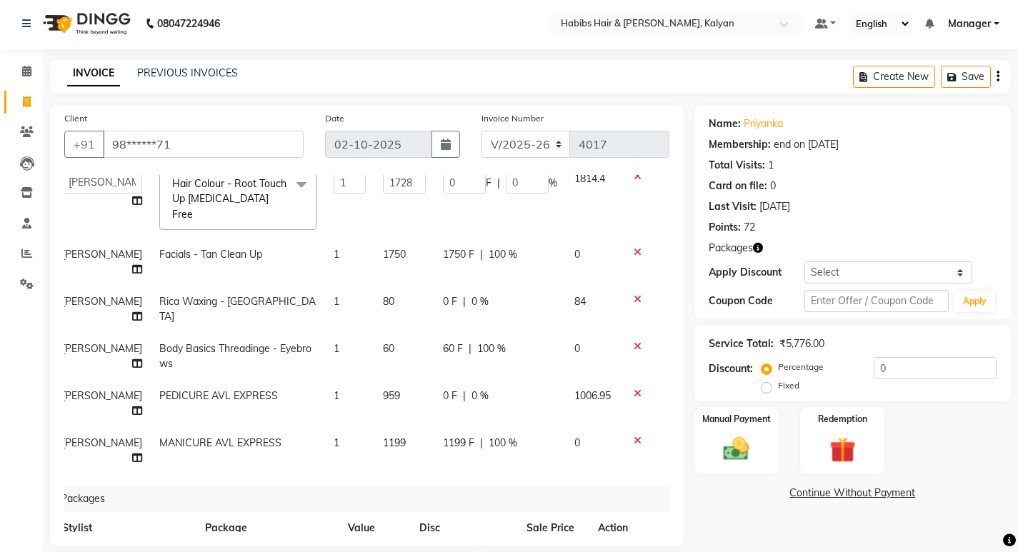
scroll to position [71, 11]
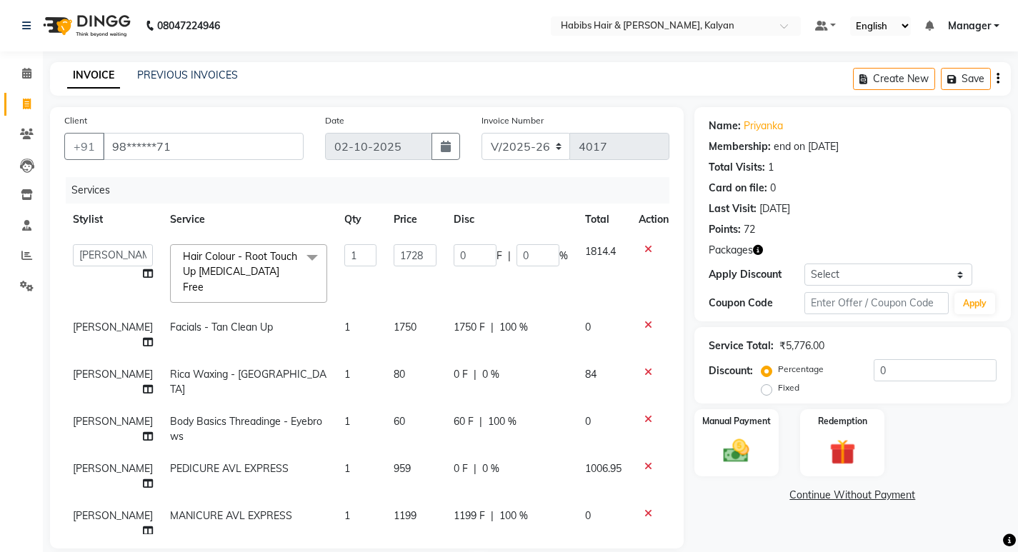
select select "8185"
select select "77419"
select select "service"
select select "79306"
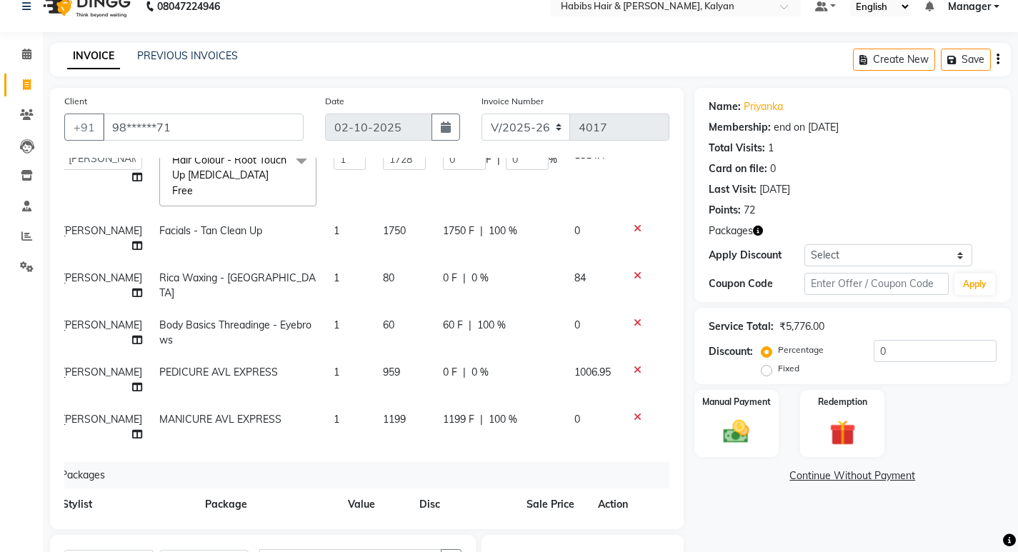
scroll to position [234, 0]
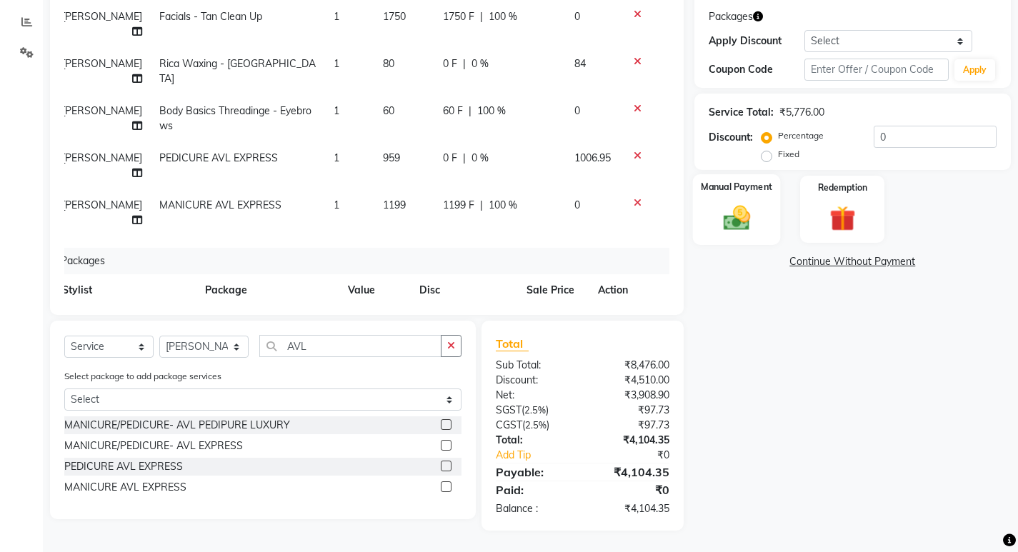
click at [745, 202] on img at bounding box center [737, 217] width 44 height 31
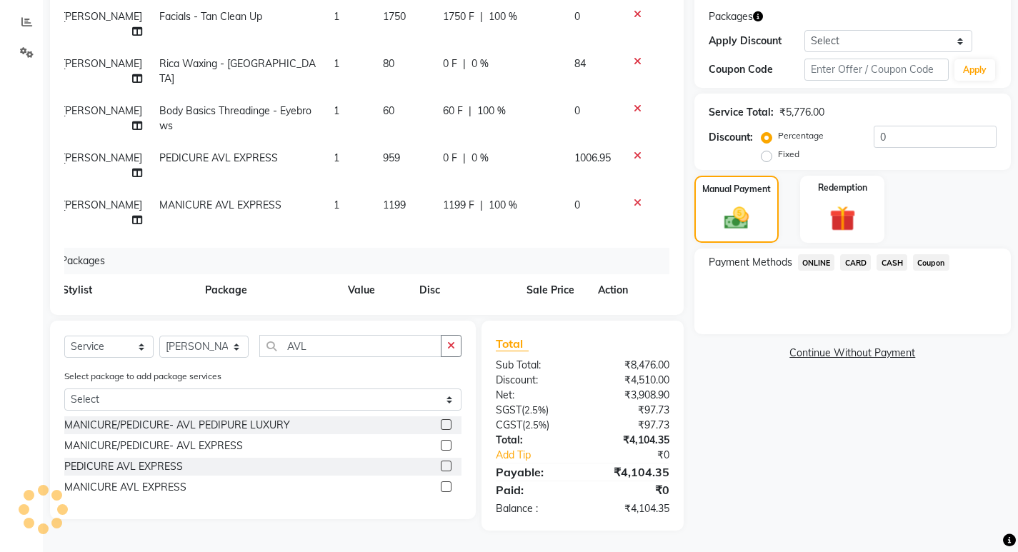
click at [815, 262] on span "ONLINE" at bounding box center [816, 262] width 37 height 16
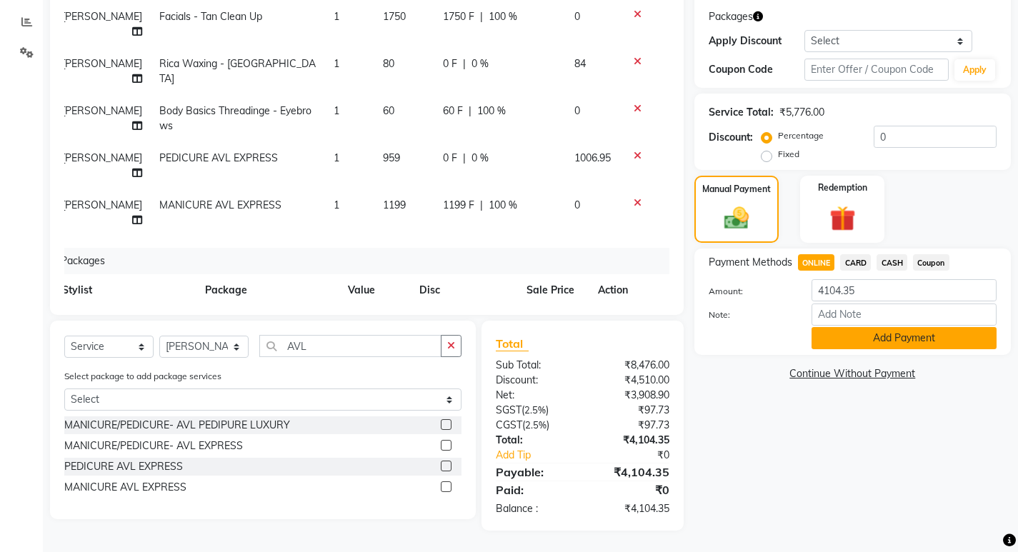
click at [862, 341] on button "Add Payment" at bounding box center [904, 338] width 185 height 22
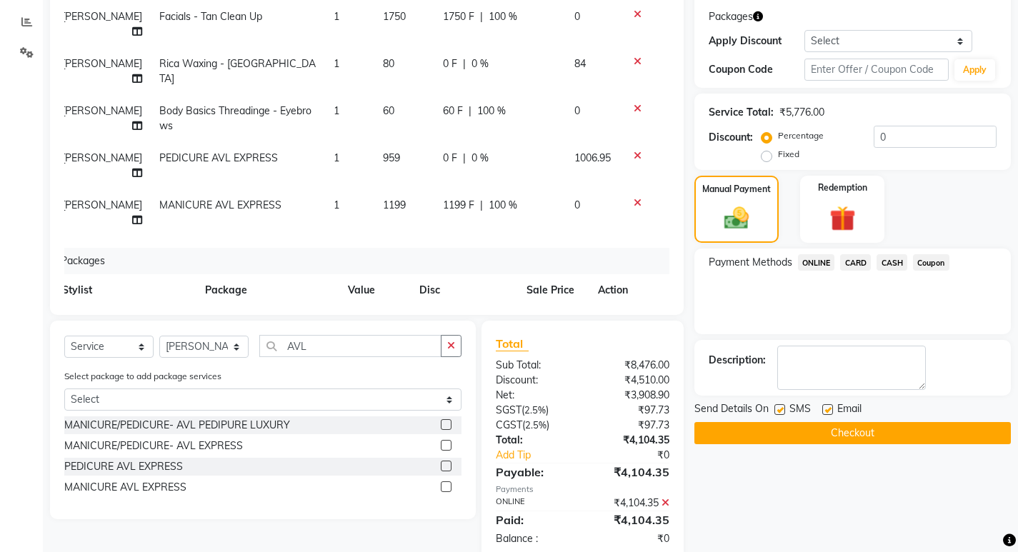
click at [842, 417] on span "Email" at bounding box center [849, 411] width 24 height 18
click at [842, 425] on button "Checkout" at bounding box center [853, 433] width 317 height 22
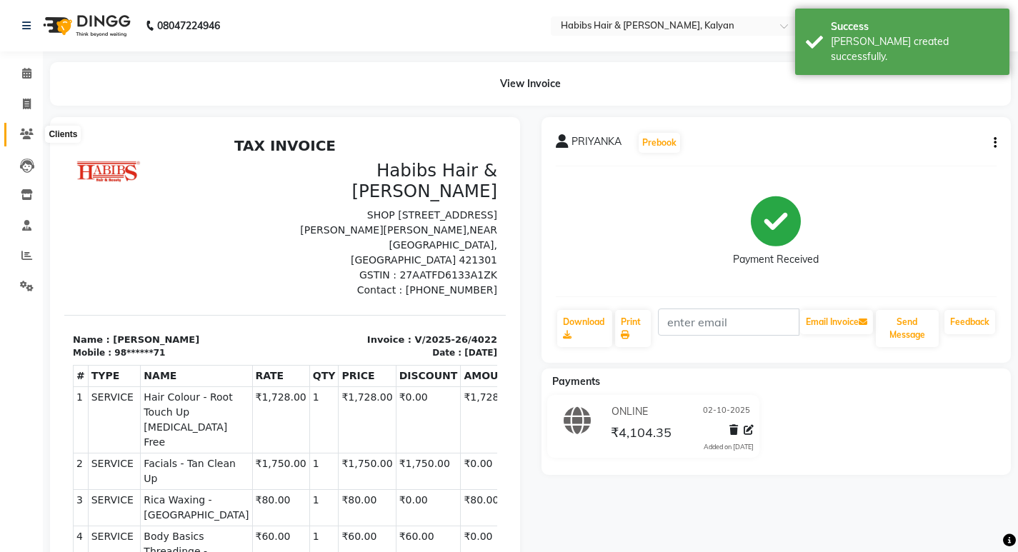
click at [24, 136] on icon at bounding box center [27, 134] width 14 height 11
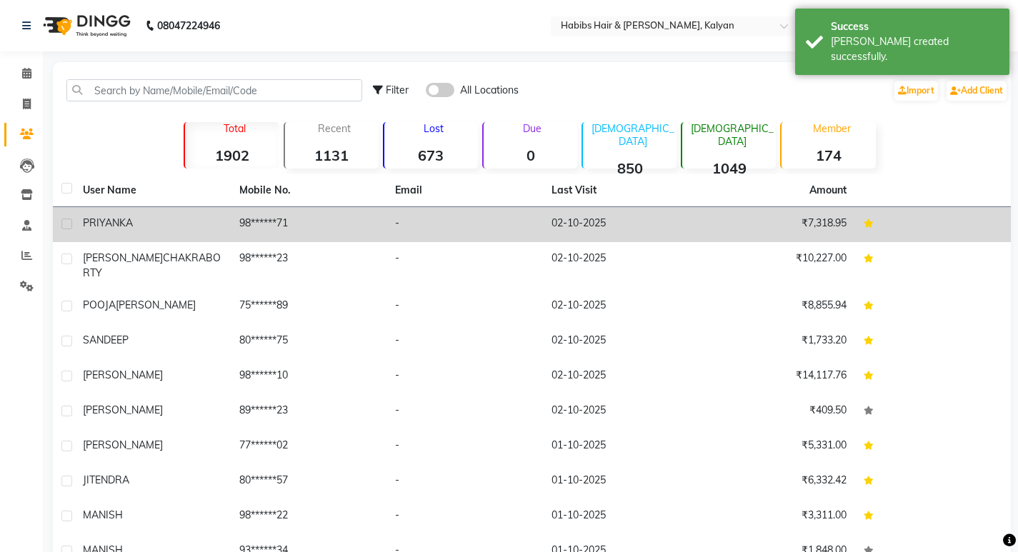
click at [797, 233] on td "₹7,318.95" at bounding box center [777, 224] width 156 height 35
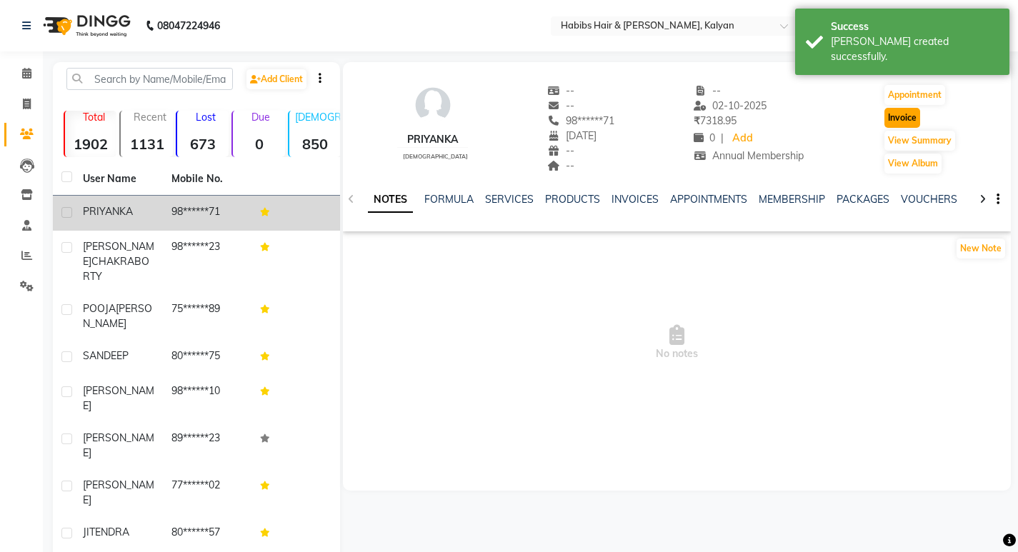
click at [906, 117] on button "Invoice" at bounding box center [903, 118] width 36 height 20
select select "8185"
select select "service"
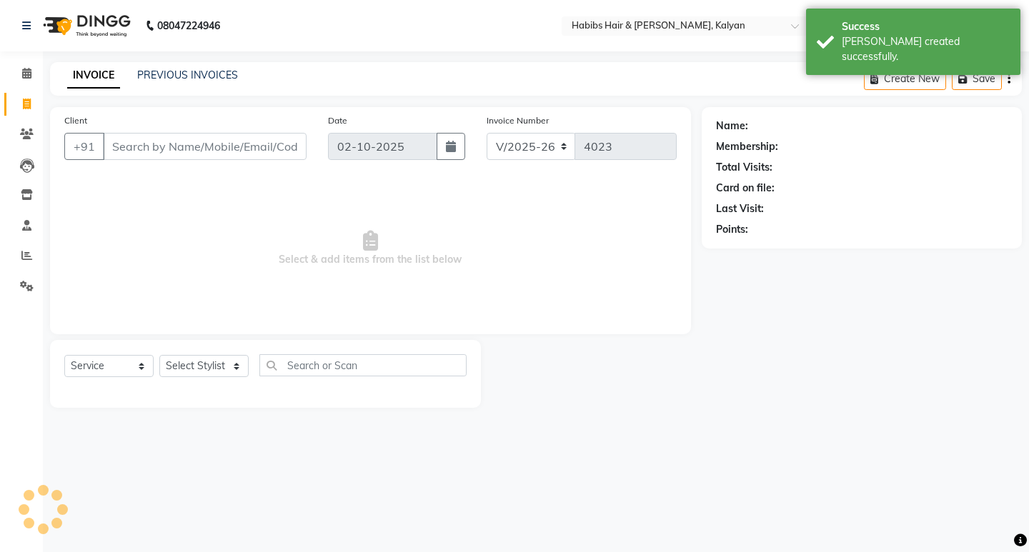
type input "98******71"
select select "2: Object"
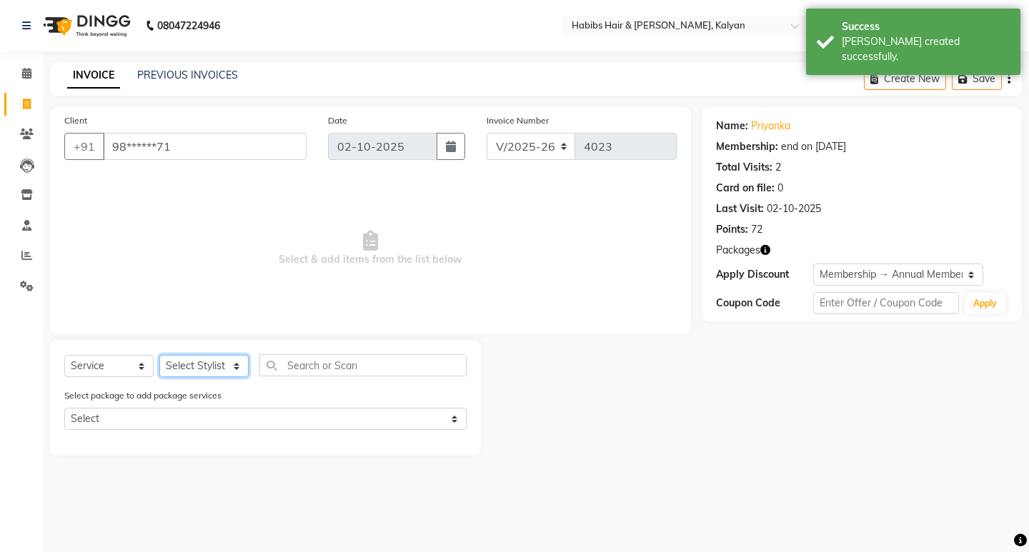
click at [199, 359] on select "Select Stylist [PERSON_NAME] Manager [PERSON_NAME] zipre [PERSON_NAME] [PERSON_…" at bounding box center [203, 366] width 89 height 22
select select "81824"
click at [159, 355] on select "Select Stylist [PERSON_NAME] Manager [PERSON_NAME] zipre [PERSON_NAME] [PERSON_…" at bounding box center [203, 366] width 89 height 22
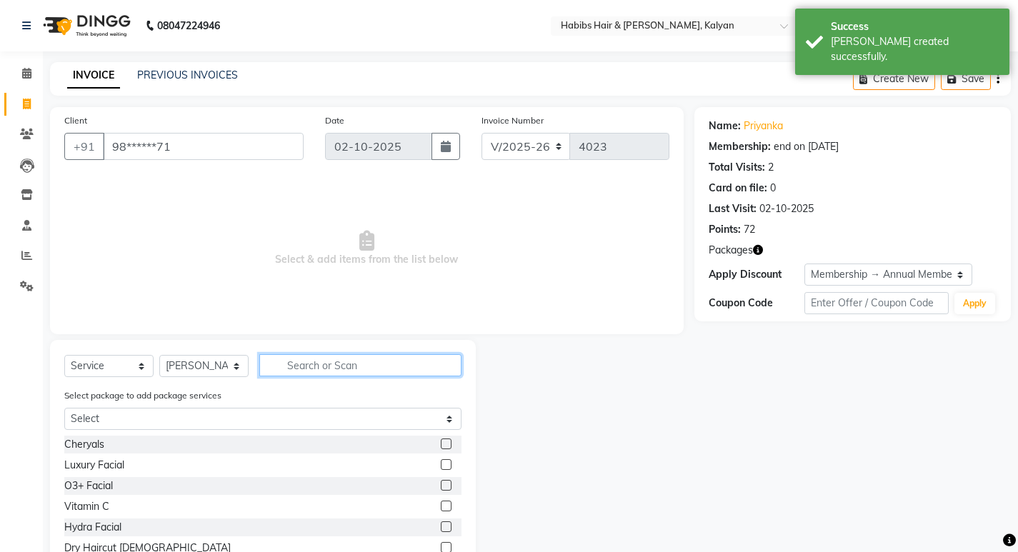
click at [329, 360] on input "text" at bounding box center [360, 365] width 202 height 22
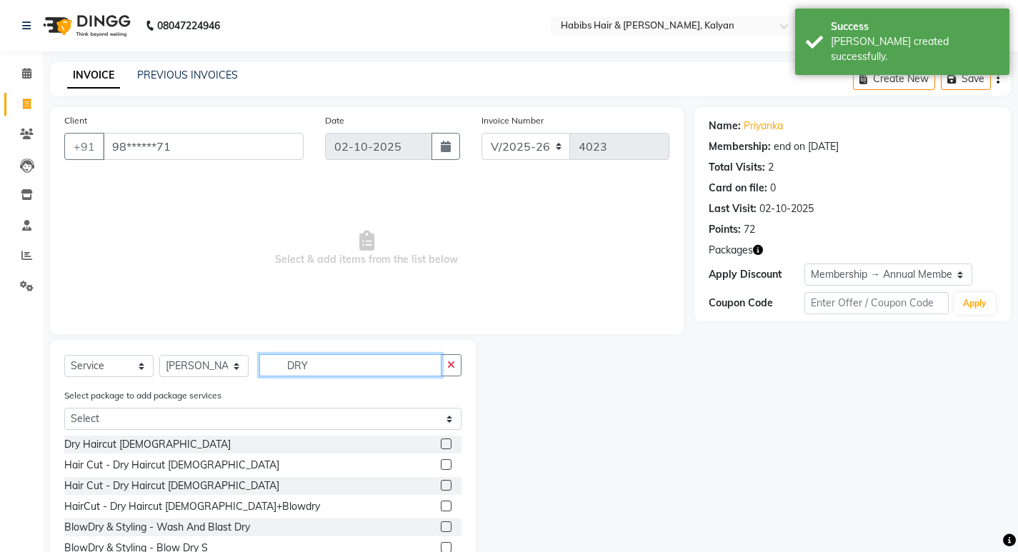
type input "DRY"
click at [441, 464] on label at bounding box center [446, 464] width 11 height 11
click at [441, 464] on input "checkbox" at bounding box center [445, 465] width 9 height 9
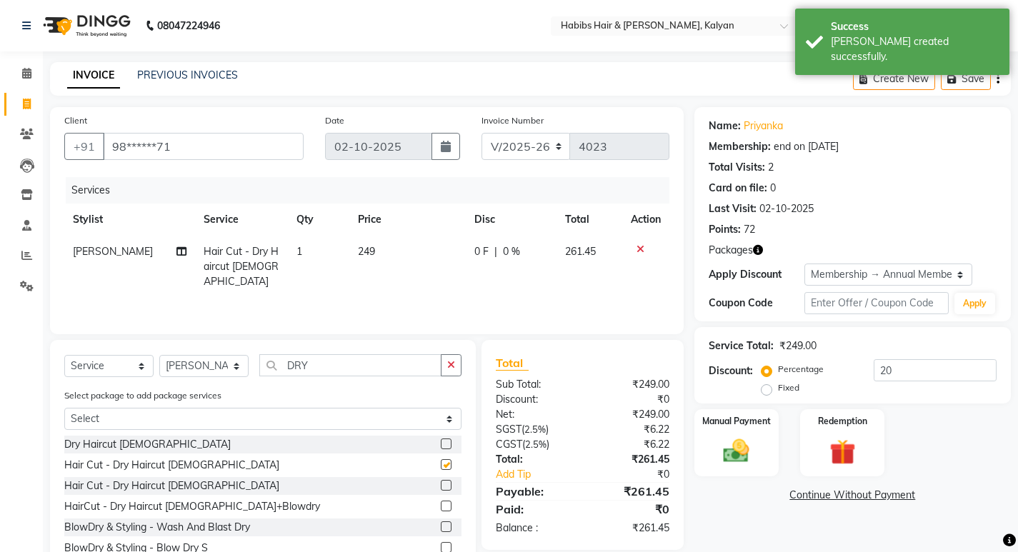
checkbox input "false"
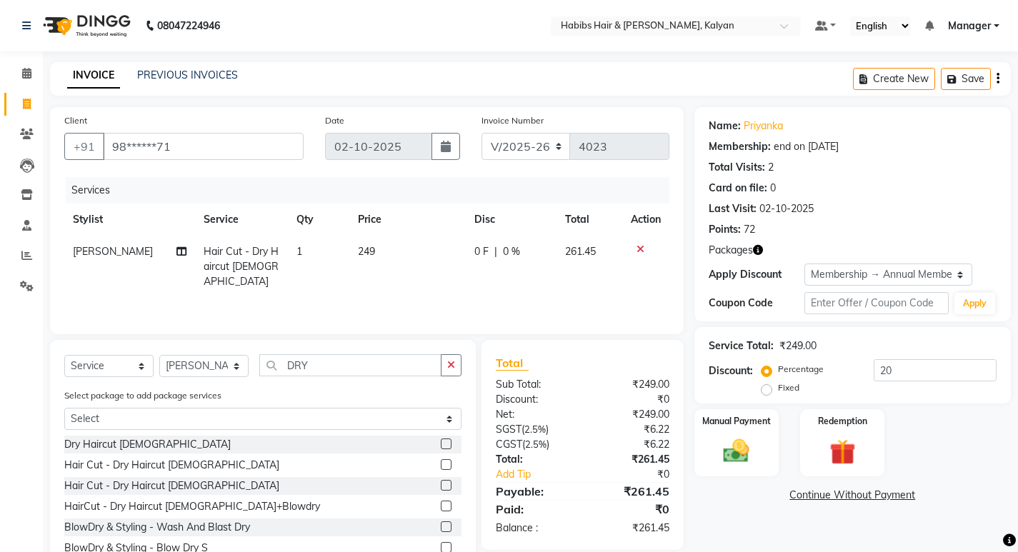
click at [999, 79] on icon "button" at bounding box center [998, 79] width 3 height 1
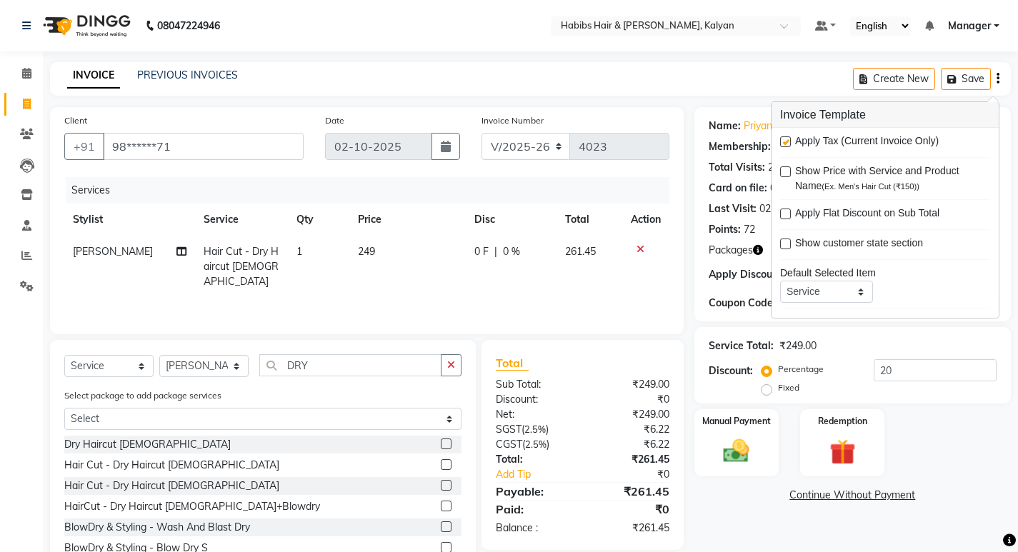
click at [785, 144] on label at bounding box center [785, 141] width 11 height 11
click at [785, 144] on input "checkbox" at bounding box center [784, 142] width 9 height 9
checkbox input "false"
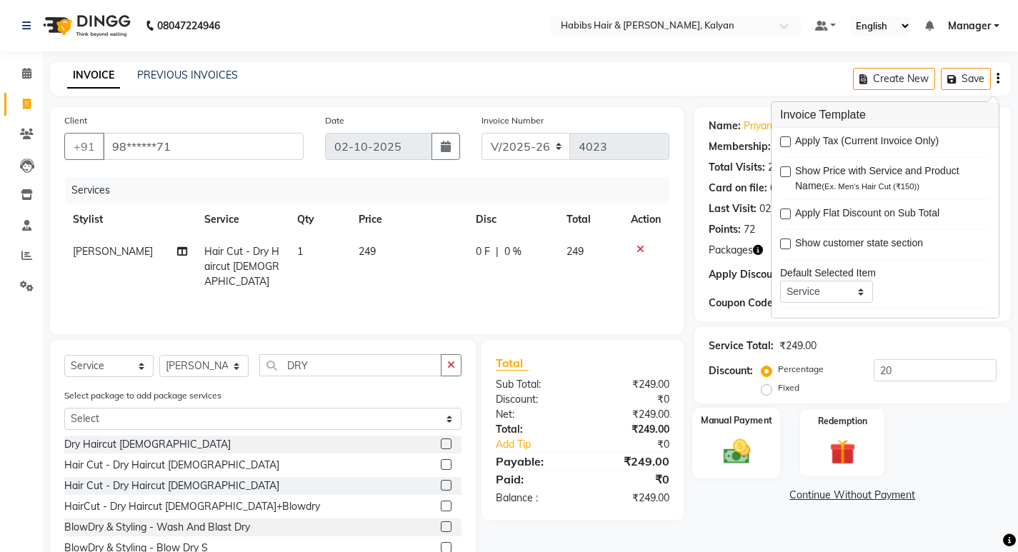
click at [724, 426] on label "Manual Payment" at bounding box center [736, 421] width 71 height 14
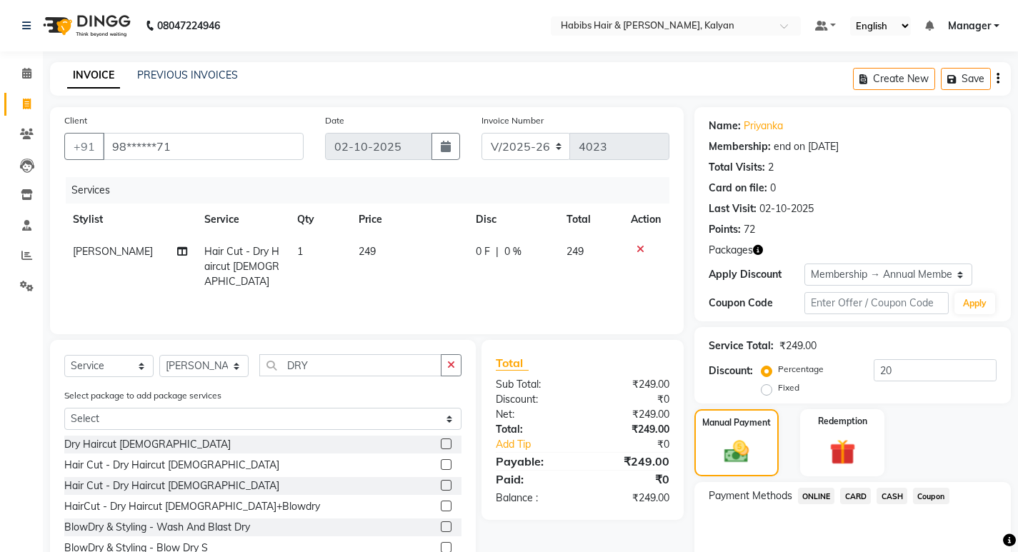
scroll to position [68, 0]
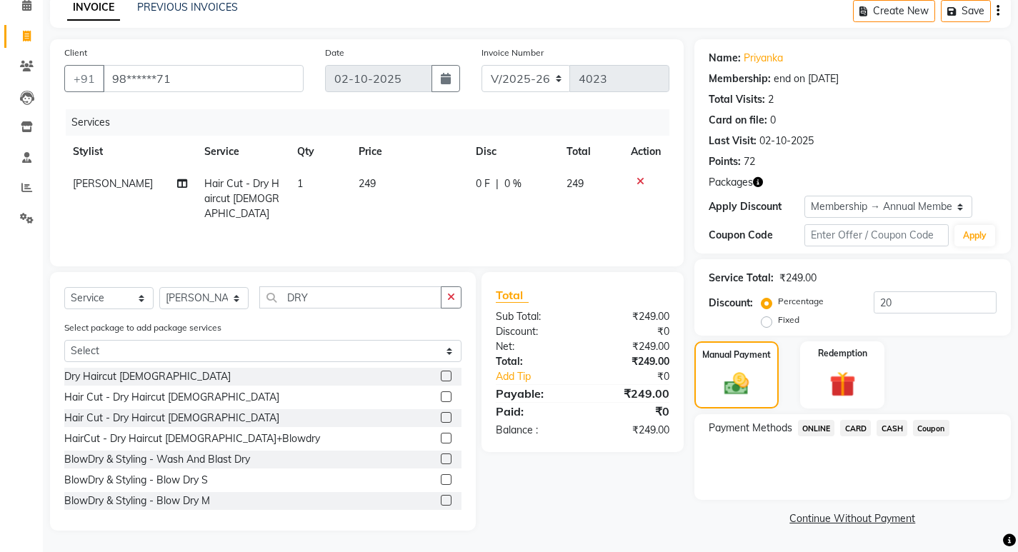
click at [828, 425] on span "ONLINE" at bounding box center [816, 428] width 37 height 16
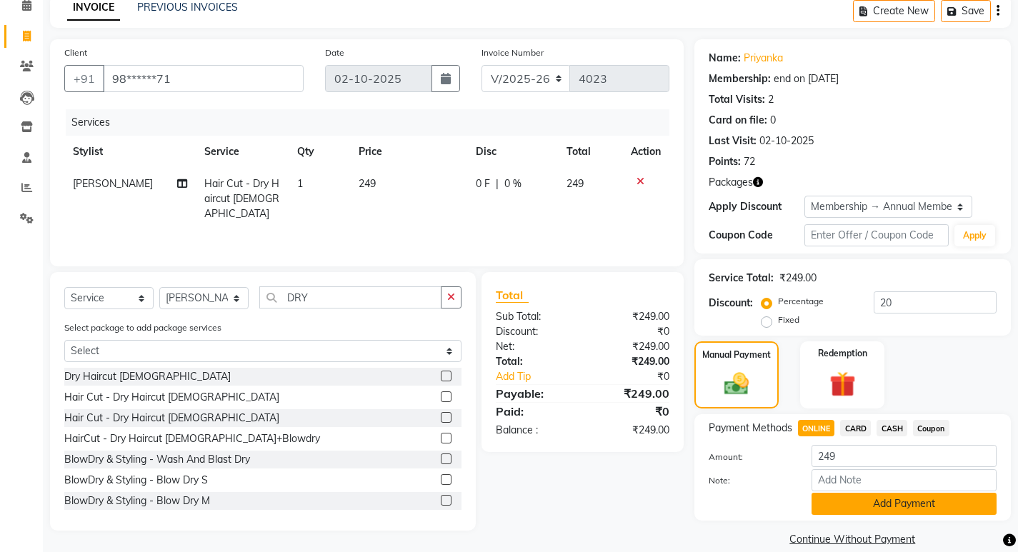
click at [847, 499] on button "Add Payment" at bounding box center [904, 504] width 185 height 22
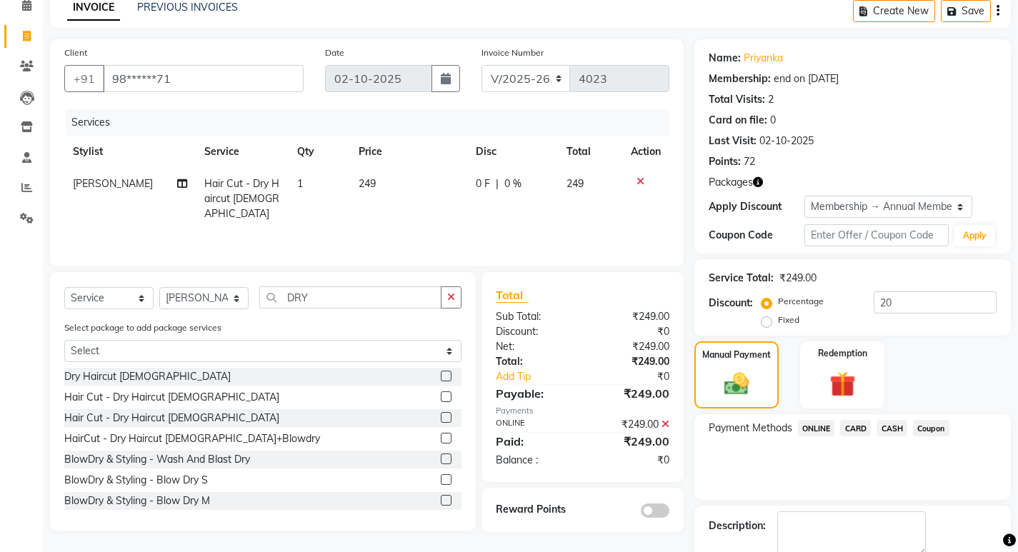
scroll to position [147, 0]
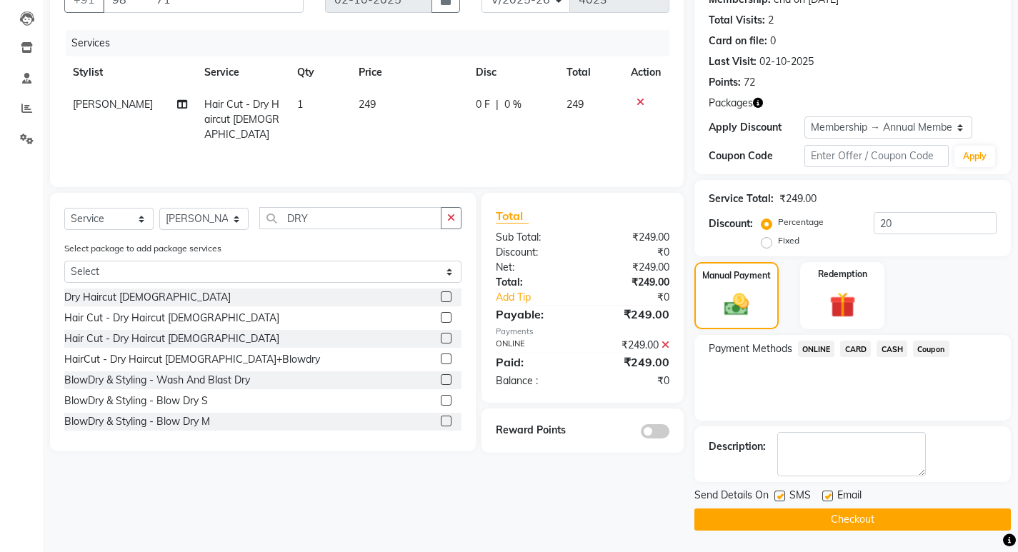
click at [878, 527] on button "Checkout" at bounding box center [853, 520] width 317 height 22
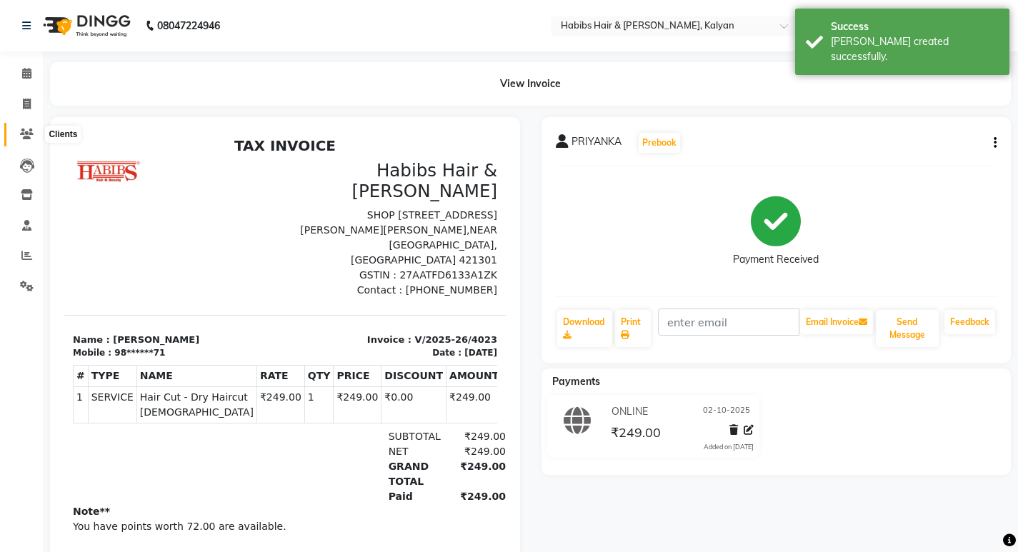
drag, startPoint x: 28, startPoint y: 129, endPoint x: 40, endPoint y: 135, distance: 13.4
click at [28, 129] on icon at bounding box center [27, 134] width 14 height 11
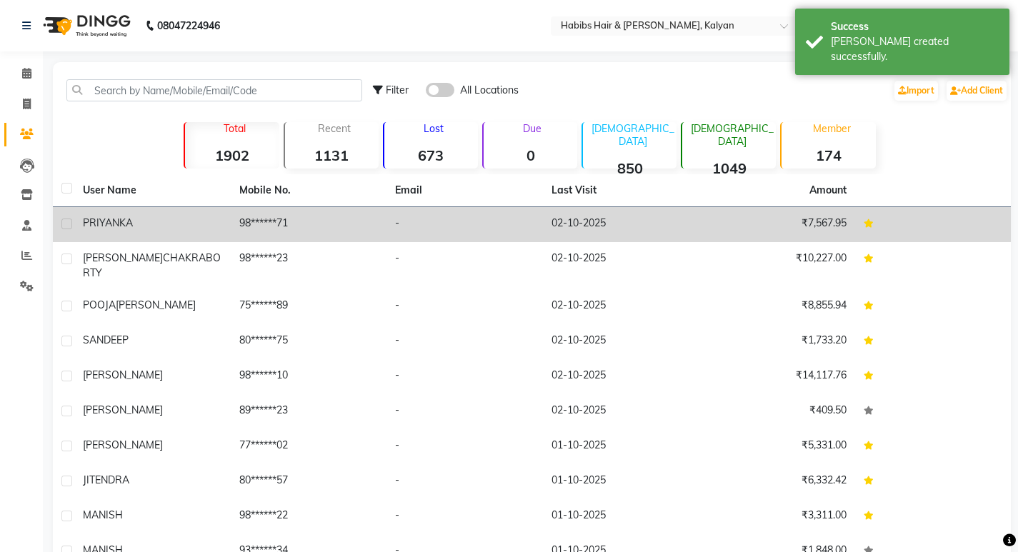
click at [375, 226] on td "98******71" at bounding box center [309, 224] width 156 height 35
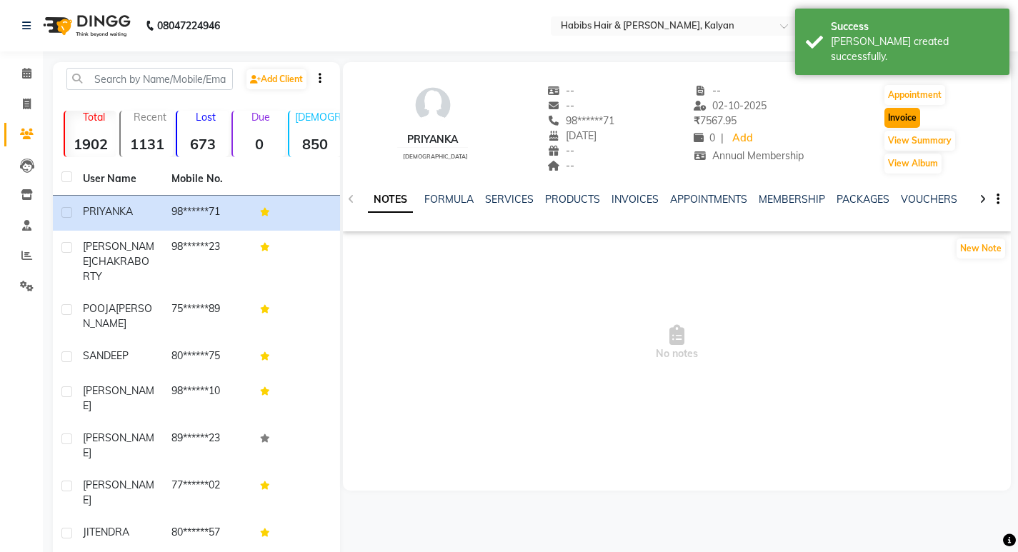
click at [905, 121] on button "Invoice" at bounding box center [903, 118] width 36 height 20
select select "8185"
select select "service"
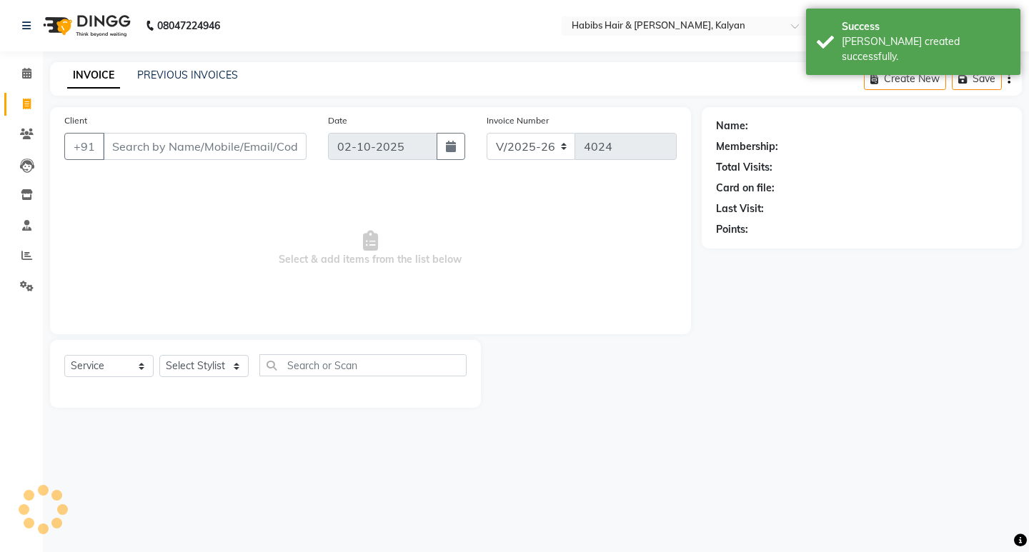
type input "98******71"
select select "2: Object"
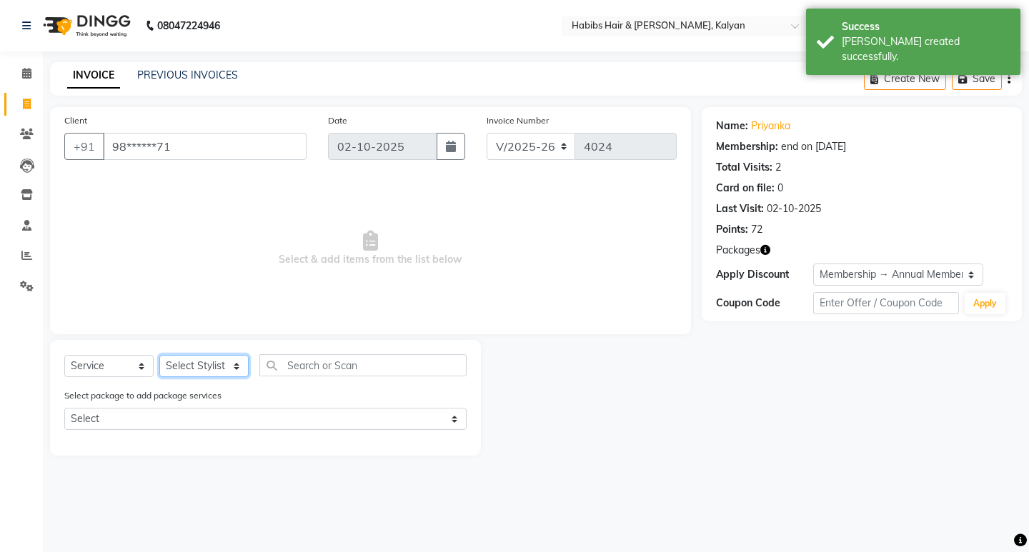
click at [191, 369] on select "Select Stylist [PERSON_NAME] Manager [PERSON_NAME] zipre [PERSON_NAME] [PERSON_…" at bounding box center [203, 366] width 89 height 22
select select "80296"
click at [159, 355] on select "Select Stylist [PERSON_NAME] Manager [PERSON_NAME] zipre [PERSON_NAME] [PERSON_…" at bounding box center [203, 366] width 89 height 22
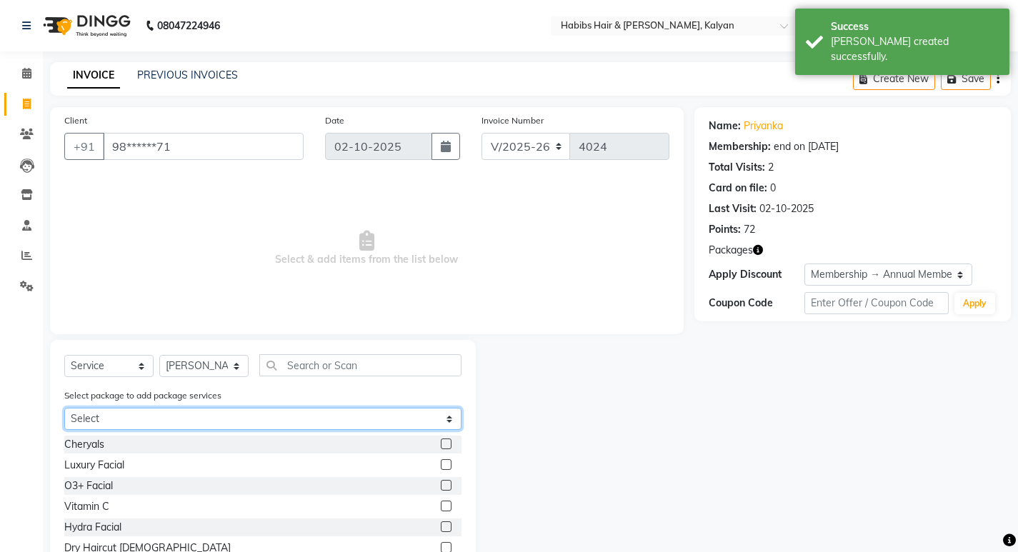
click at [220, 423] on select "Select WAXING PKG@1199" at bounding box center [262, 419] width 397 height 22
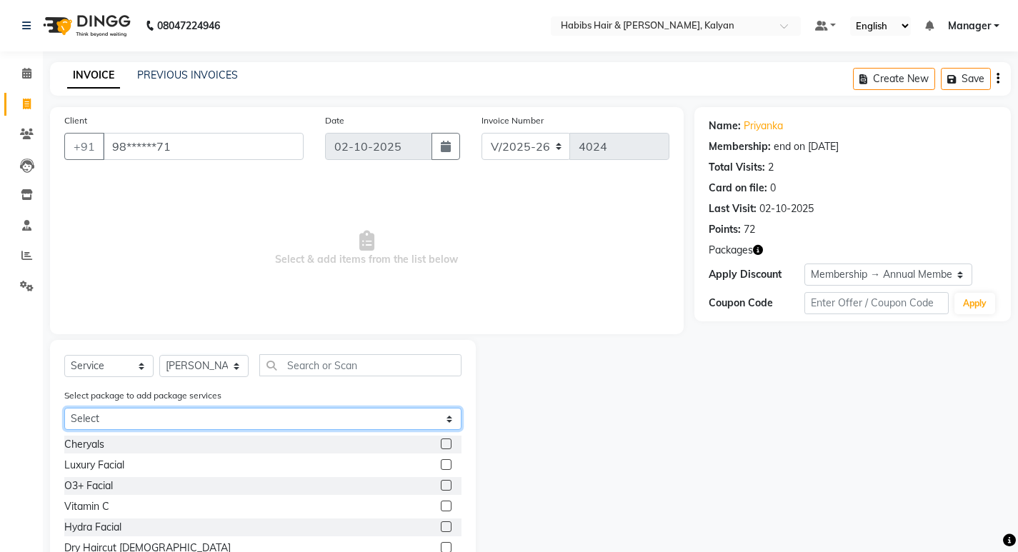
select select "1: Object"
click at [64, 408] on select "Select WAXING PKG@1199" at bounding box center [262, 419] width 397 height 22
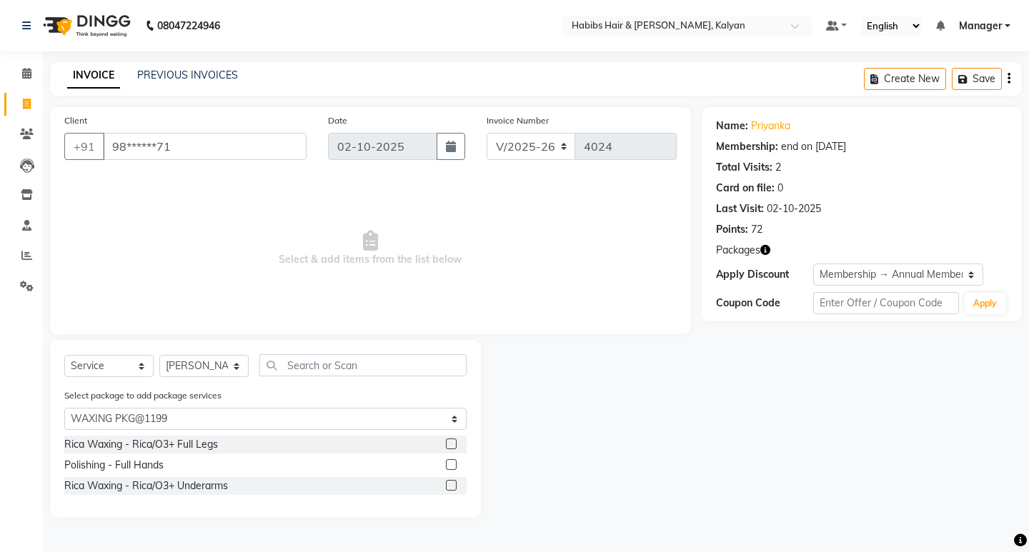
click at [452, 444] on label at bounding box center [451, 444] width 11 height 11
click at [452, 444] on input "checkbox" at bounding box center [450, 444] width 9 height 9
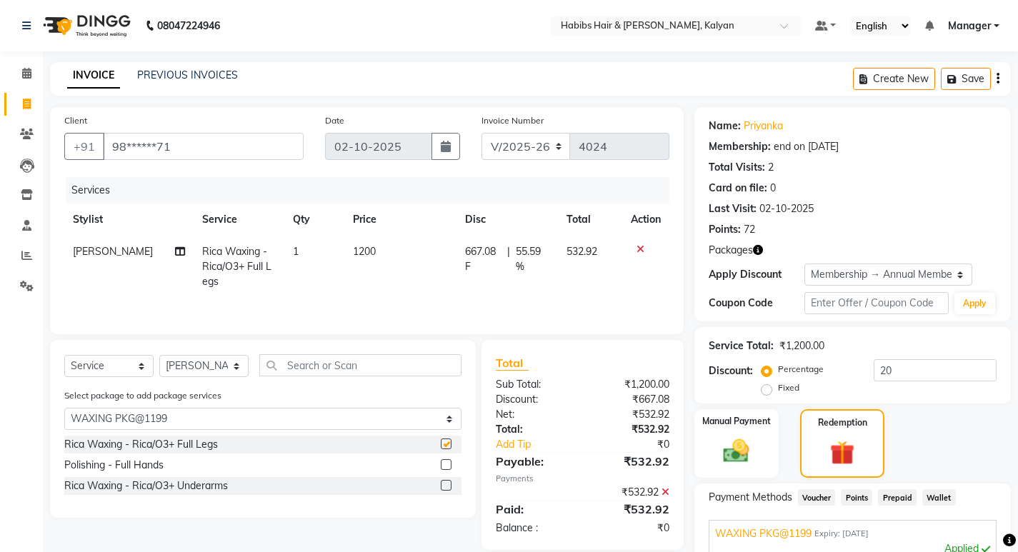
checkbox input "false"
click at [442, 469] on label at bounding box center [446, 464] width 11 height 11
click at [442, 469] on input "checkbox" at bounding box center [445, 465] width 9 height 9
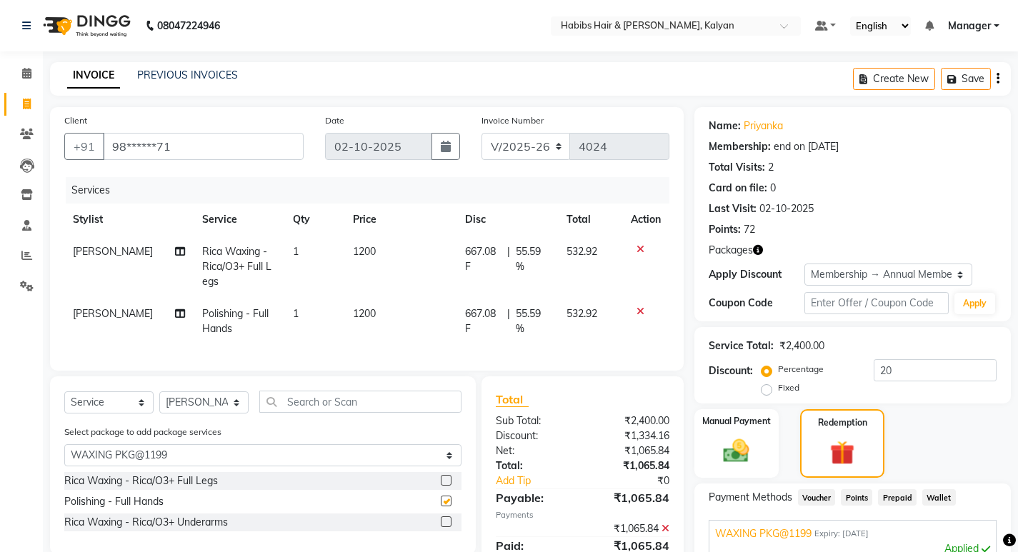
checkbox input "false"
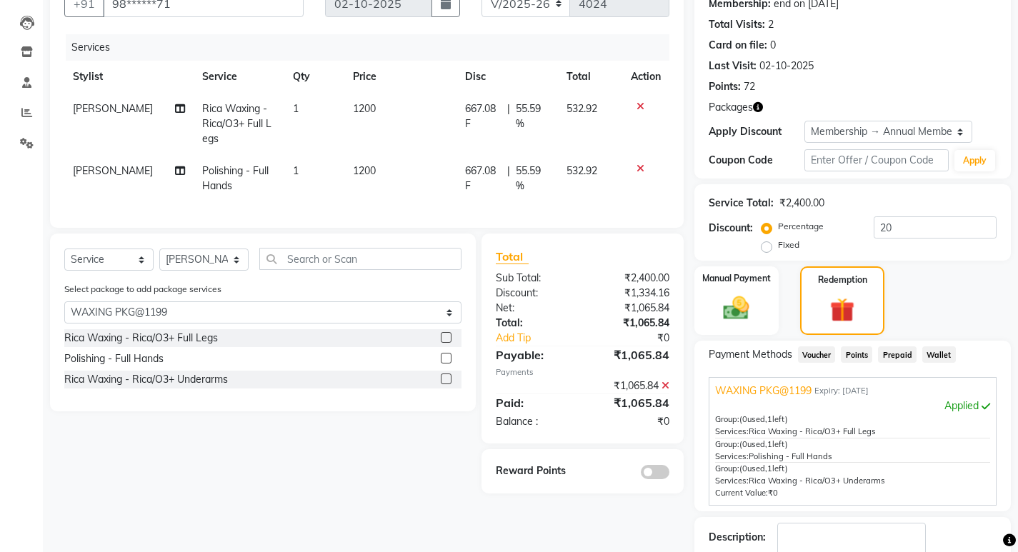
click at [445, 384] on label at bounding box center [446, 379] width 11 height 11
click at [445, 384] on input "checkbox" at bounding box center [445, 379] width 9 height 9
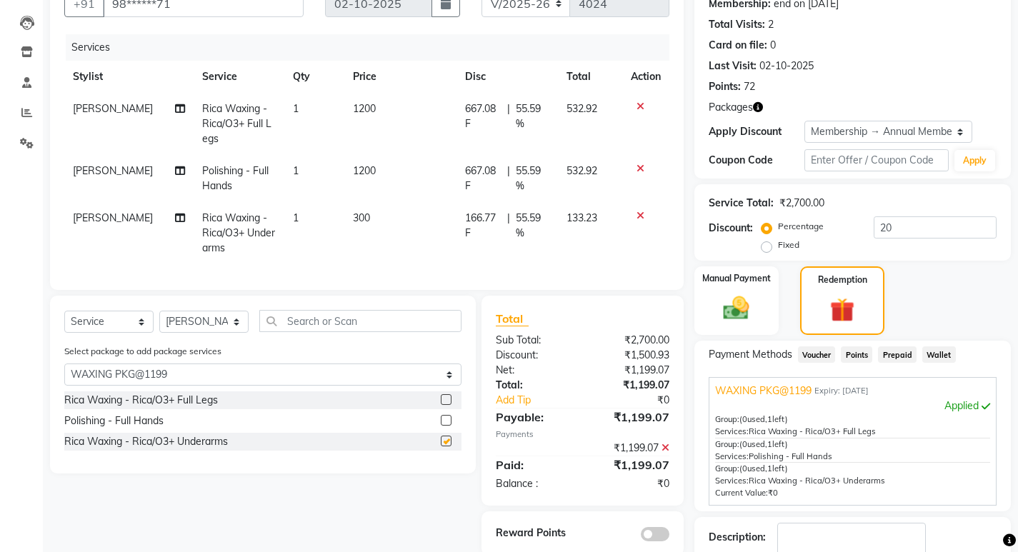
checkbox input "false"
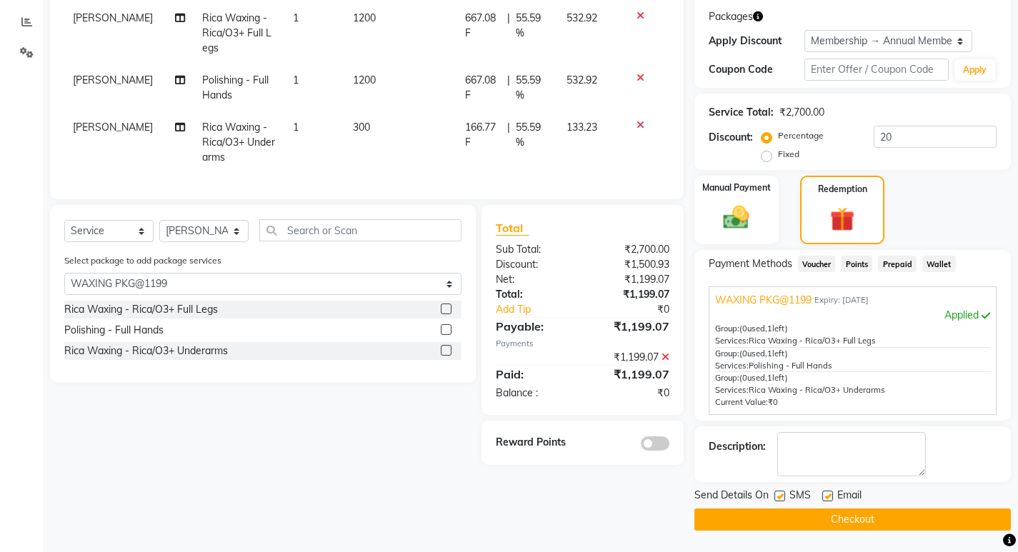
click at [859, 513] on button "Checkout" at bounding box center [853, 520] width 317 height 22
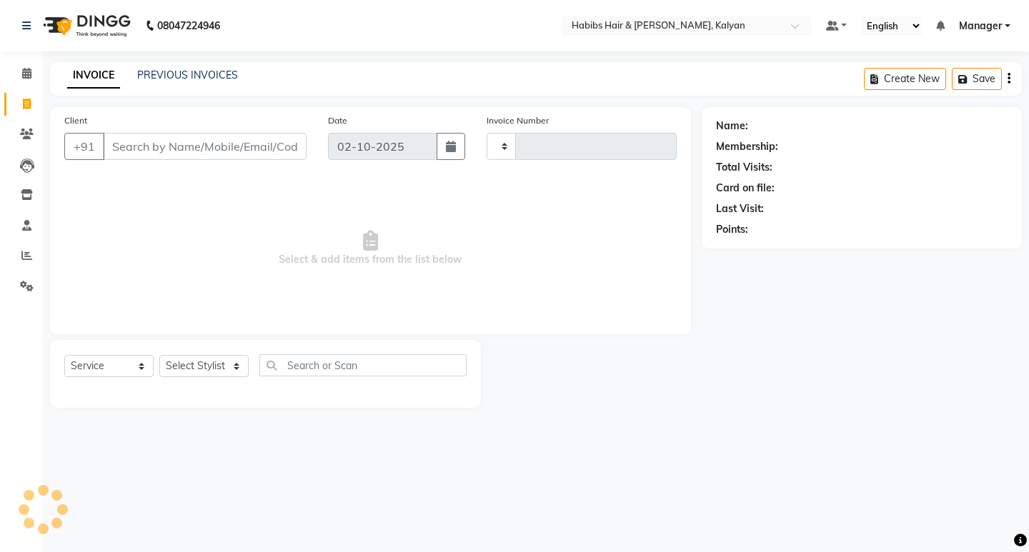
select select "service"
type input "4019"
select select "8185"
click at [31, 132] on icon at bounding box center [27, 134] width 14 height 11
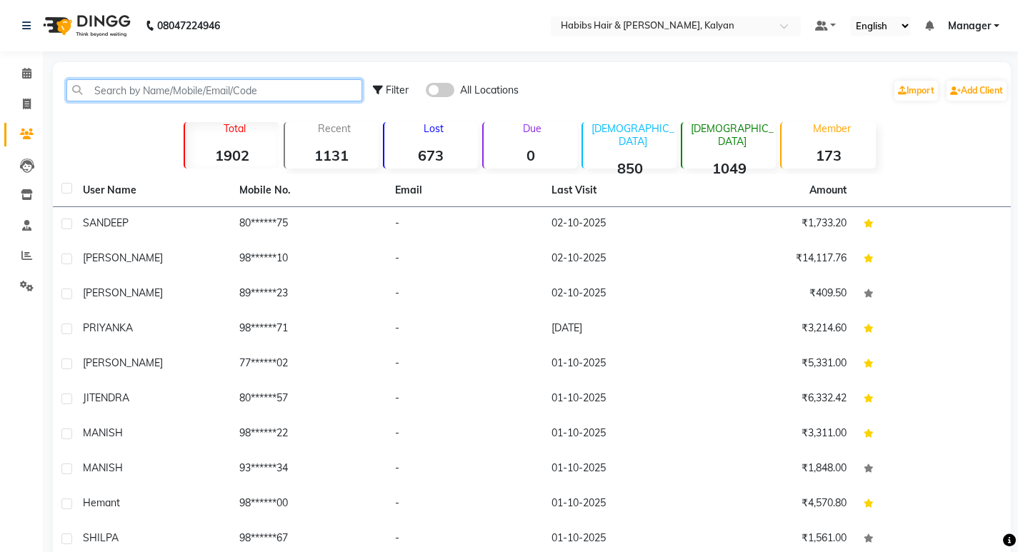
click at [198, 91] on input "text" at bounding box center [214, 90] width 296 height 22
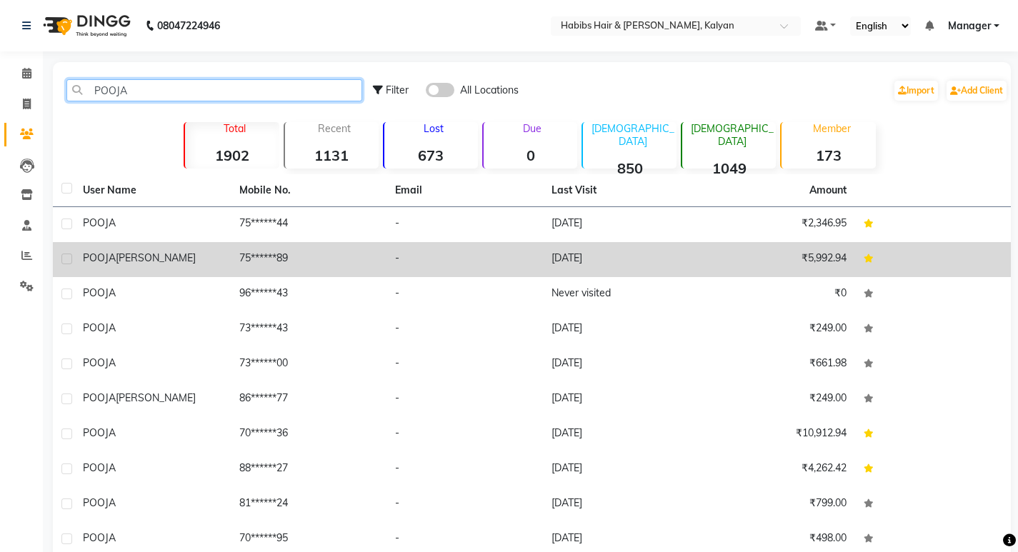
type input "POOJA"
click at [391, 263] on td "-" at bounding box center [465, 259] width 156 height 35
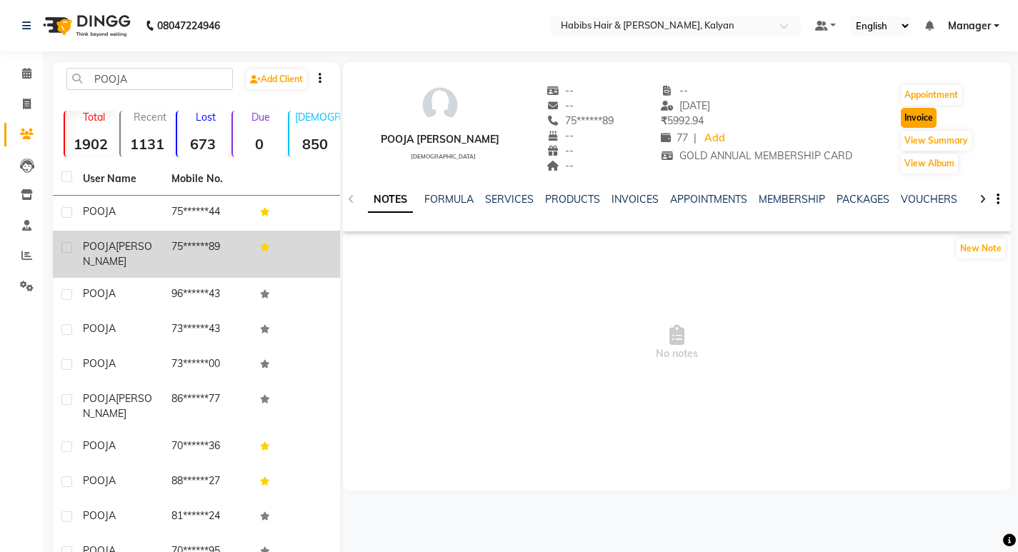
click at [902, 118] on button "Invoice" at bounding box center [919, 118] width 36 height 20
select select "8185"
select select "service"
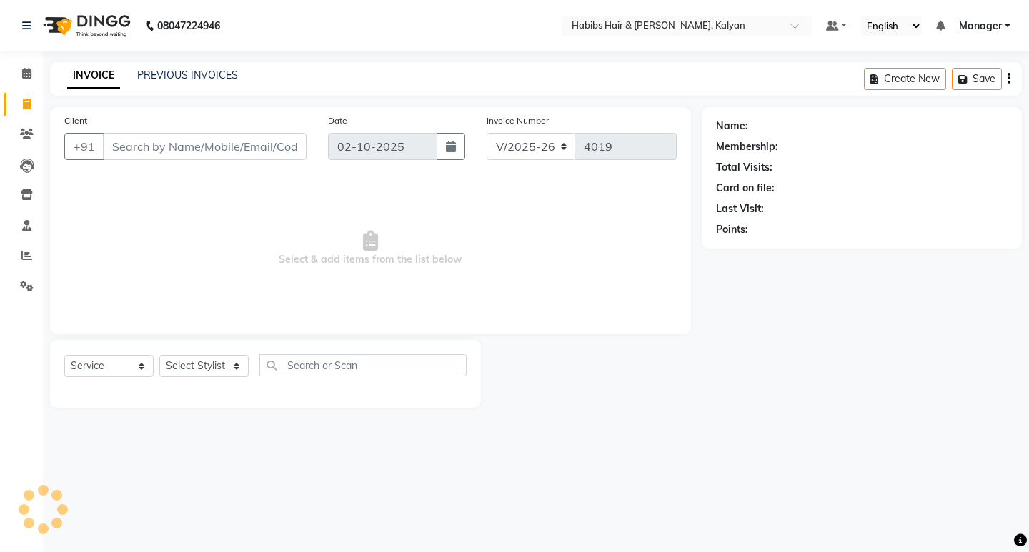
type input "75******89"
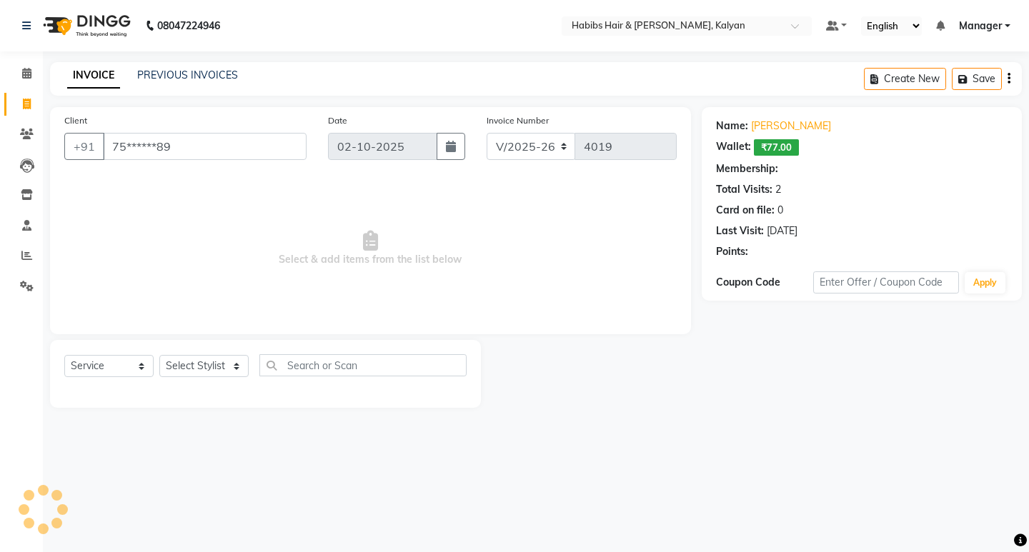
select select "2: Object"
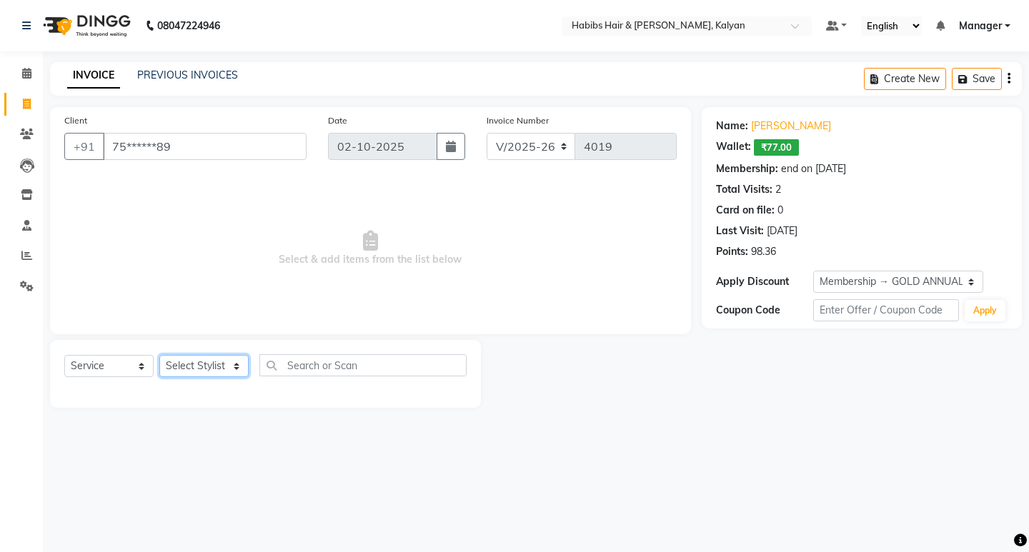
click at [239, 356] on select "Select Stylist [PERSON_NAME] Manager [PERSON_NAME] zipre [PERSON_NAME] [PERSON_…" at bounding box center [203, 366] width 89 height 22
select select "89442"
click at [159, 355] on select "Select Stylist [PERSON_NAME] Manager [PERSON_NAME] zipre [PERSON_NAME] [PERSON_…" at bounding box center [203, 366] width 89 height 22
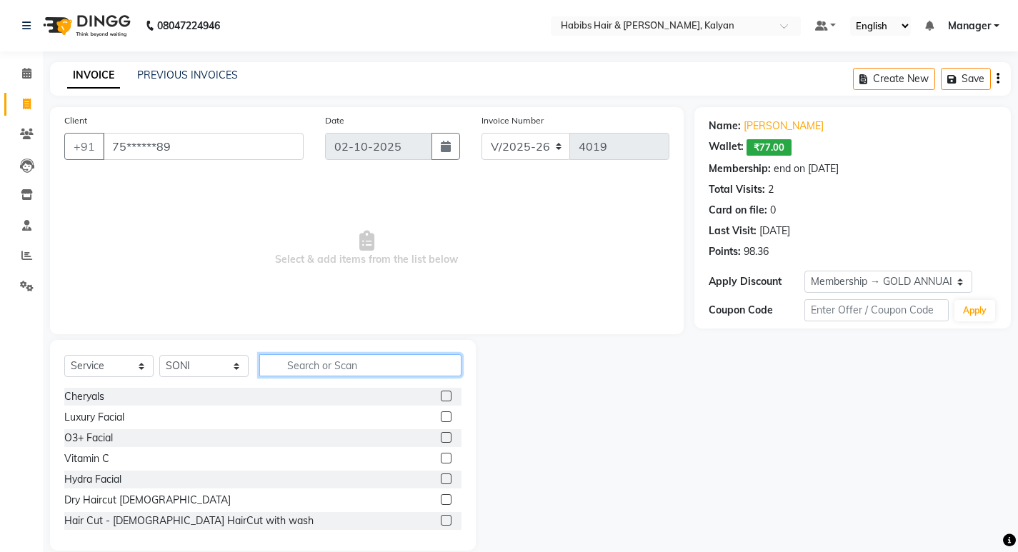
click at [348, 360] on input "text" at bounding box center [360, 365] width 202 height 22
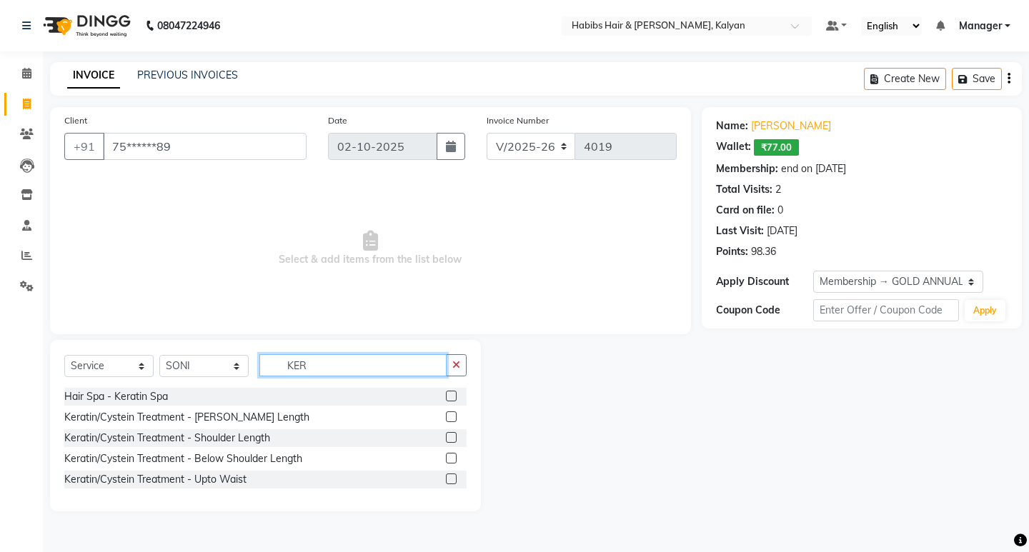
type input "KER"
click at [450, 396] on label at bounding box center [451, 396] width 11 height 11
click at [450, 396] on input "checkbox" at bounding box center [450, 396] width 9 height 9
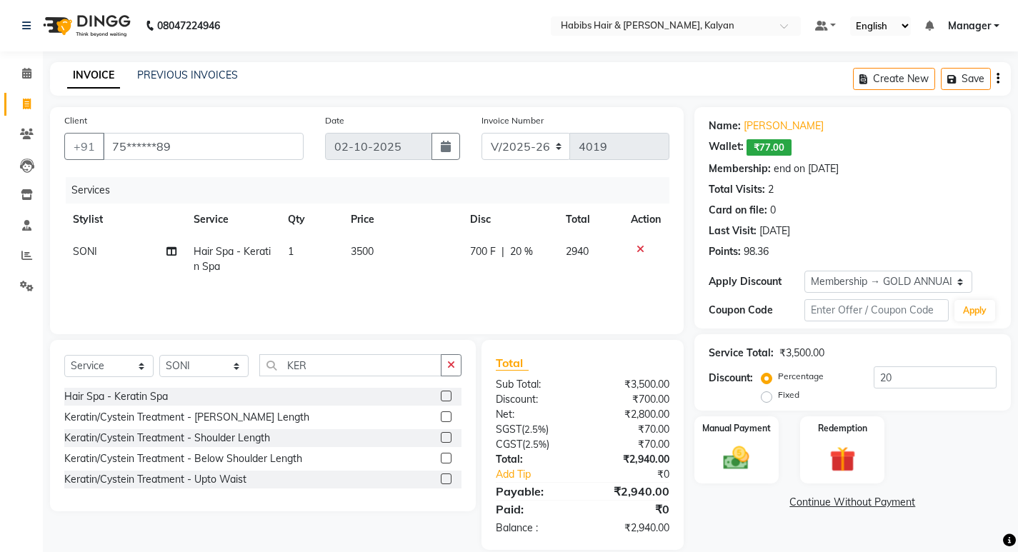
checkbox input "false"
click at [402, 244] on td "3500" at bounding box center [401, 259] width 119 height 47
select select "89442"
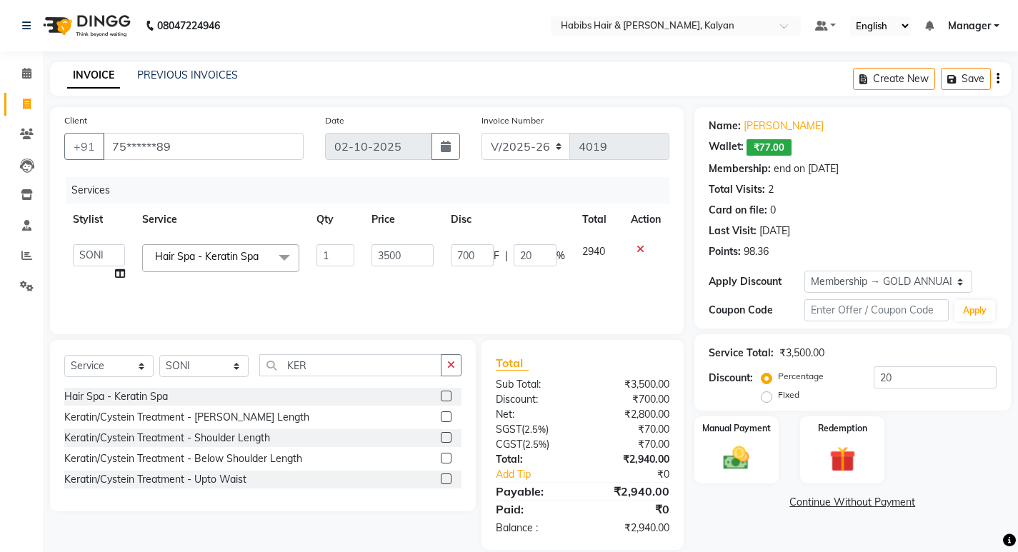
click at [402, 244] on td "3500" at bounding box center [402, 263] width 79 height 54
type input "2800"
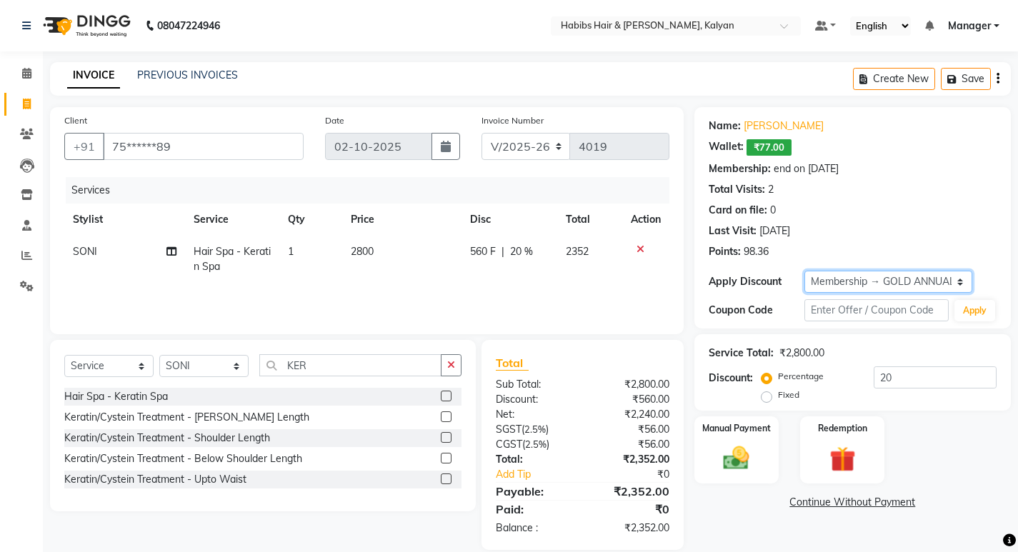
click at [882, 286] on select "Select Membership → GOLD ANNUAL MEMBERSHIP CARD Loyalty → All Customers → Level…" at bounding box center [889, 282] width 168 height 22
select select "0:"
click at [805, 271] on select "Select Membership → GOLD ANNUAL MEMBERSHIP CARD Loyalty → All Customers → Level…" at bounding box center [889, 282] width 168 height 22
type input "0"
click at [647, 297] on div "Services Stylist Service Qty Price Disc Total Action SONI Hair Spa - Keratin Sp…" at bounding box center [366, 248] width 605 height 143
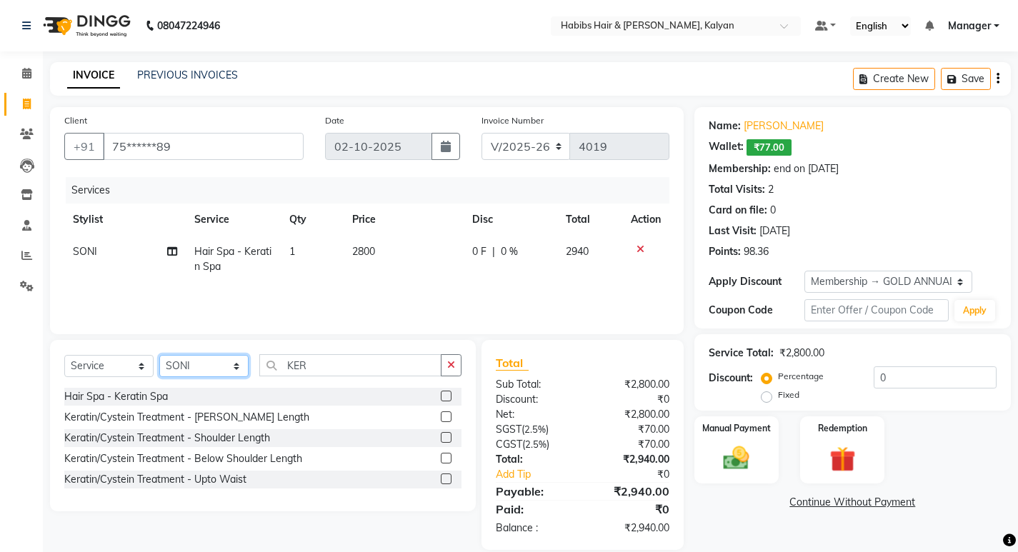
click at [166, 368] on select "Select Stylist Kumudini Manager Minakshi Namrata zipre Omkar Patil Pankaj Jadha…" at bounding box center [203, 366] width 89 height 22
select select "79306"
click at [159, 355] on select "Select Stylist Kumudini Manager Minakshi Namrata zipre Omkar Patil Pankaj Jadha…" at bounding box center [203, 366] width 89 height 22
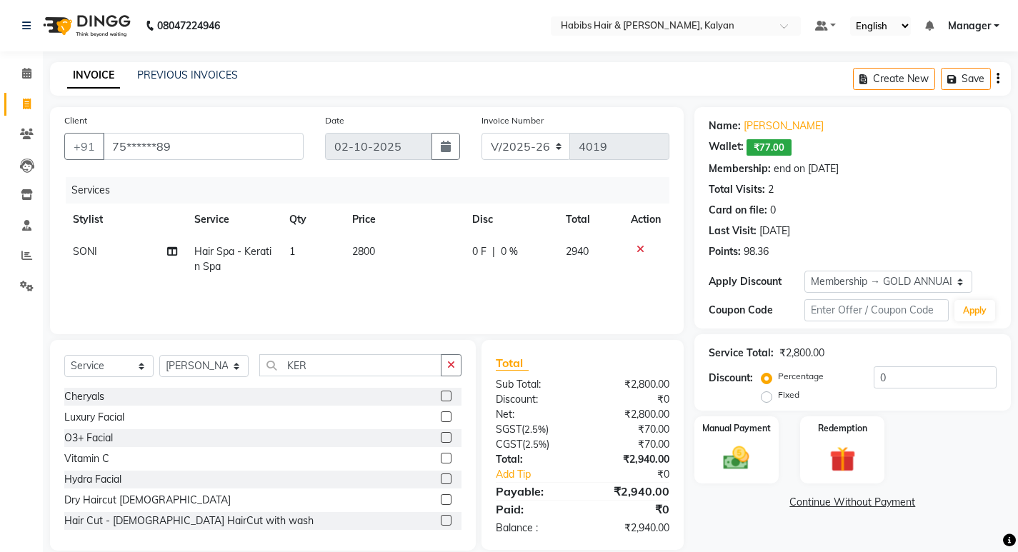
click at [457, 353] on div "Select Service Product Membership Package Voucher Prepaid Gift Card Select Styl…" at bounding box center [263, 445] width 426 height 211
drag, startPoint x: 457, startPoint y: 361, endPoint x: 448, endPoint y: 361, distance: 9.3
click at [456, 361] on button "button" at bounding box center [451, 365] width 21 height 22
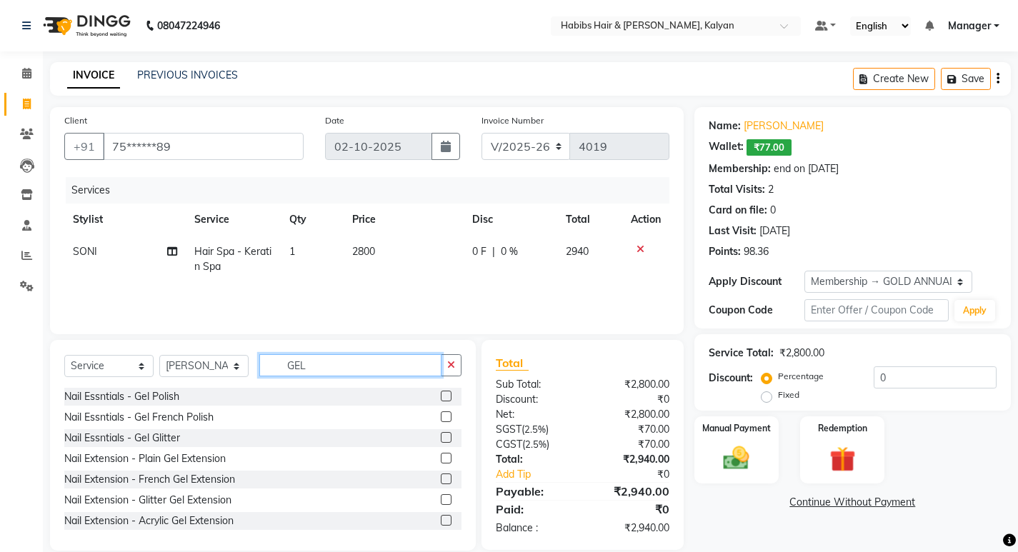
type input "GEL"
click at [441, 392] on label at bounding box center [446, 396] width 11 height 11
click at [441, 392] on input "checkbox" at bounding box center [445, 396] width 9 height 9
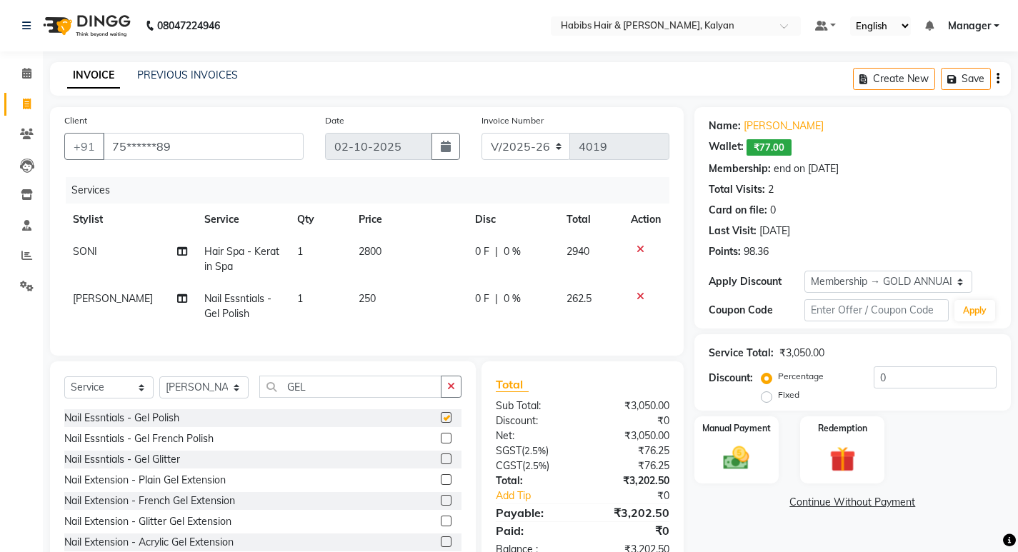
click at [404, 308] on td "250" at bounding box center [408, 306] width 116 height 47
checkbox input "false"
click at [404, 308] on td "250" at bounding box center [408, 306] width 116 height 47
select select "79306"
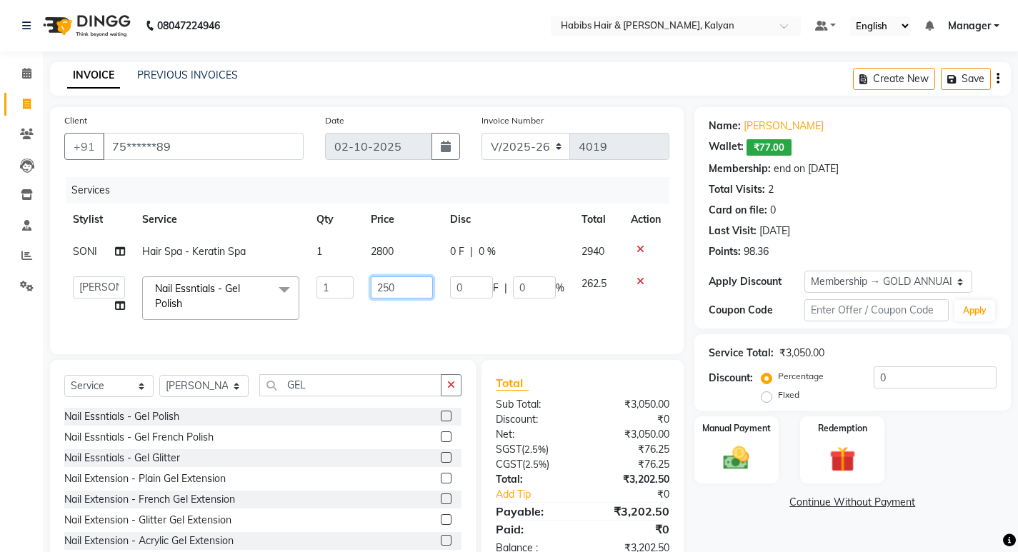
click at [404, 308] on td "250" at bounding box center [401, 298] width 79 height 61
type input "1000"
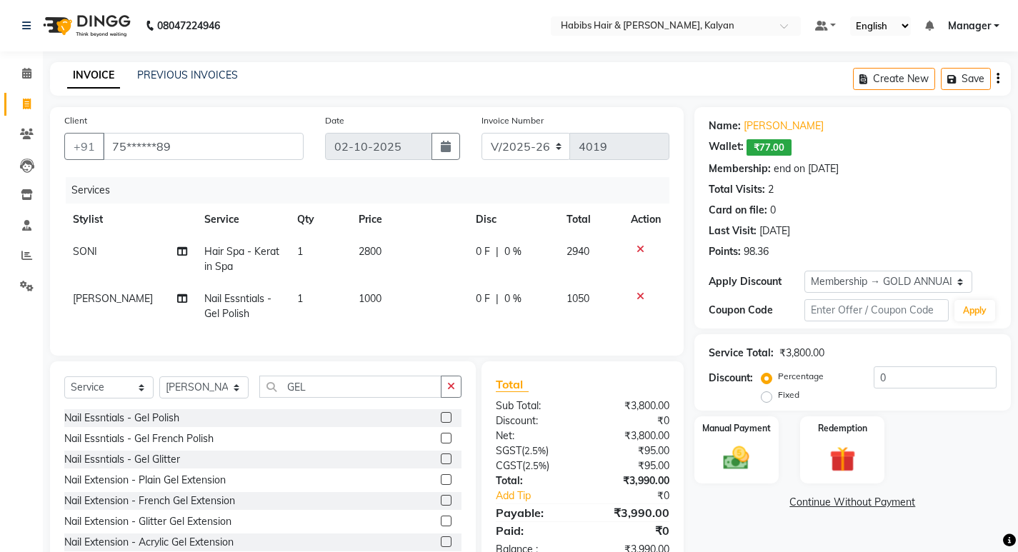
click at [528, 292] on div "0 F | 0 %" at bounding box center [513, 299] width 74 height 15
select select "79306"
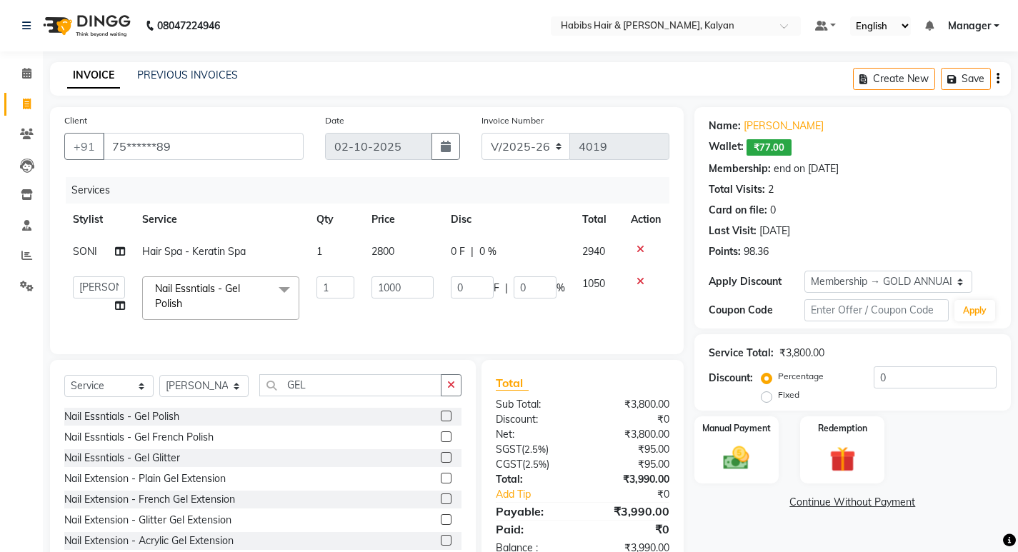
click at [528, 292] on input "0" at bounding box center [535, 288] width 43 height 22
type input "100"
click at [527, 294] on input "100" at bounding box center [535, 288] width 43 height 22
click at [537, 304] on td "0 F | 100 %" at bounding box center [507, 298] width 131 height 61
select select "79306"
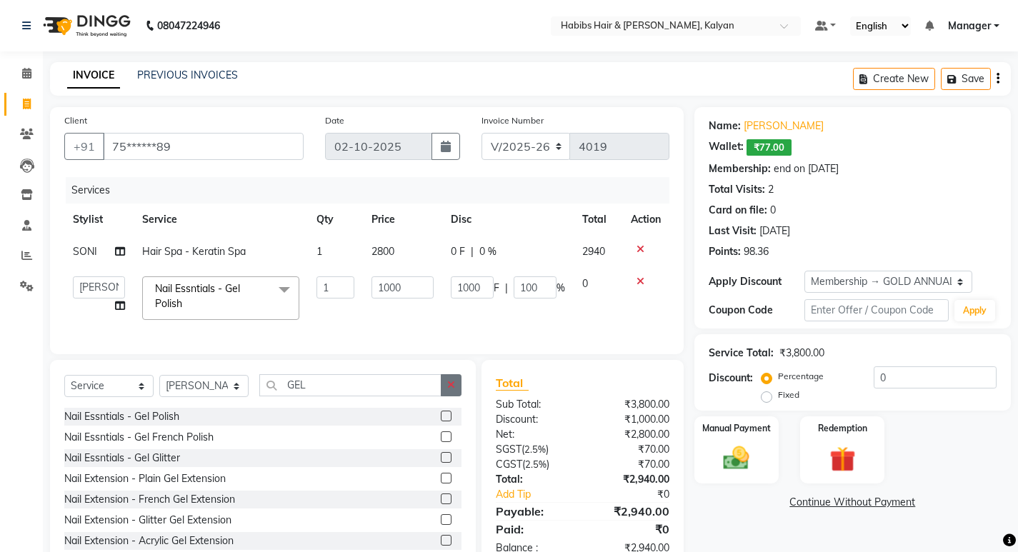
click at [451, 397] on button "button" at bounding box center [451, 385] width 21 height 22
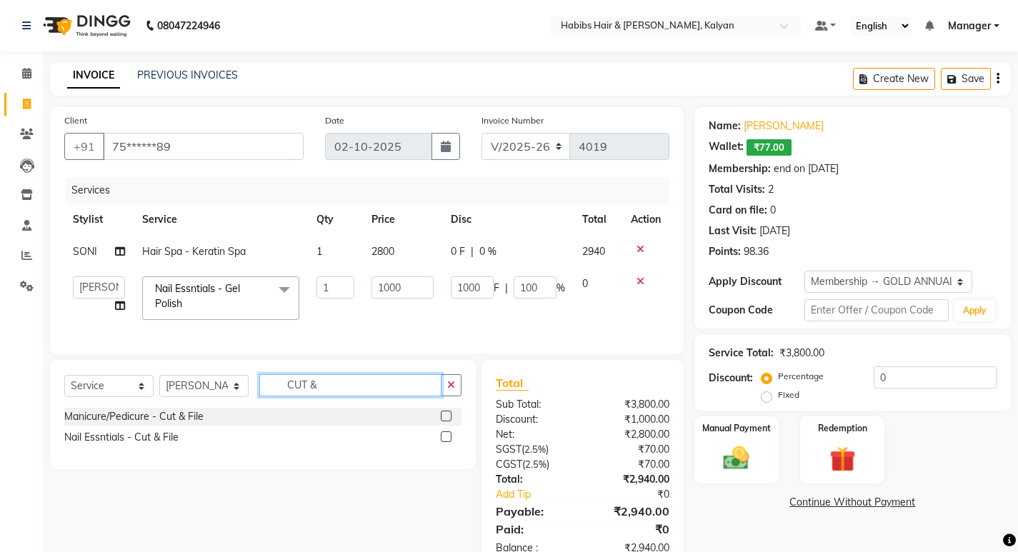
type input "CUT &"
click at [446, 442] on label at bounding box center [446, 437] width 11 height 11
click at [446, 442] on input "checkbox" at bounding box center [445, 437] width 9 height 9
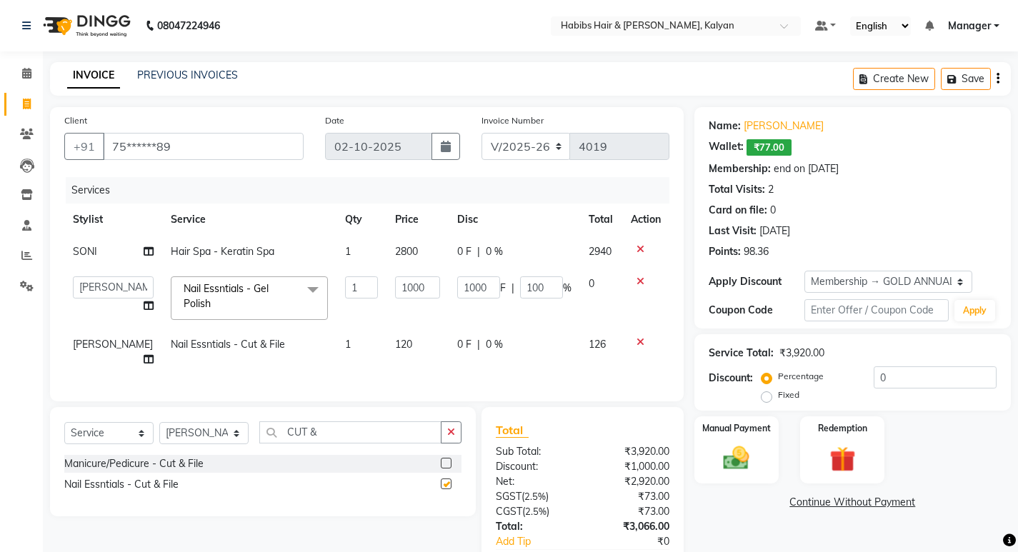
checkbox input "false"
click at [404, 348] on td "120" at bounding box center [418, 352] width 62 height 47
select select "79306"
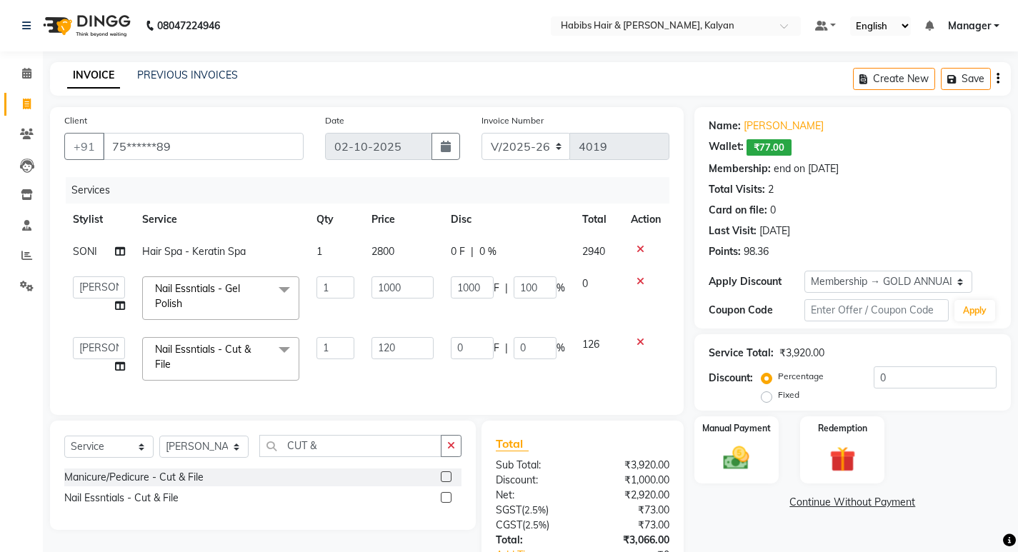
click at [404, 348] on input "120" at bounding box center [403, 348] width 62 height 22
type input "96"
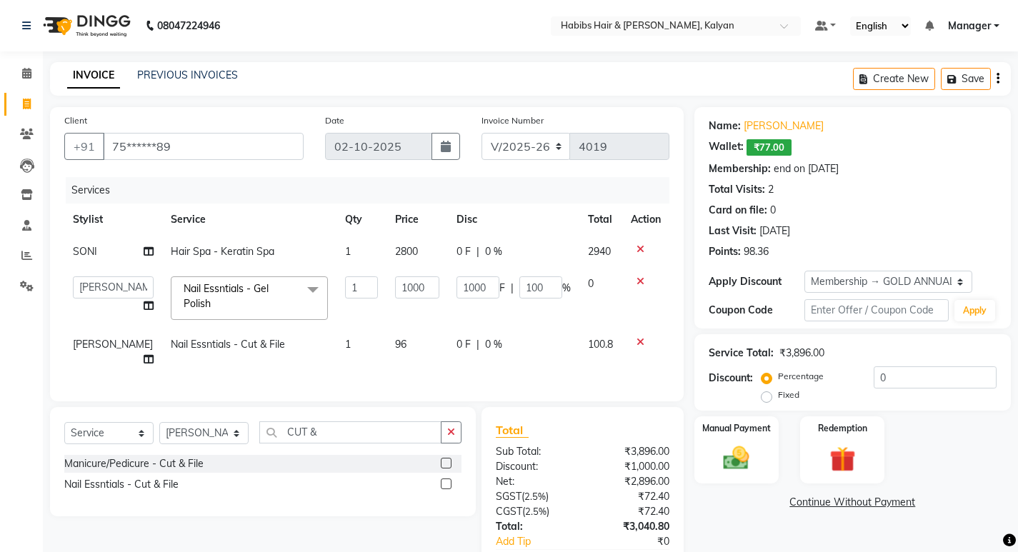
click at [412, 383] on div "Client +91 75******89 Date 02-10-2025 Invoice Number V/2025 V/2025-26 4019 Serv…" at bounding box center [367, 254] width 634 height 294
click at [640, 280] on icon at bounding box center [641, 282] width 8 height 10
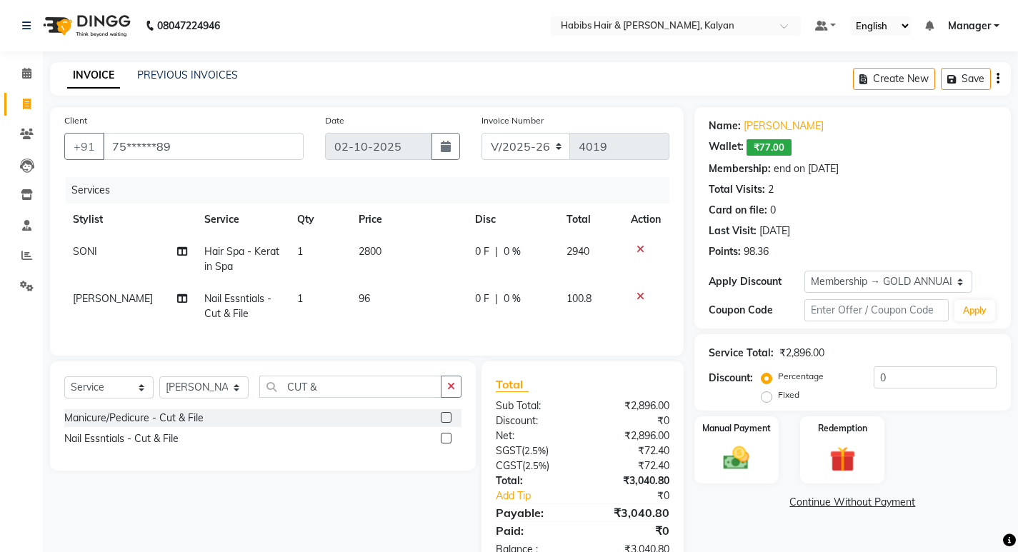
click at [637, 294] on icon at bounding box center [641, 297] width 8 height 10
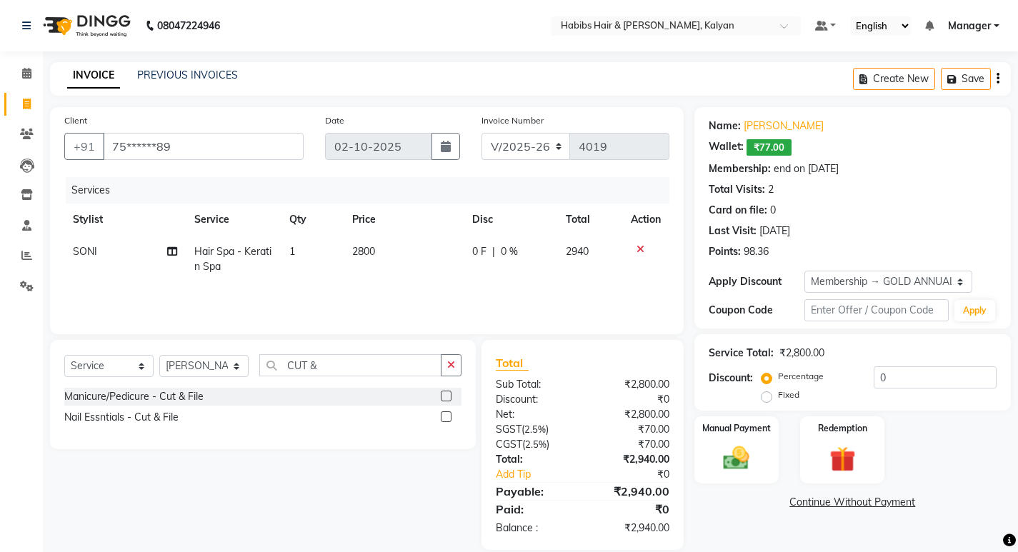
click at [648, 218] on th "Action" at bounding box center [645, 220] width 47 height 32
click at [577, 219] on th "Total" at bounding box center [589, 220] width 65 height 32
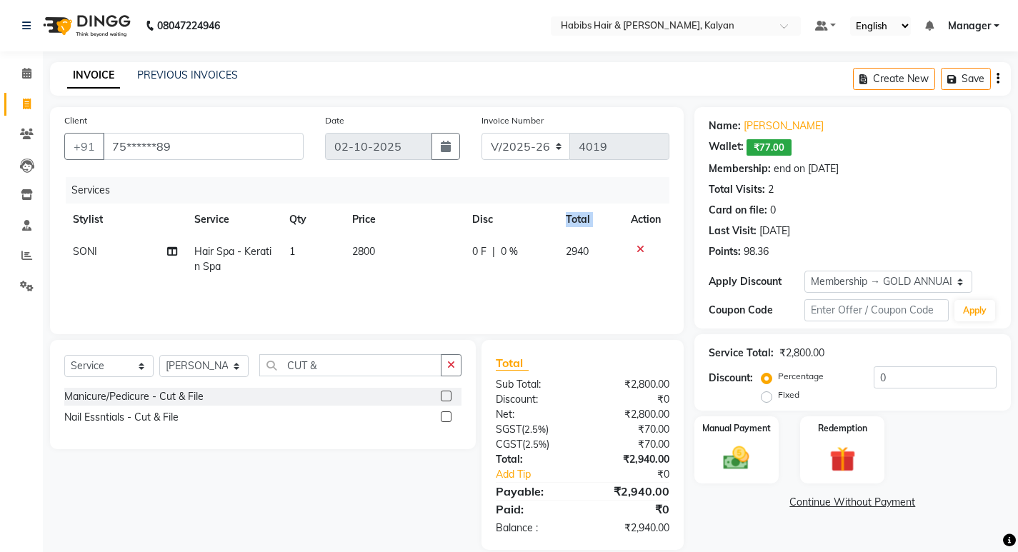
click at [577, 219] on th "Total" at bounding box center [589, 220] width 65 height 32
click at [482, 220] on th "Disc" at bounding box center [511, 220] width 94 height 32
click at [367, 219] on th "Price" at bounding box center [404, 220] width 120 height 32
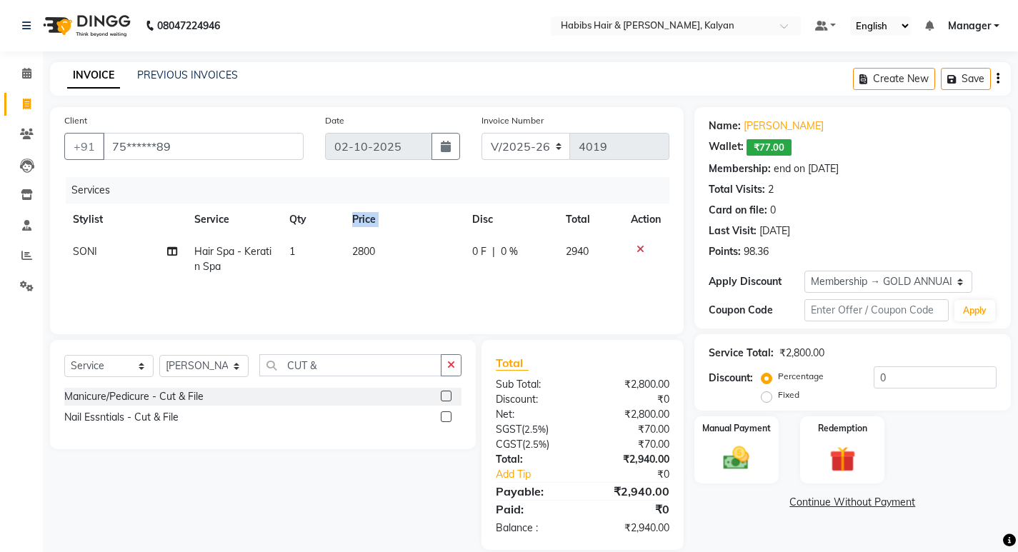
click at [367, 219] on th "Price" at bounding box center [404, 220] width 120 height 32
click at [297, 215] on th "Qty" at bounding box center [312, 220] width 63 height 32
click at [208, 216] on th "Service" at bounding box center [233, 220] width 95 height 32
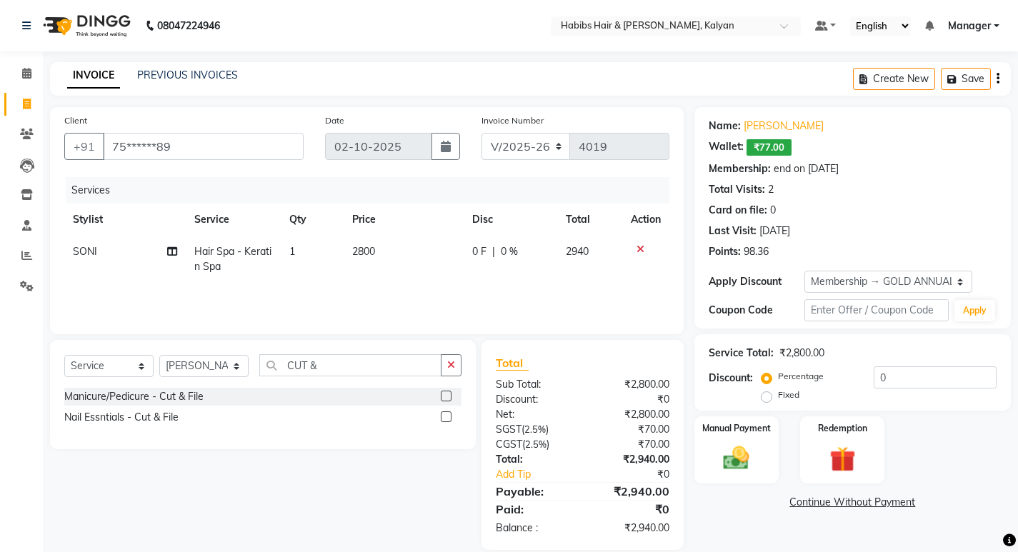
click at [86, 217] on th "Stylist" at bounding box center [124, 220] width 121 height 32
click at [146, 215] on th "Stylist" at bounding box center [124, 220] width 121 height 32
click at [212, 216] on th "Service" at bounding box center [233, 220] width 95 height 32
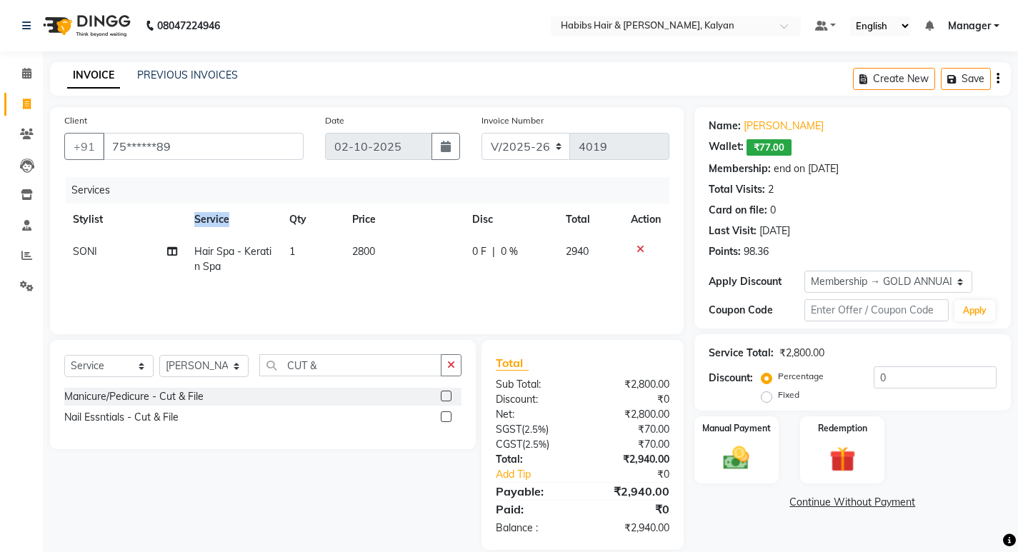
click at [212, 216] on th "Service" at bounding box center [233, 220] width 95 height 32
click at [164, 200] on div "Services" at bounding box center [373, 190] width 614 height 26
click at [88, 188] on div "Services" at bounding box center [373, 190] width 614 height 26
click at [137, 191] on div "Services" at bounding box center [373, 190] width 614 height 26
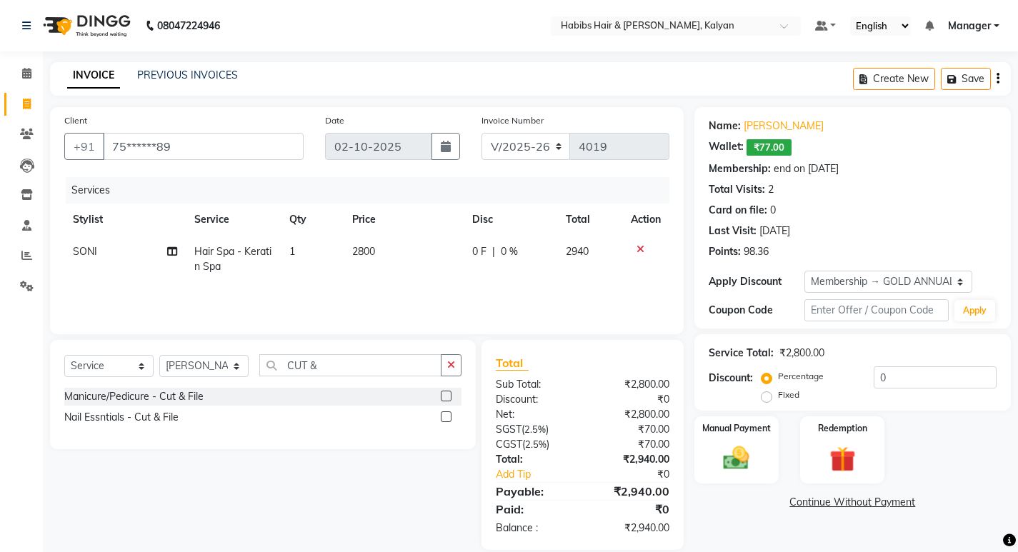
click at [89, 219] on th "Stylist" at bounding box center [124, 220] width 121 height 32
click at [209, 216] on th "Service" at bounding box center [233, 220] width 95 height 32
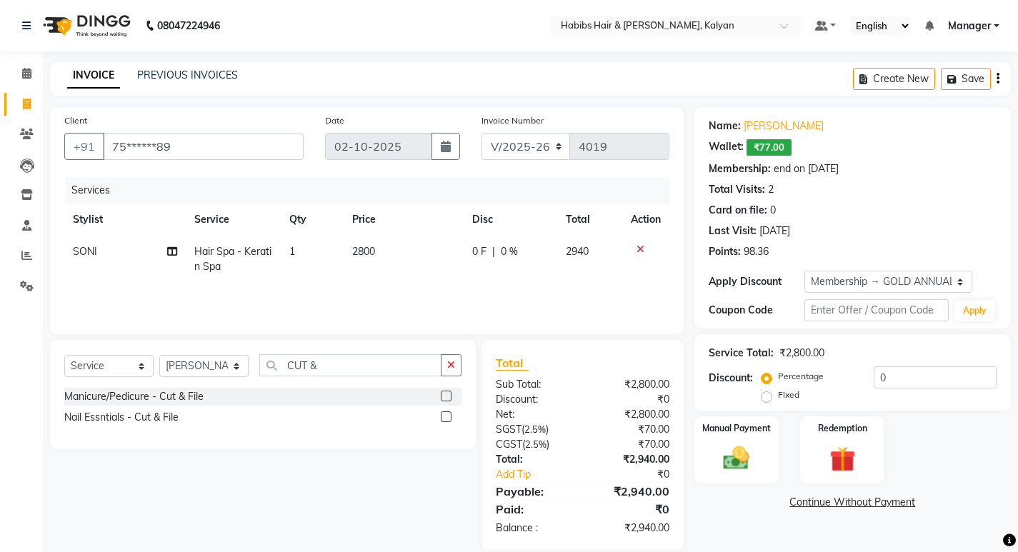
click at [302, 218] on th "Qty" at bounding box center [312, 220] width 63 height 32
click at [363, 219] on th "Price" at bounding box center [404, 220] width 120 height 32
click at [483, 216] on th "Disc" at bounding box center [511, 220] width 94 height 32
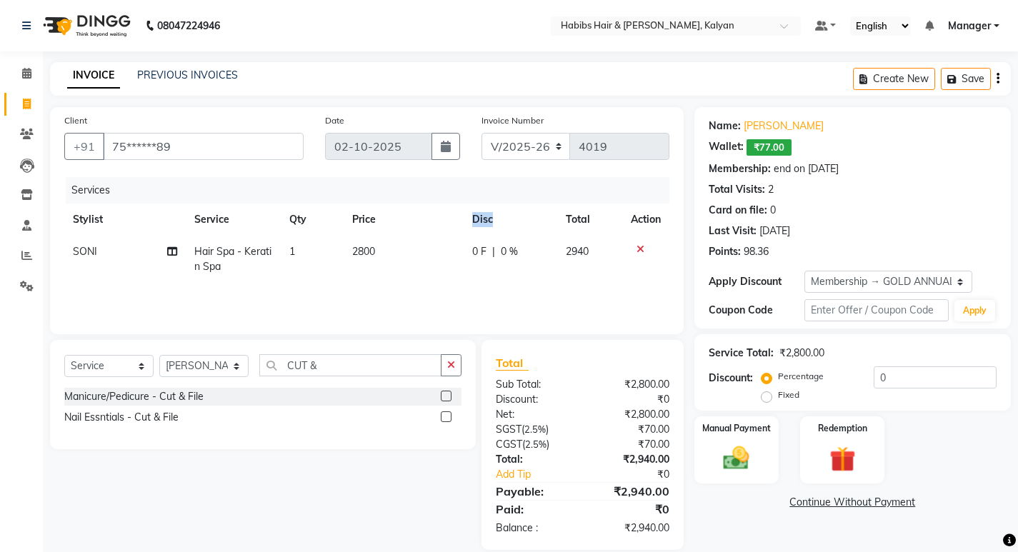
click at [483, 216] on th "Disc" at bounding box center [511, 220] width 94 height 32
click at [581, 220] on th "Total" at bounding box center [589, 220] width 65 height 32
click at [579, 220] on th "Total" at bounding box center [589, 220] width 65 height 32
click at [646, 216] on th "Action" at bounding box center [645, 220] width 47 height 32
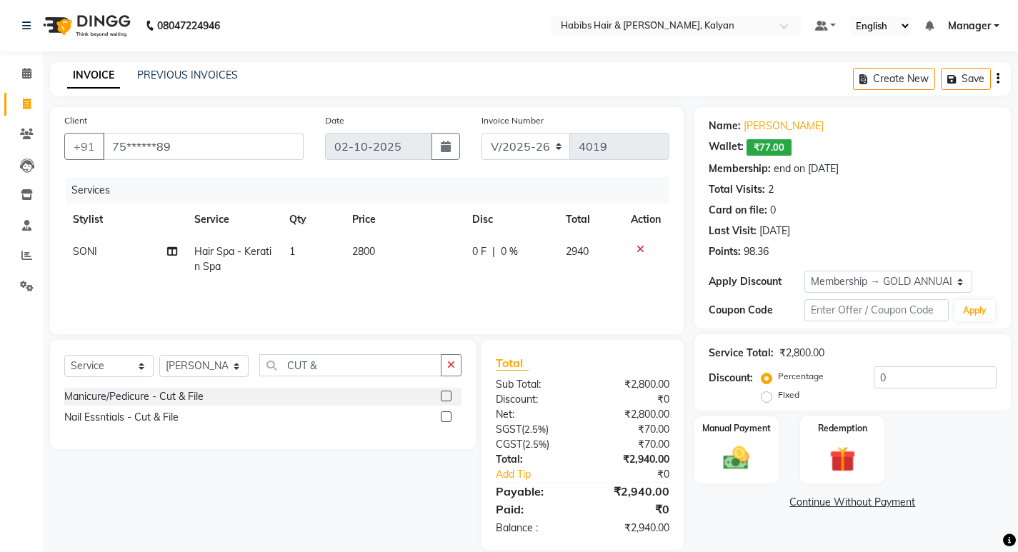
click at [667, 280] on td at bounding box center [645, 259] width 47 height 47
click at [836, 469] on img at bounding box center [843, 460] width 44 height 34
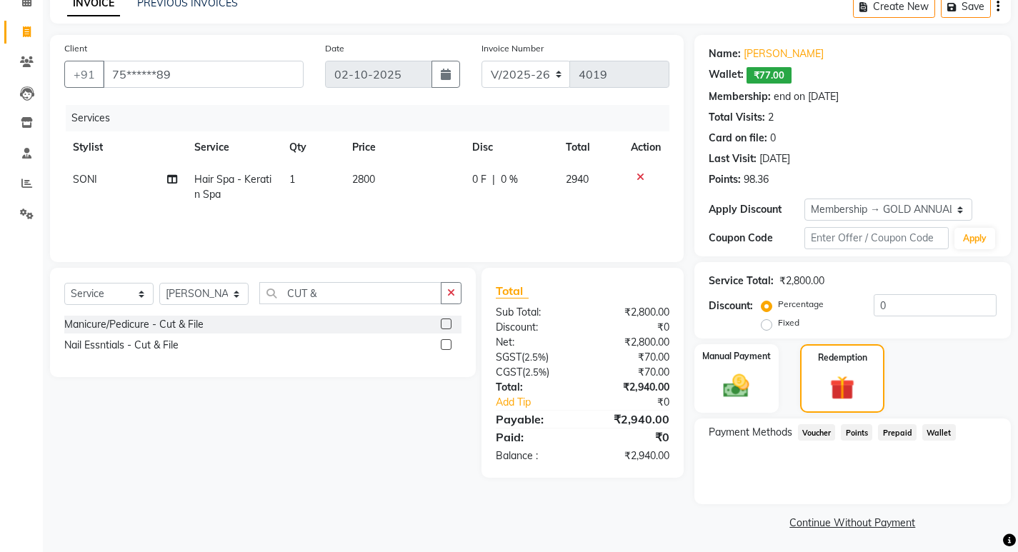
scroll to position [75, 0]
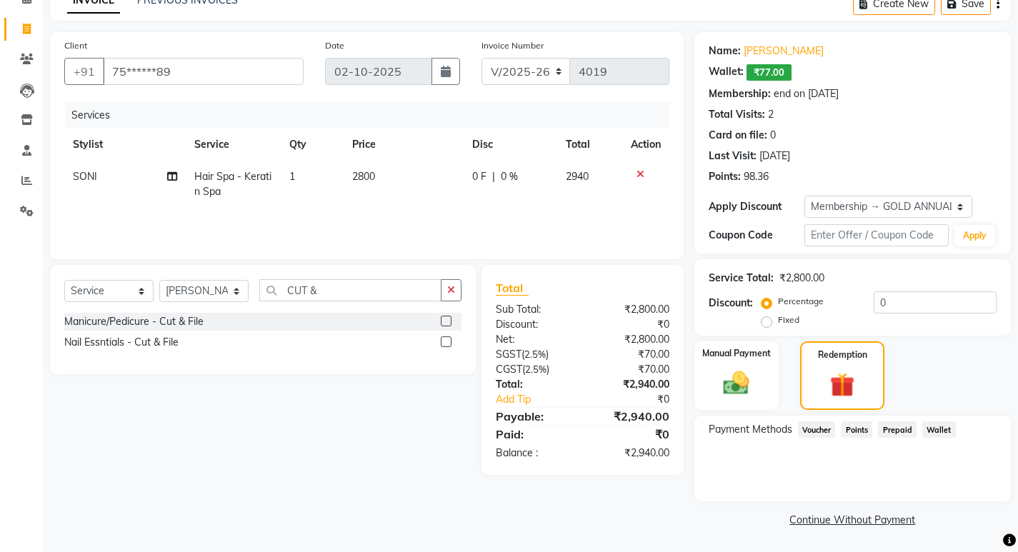
click at [935, 431] on span "Wallet" at bounding box center [939, 430] width 34 height 16
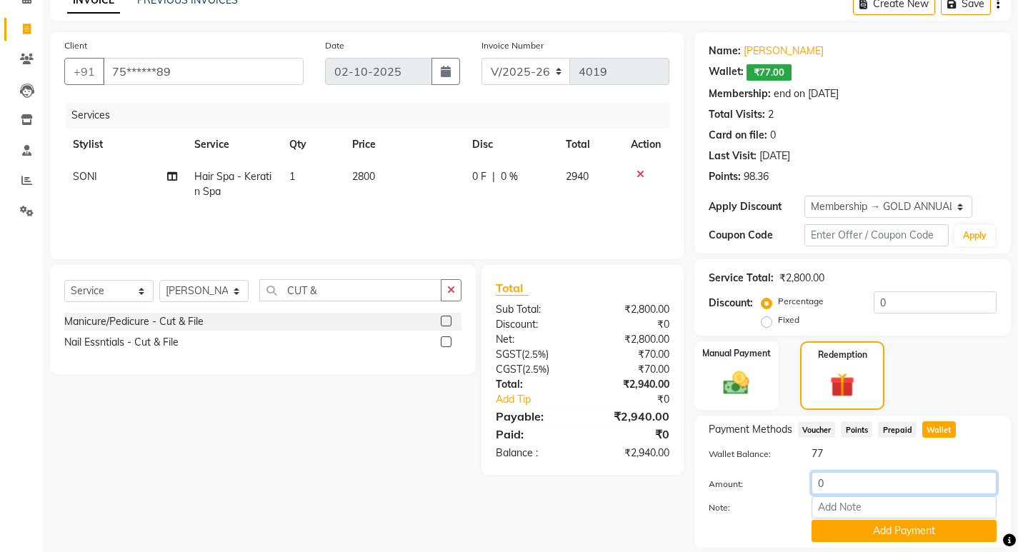
click at [841, 491] on input "0" at bounding box center [904, 483] width 185 height 22
type input "77"
click at [905, 527] on button "Add Payment" at bounding box center [904, 531] width 185 height 22
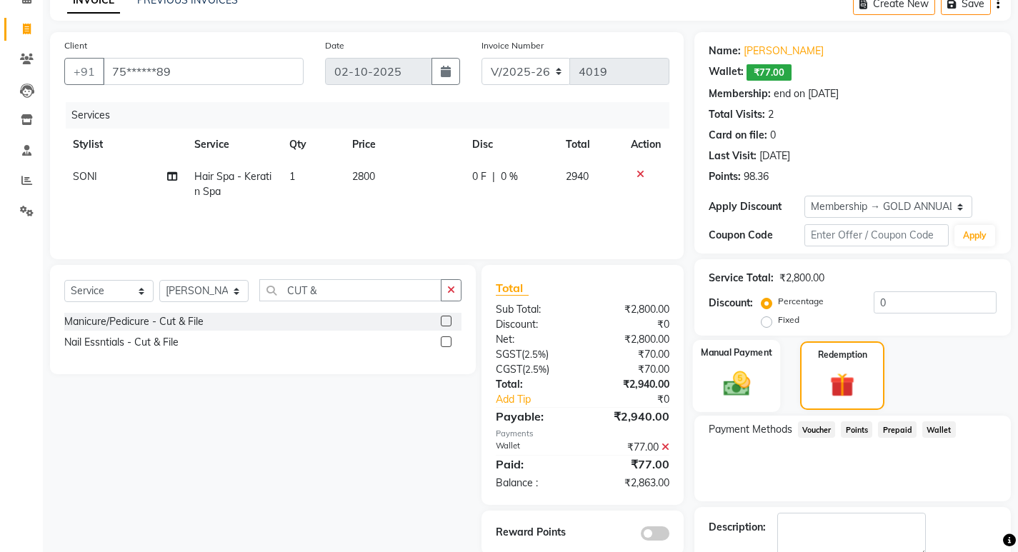
click at [736, 373] on img at bounding box center [737, 383] width 44 height 31
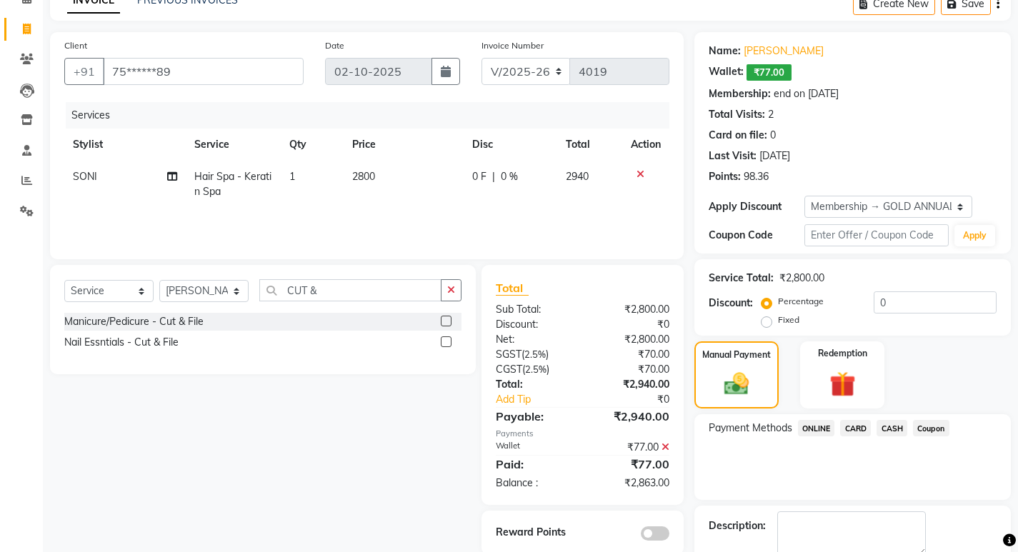
click at [824, 424] on span "ONLINE" at bounding box center [816, 428] width 37 height 16
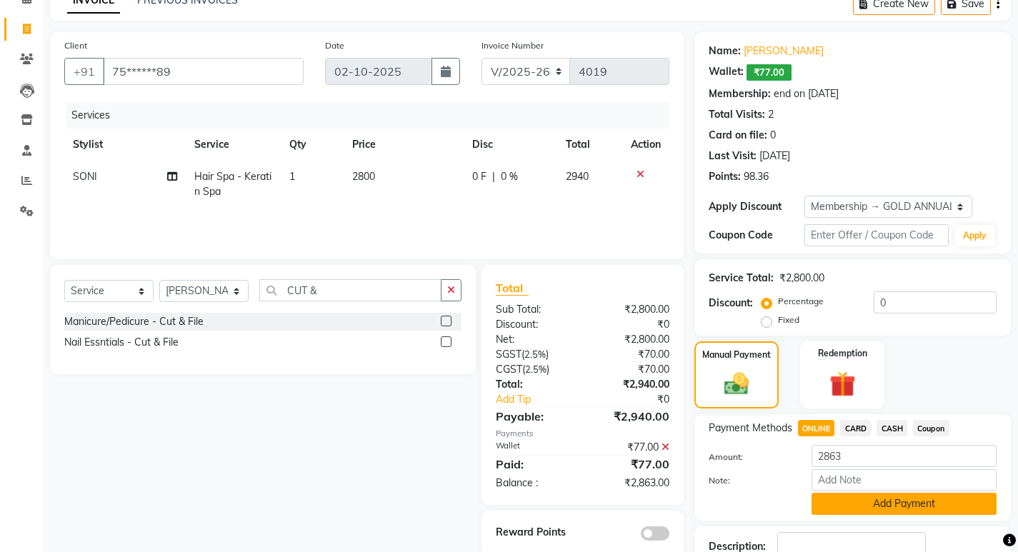
click at [869, 501] on button "Add Payment" at bounding box center [904, 504] width 185 height 22
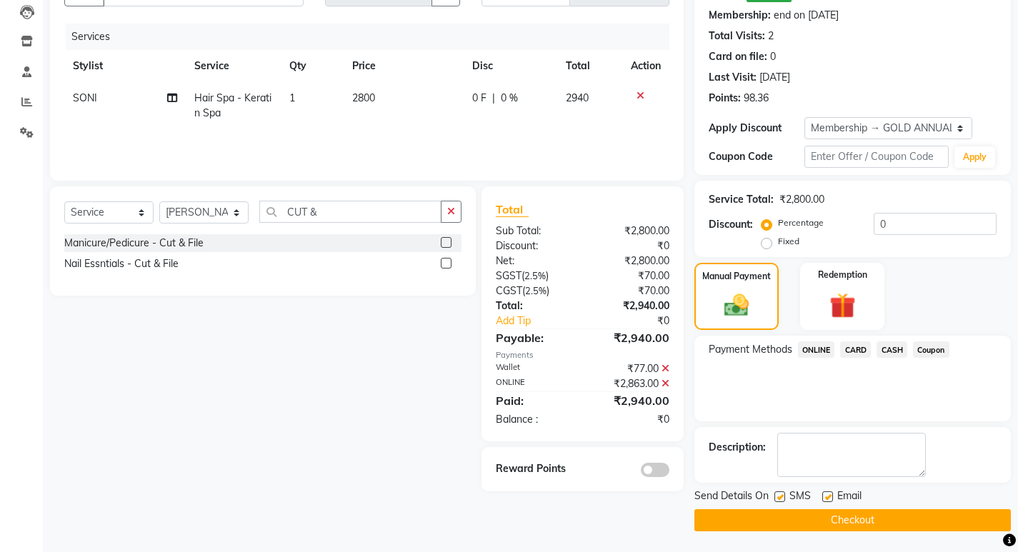
scroll to position [154, 0]
click at [882, 523] on button "Checkout" at bounding box center [853, 520] width 317 height 22
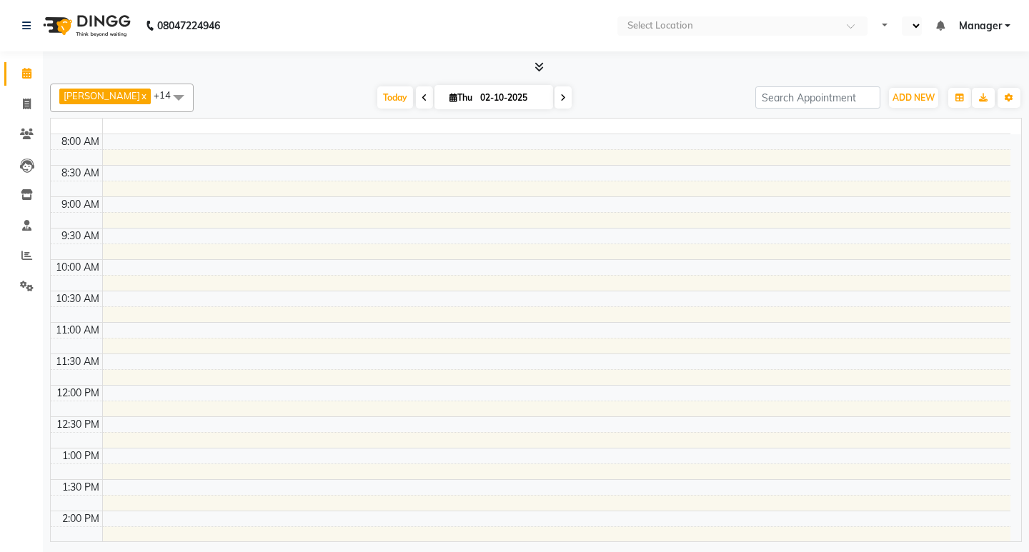
select select "en"
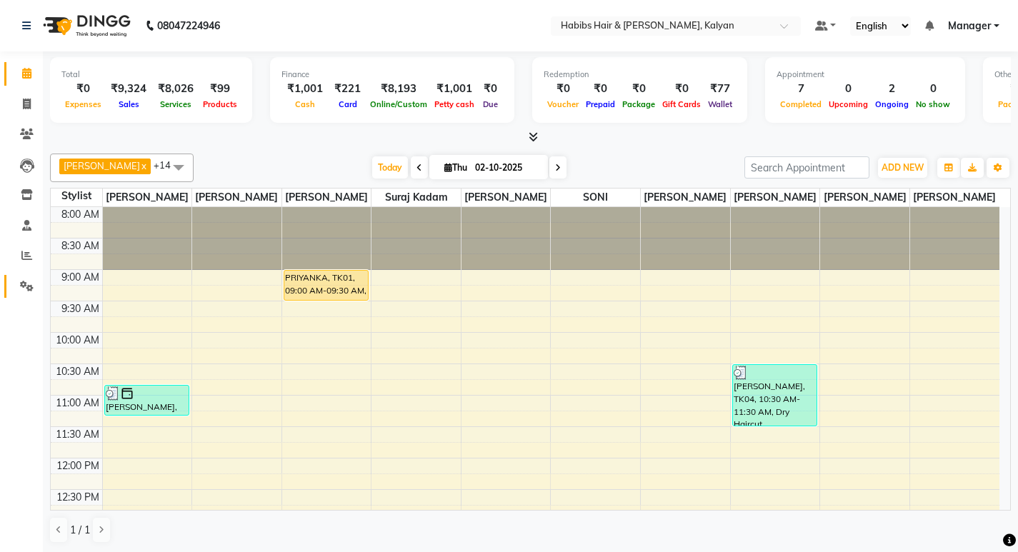
click at [17, 295] on link "Settings" at bounding box center [21, 287] width 34 height 24
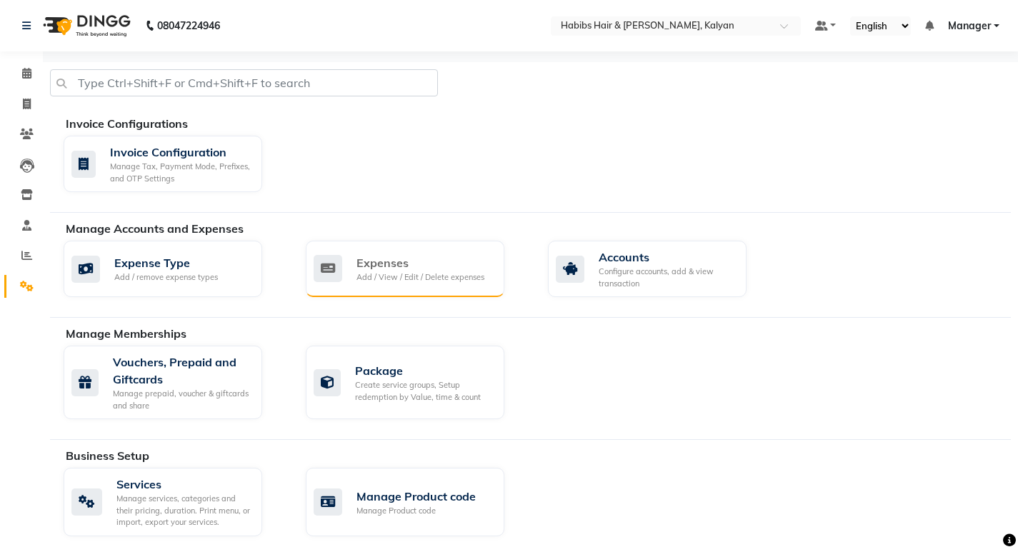
click at [322, 272] on icon at bounding box center [328, 268] width 29 height 27
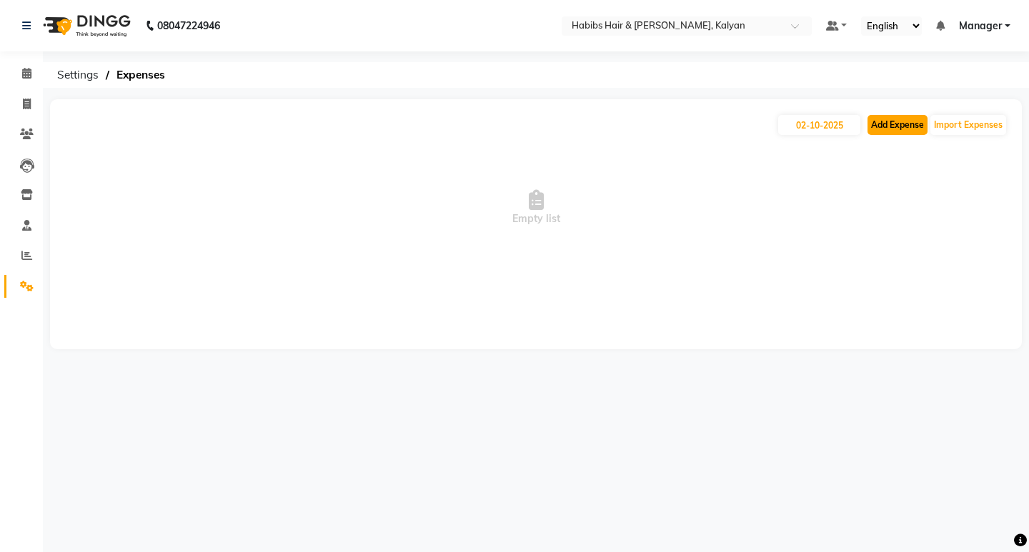
click at [911, 122] on button "Add Expense" at bounding box center [897, 125] width 60 height 20
select select "1"
select select "7313"
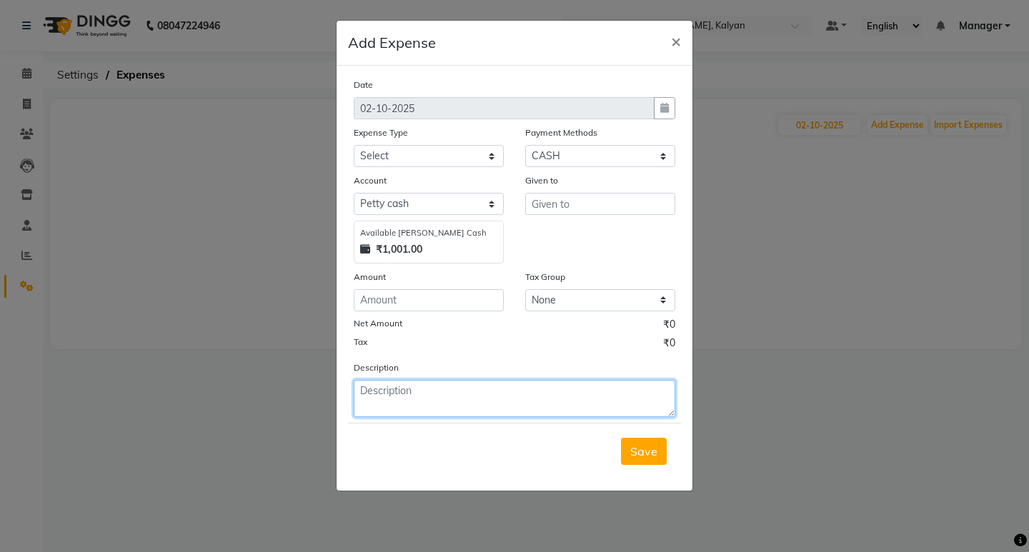
click at [389, 397] on textarea at bounding box center [515, 398] width 322 height 37
type textarea "60RS GIVEN FOR MILK"
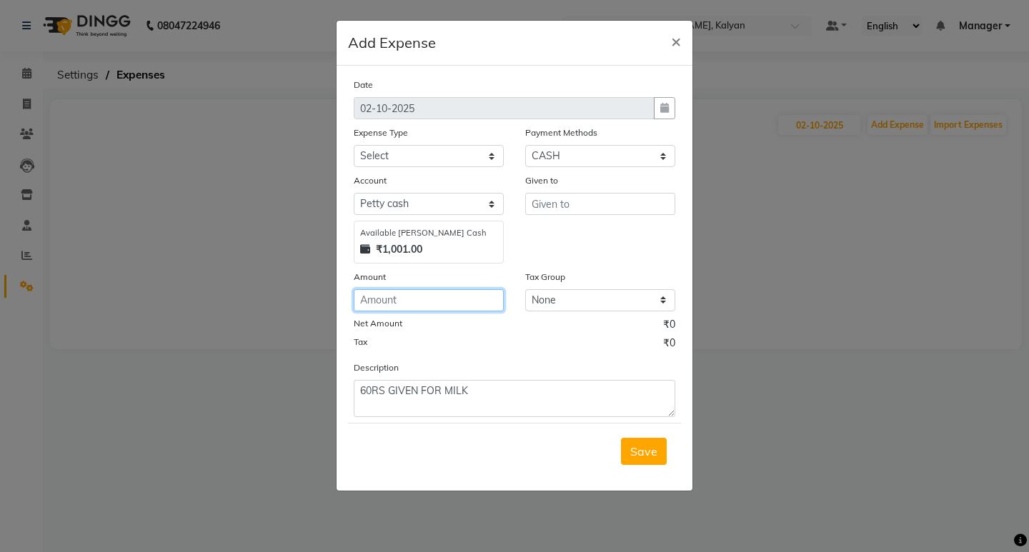
click at [469, 297] on input "number" at bounding box center [429, 300] width 150 height 22
type input "60"
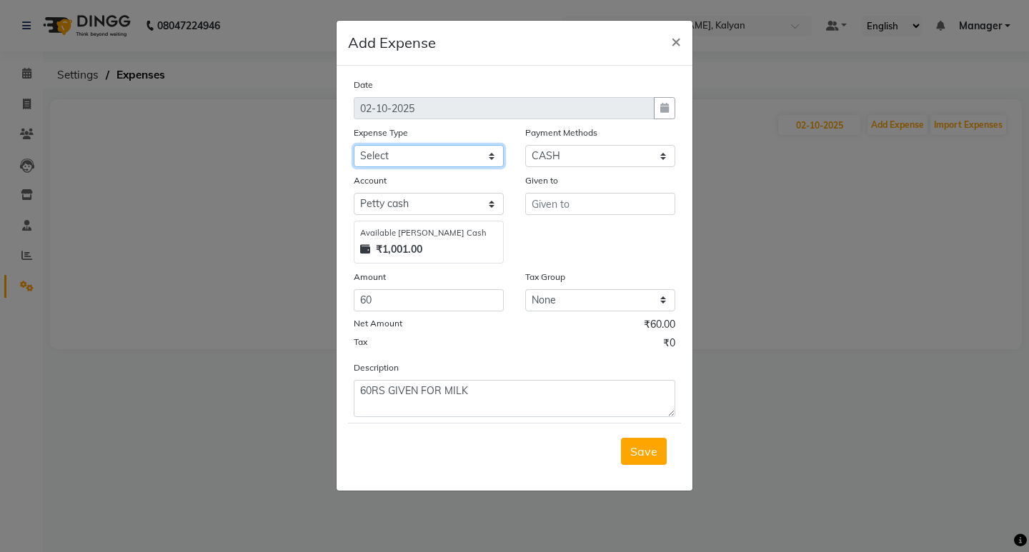
click at [424, 157] on select "Select client coffee client refund [PERSON_NAME] snacks [PERSON_NAME] TEA [PERS…" at bounding box center [429, 156] width 150 height 22
select select "20892"
click at [354, 145] on select "Select client coffee client refund [PERSON_NAME] snacks [PERSON_NAME] TEA [PERS…" at bounding box center [429, 156] width 150 height 22
click at [602, 206] on input "text" at bounding box center [600, 204] width 150 height 22
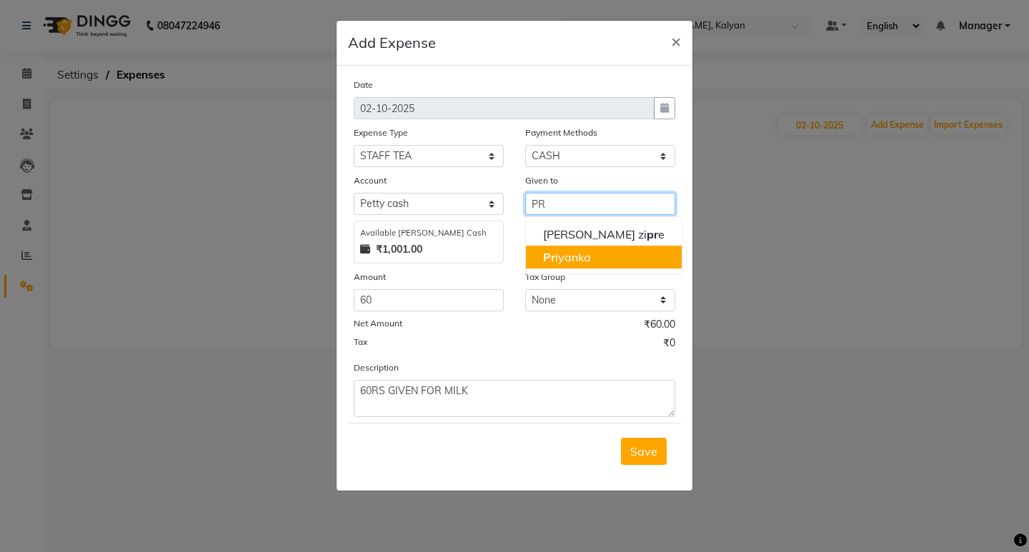
click at [581, 264] on ngb-highlight "Pr iyanka" at bounding box center [567, 257] width 48 height 14
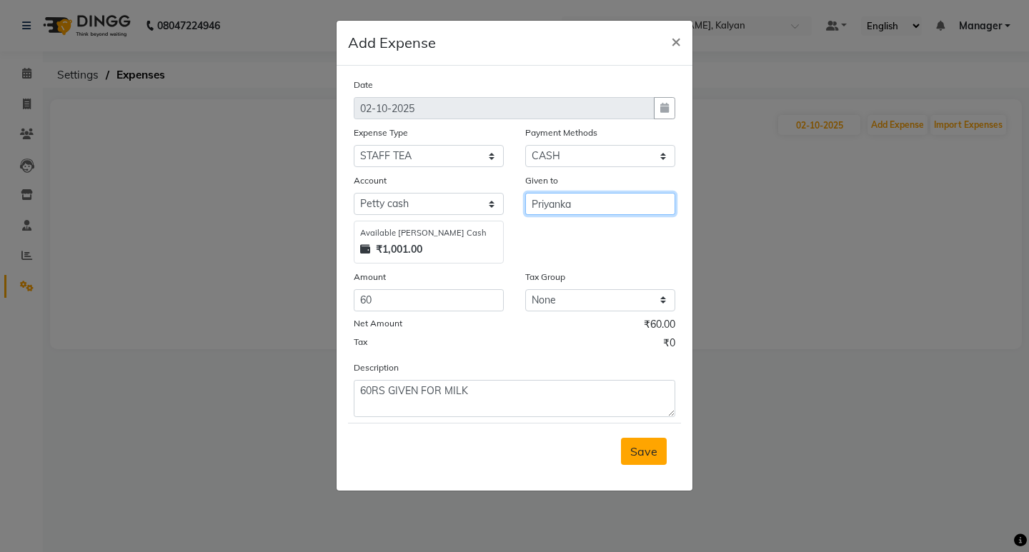
type input "Priyanka"
click at [662, 453] on button "Save" at bounding box center [644, 451] width 46 height 27
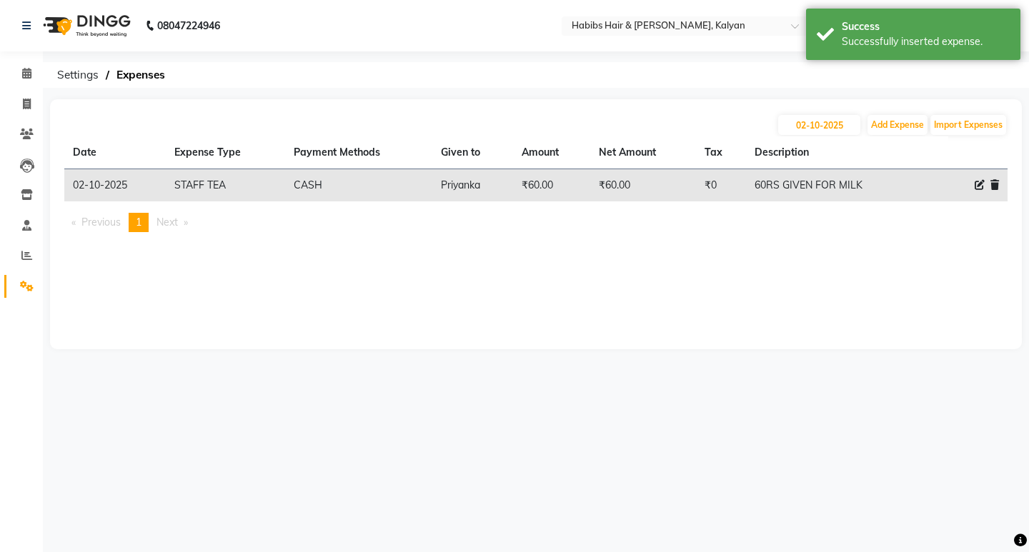
click at [898, 114] on div "[DATE] Add Expense Import Expenses" at bounding box center [535, 125] width 943 height 23
click at [898, 121] on button "Add Expense" at bounding box center [897, 125] width 60 height 20
select select "1"
select select "7313"
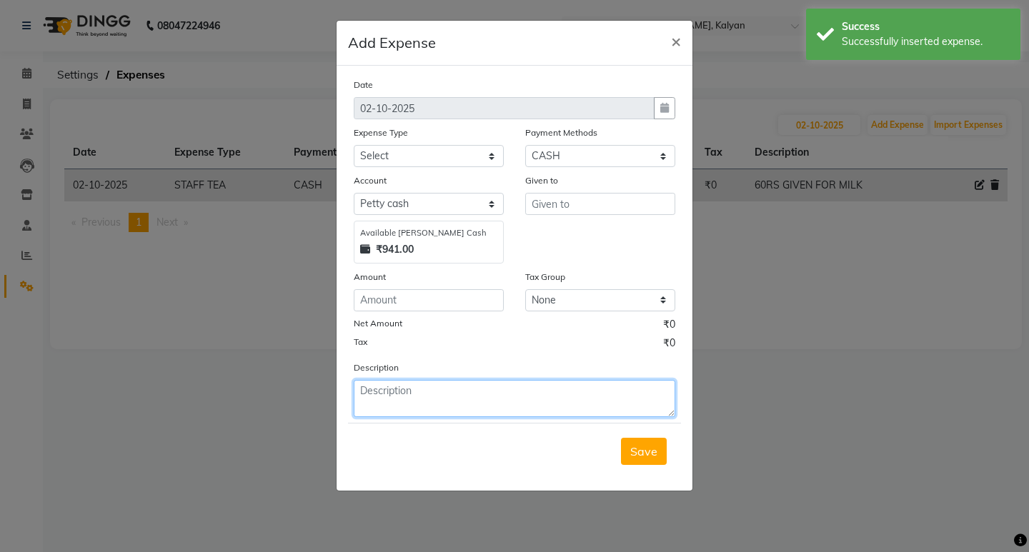
click at [566, 384] on textarea at bounding box center [515, 398] width 322 height 37
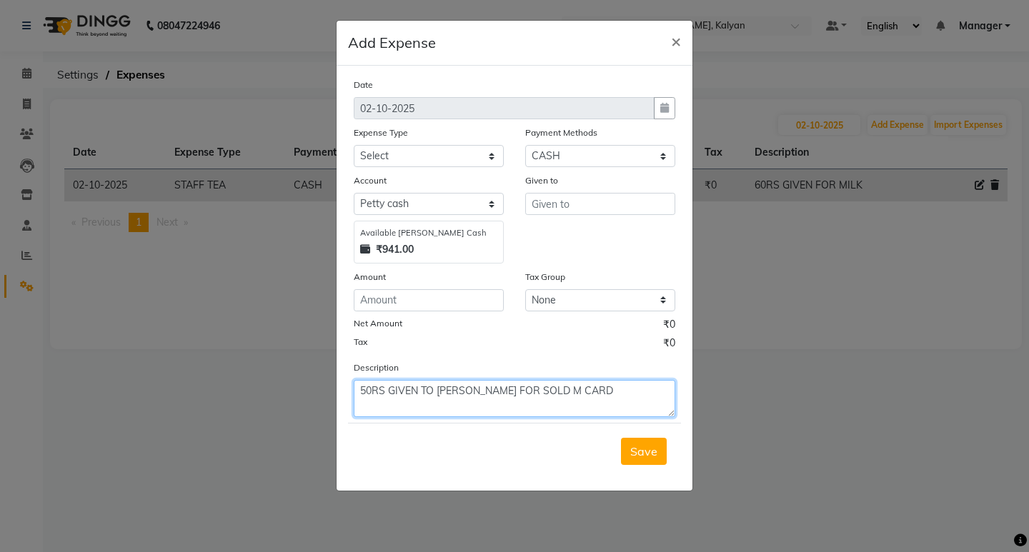
type textarea "50RS GIVEN TO [PERSON_NAME] FOR SOLD M CARD"
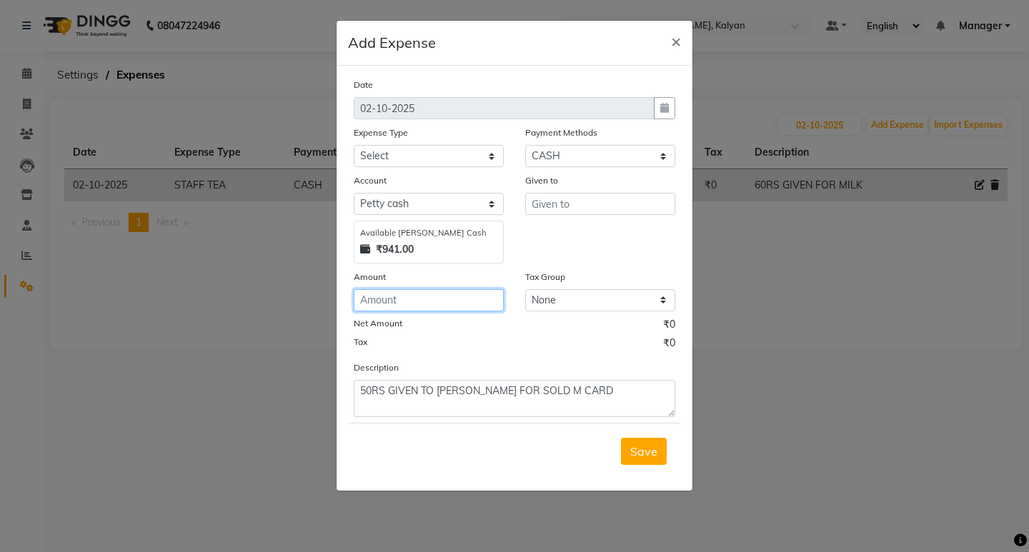
click at [422, 295] on input "number" at bounding box center [429, 300] width 150 height 22
type input "50"
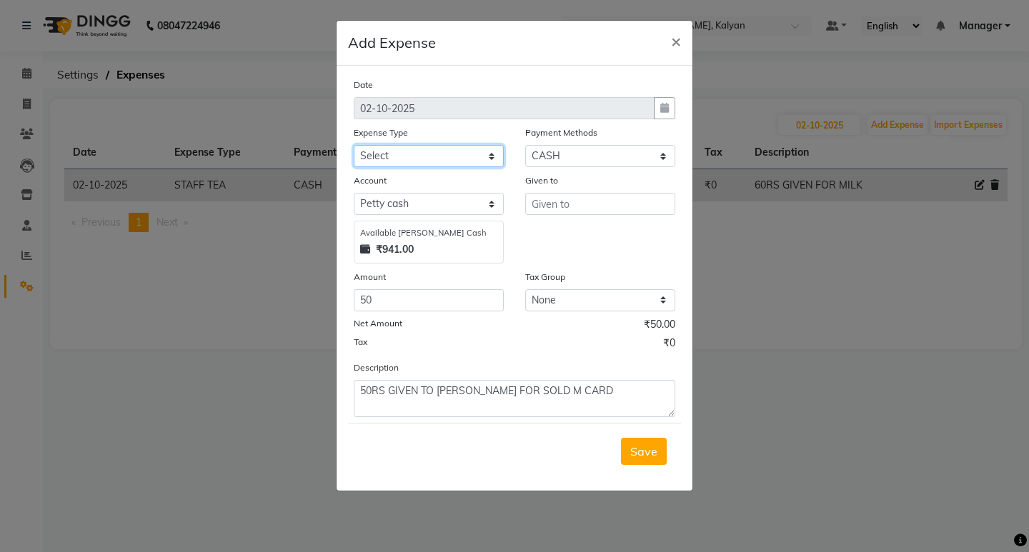
click at [439, 154] on select "Select client coffee client refund [PERSON_NAME] snacks [PERSON_NAME] TEA [PERS…" at bounding box center [429, 156] width 150 height 22
select select "20899"
click at [354, 145] on select "Select client coffee client refund [PERSON_NAME] snacks [PERSON_NAME] TEA [PERS…" at bounding box center [429, 156] width 150 height 22
click at [563, 217] on div "Given to" at bounding box center [599, 218] width 171 height 91
click at [567, 203] on input "text" at bounding box center [600, 204] width 150 height 22
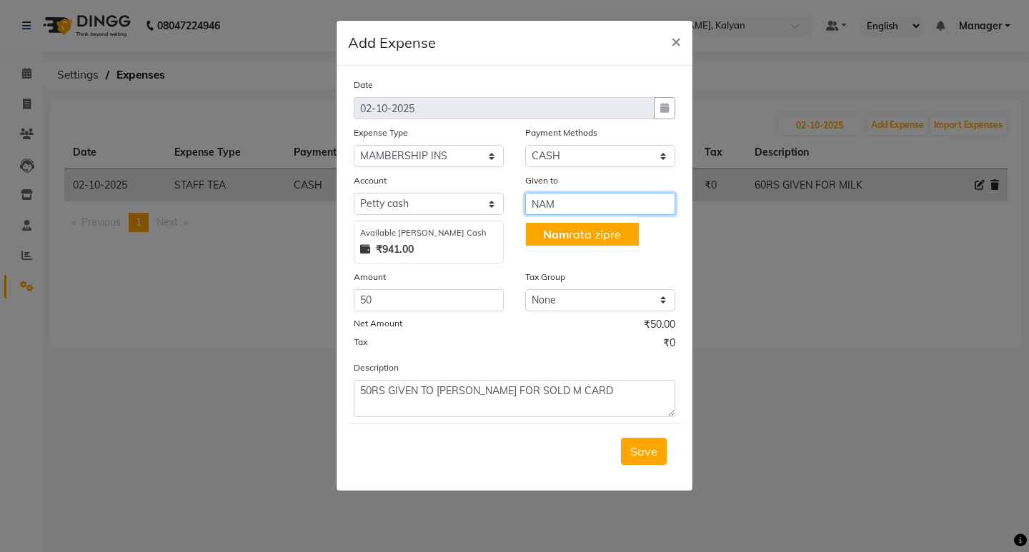
click at [553, 242] on button "Nam rata zipre" at bounding box center [582, 234] width 113 height 23
type input "[PERSON_NAME] zipre"
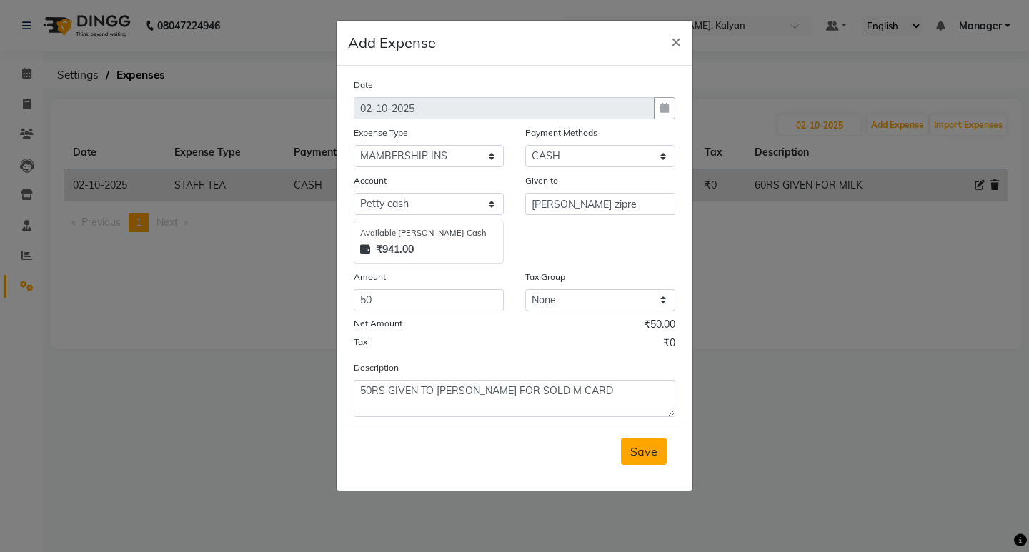
click at [647, 452] on span "Save" at bounding box center [643, 451] width 27 height 14
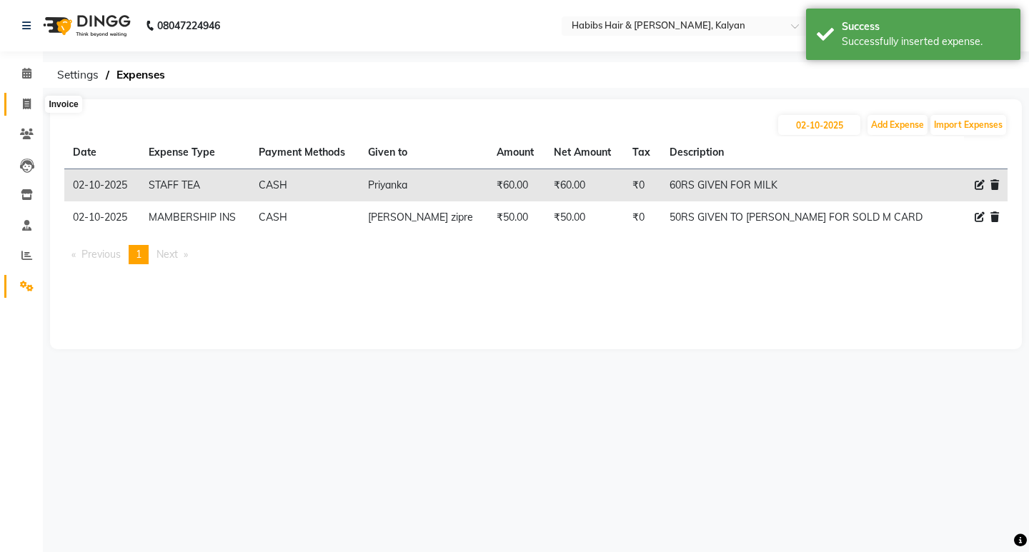
click at [16, 103] on span at bounding box center [26, 104] width 25 height 16
select select "8185"
select select "service"
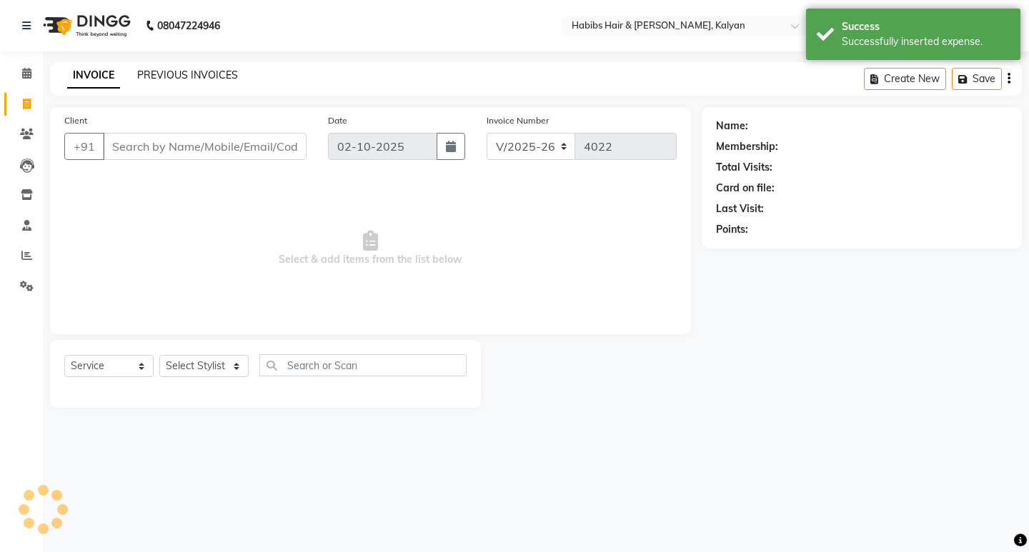
click at [185, 71] on link "PREVIOUS INVOICES" at bounding box center [187, 75] width 101 height 13
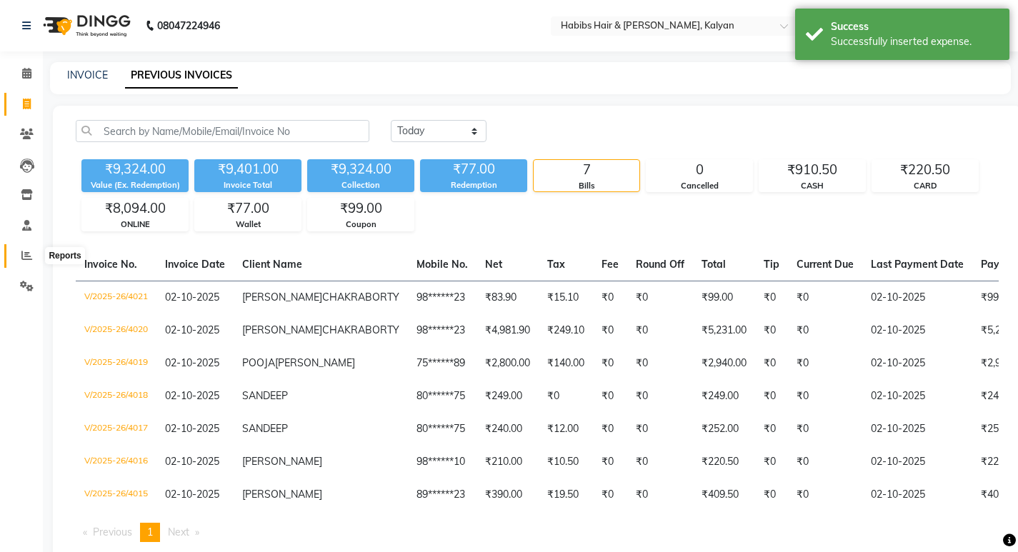
click at [29, 262] on span at bounding box center [26, 256] width 25 height 16
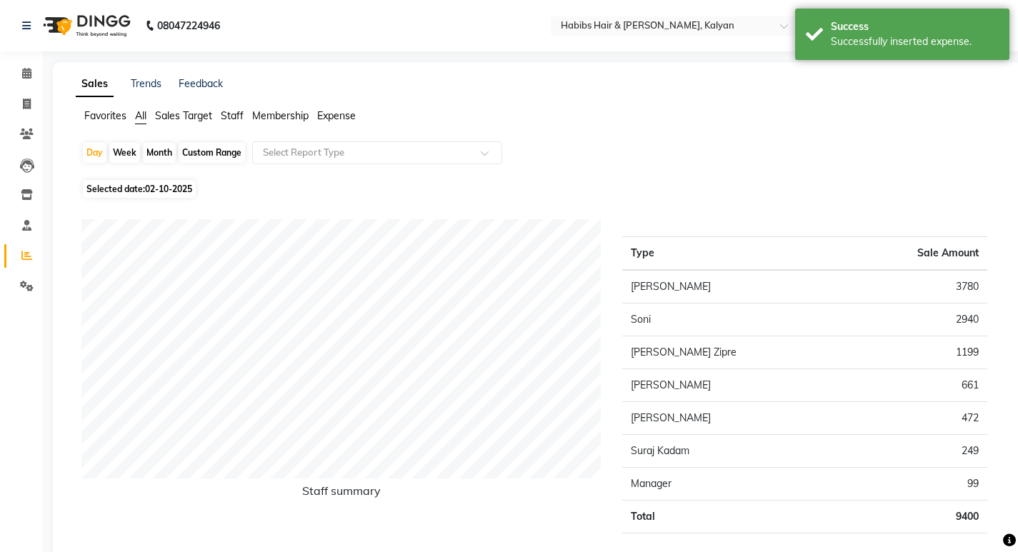
click at [339, 120] on span "Expense" at bounding box center [336, 115] width 39 height 13
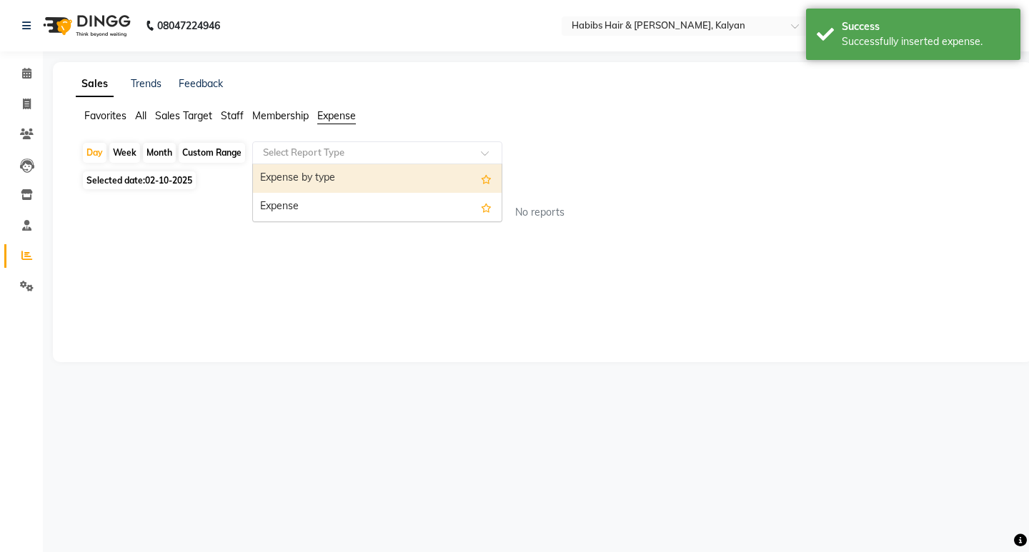
click at [364, 147] on input "text" at bounding box center [363, 153] width 206 height 14
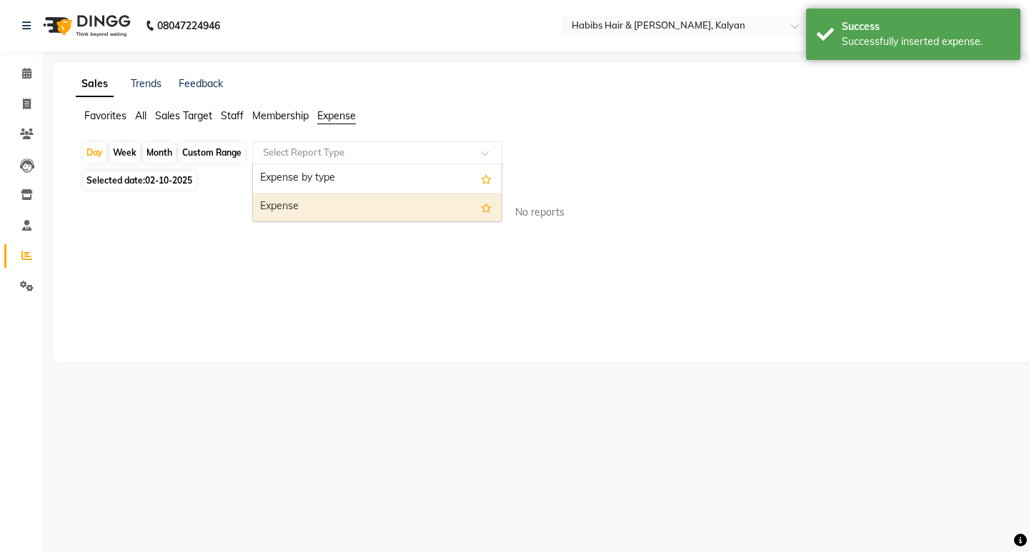
click at [380, 206] on div "Expense" at bounding box center [377, 207] width 249 height 29
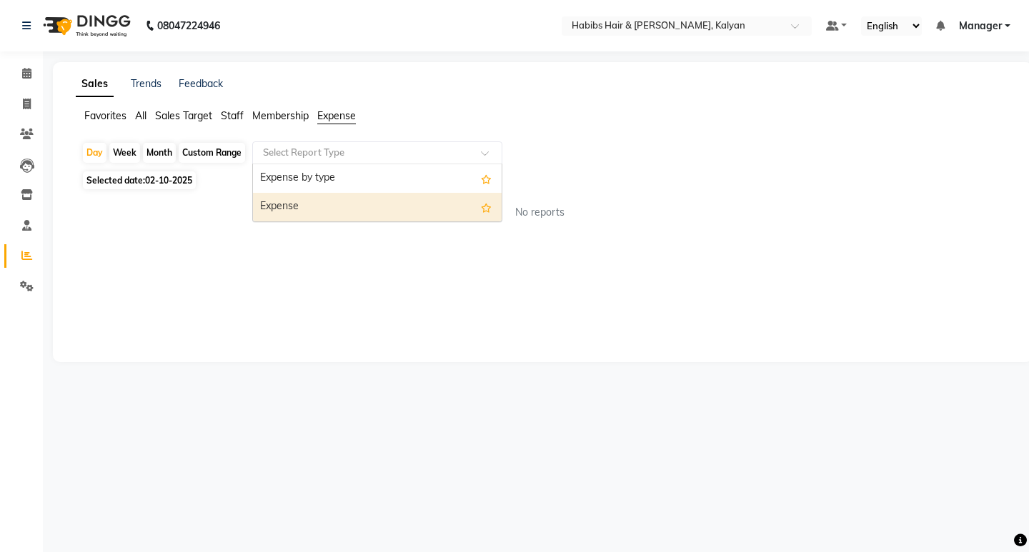
select select "csv"
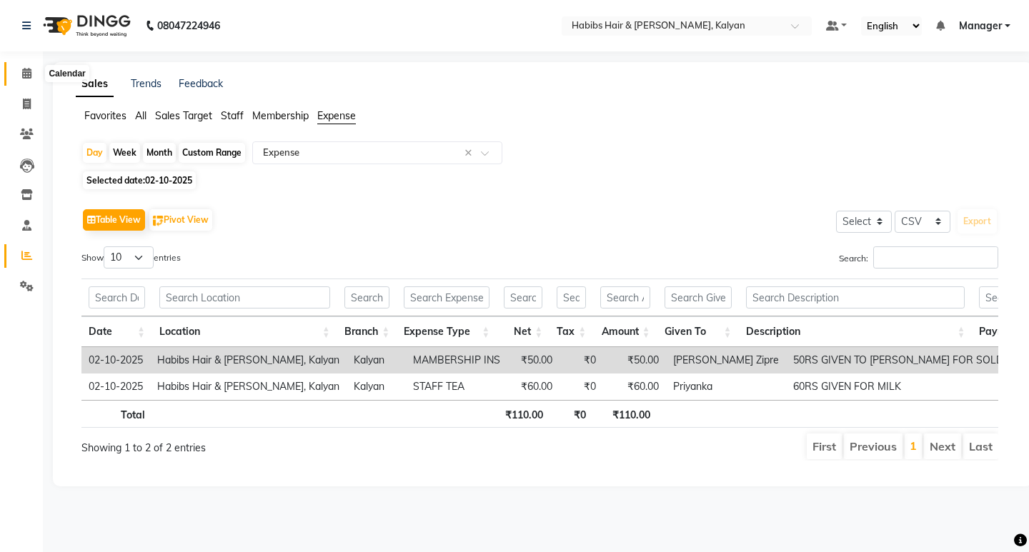
click at [32, 77] on span at bounding box center [26, 74] width 25 height 16
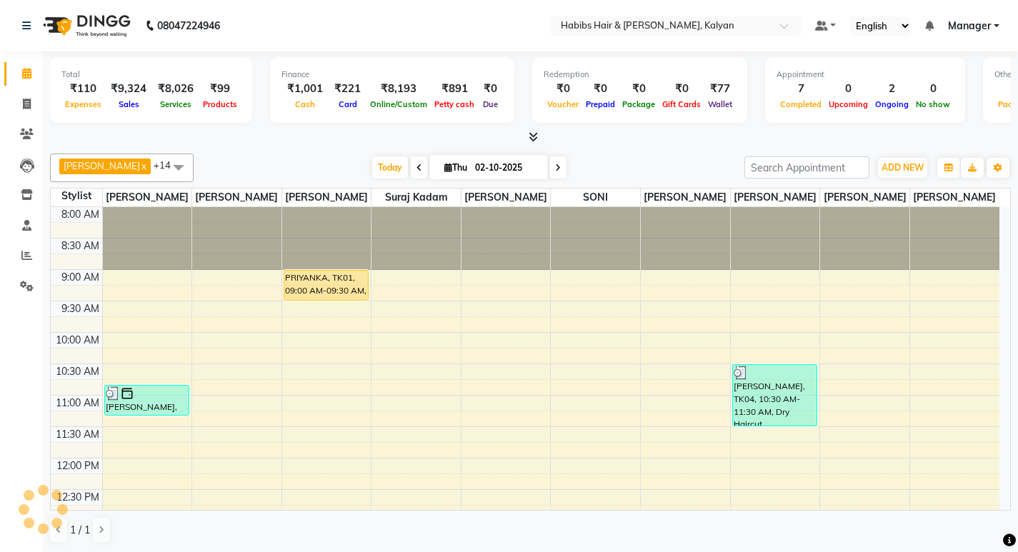
scroll to position [441, 0]
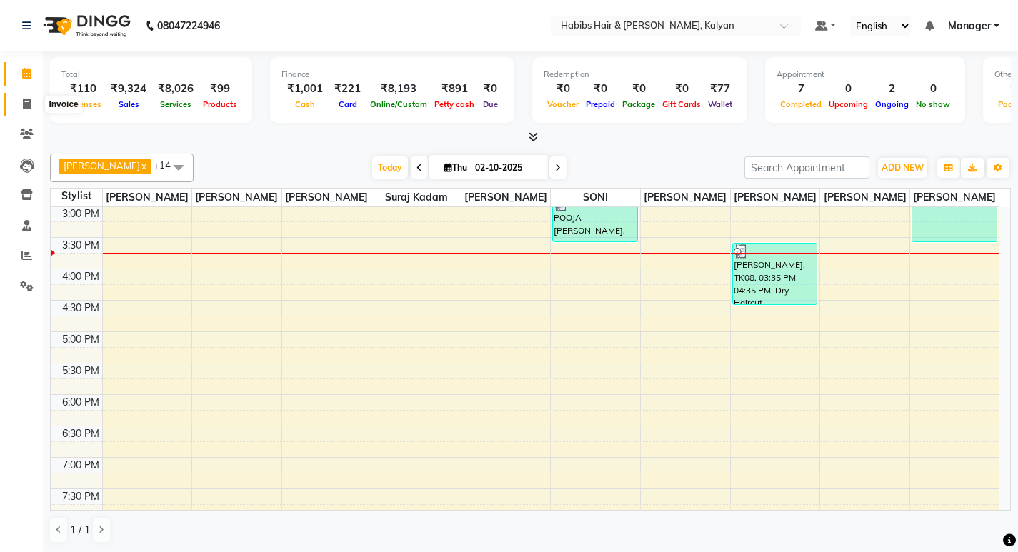
click at [19, 102] on span at bounding box center [26, 104] width 25 height 16
select select "service"
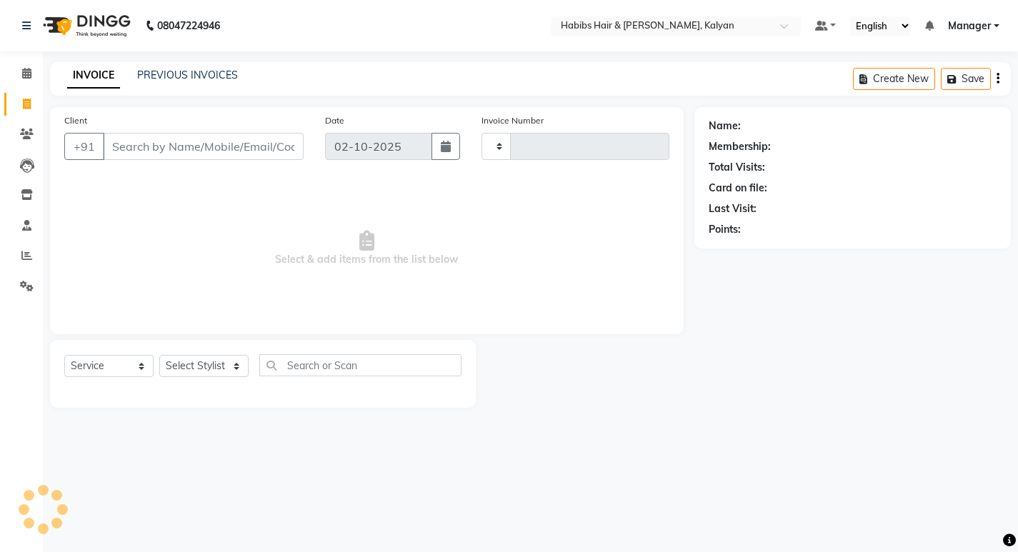
type input "4022"
select select "8185"
click at [201, 75] on link "PREVIOUS INVOICES" at bounding box center [187, 75] width 101 height 13
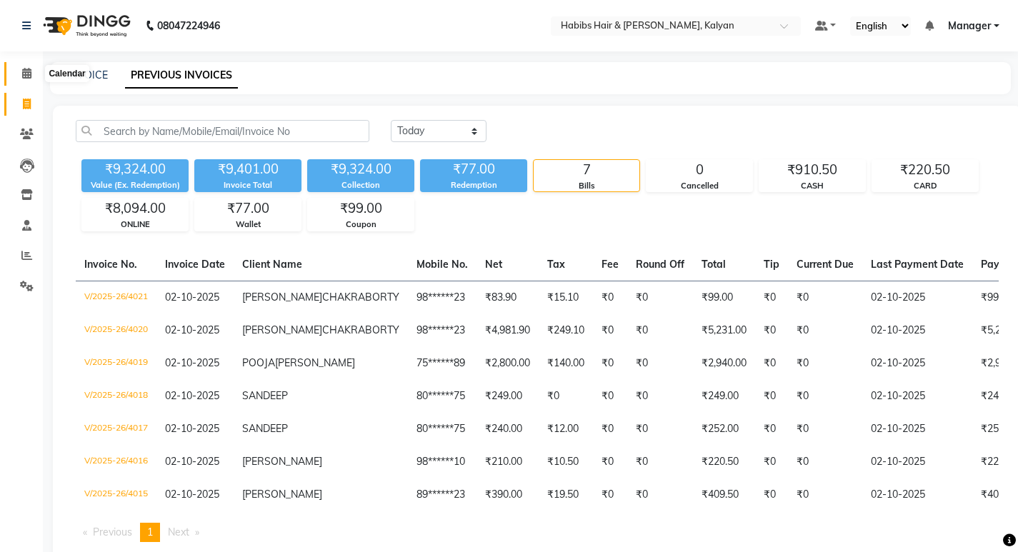
click at [25, 74] on icon at bounding box center [26, 73] width 9 height 11
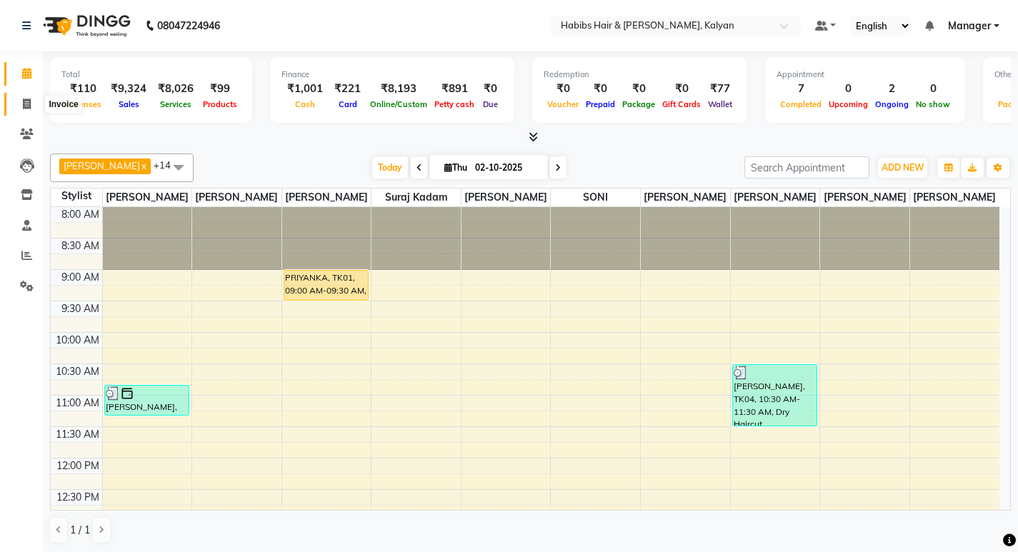
click at [23, 107] on icon at bounding box center [27, 104] width 8 height 11
select select "8185"
select select "service"
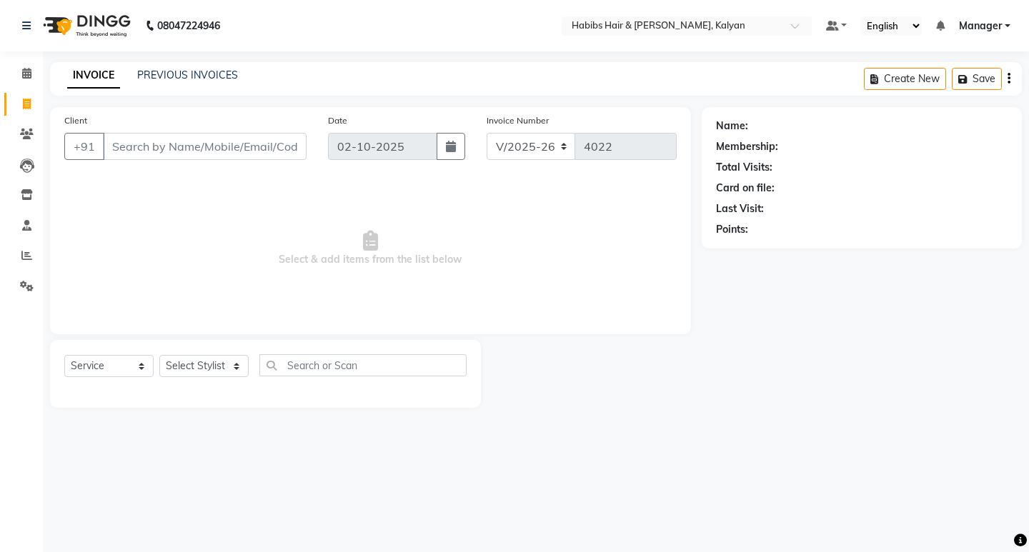
click at [371, 262] on span "Select & add items from the list below" at bounding box center [370, 248] width 612 height 143
click at [357, 297] on span "Select & add items from the list below" at bounding box center [370, 248] width 612 height 143
click at [370, 259] on span "Select & add items from the list below" at bounding box center [370, 248] width 612 height 143
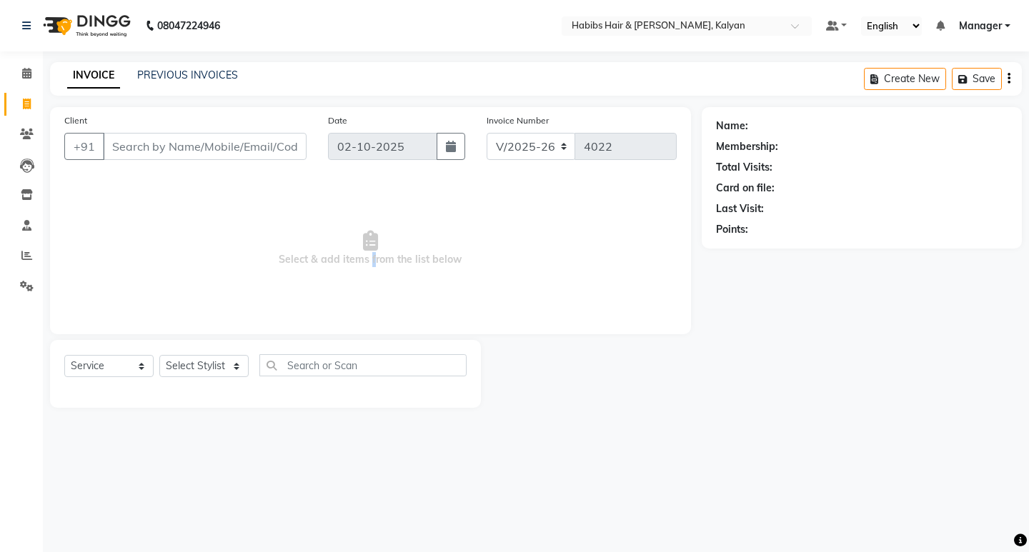
click at [370, 259] on span "Select & add items from the list below" at bounding box center [370, 248] width 612 height 143
click at [374, 262] on span "Select & add items from the list below" at bounding box center [370, 248] width 612 height 143
click at [379, 298] on span "Select & add items from the list below" at bounding box center [370, 248] width 612 height 143
click at [369, 258] on span "Select & add items from the list below" at bounding box center [370, 248] width 612 height 143
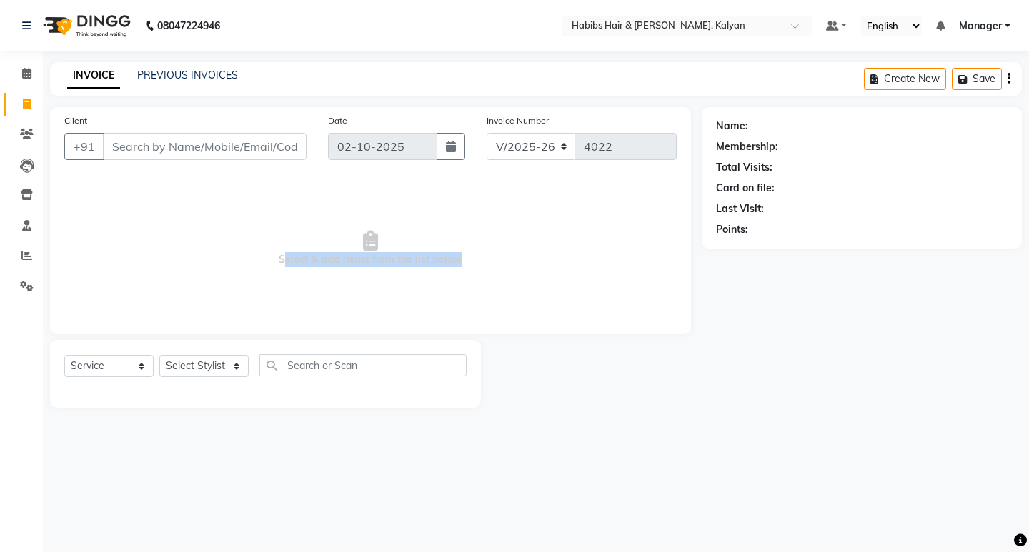
click at [369, 258] on span "Select & add items from the list below" at bounding box center [370, 248] width 612 height 143
click at [377, 329] on div "Client +91 Date [DATE] Invoice Number V/2025 V/[PHONE_NUMBER] Select & add item…" at bounding box center [370, 220] width 641 height 227
click at [369, 262] on span "Select & add items from the list below" at bounding box center [370, 248] width 612 height 143
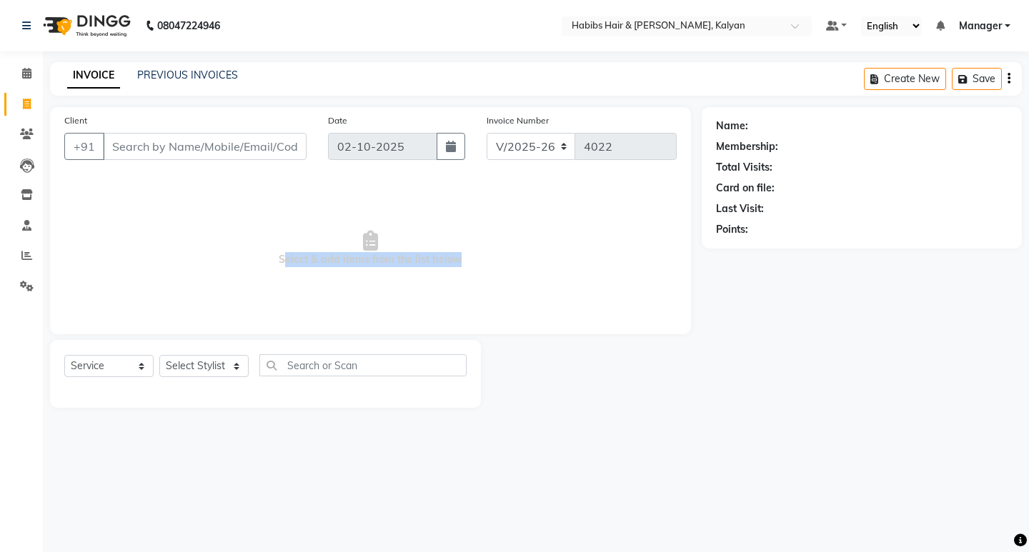
click at [369, 297] on span "Select & add items from the list below" at bounding box center [370, 248] width 612 height 143
click at [180, 78] on link "PREVIOUS INVOICES" at bounding box center [187, 75] width 101 height 13
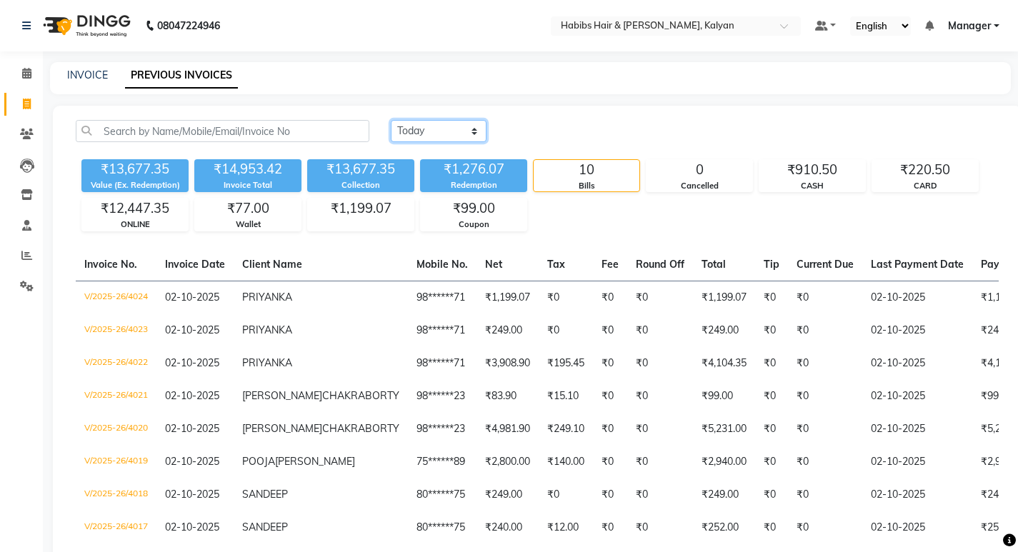
click at [447, 128] on select "[DATE] [DATE] Custom Range" at bounding box center [439, 131] width 96 height 22
click at [553, 112] on div "[DATE] [DATE] Custom Range ₹13,677.35 Value (Ex. Redemption) ₹14,953.42 Invoice…" at bounding box center [537, 386] width 969 height 561
